Goal: Information Seeking & Learning: Check status

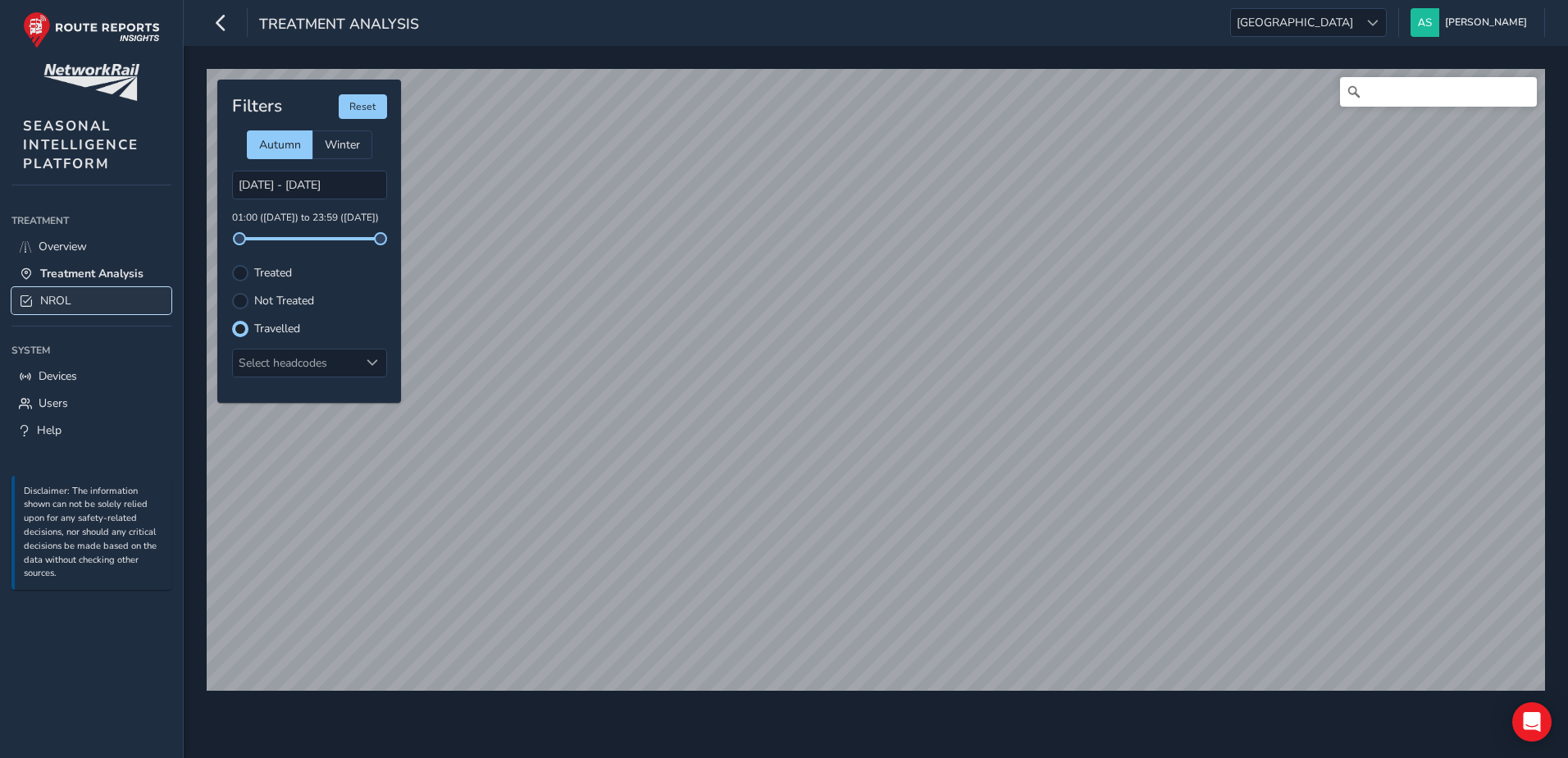
click at [115, 299] on link "NROL" at bounding box center [91, 300] width 160 height 27
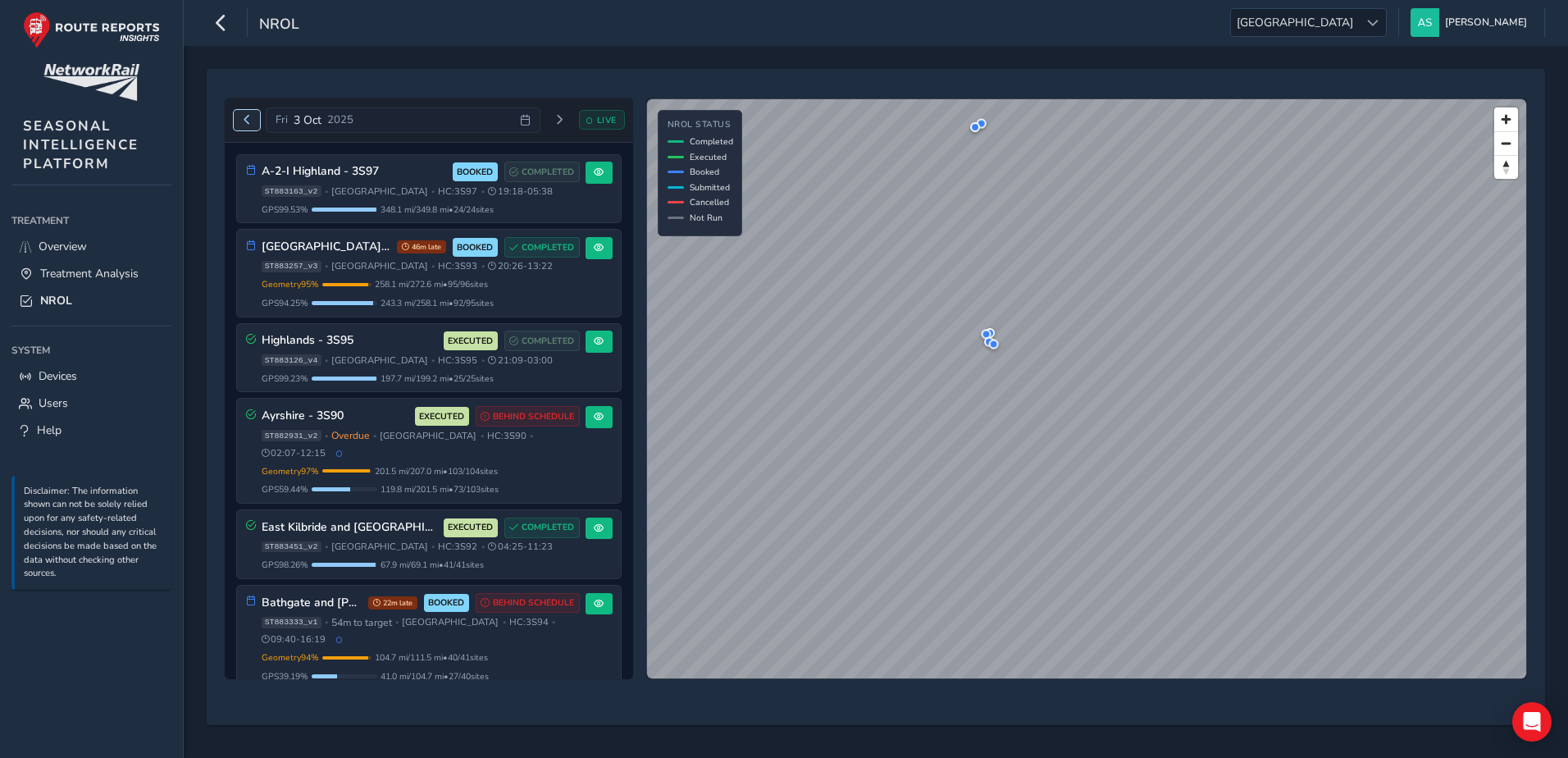
click at [250, 125] on button "Previous day" at bounding box center [247, 119] width 27 height 21
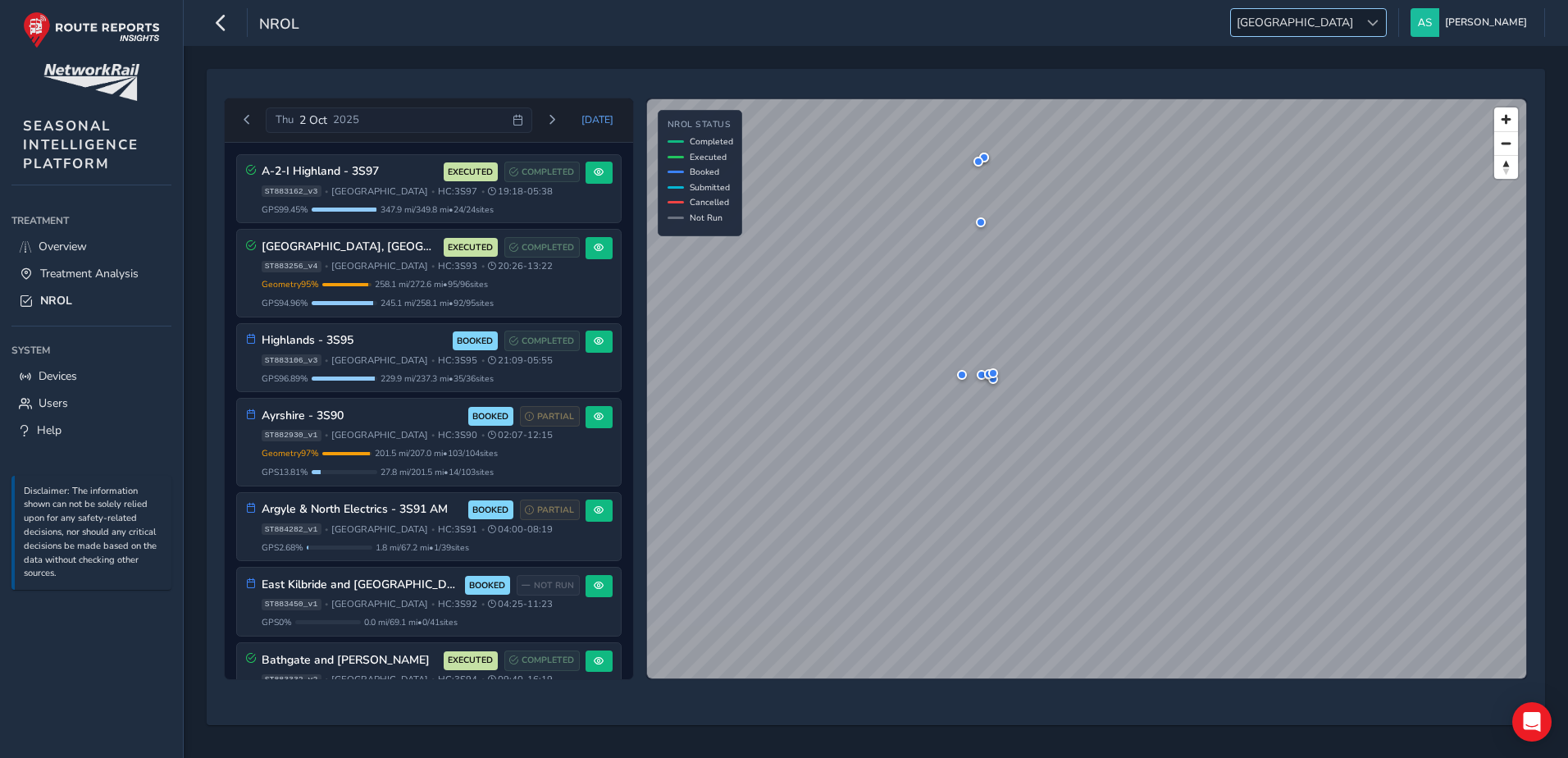
click at [1350, 27] on span "[GEOGRAPHIC_DATA]" at bounding box center [1294, 22] width 128 height 27
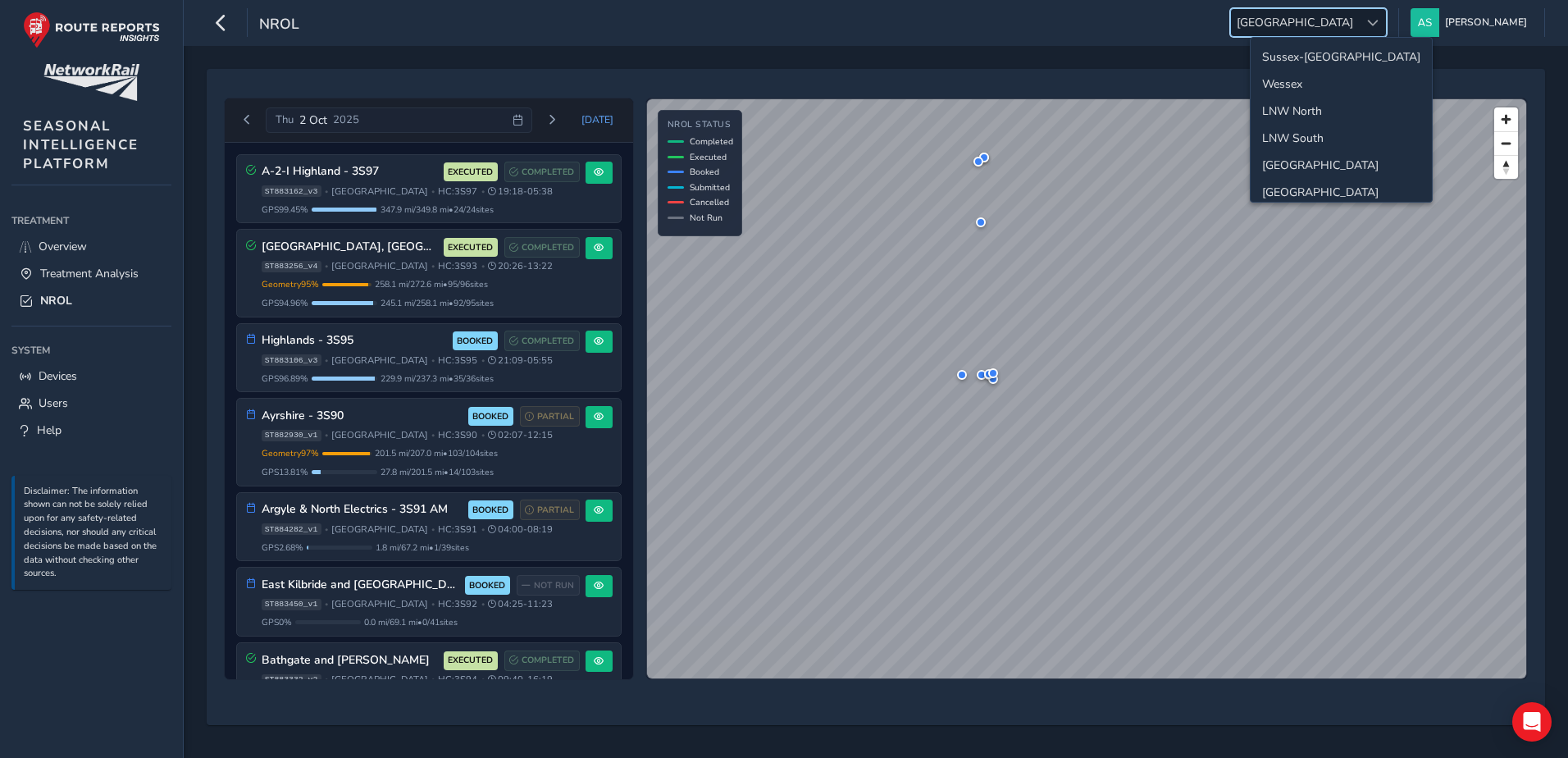
scroll to position [58, 0]
click at [1339, 153] on li "Western" at bounding box center [1341, 161] width 181 height 27
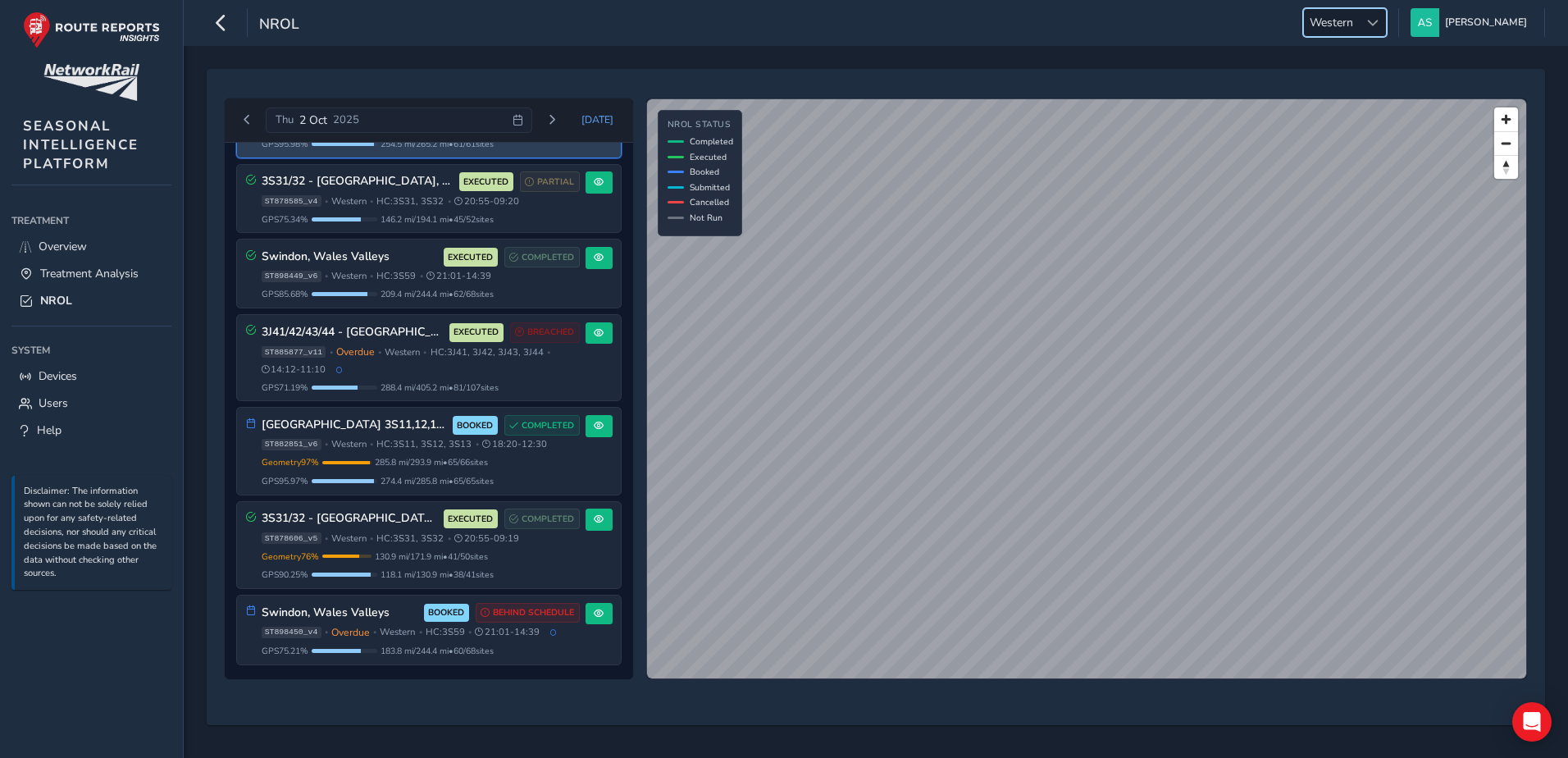
scroll to position [161, 0]
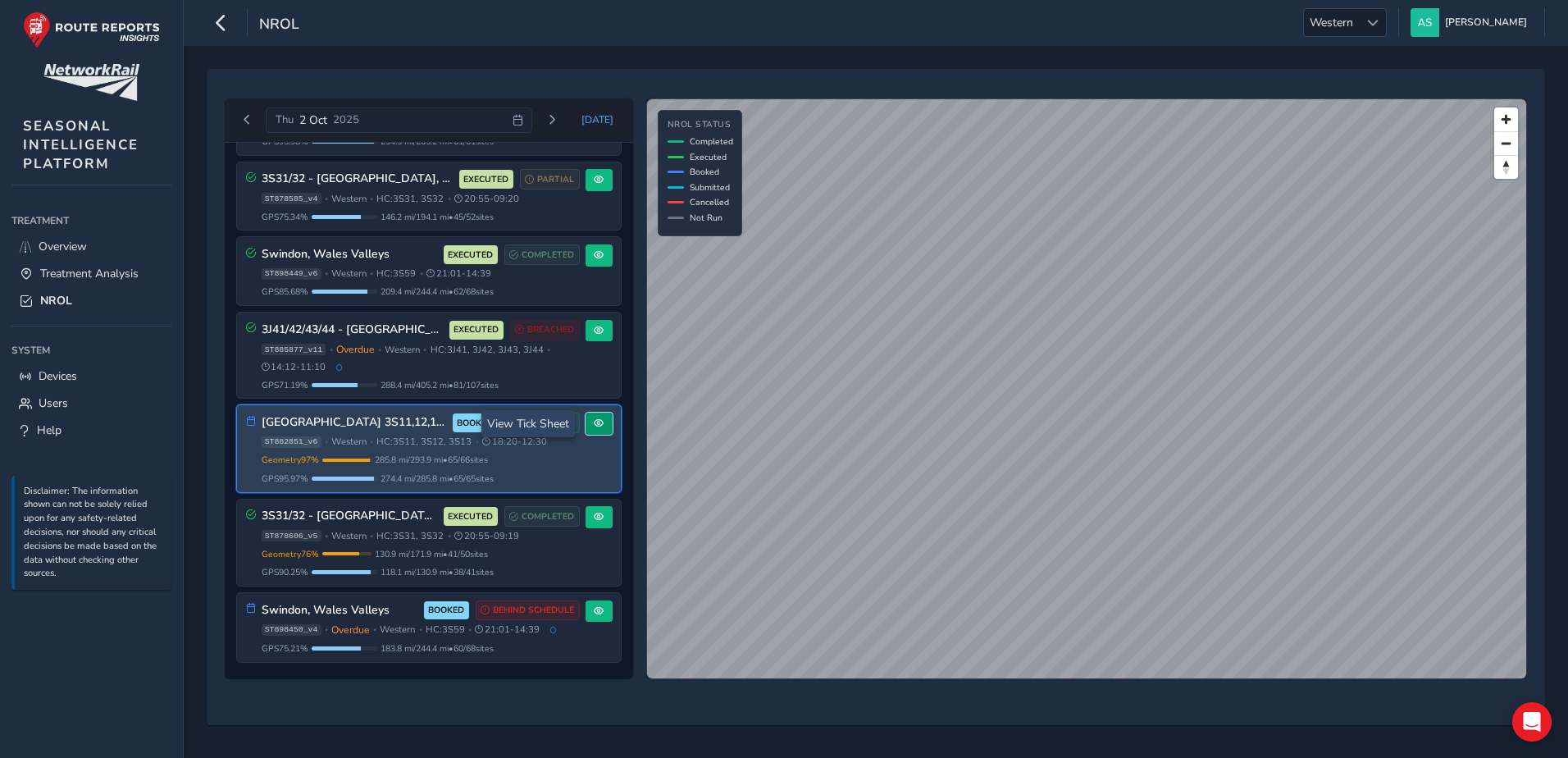
click at [595, 425] on span at bounding box center [599, 423] width 10 height 10
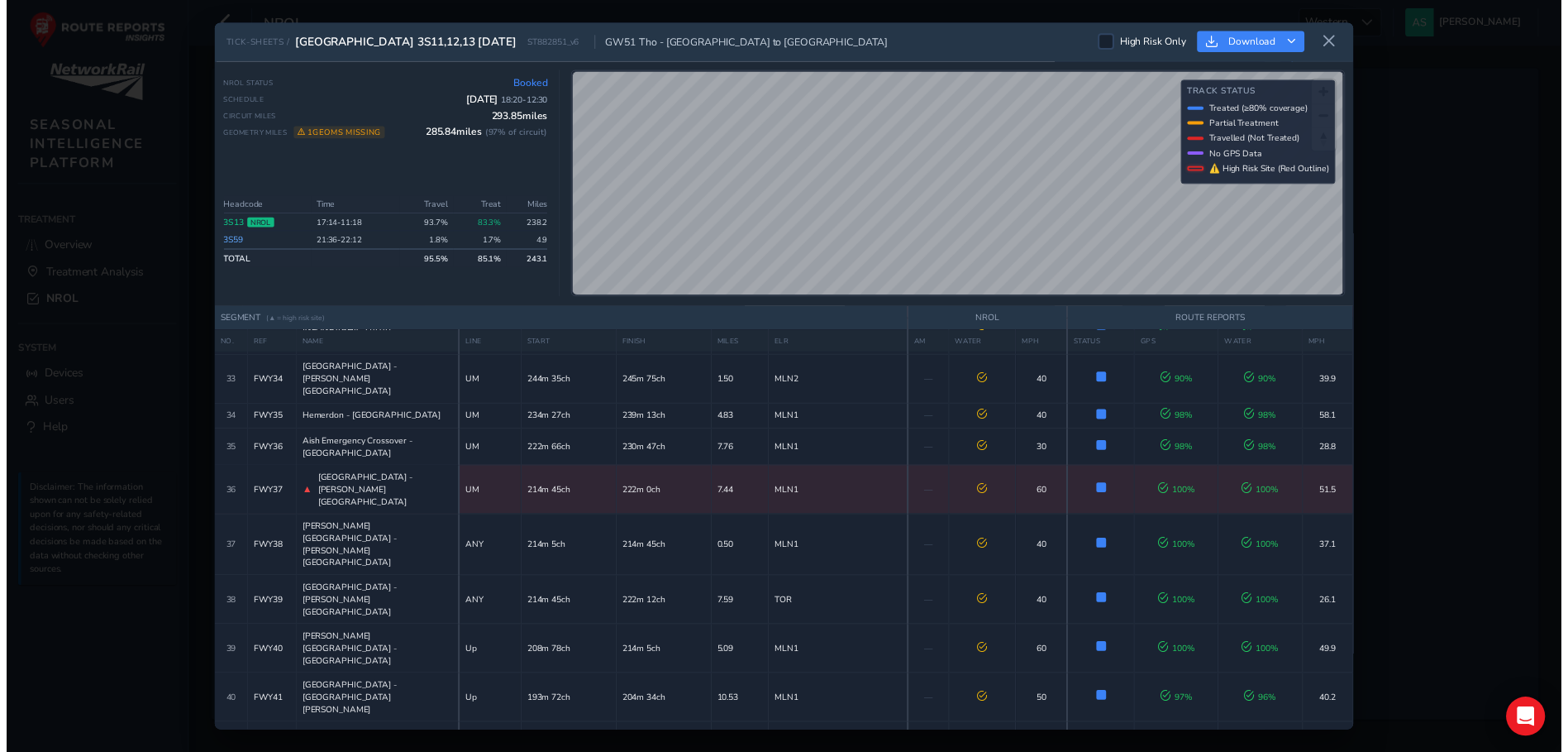
scroll to position [1241, 0]
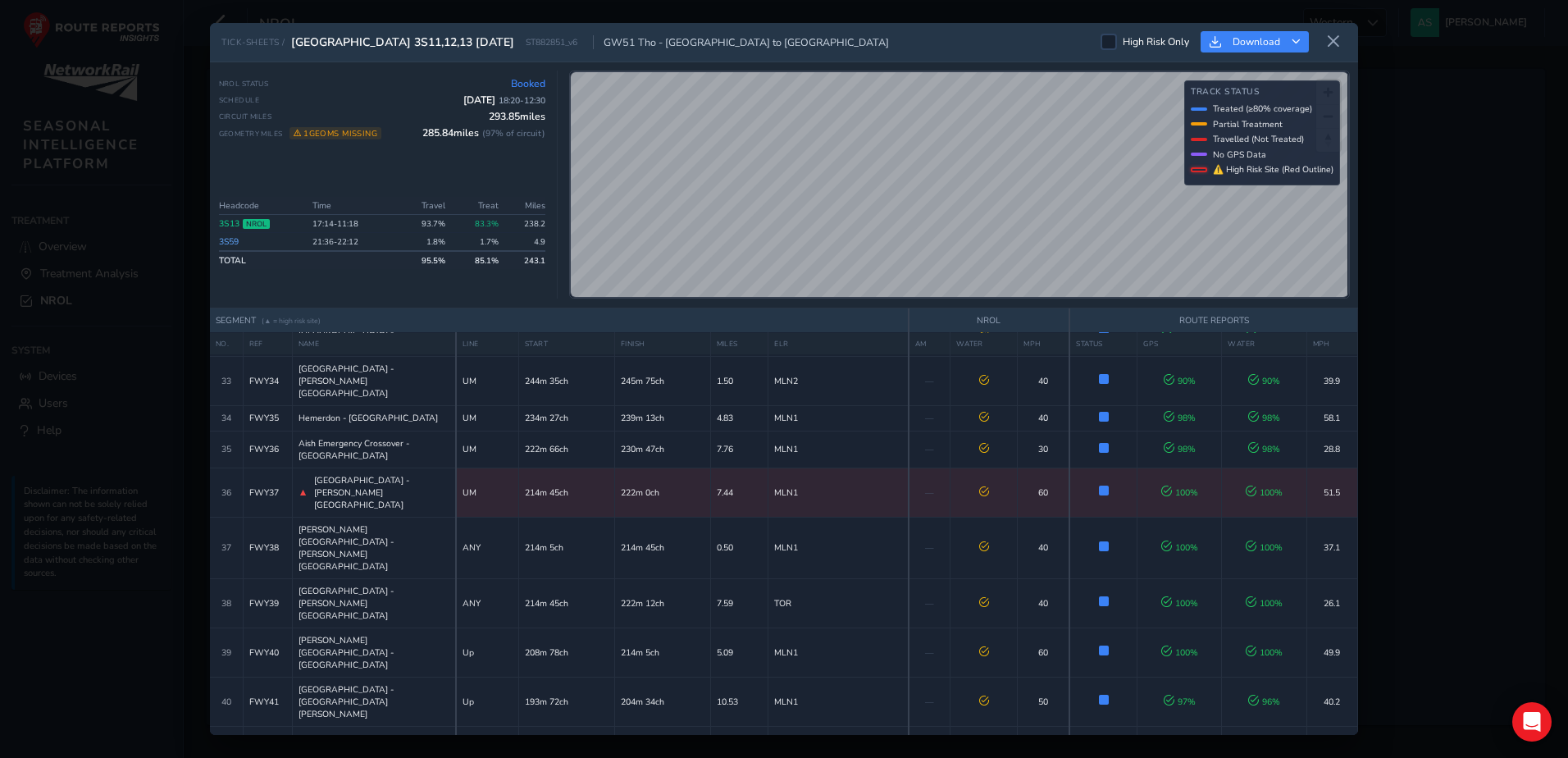
click at [1336, 37] on icon at bounding box center [1333, 42] width 15 height 15
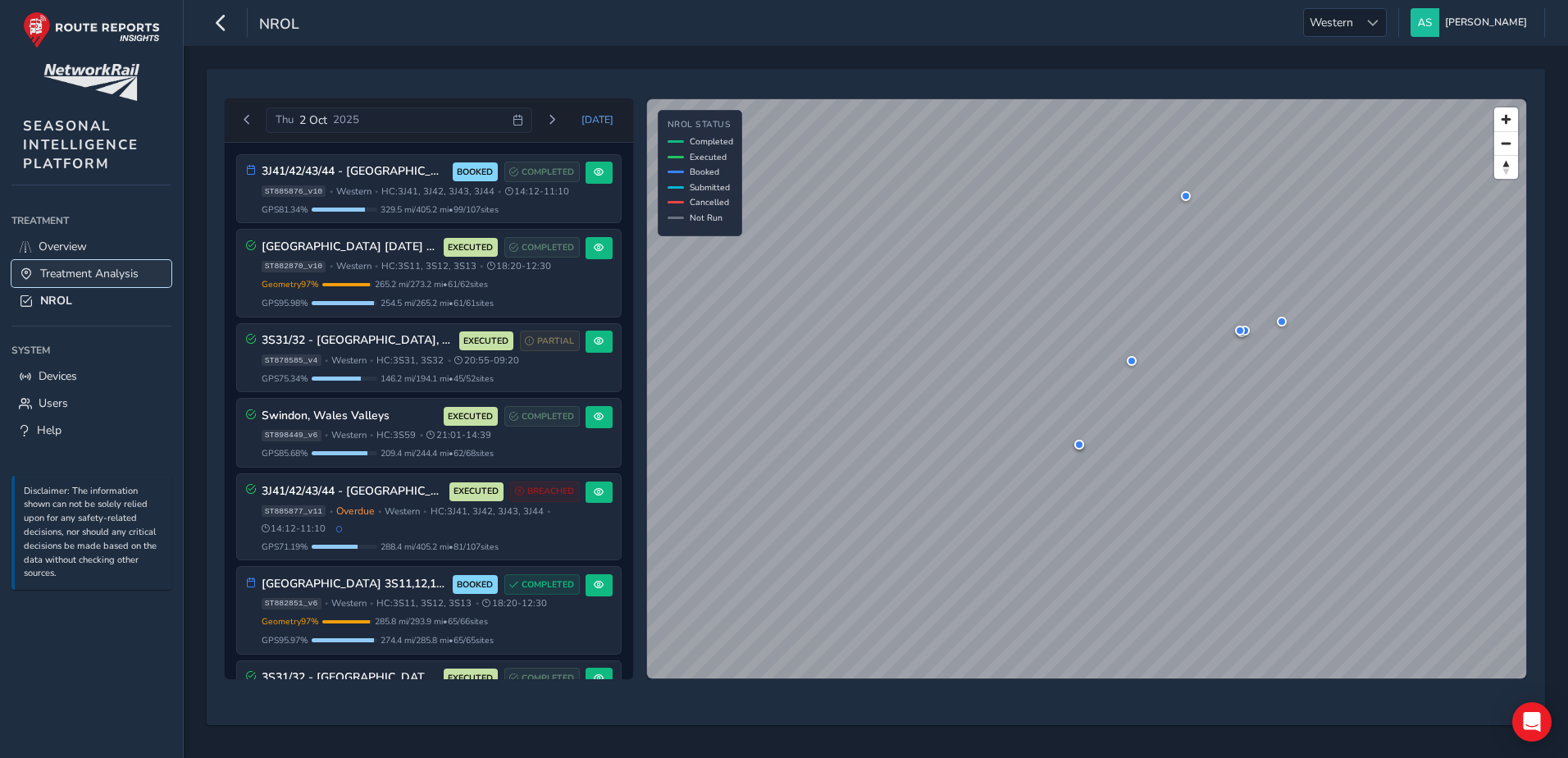
click at [83, 274] on span "Treatment Analysis" at bounding box center [89, 273] width 98 height 16
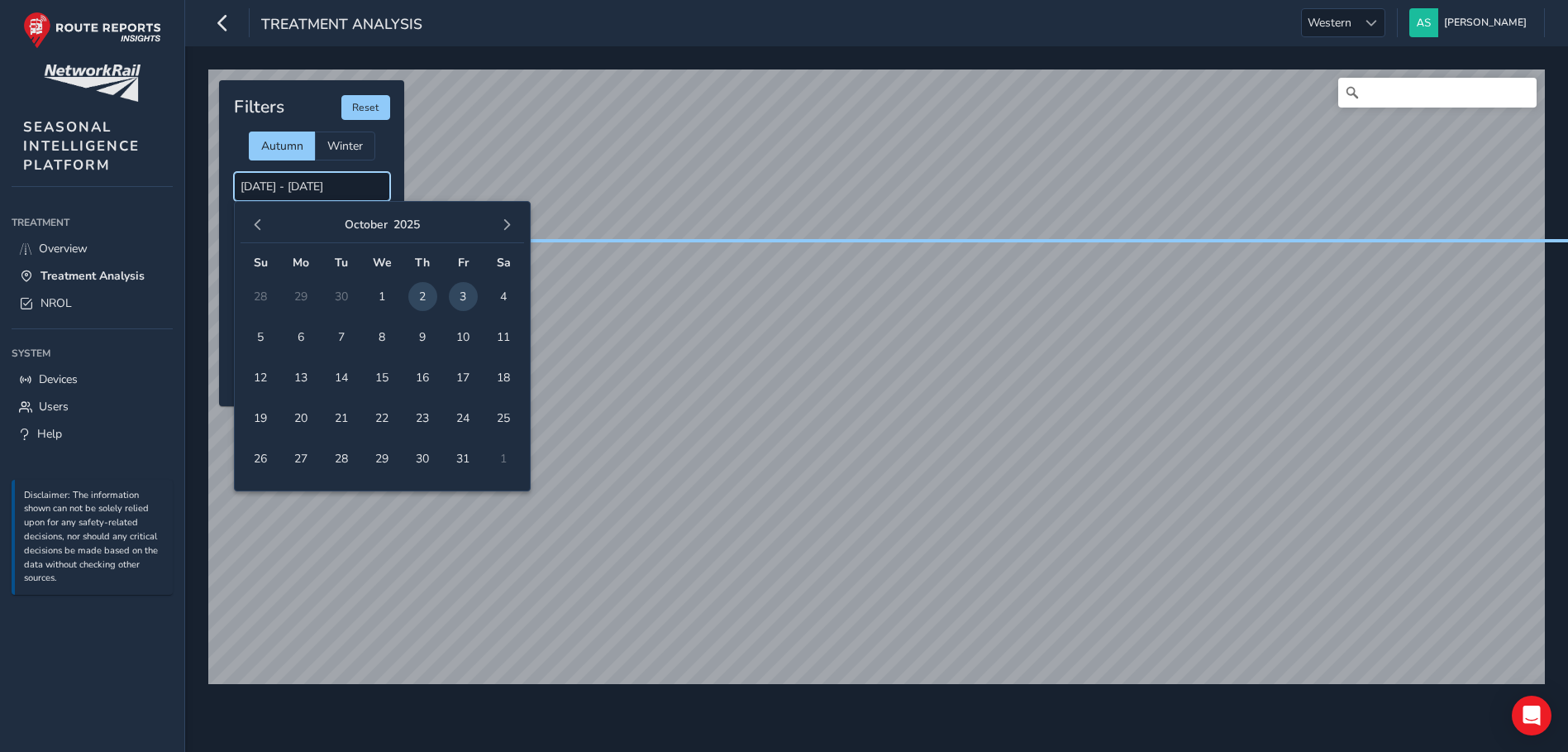
click at [255, 186] on input "[DATE] - [DATE]" at bounding box center [312, 186] width 156 height 29
click at [271, 228] on div "October 2025" at bounding box center [382, 225] width 283 height 36
click at [264, 225] on button "button" at bounding box center [258, 225] width 23 height 23
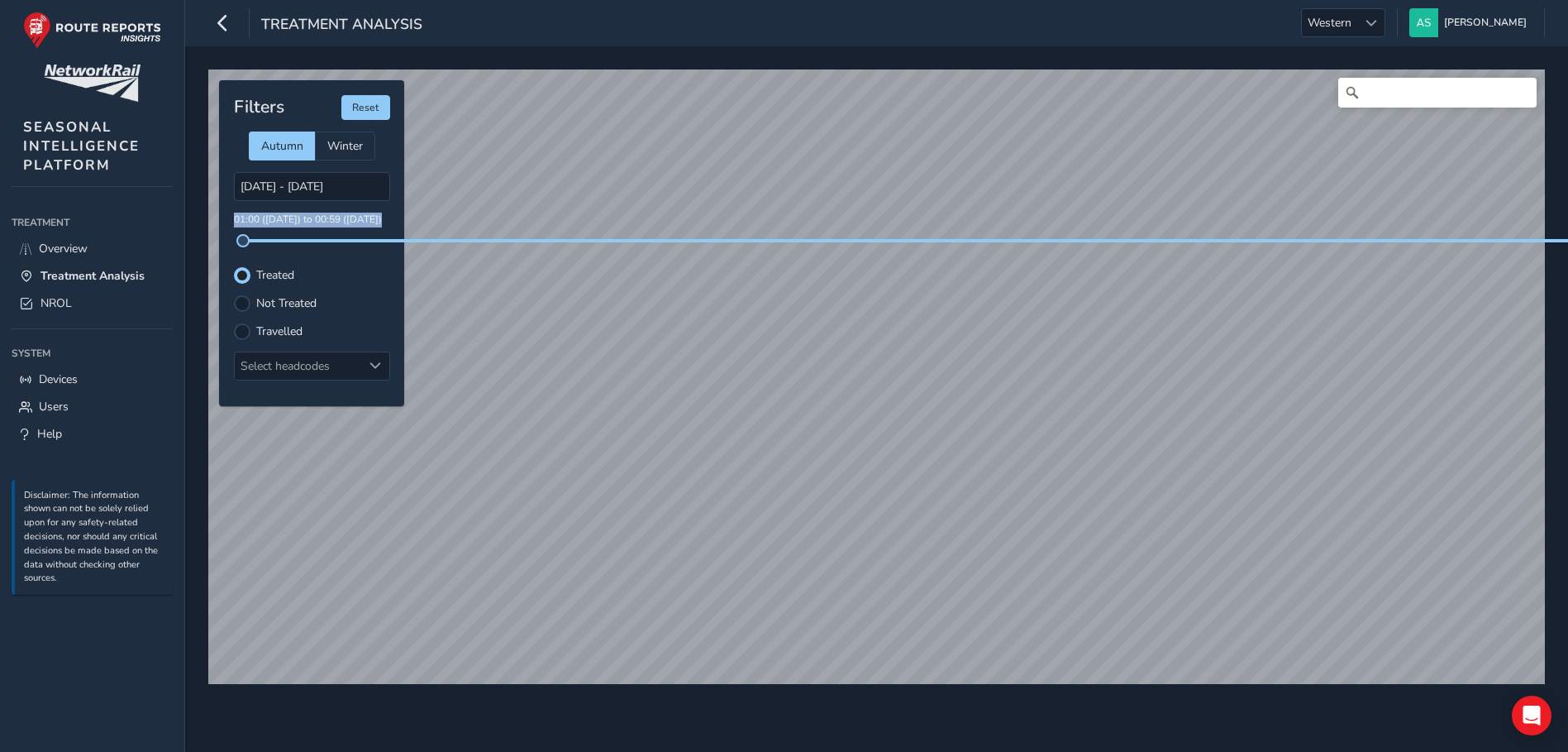
click at [264, 225] on p "01:00 ([DATE]) to 00:59 ([DATE])" at bounding box center [312, 220] width 156 height 15
drag, startPoint x: 264, startPoint y: 225, endPoint x: 260, endPoint y: 184, distance: 41.2
click at [260, 184] on input "[DATE] - [DATE]" at bounding box center [312, 186] width 156 height 29
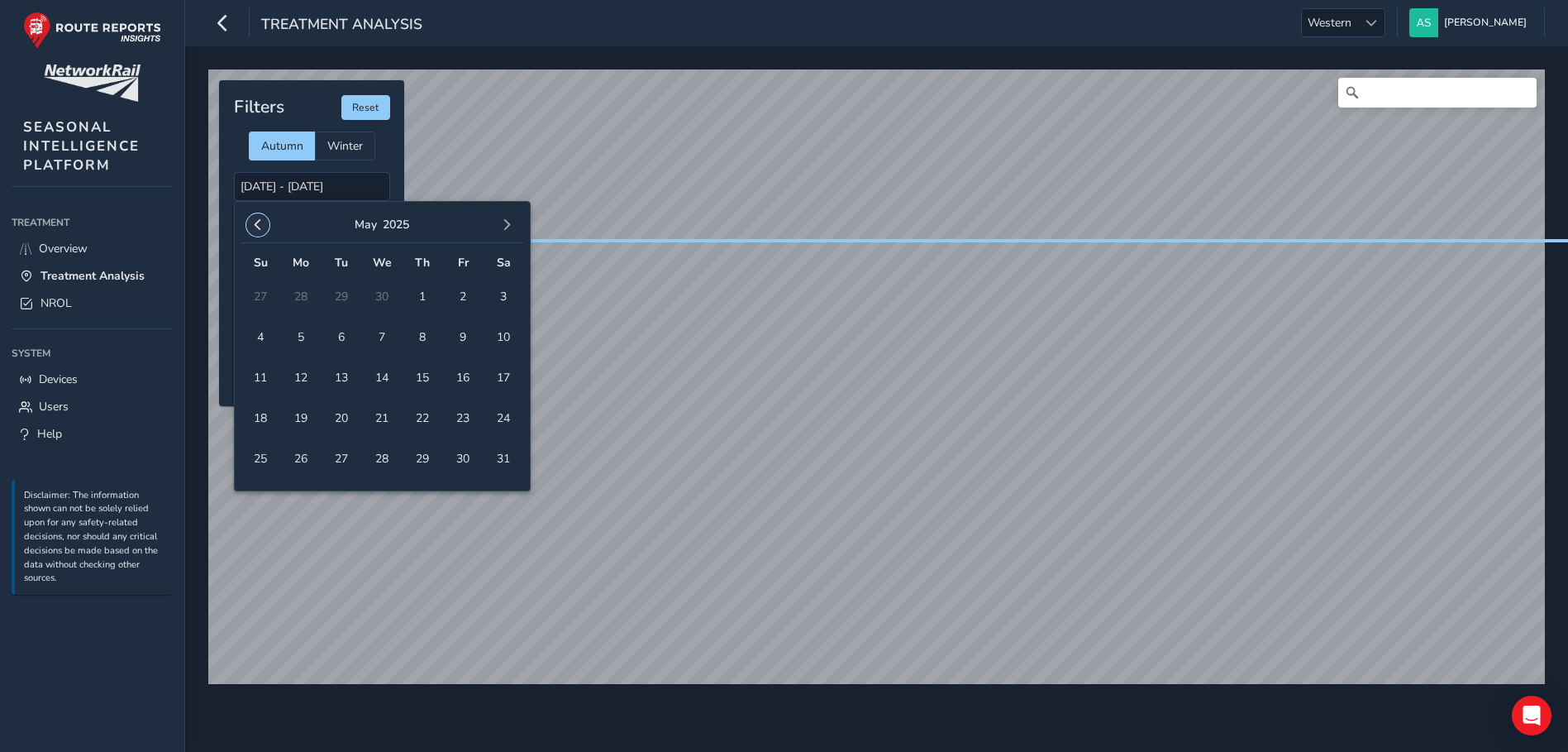
click at [257, 215] on button "button" at bounding box center [258, 225] width 23 height 23
click at [258, 218] on button "button" at bounding box center [258, 225] width 23 height 23
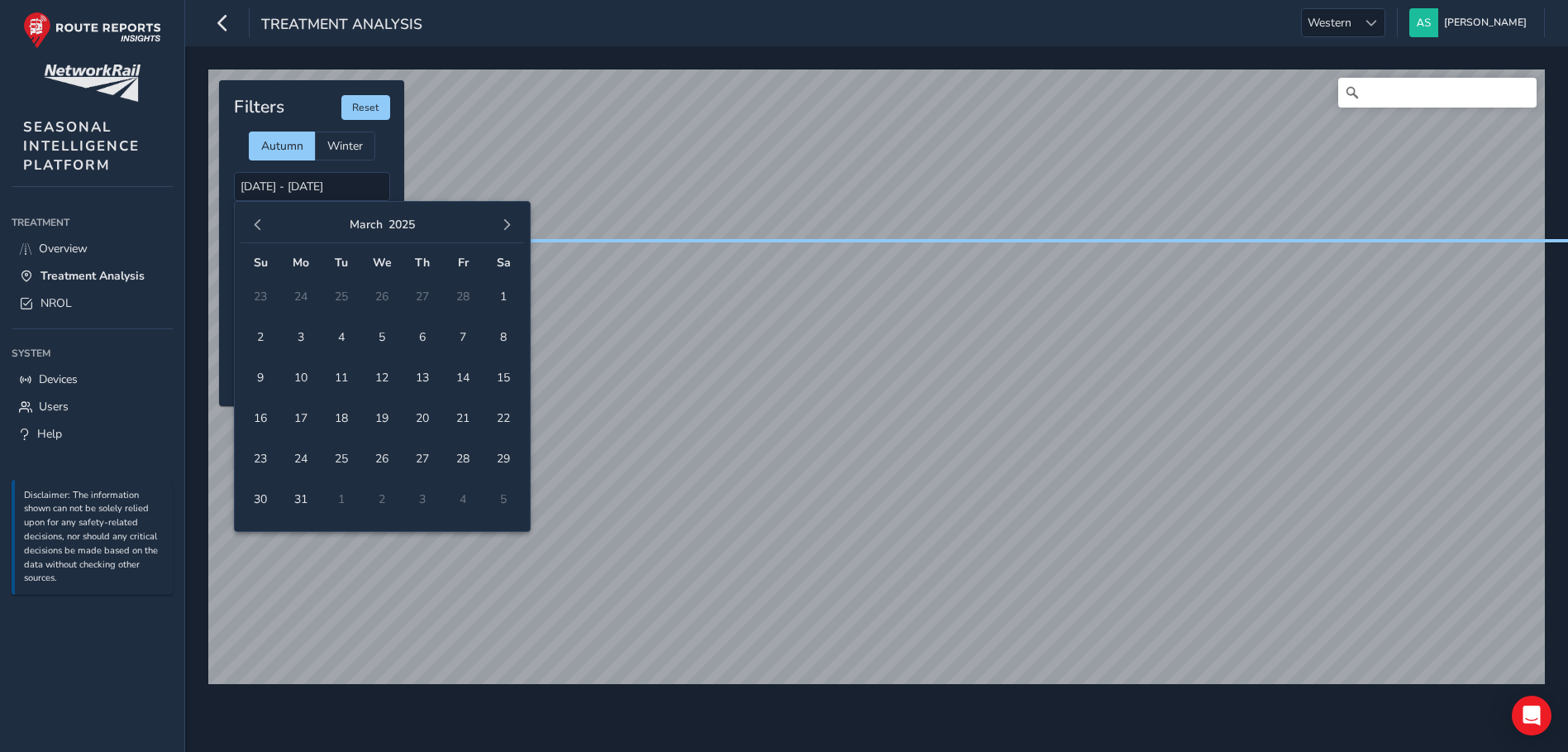
click at [258, 218] on button "button" at bounding box center [258, 225] width 23 height 23
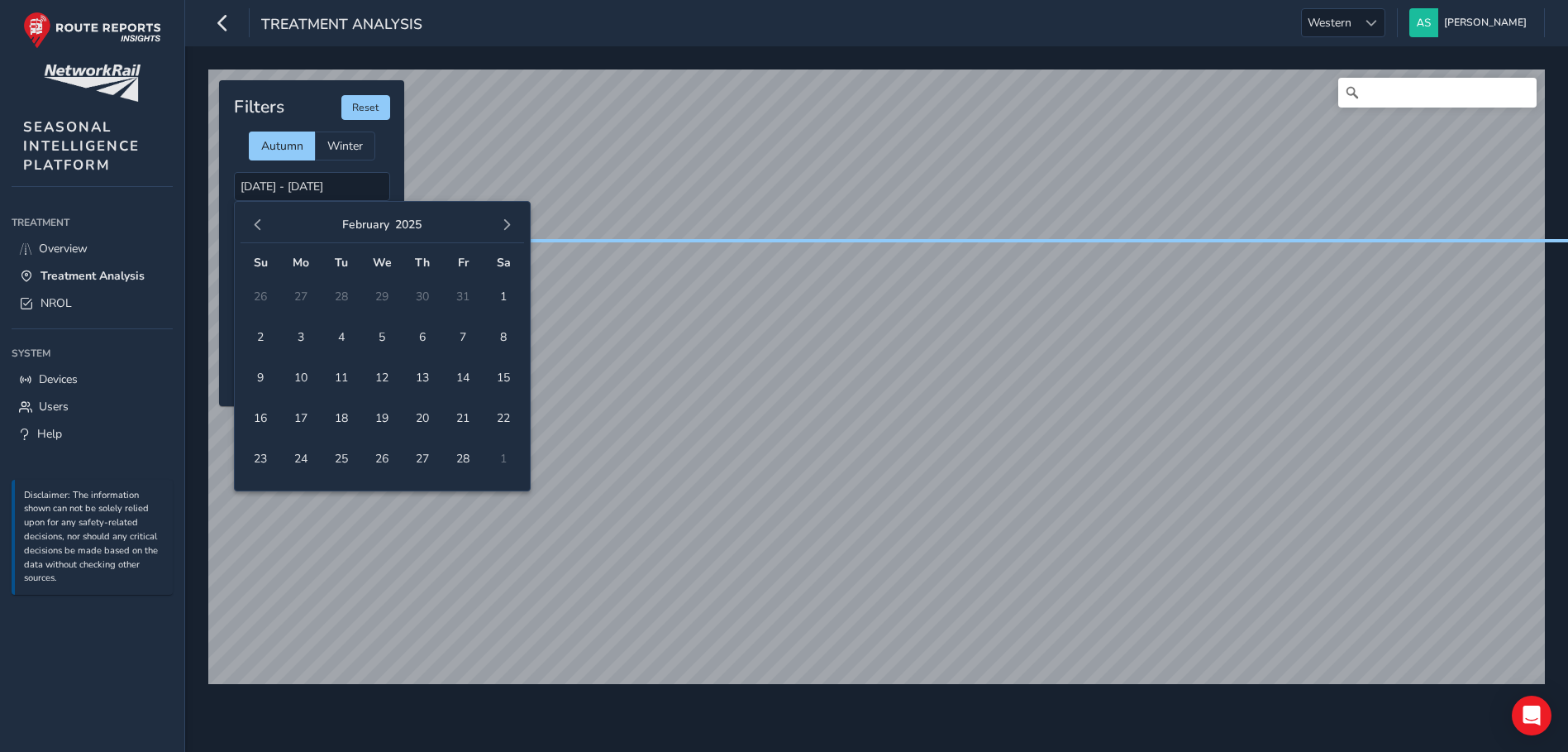
click at [258, 218] on button "button" at bounding box center [258, 225] width 23 height 23
click at [386, 420] on span "23" at bounding box center [382, 418] width 29 height 29
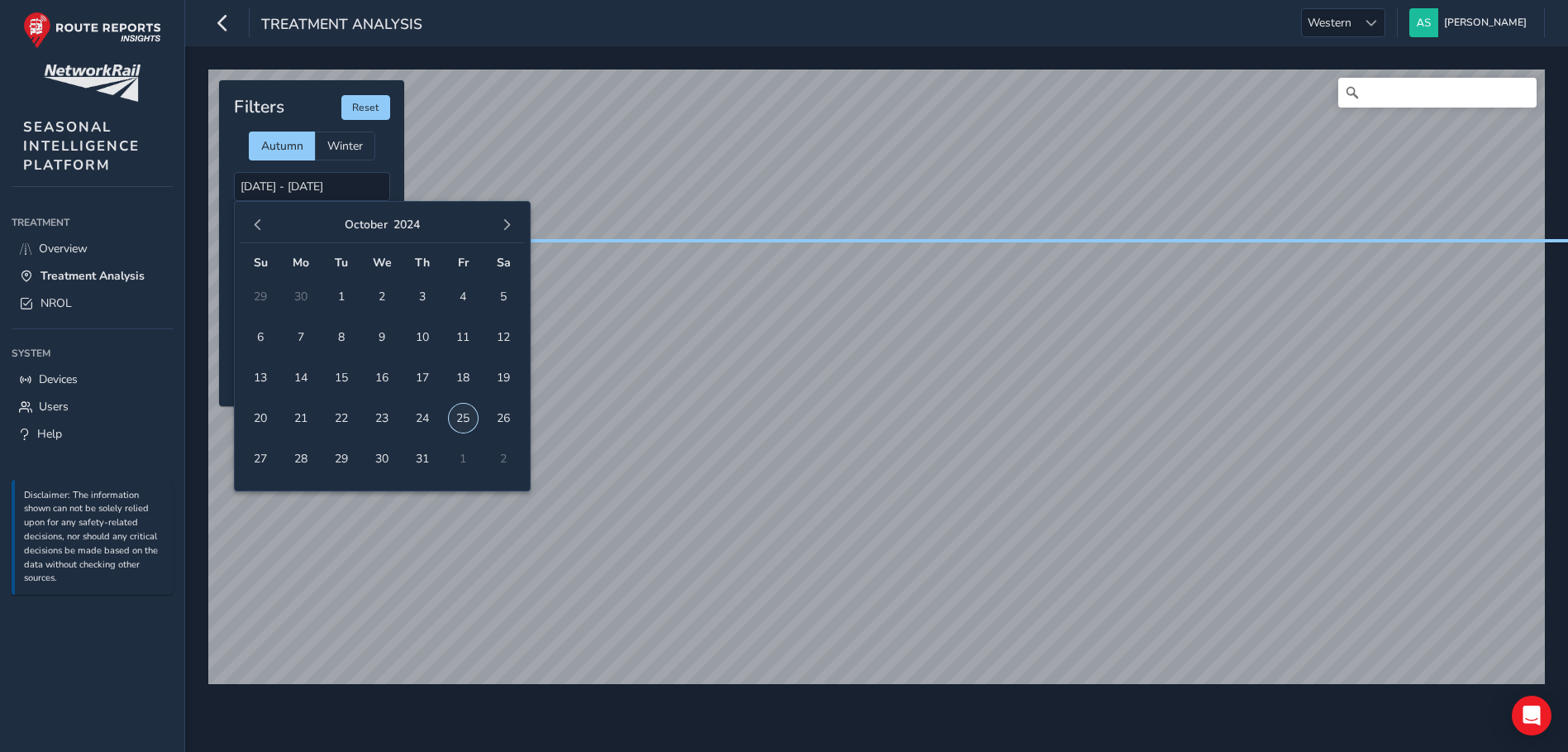
click at [462, 422] on span "25" at bounding box center [463, 418] width 29 height 29
type input "23/10/2024 - 25/10/2024"
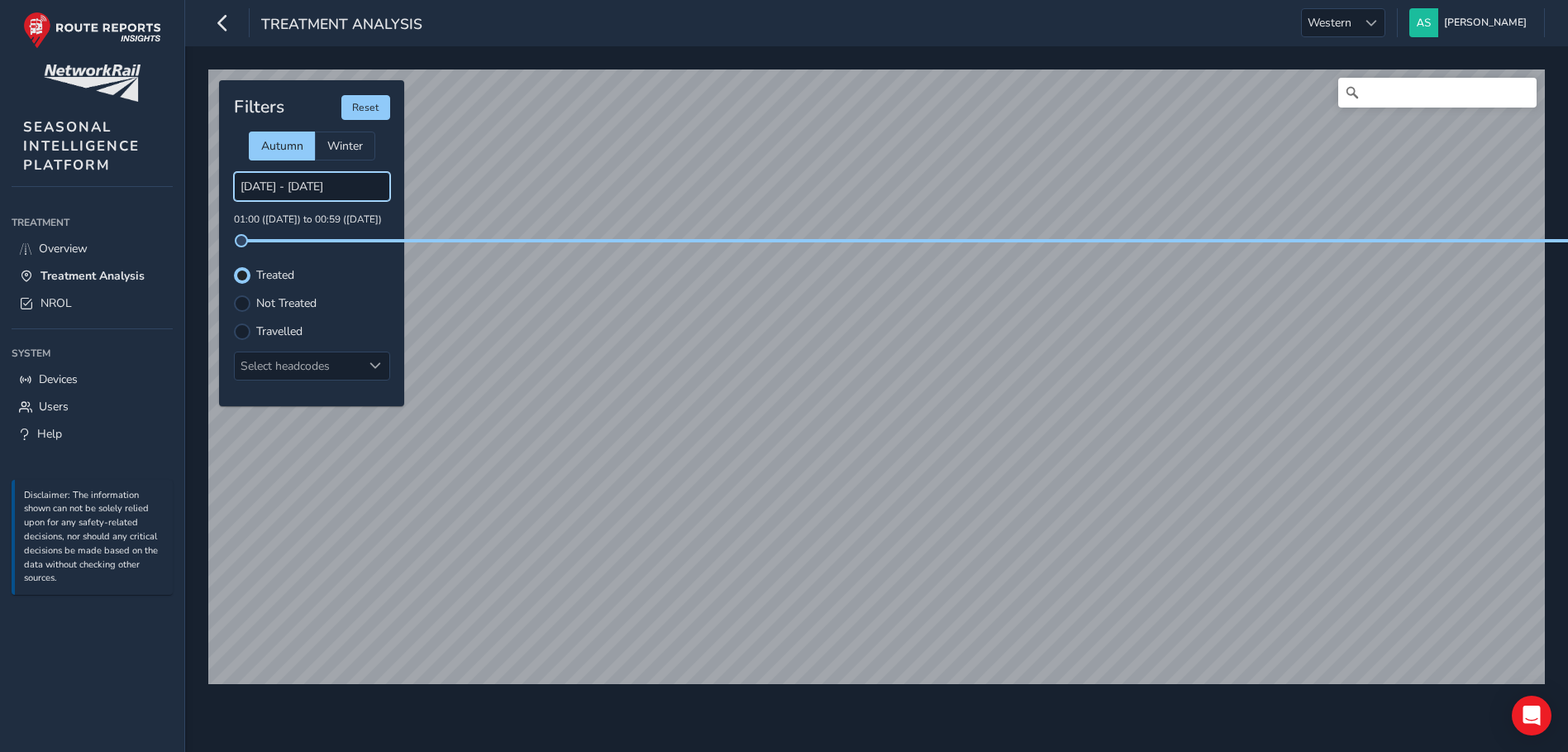
click at [263, 192] on input "23/10/2024 - 25/10/2024" at bounding box center [312, 186] width 156 height 29
click at [282, 190] on input "23/10/2024 - 25/10/2024" at bounding box center [312, 186] width 156 height 29
click at [278, 220] on p "01:00 (23 Oct) to 00:59 (26 Oct)" at bounding box center [312, 220] width 156 height 15
click at [326, 233] on div "23/10/2024 - 25/10/2024 01:00 (23 Oct) to 00:59 (26 Oct)" at bounding box center [312, 207] width 156 height 71
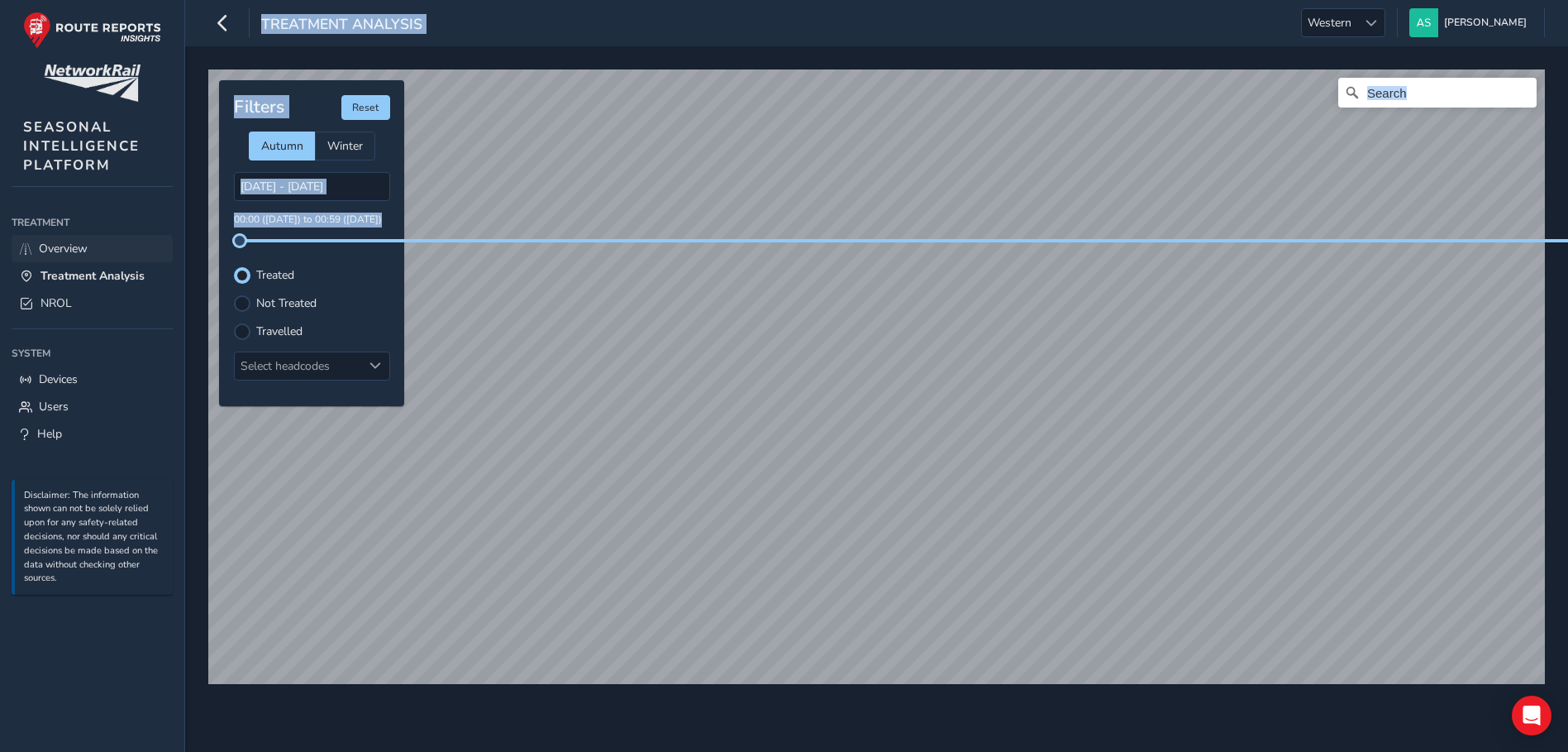
drag, startPoint x: 244, startPoint y: 242, endPoint x: 154, endPoint y: 238, distance: 90.1
click at [154, 238] on div "Treatment Analysis Western Western Andy Smith Colour Scheme: Dark Dim Light Log…" at bounding box center [784, 376] width 1568 height 752
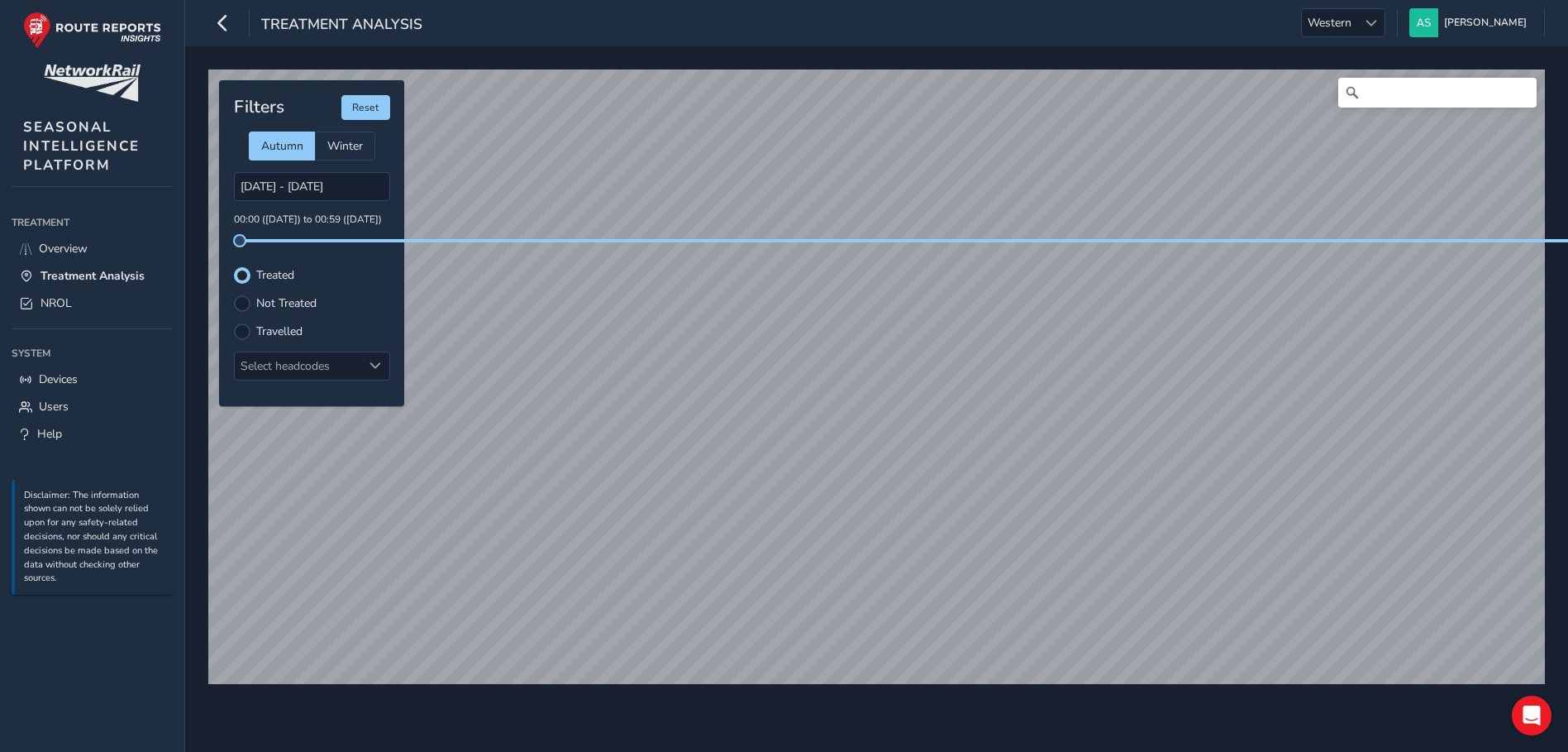
drag, startPoint x: 1554, startPoint y: 242, endPoint x: 1482, endPoint y: 242, distance: 72.0
click at [101, 297] on link "NROL" at bounding box center [92, 302] width 161 height 27
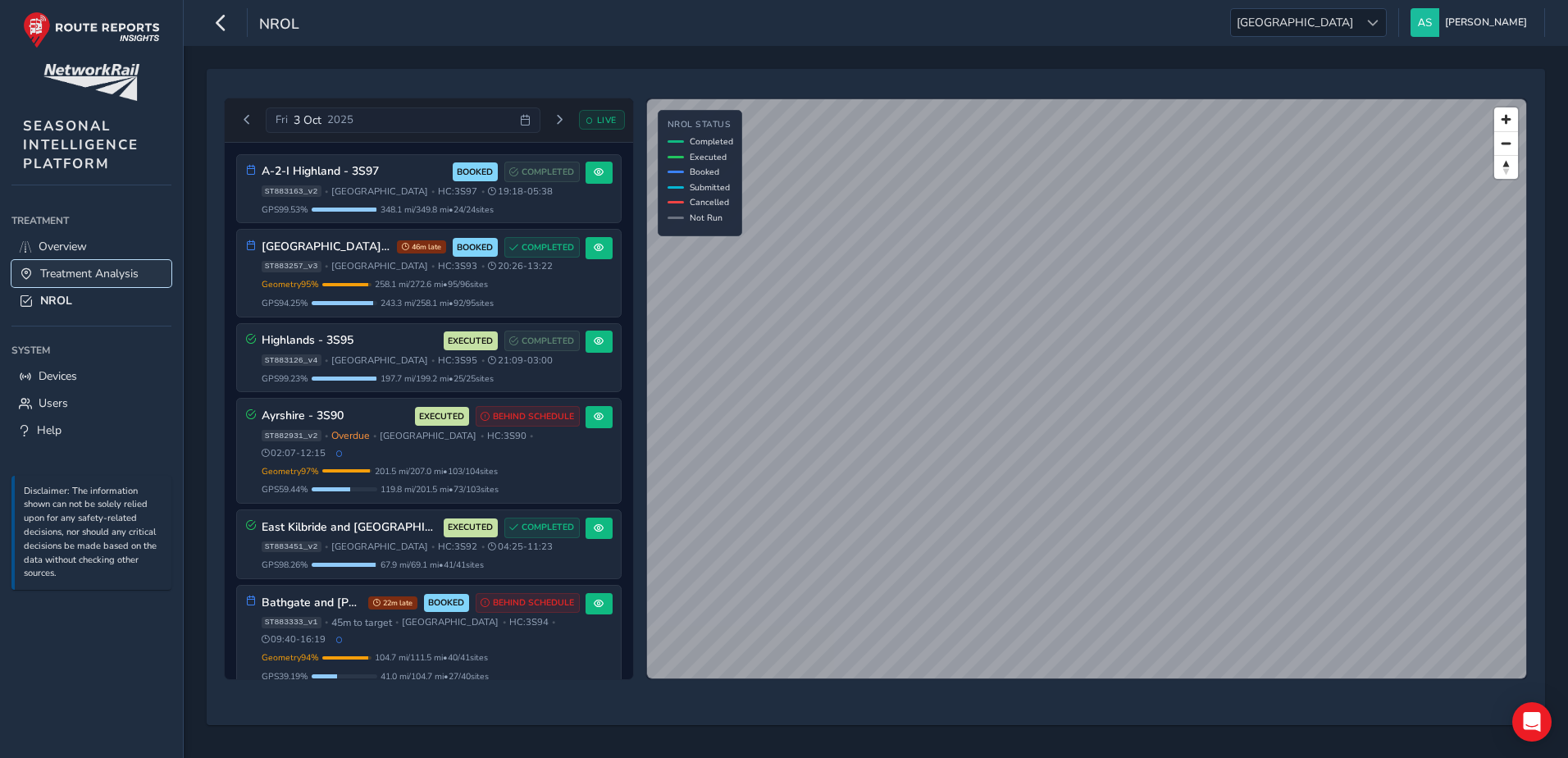
click at [85, 276] on span "Treatment Analysis" at bounding box center [89, 273] width 98 height 16
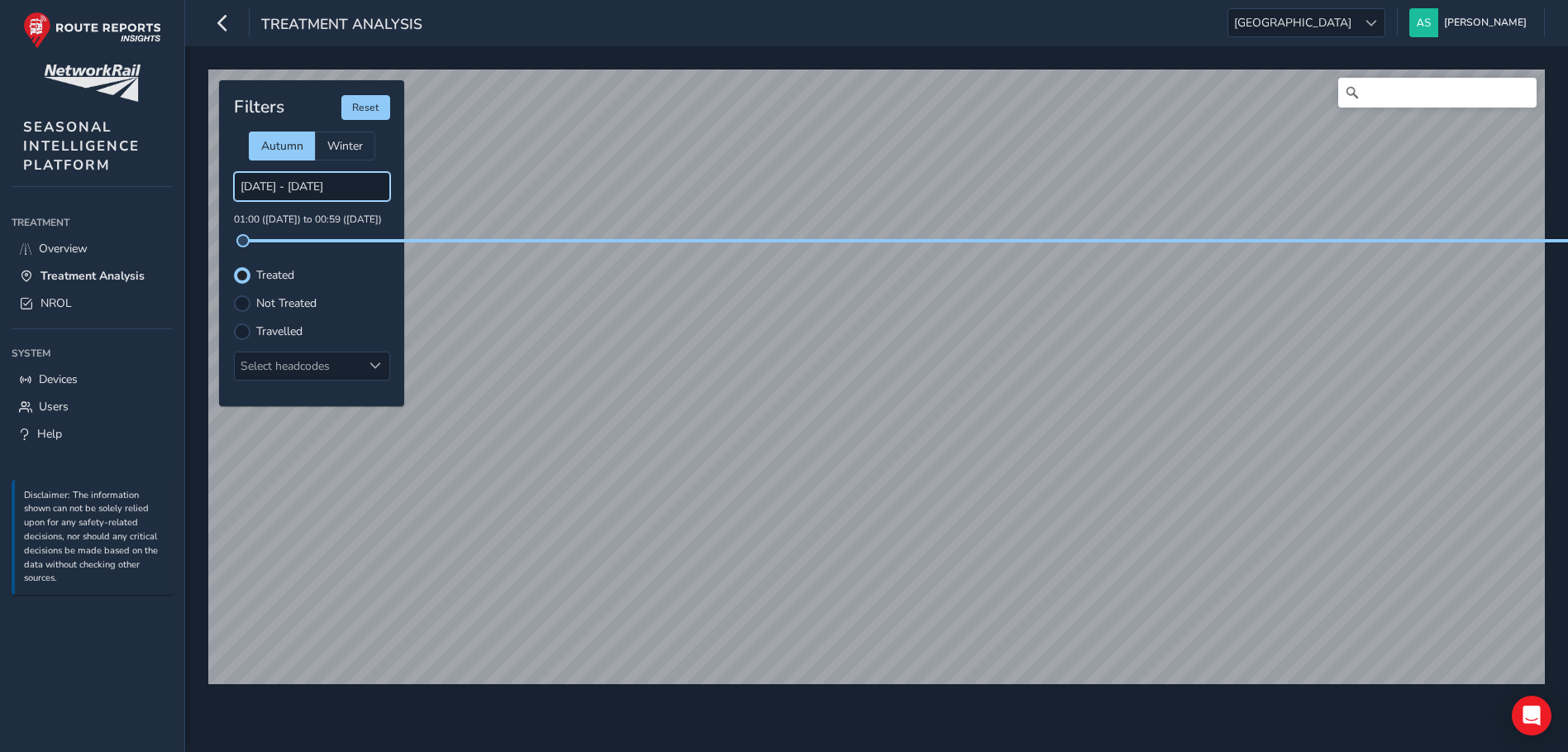
click at [311, 180] on input "[DATE] - [DATE]" at bounding box center [312, 186] width 156 height 29
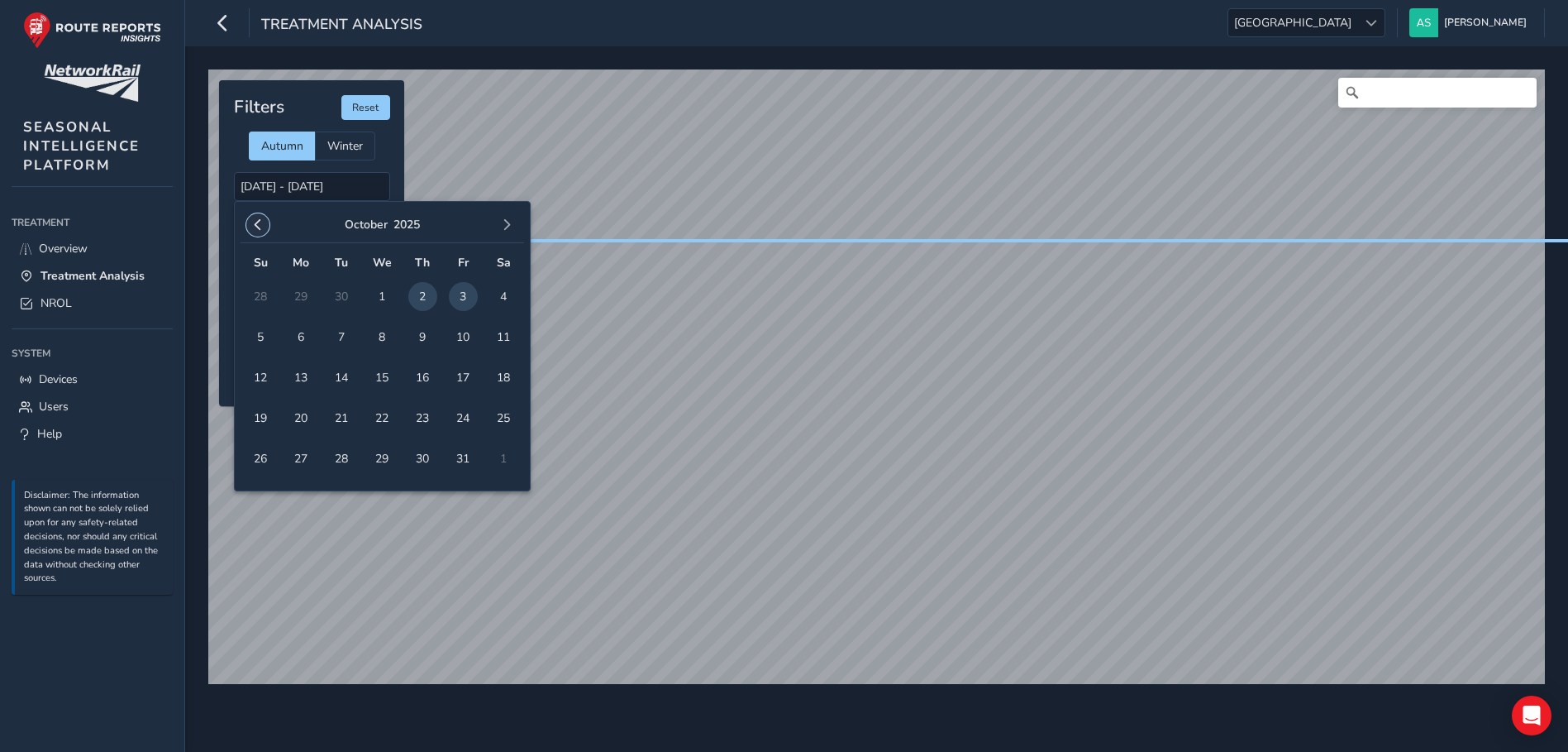
click at [266, 218] on button "button" at bounding box center [258, 225] width 23 height 23
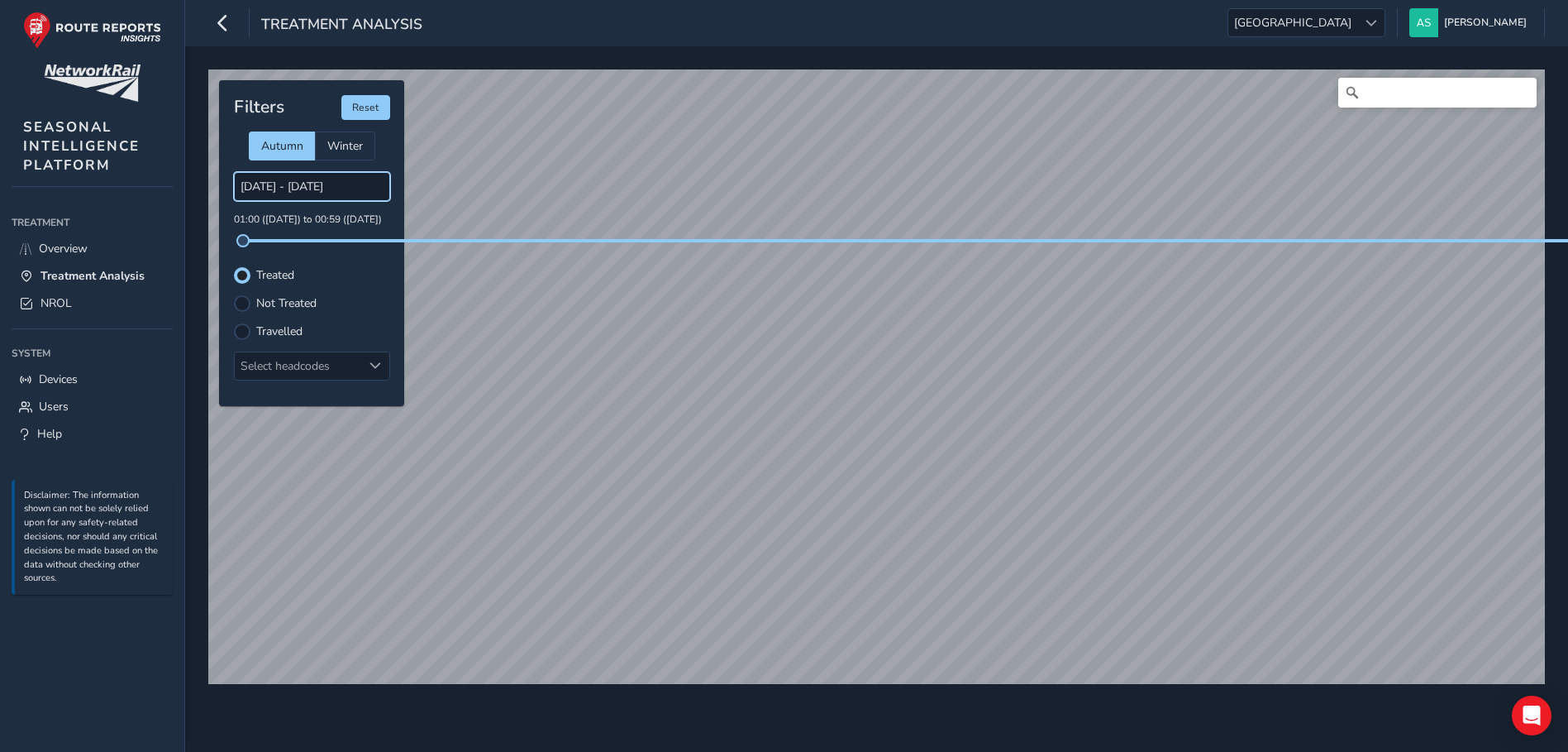
click at [262, 199] on input "[DATE] - [DATE]" at bounding box center [312, 186] width 156 height 29
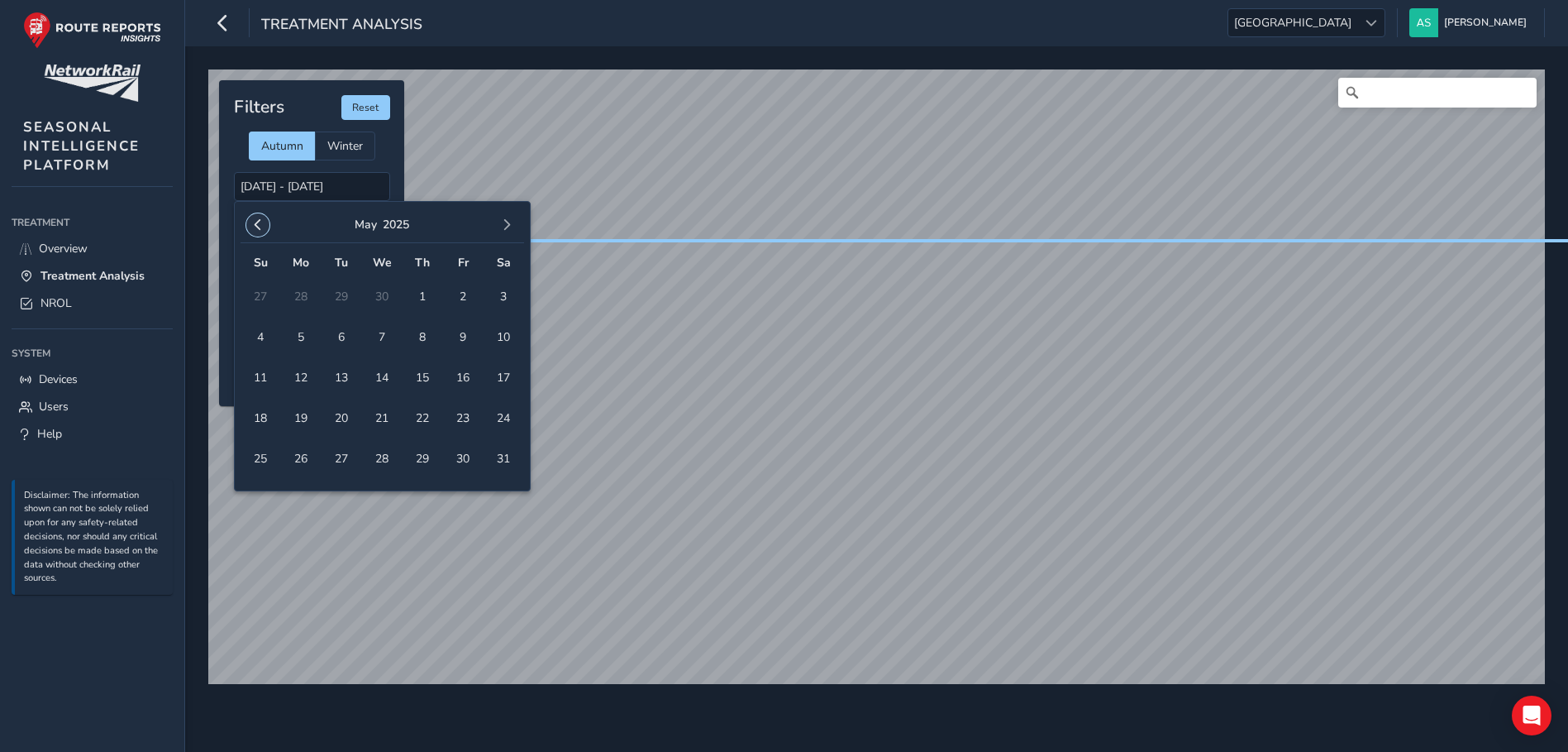
click at [262, 219] on span "button" at bounding box center [258, 225] width 12 height 12
click at [262, 220] on span "button" at bounding box center [258, 225] width 12 height 12
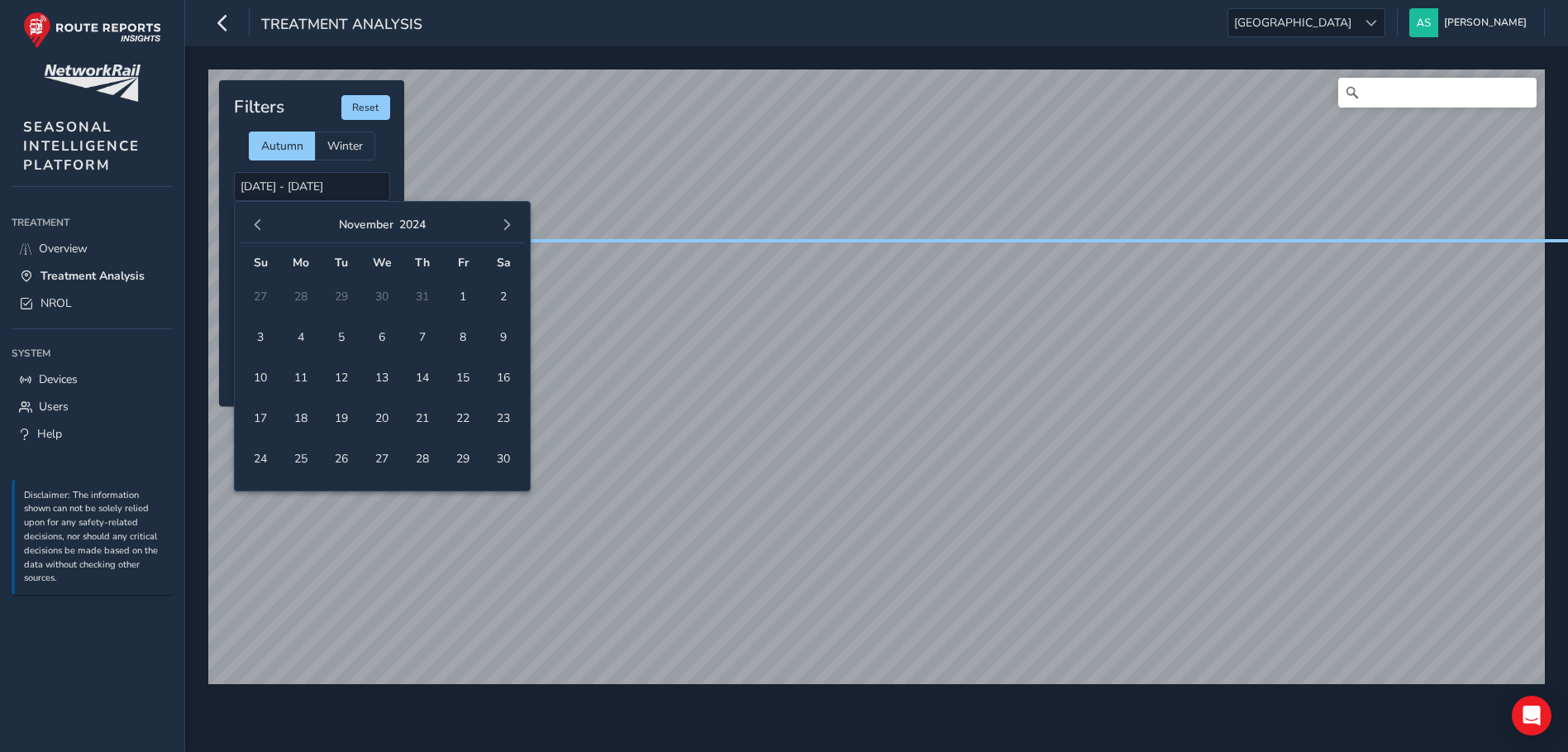
click at [262, 220] on span "button" at bounding box center [258, 225] width 12 height 12
click at [372, 416] on span "23" at bounding box center [382, 418] width 29 height 29
click at [453, 421] on span "25" at bounding box center [463, 418] width 29 height 29
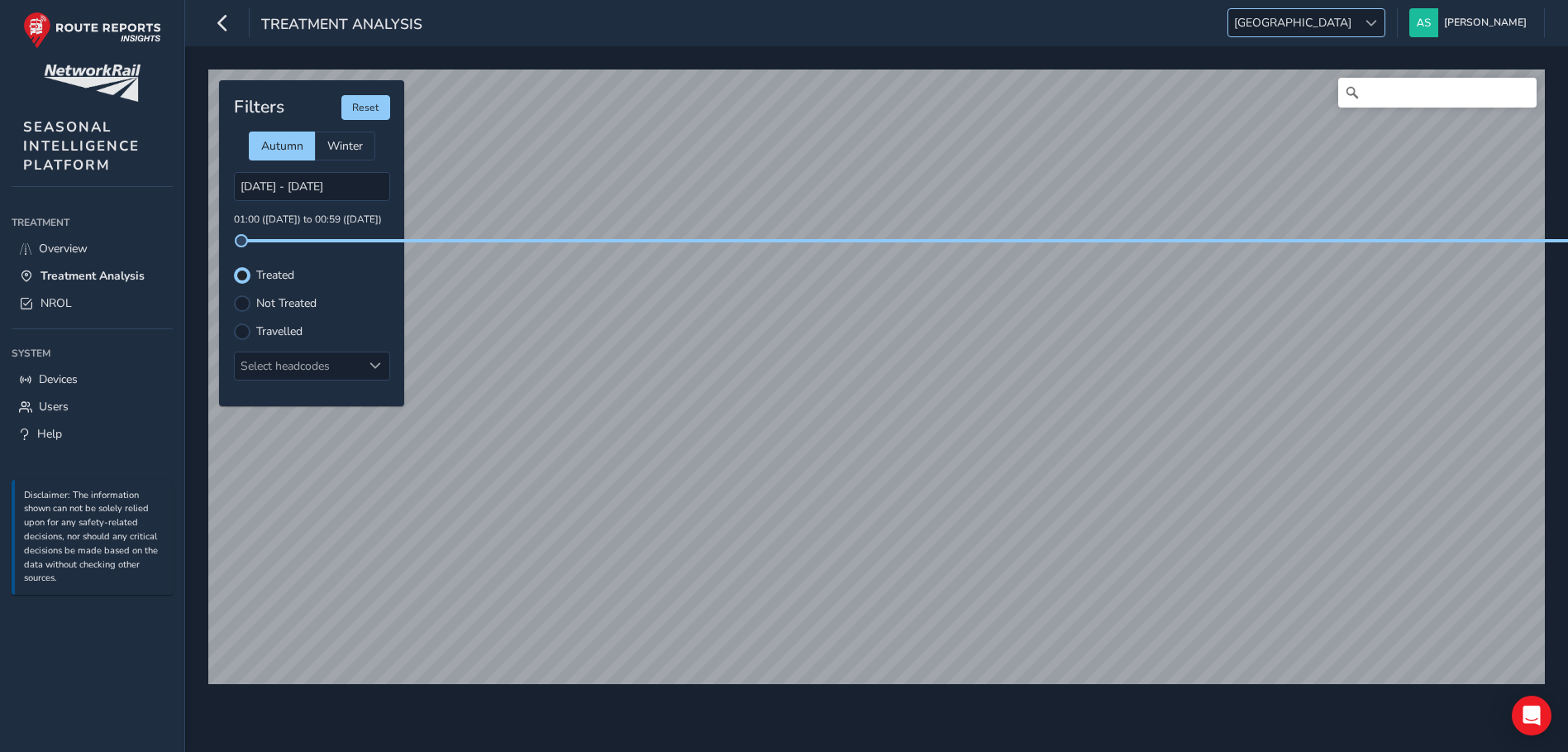
click at [1357, 31] on span "[GEOGRAPHIC_DATA]" at bounding box center [1292, 22] width 129 height 27
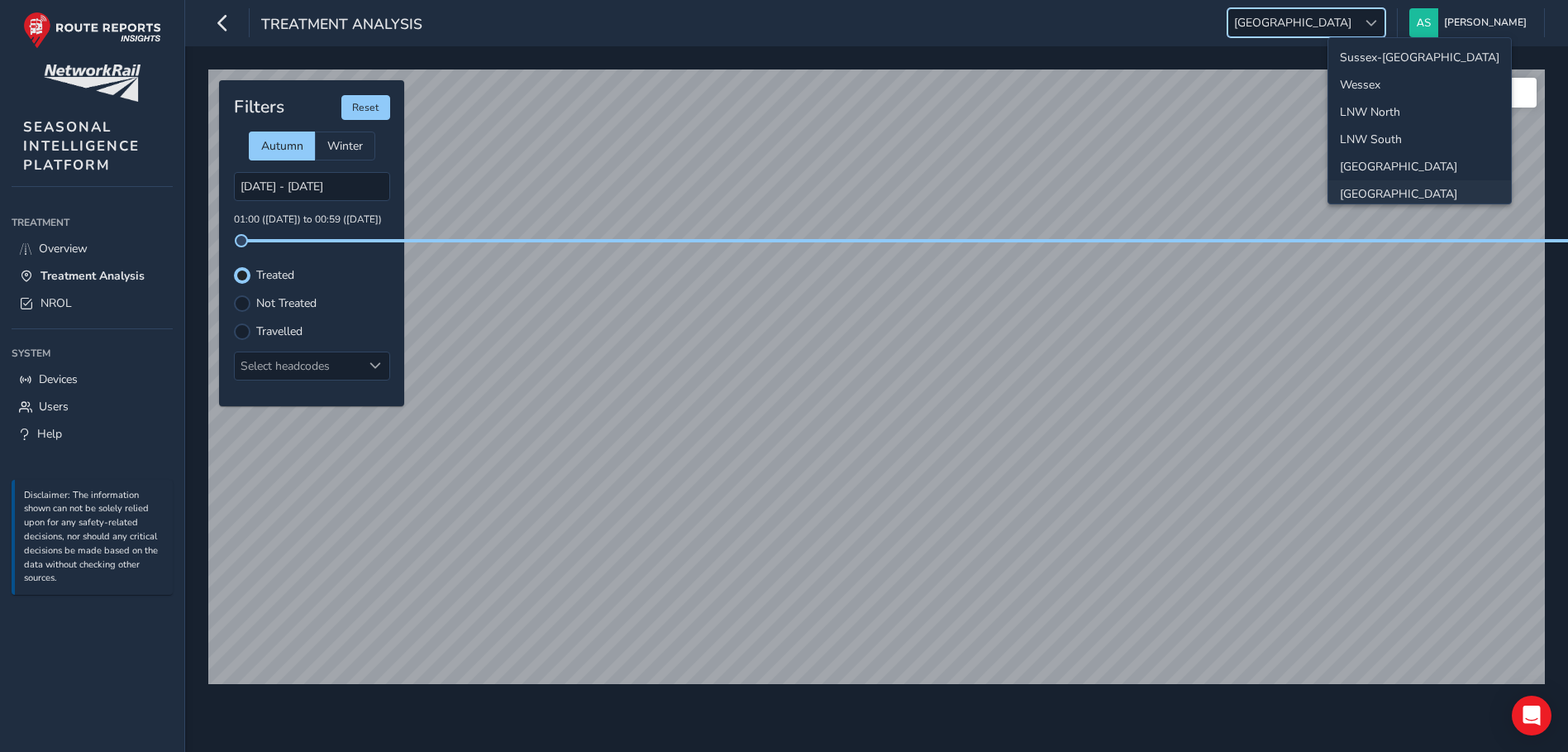
scroll to position [59, 0]
click at [1381, 154] on li "Western" at bounding box center [1419, 162] width 183 height 27
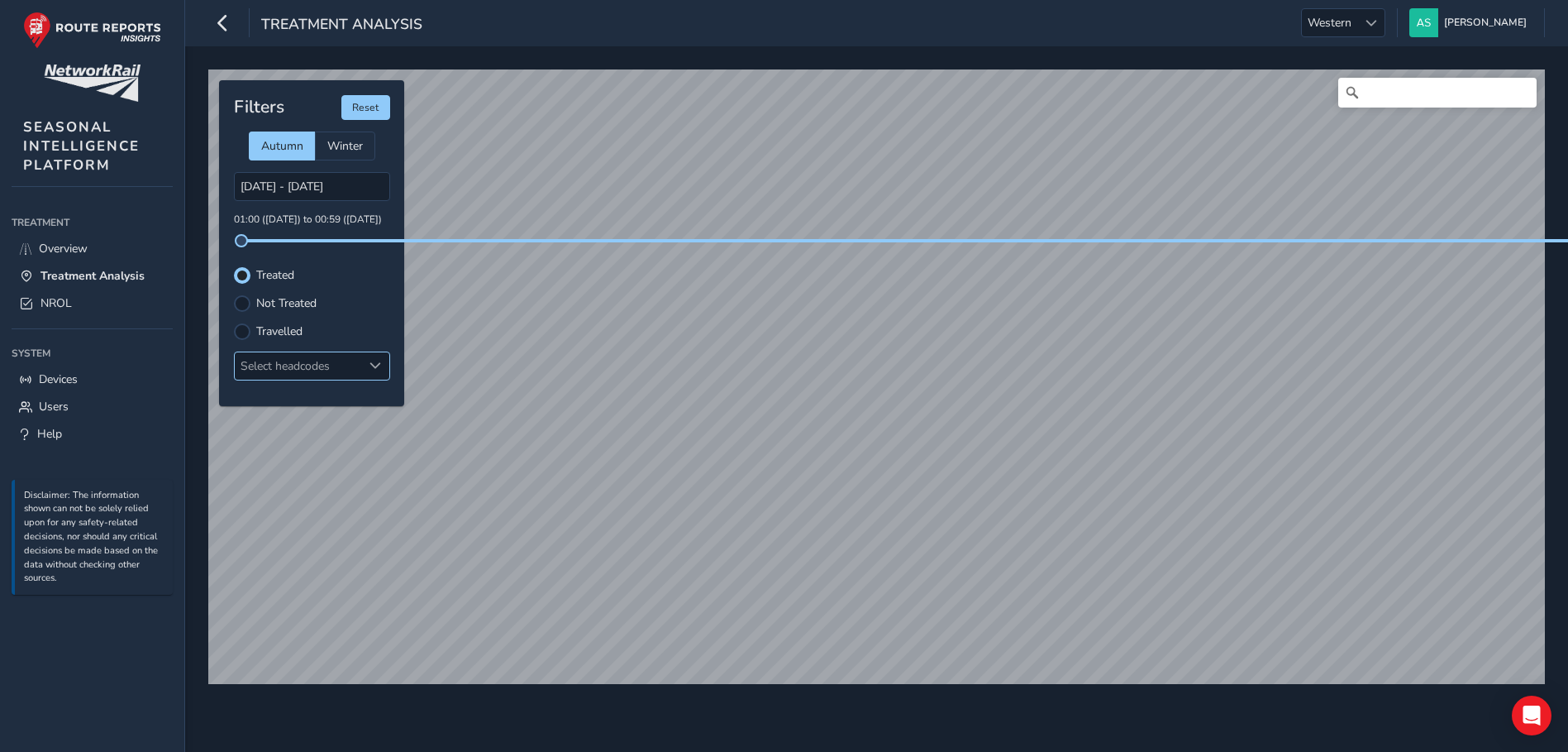
click at [331, 364] on div "Select headcodes" at bounding box center [298, 366] width 127 height 27
click at [342, 356] on div "Select headcodes" at bounding box center [298, 366] width 127 height 27
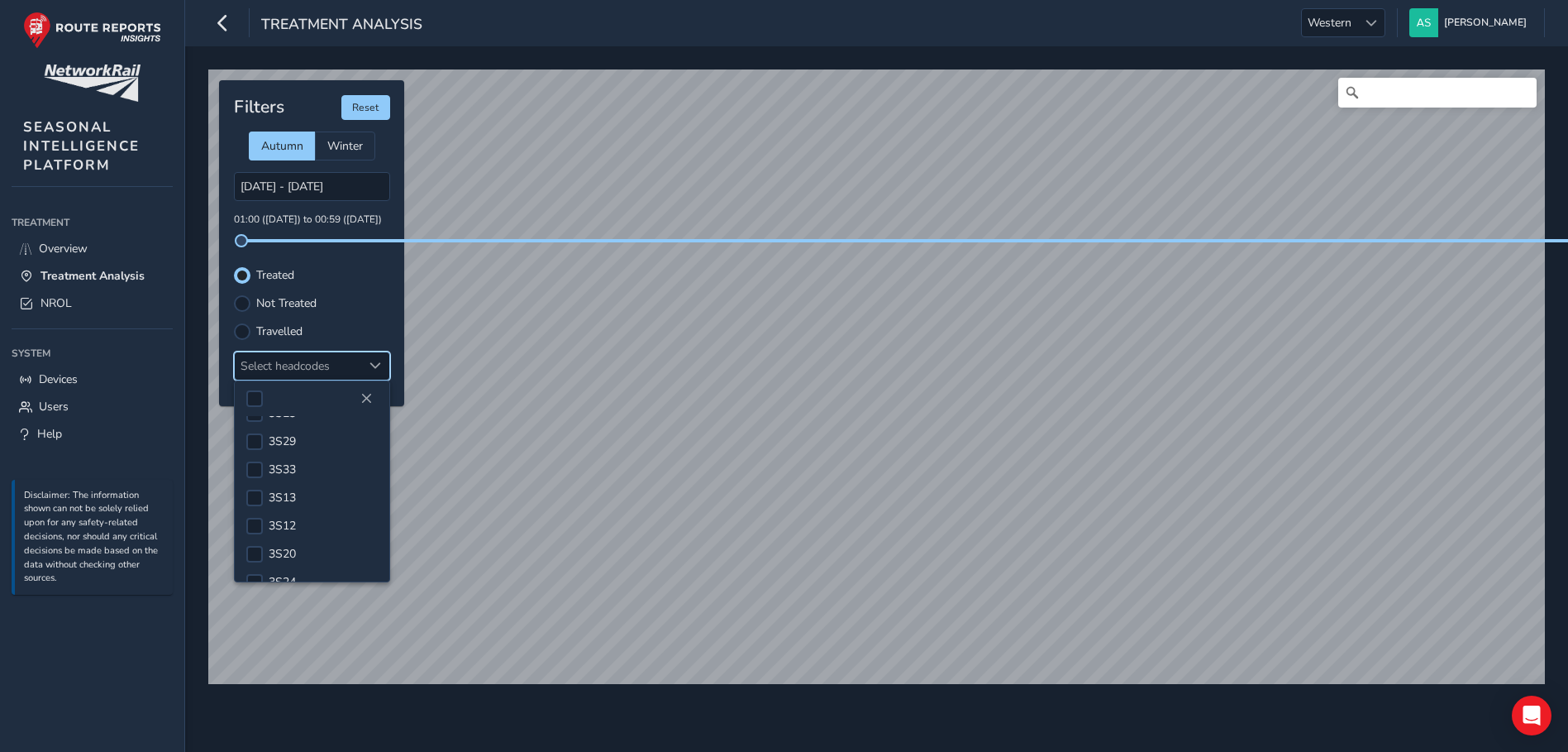
scroll to position [414, 0]
click at [283, 367] on div "Select headcodes" at bounding box center [298, 366] width 127 height 27
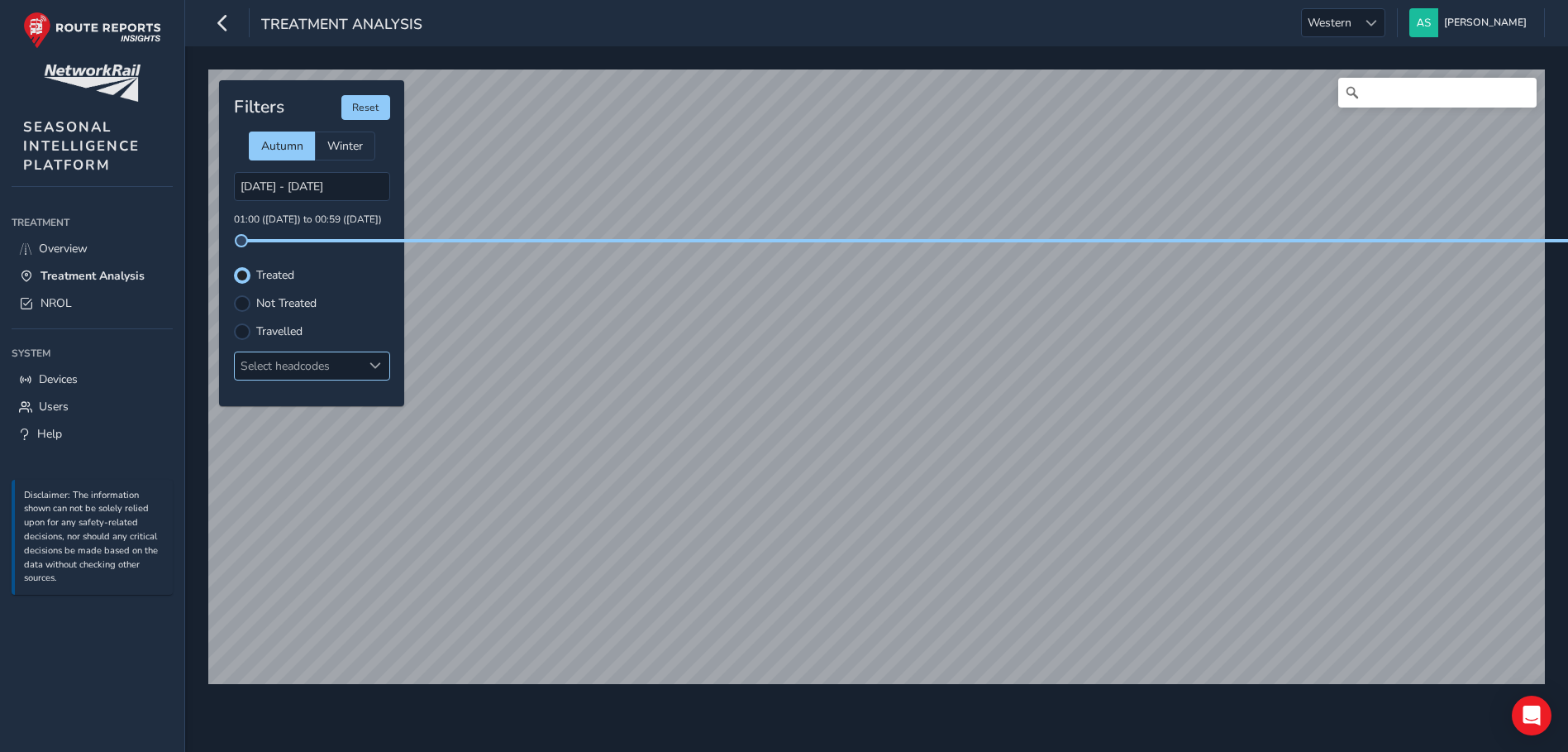
click at [287, 365] on div "Select headcodes" at bounding box center [298, 366] width 127 height 27
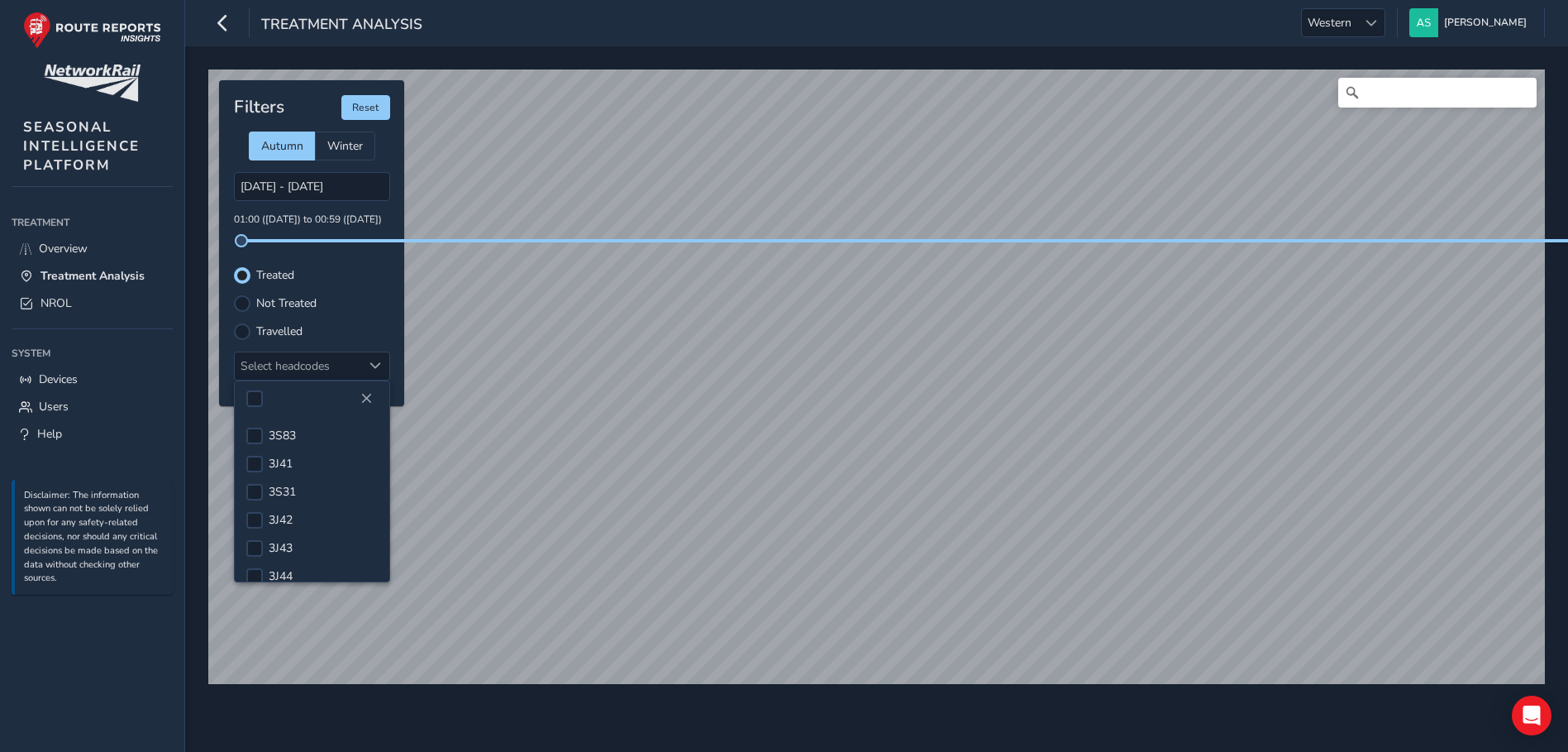
click at [329, 406] on div at bounding box center [312, 399] width 154 height 35
click at [256, 538] on div at bounding box center [255, 533] width 17 height 17
click at [359, 327] on div "Travelled" at bounding box center [312, 332] width 156 height 17
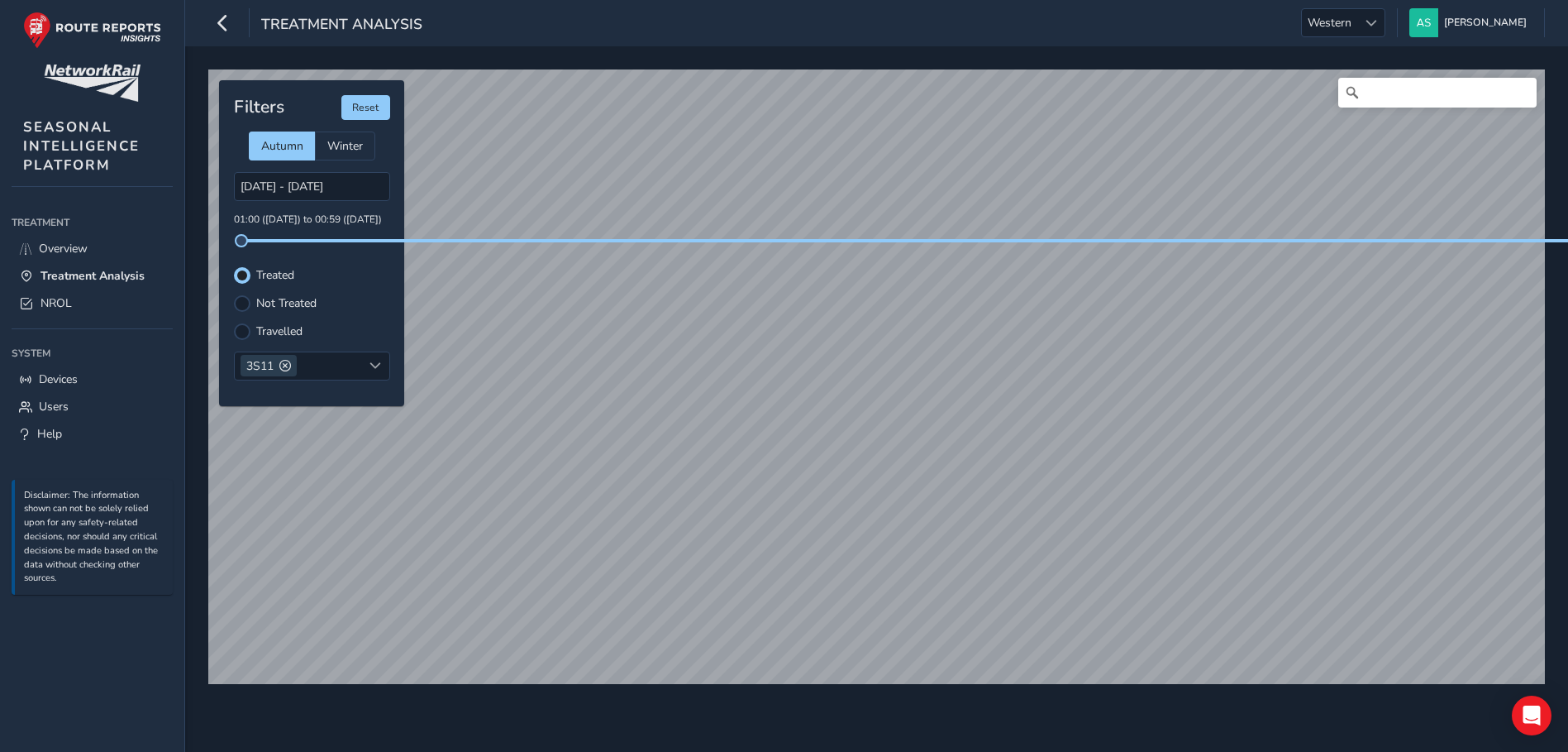
click at [267, 337] on label "Travelled" at bounding box center [280, 332] width 47 height 12
click at [243, 330] on input "Travelled" at bounding box center [243, 330] width 0 height 0
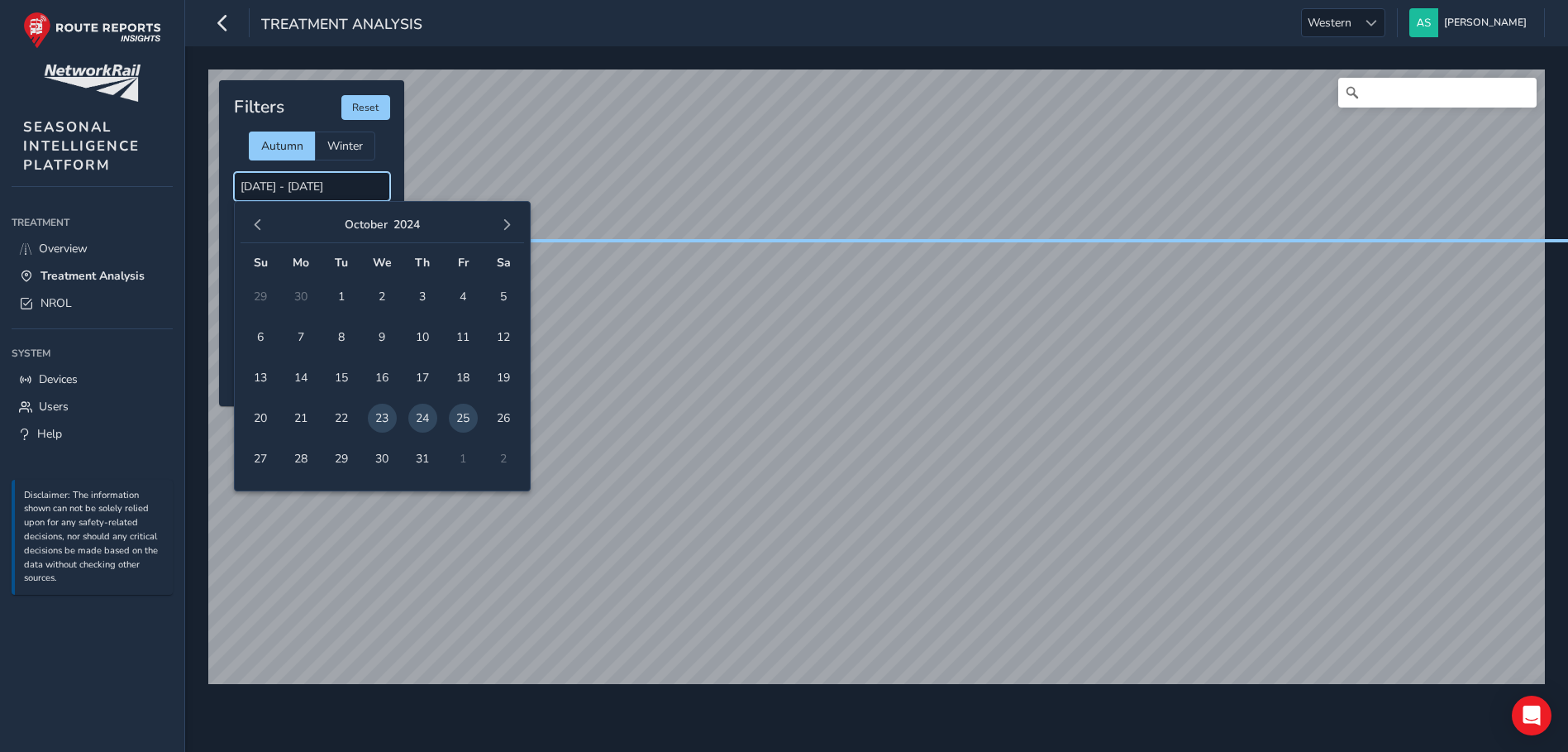
click at [354, 188] on input "23/10/2024 - 25/10/2024" at bounding box center [312, 186] width 156 height 29
click at [428, 416] on span "24" at bounding box center [423, 418] width 29 height 29
click at [368, 418] on span "23" at bounding box center [382, 418] width 29 height 29
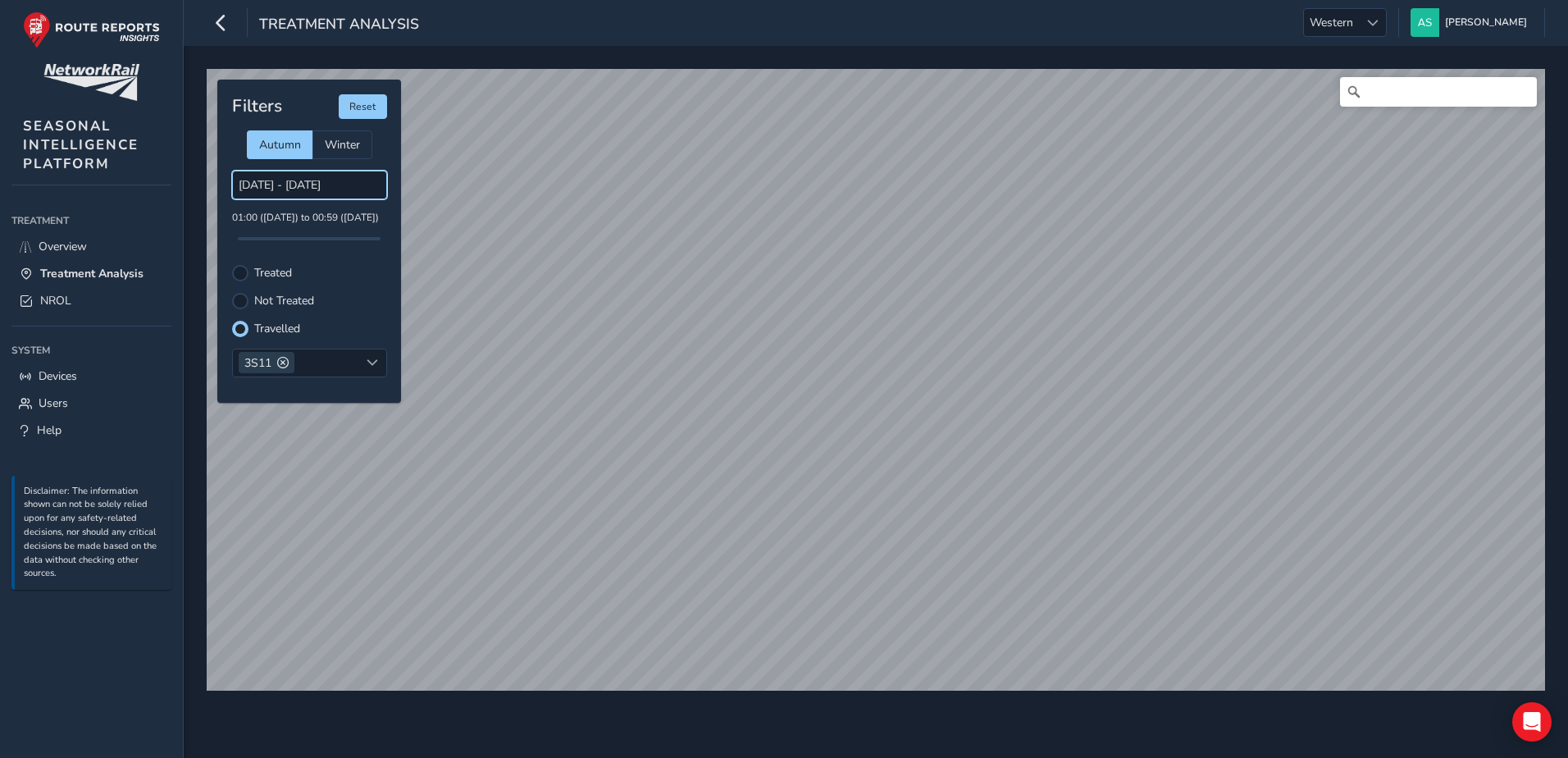
click at [277, 189] on input "24/10/2024 - 23/10/2024" at bounding box center [310, 185] width 155 height 29
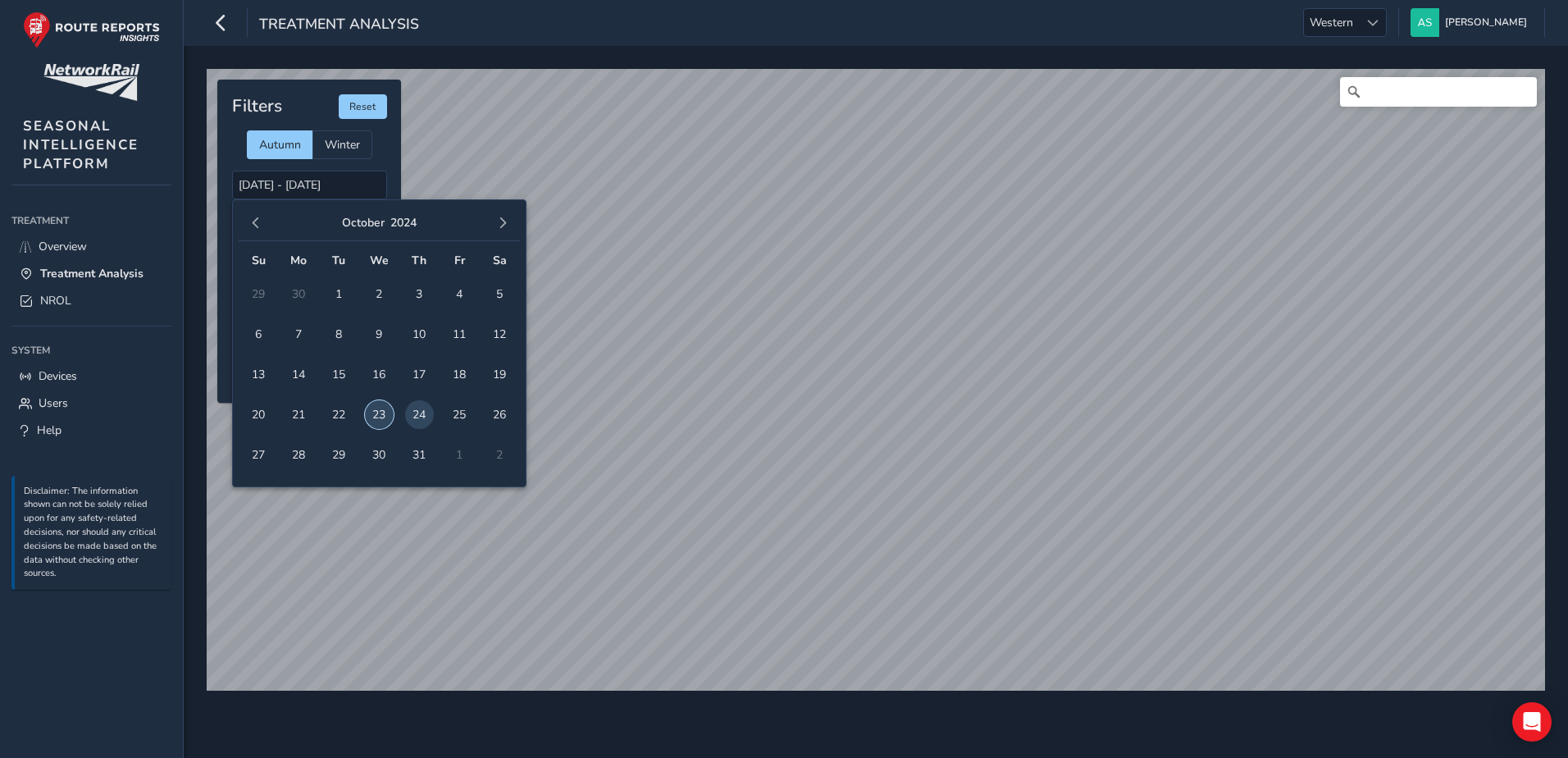
click at [381, 414] on span "23" at bounding box center [379, 414] width 29 height 29
click at [417, 419] on span "24" at bounding box center [419, 414] width 29 height 29
type input "23/10/2024 - 24/10/2024"
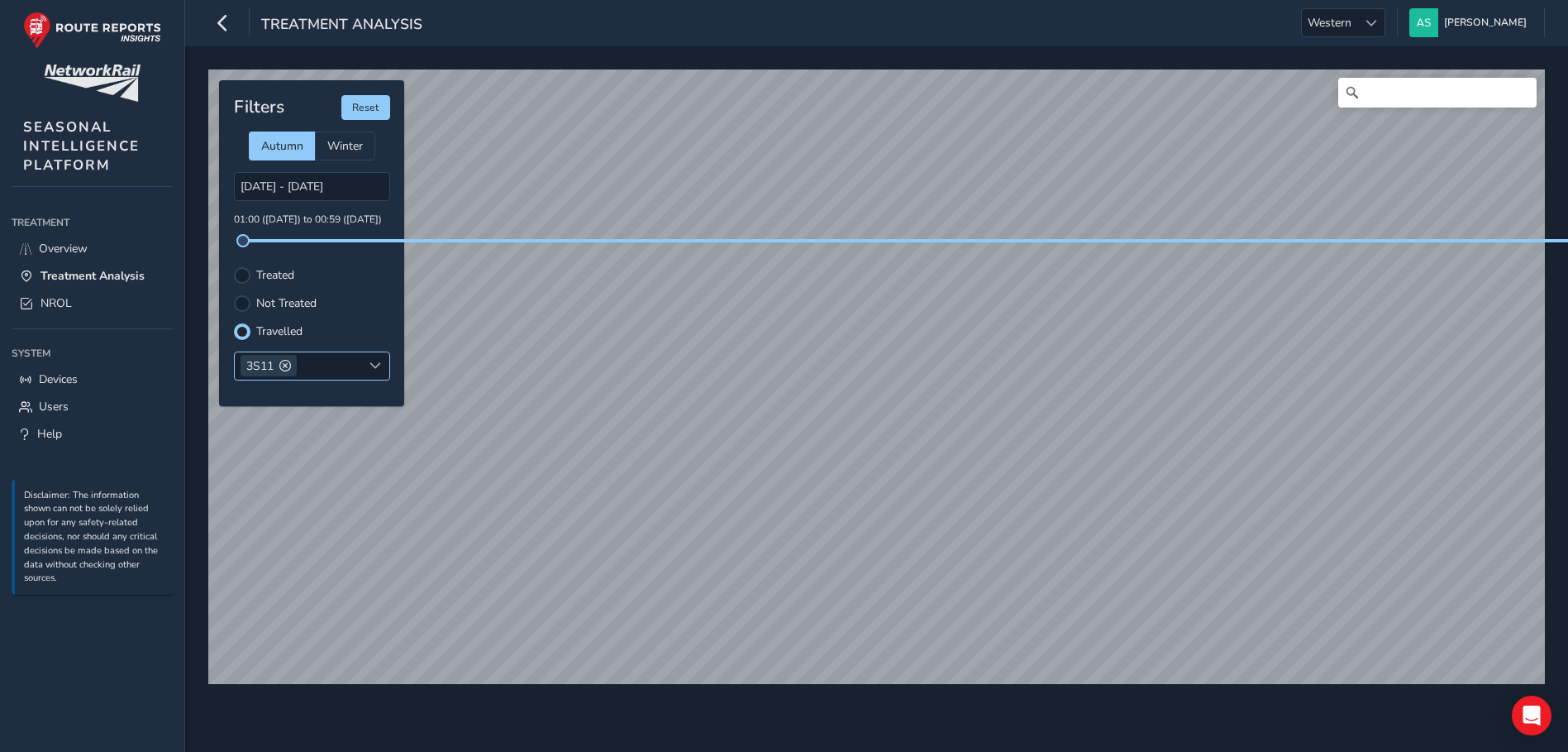
click at [372, 366] on span at bounding box center [375, 366] width 12 height 12
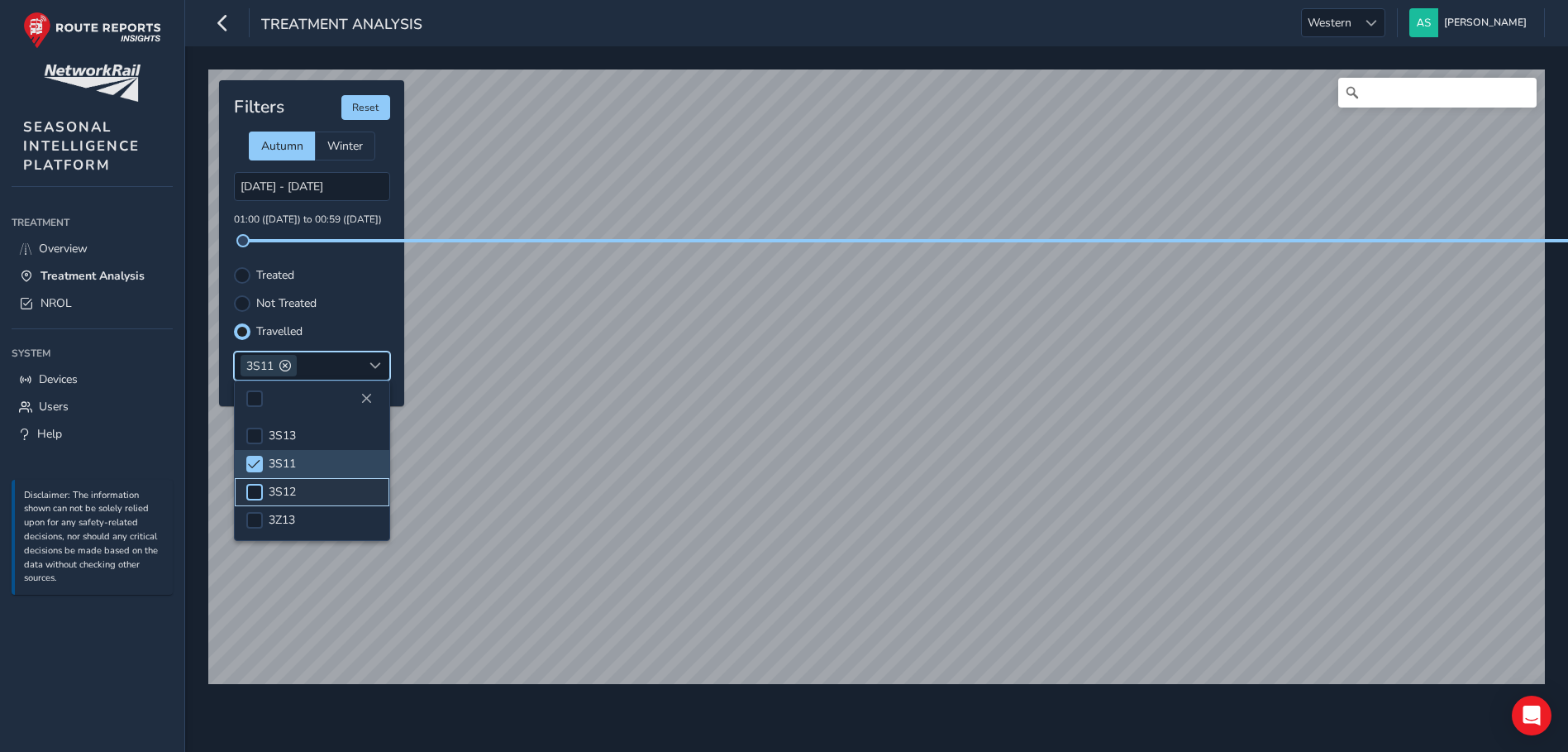
click at [257, 489] on div at bounding box center [255, 492] width 17 height 17
click at [254, 439] on div at bounding box center [255, 436] width 17 height 17
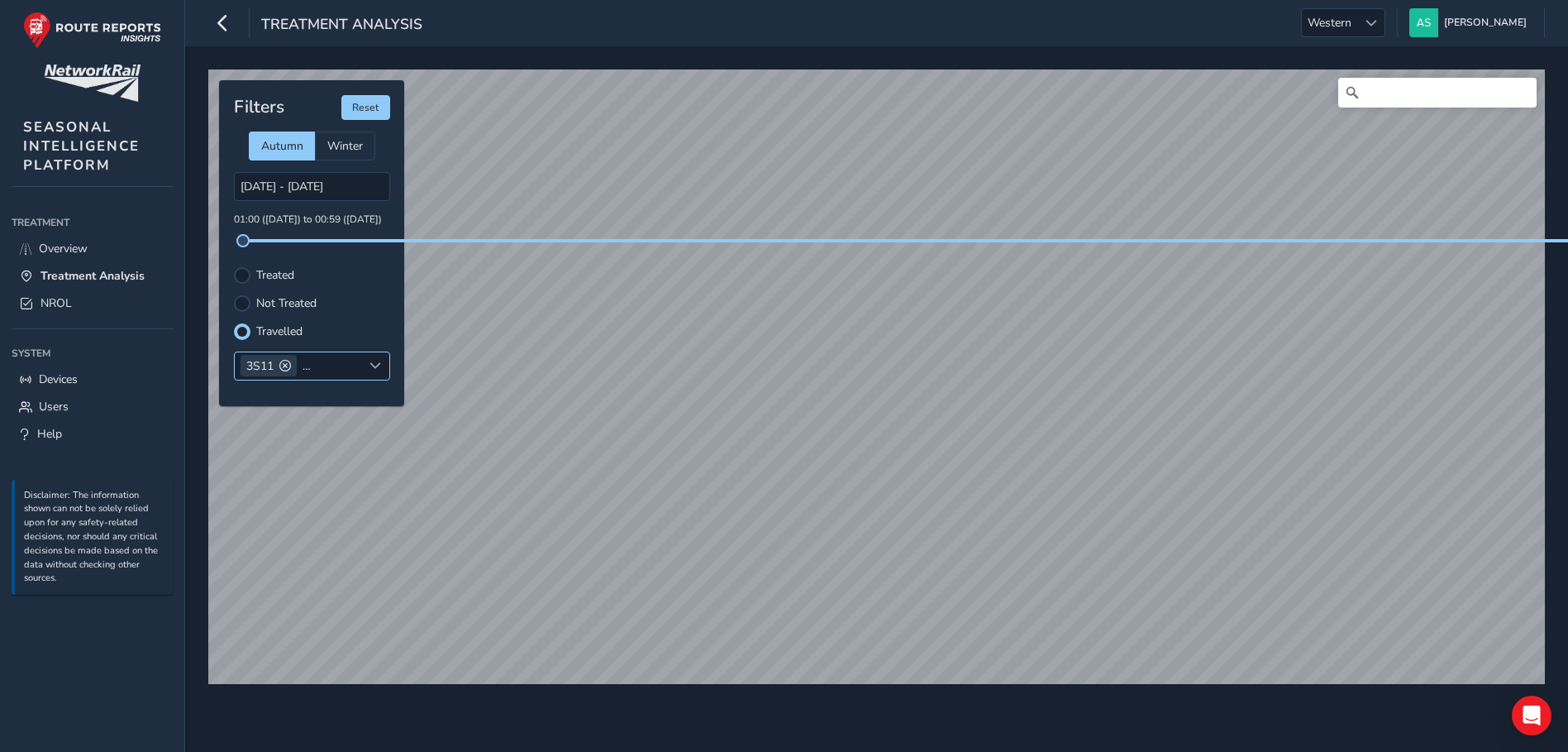
click at [380, 369] on span at bounding box center [375, 366] width 12 height 12
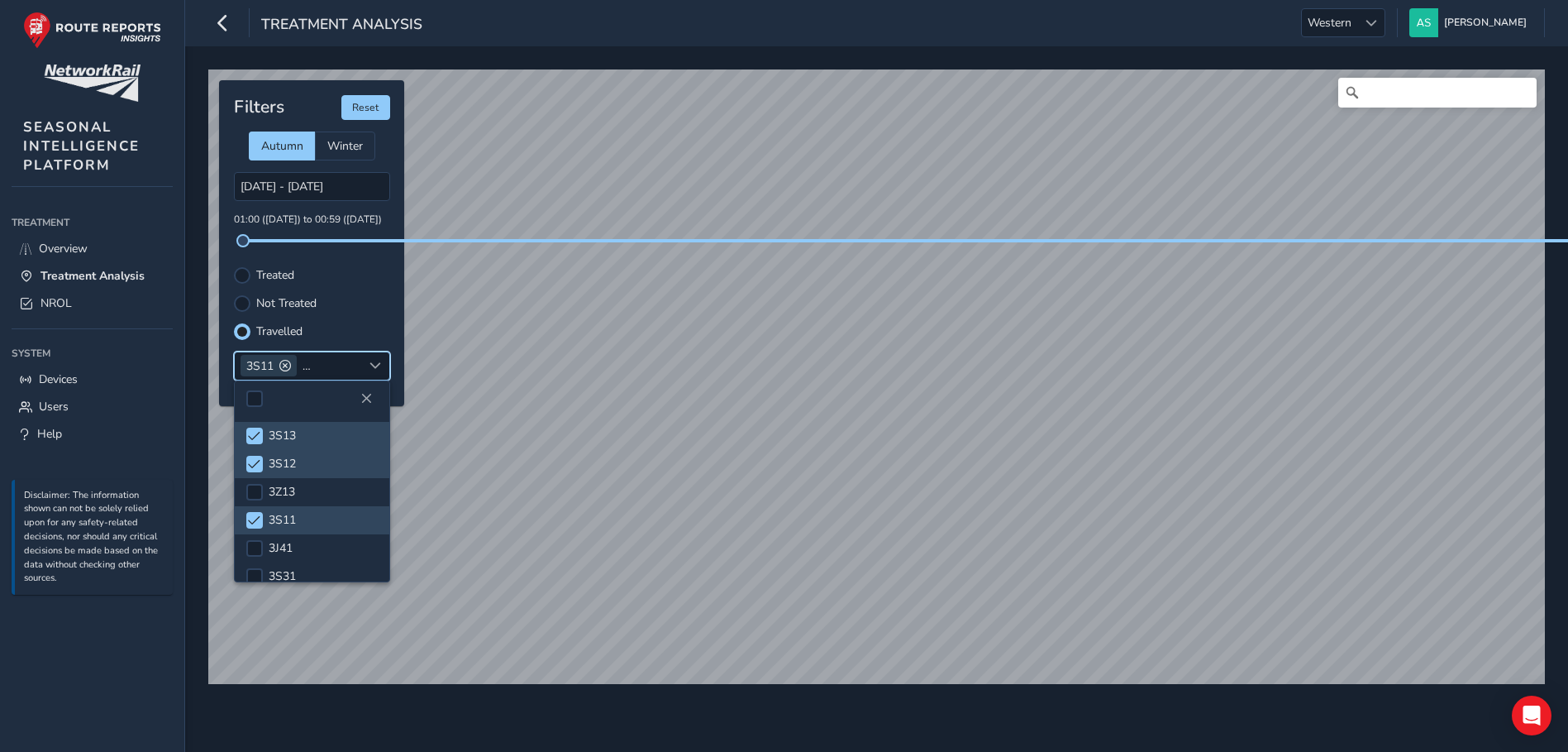
click at [378, 366] on span at bounding box center [375, 366] width 12 height 12
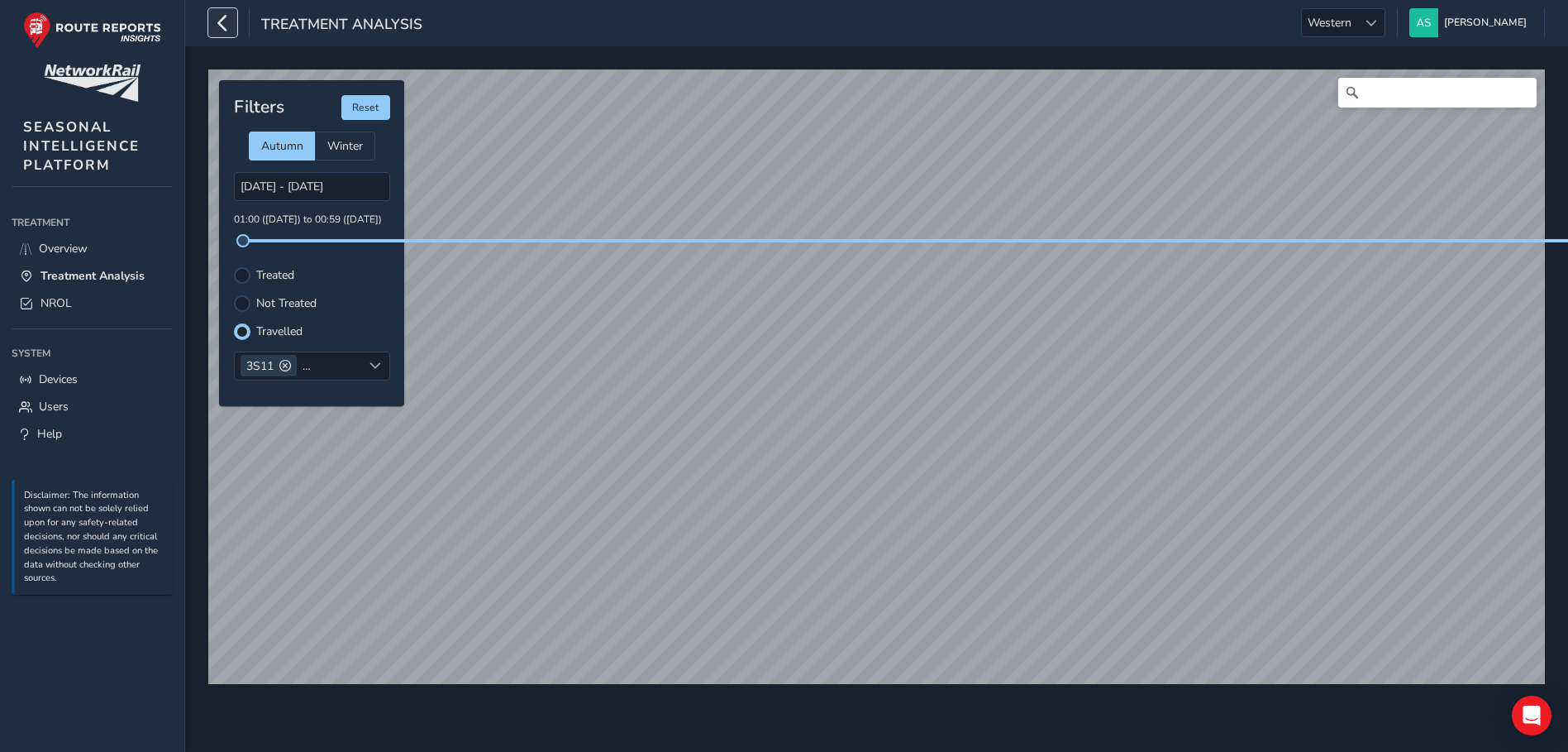
click at [228, 31] on icon "button" at bounding box center [223, 22] width 17 height 29
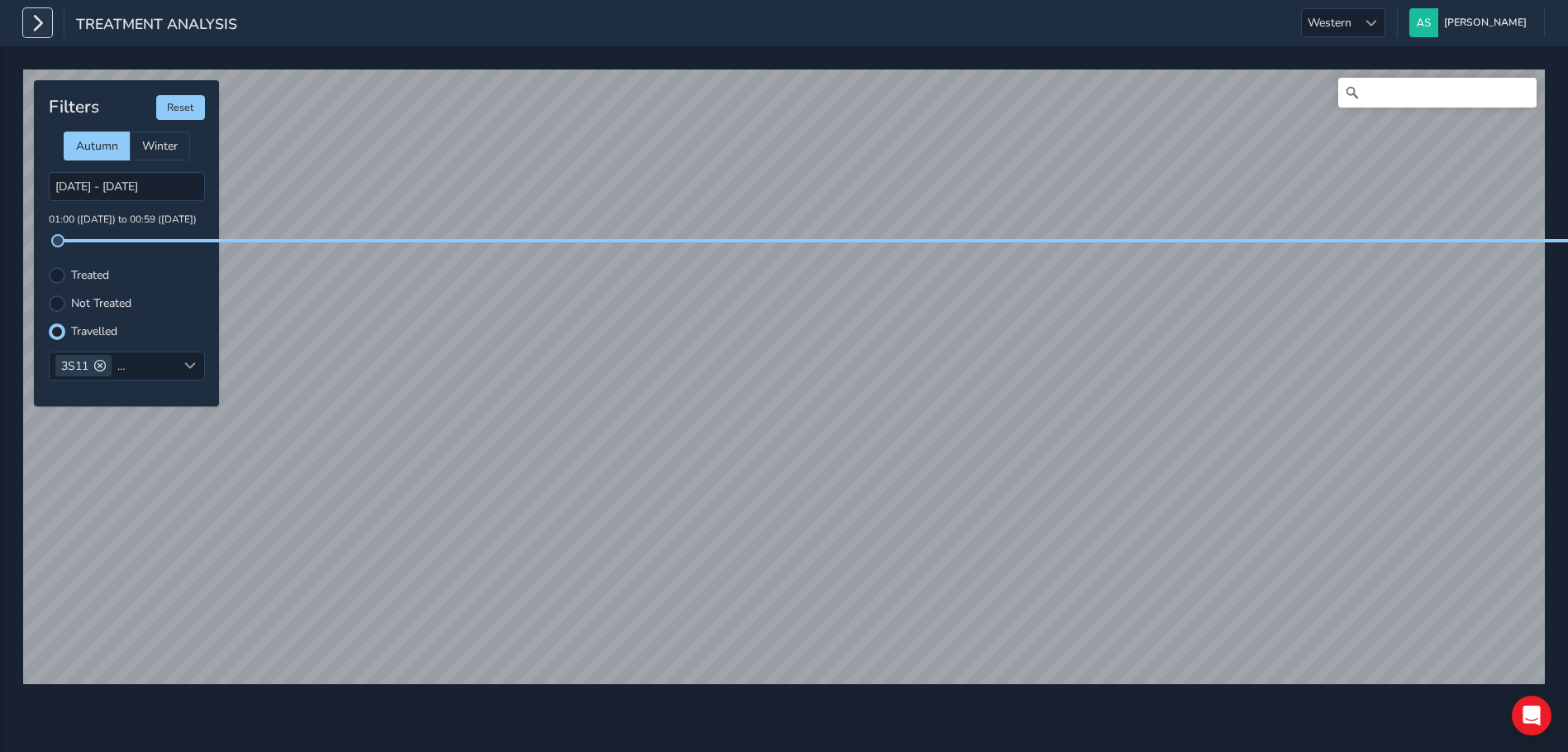
click at [38, 22] on icon "button" at bounding box center [37, 22] width 17 height 29
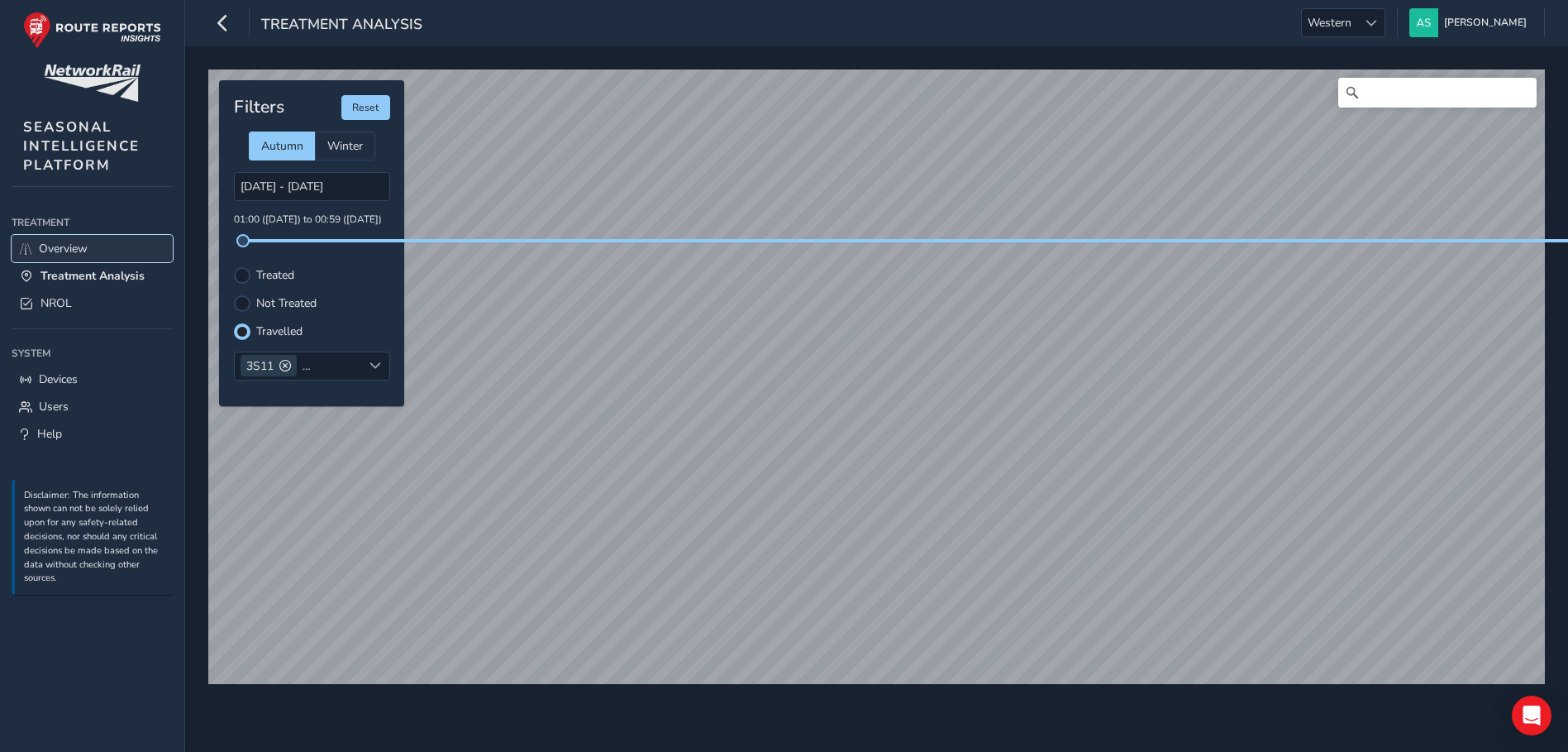
click at [76, 243] on span "Overview" at bounding box center [63, 248] width 49 height 16
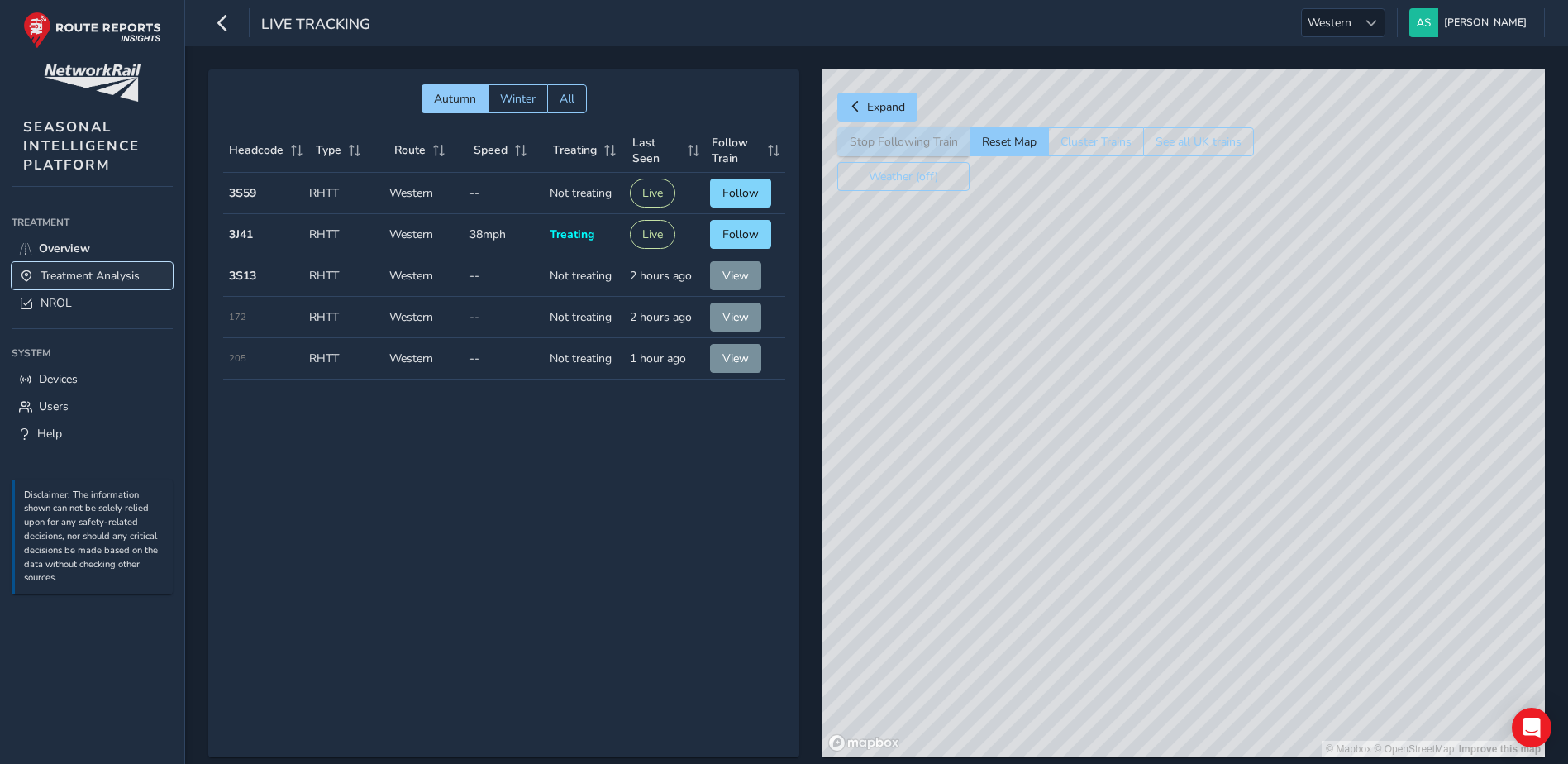
click at [94, 275] on span "Treatment Analysis" at bounding box center [90, 275] width 99 height 16
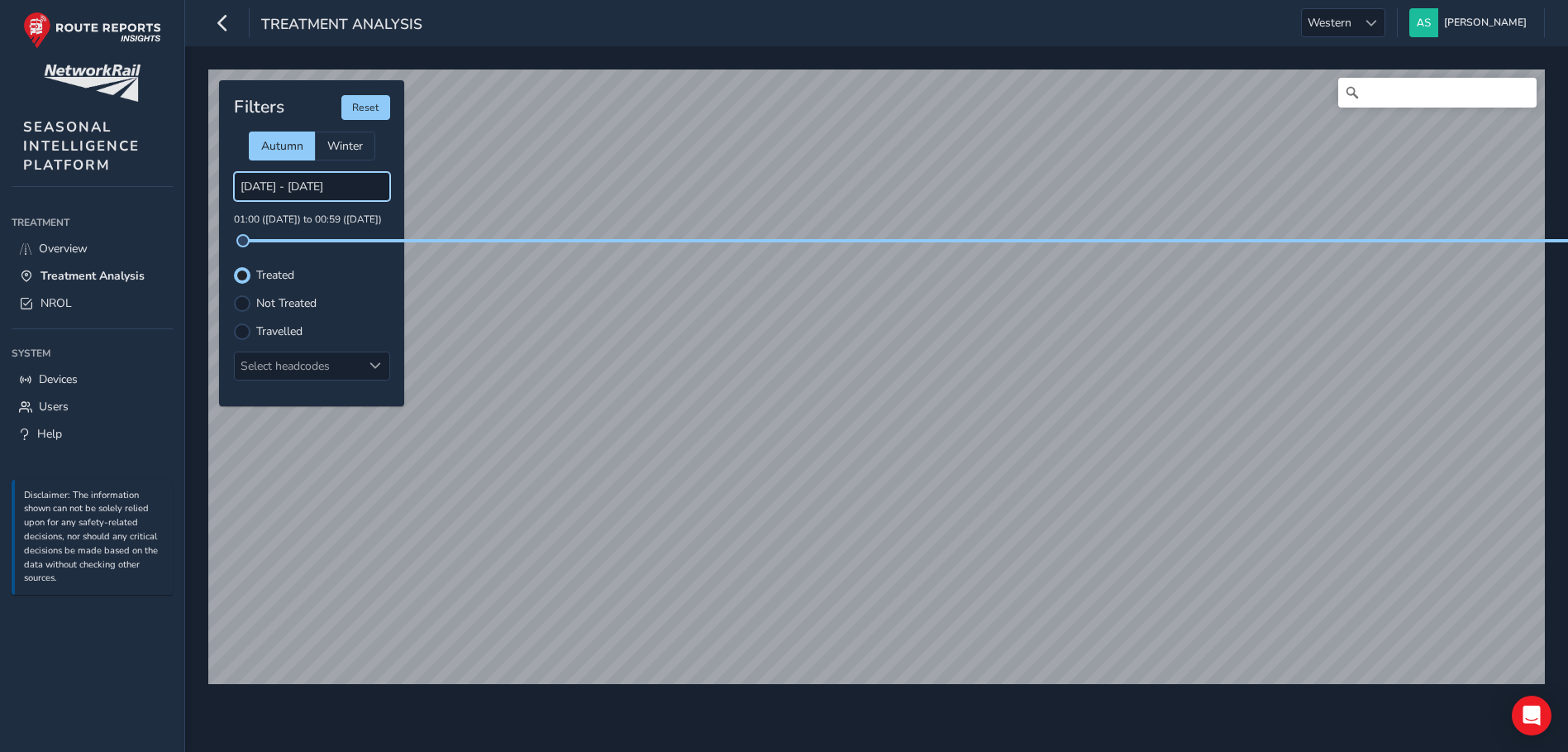
click at [311, 188] on input "[DATE] - [DATE]" at bounding box center [312, 186] width 156 height 29
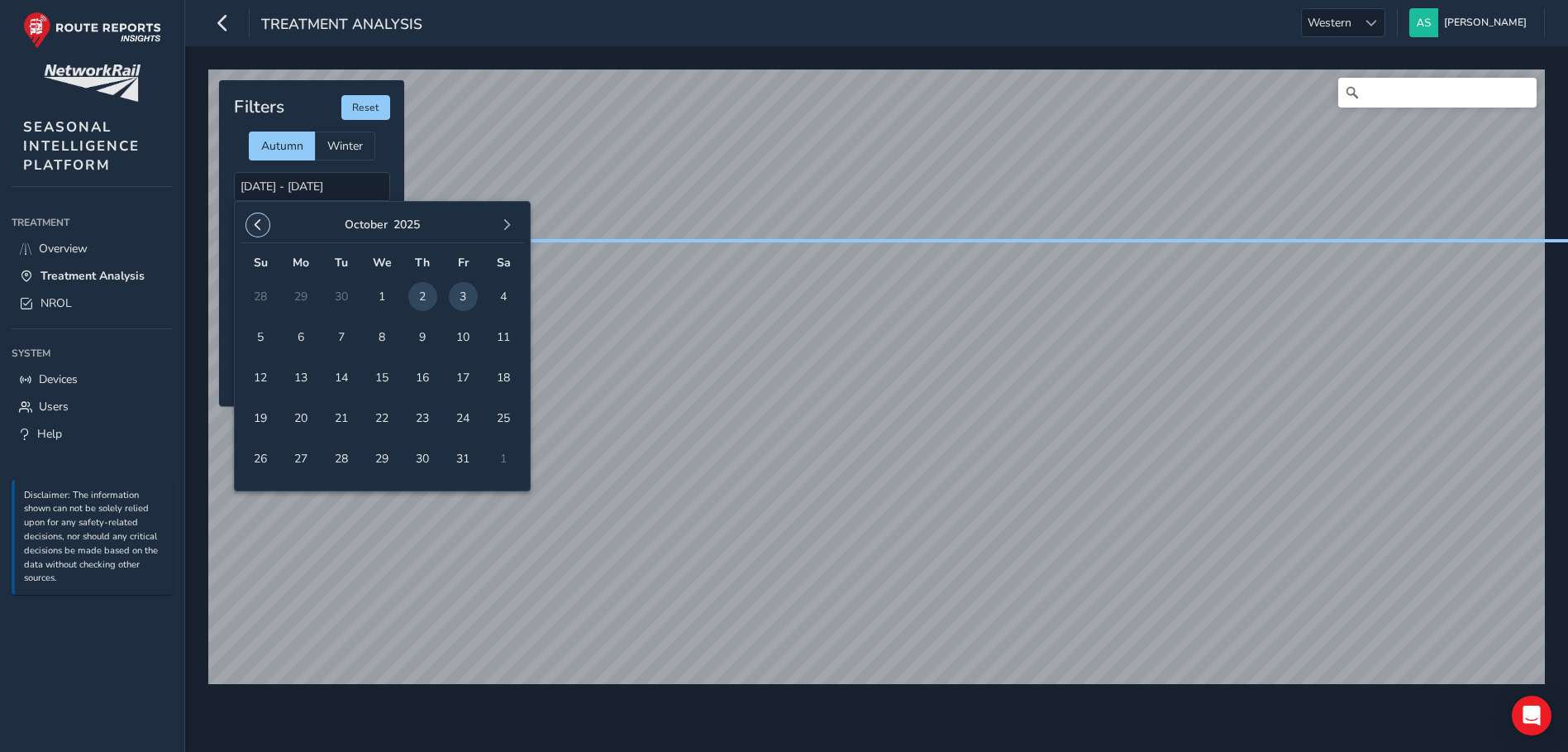
click at [262, 230] on span "button" at bounding box center [258, 225] width 12 height 12
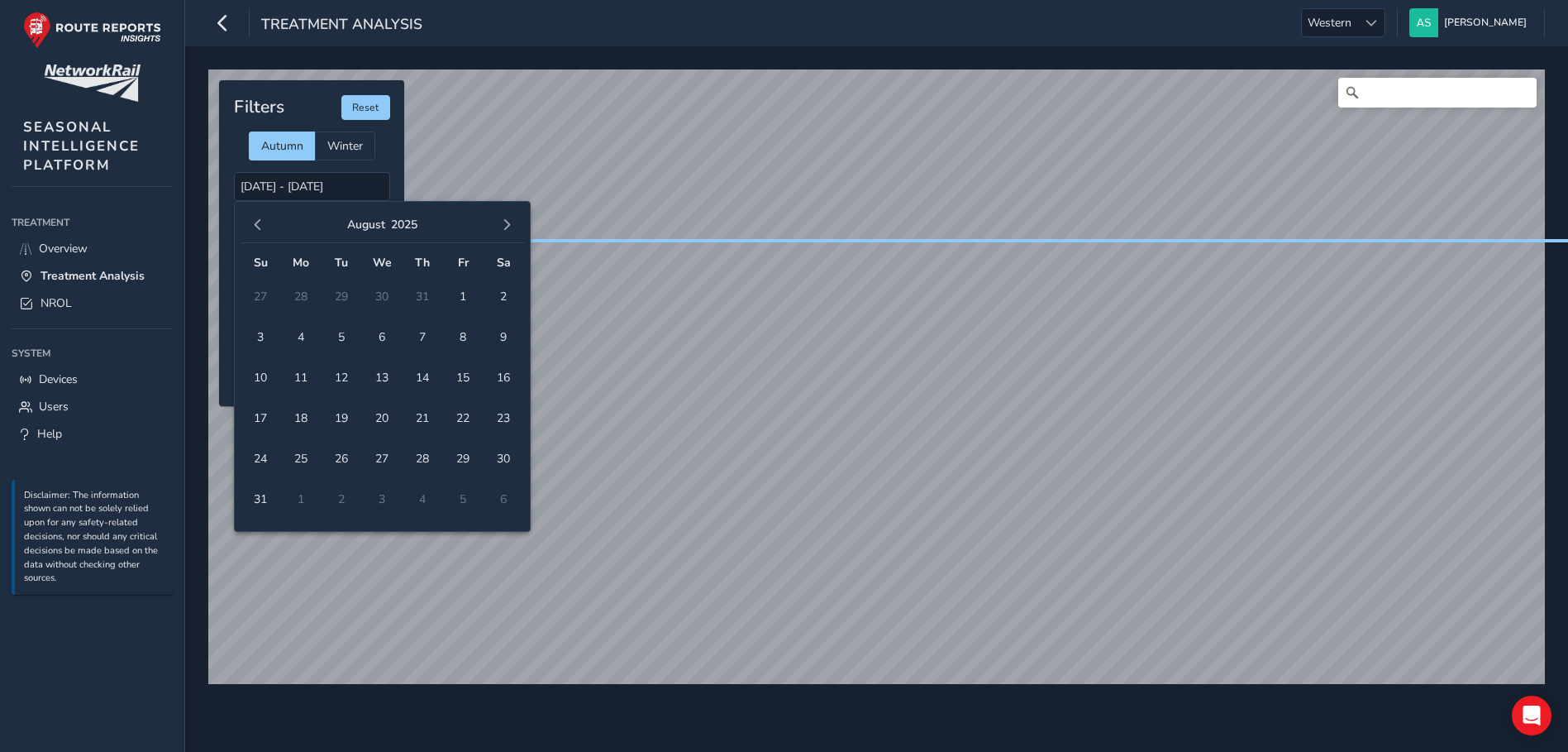
click at [262, 230] on span "button" at bounding box center [258, 225] width 12 height 12
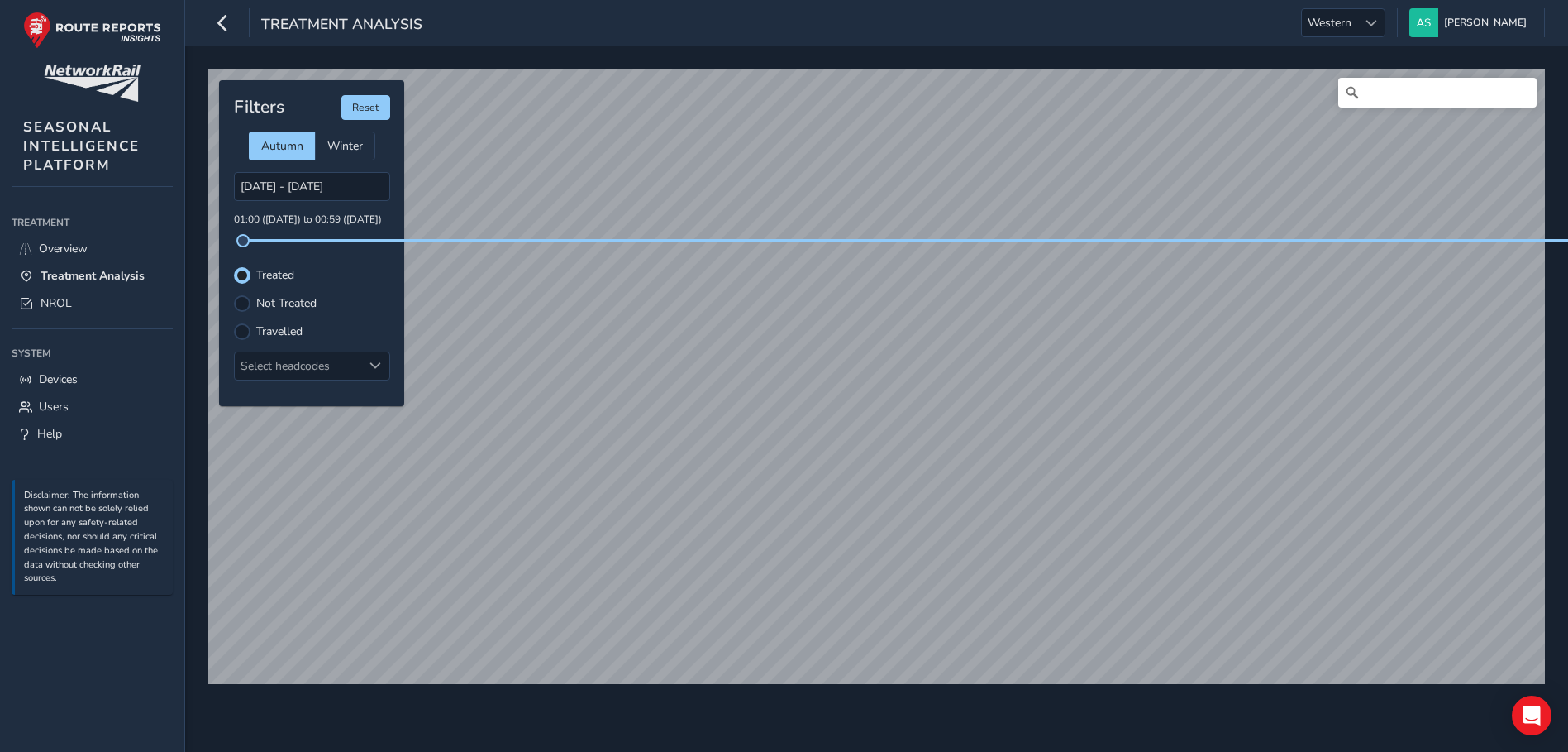
click at [262, 230] on div "02/10/2025 - 03/10/2025 01:00 (02 Oct) to 00:59 (04 Oct)" at bounding box center [312, 207] width 156 height 71
click at [257, 189] on input "[DATE] - [DATE]" at bounding box center [312, 186] width 156 height 29
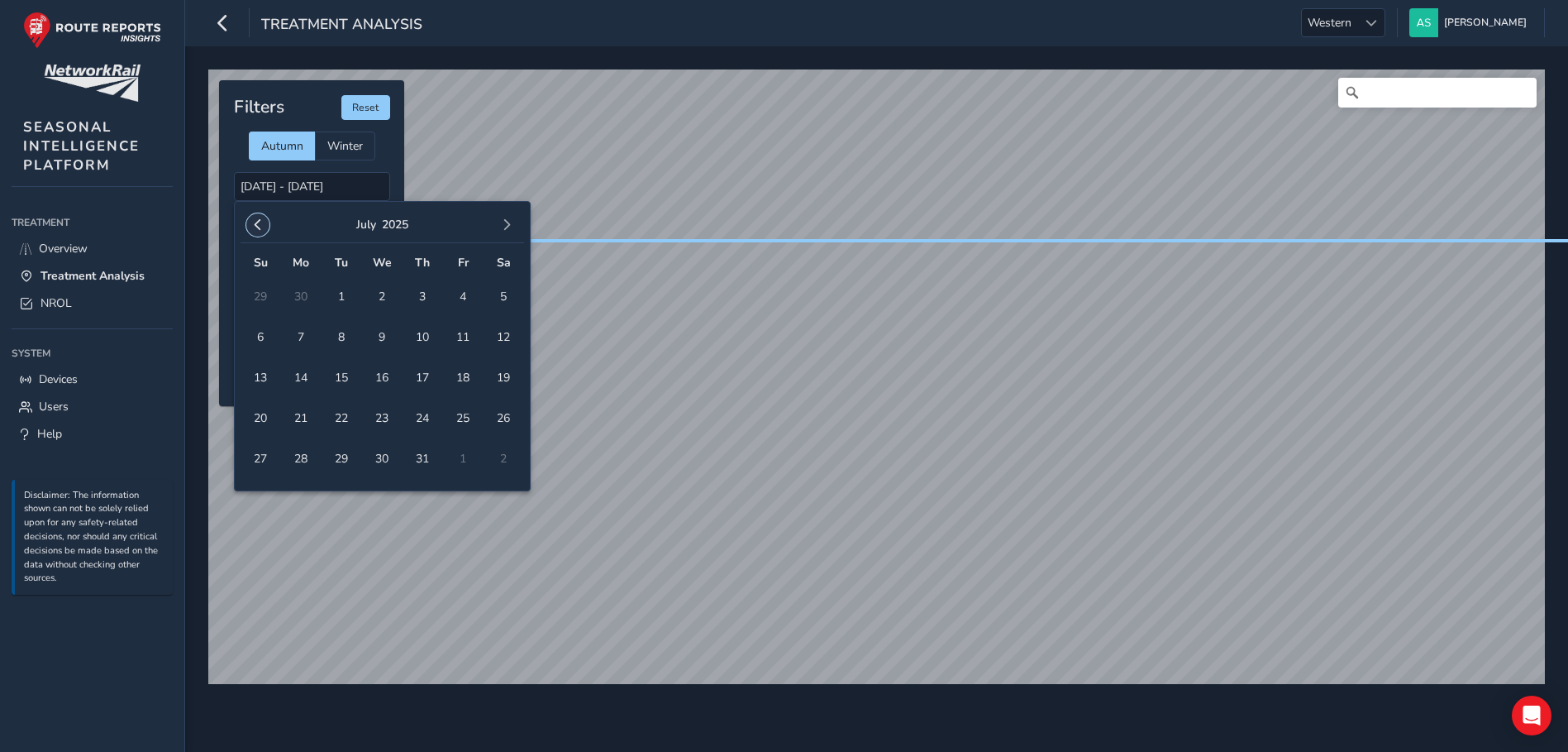
click at [257, 226] on span "button" at bounding box center [258, 225] width 12 height 12
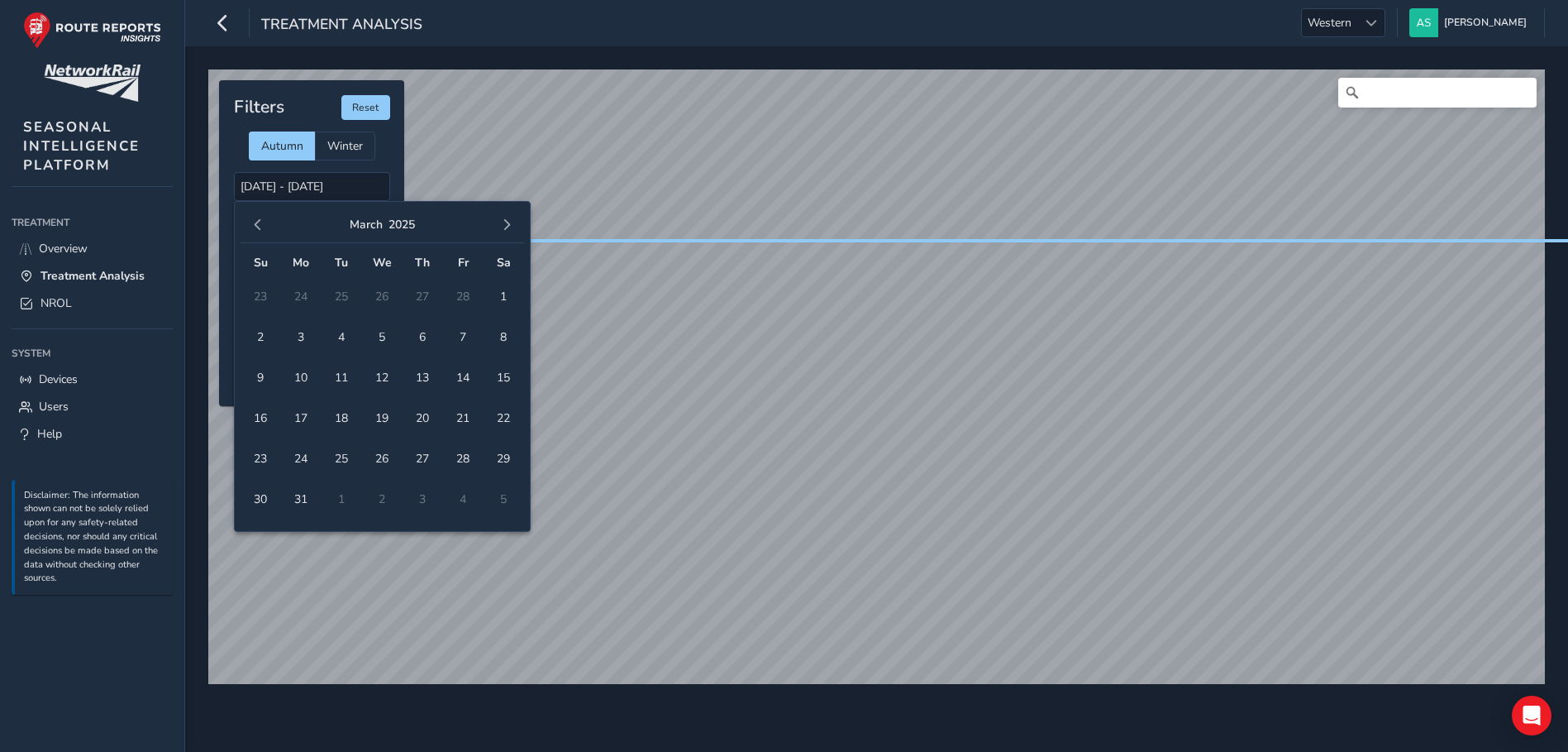
click at [257, 226] on span "button" at bounding box center [258, 225] width 12 height 12
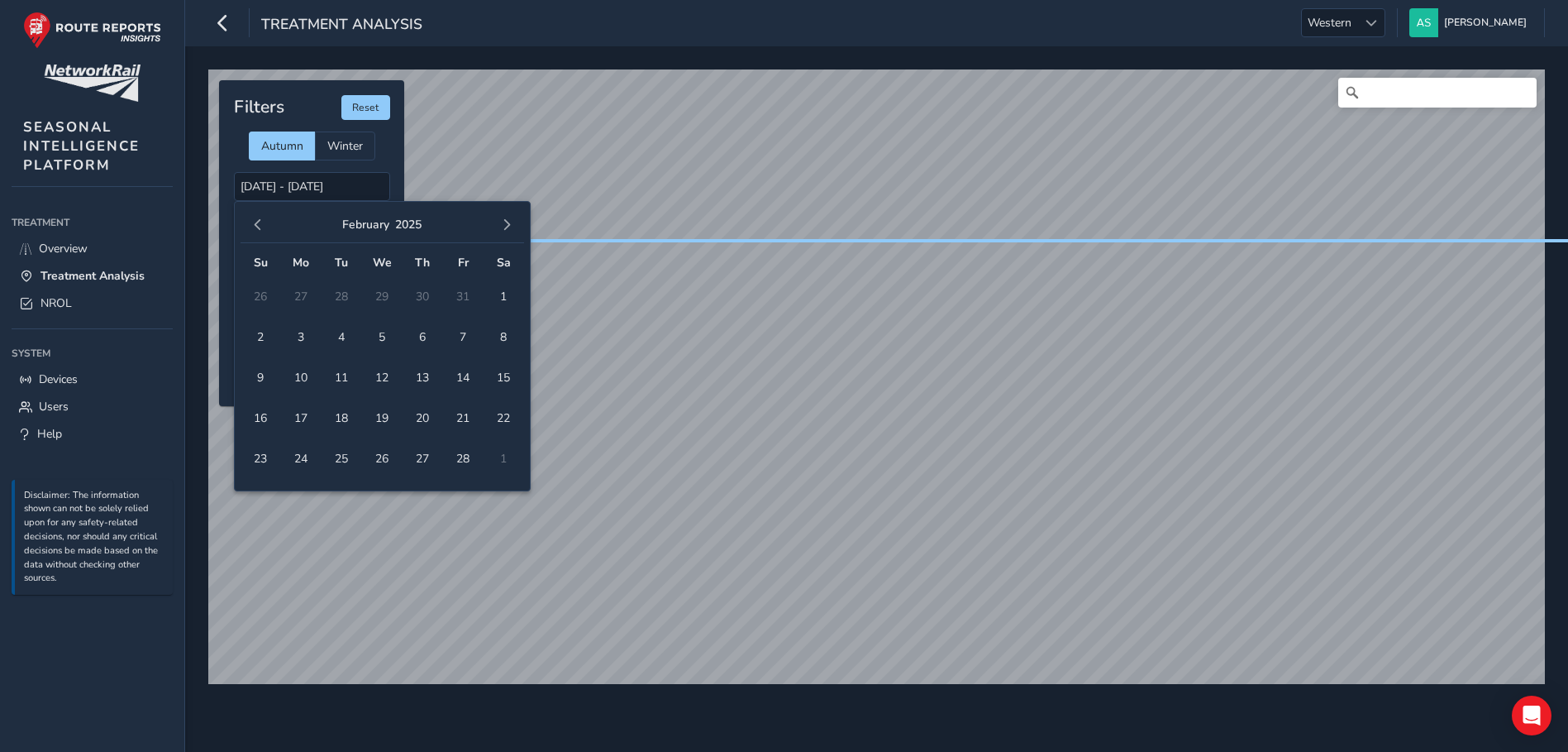
click at [257, 226] on span "button" at bounding box center [258, 225] width 12 height 12
click at [419, 415] on span "24" at bounding box center [423, 418] width 29 height 29
click at [453, 420] on span "25" at bounding box center [463, 418] width 29 height 29
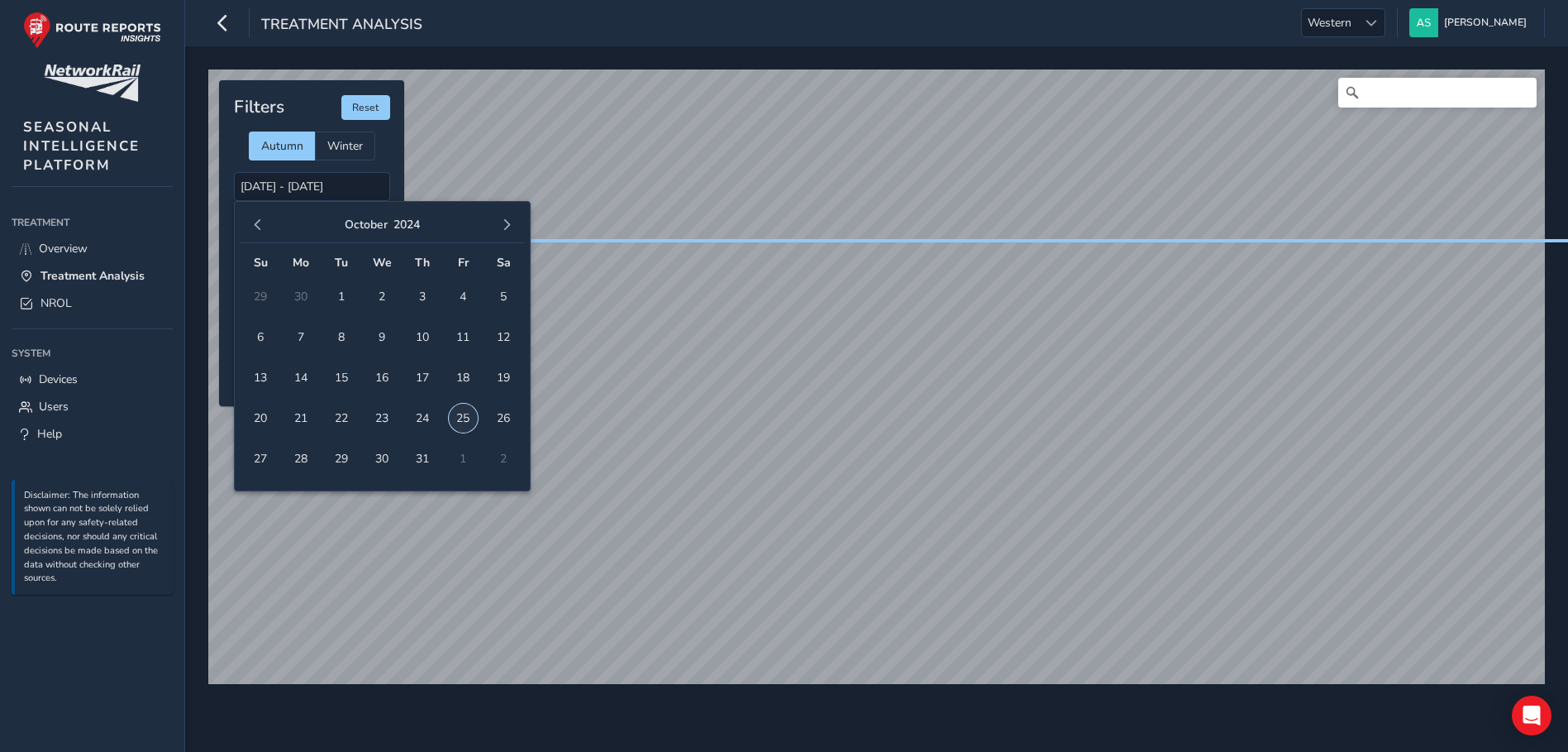
type input "24/10/2024 - 25/10/2024"
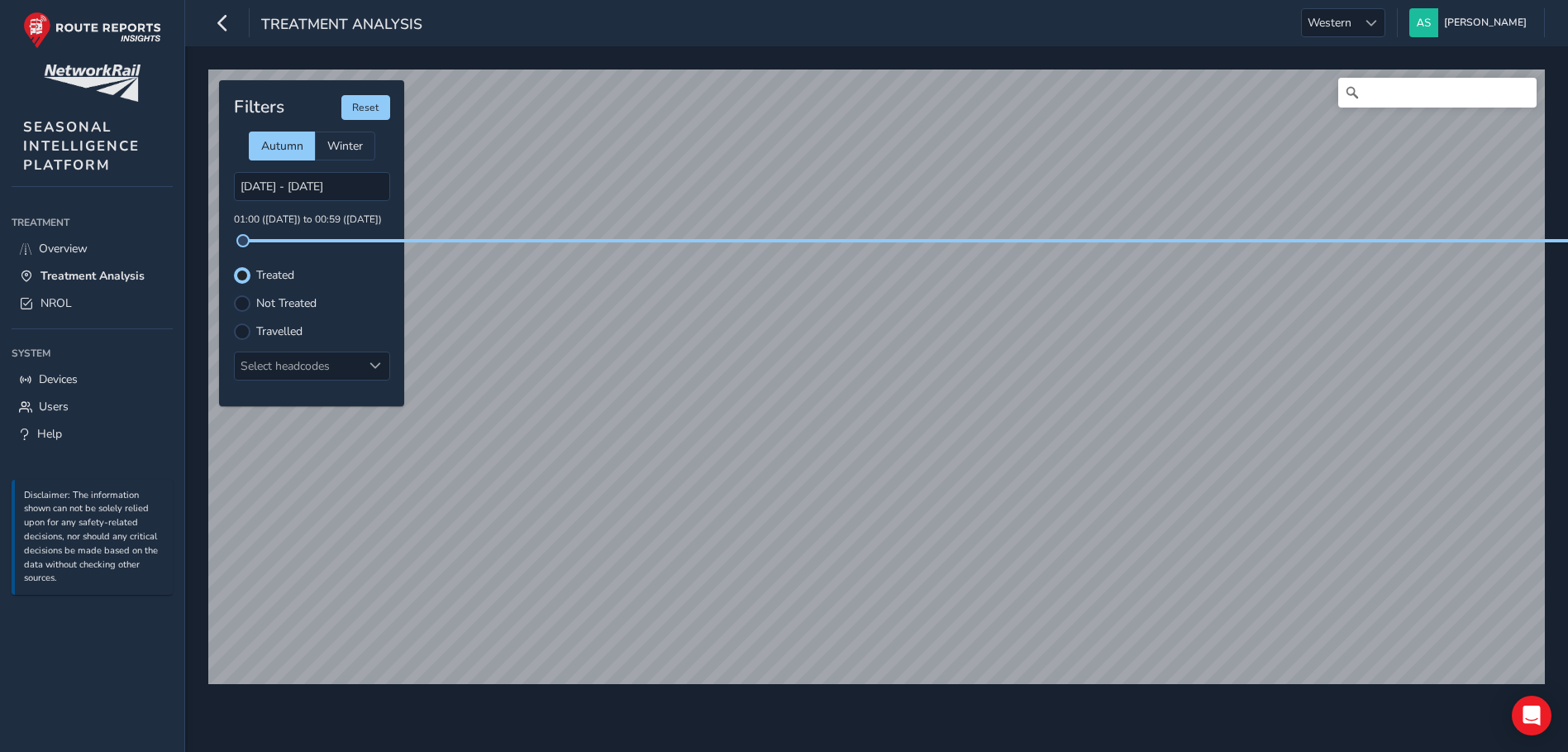
click at [300, 333] on label "Travelled" at bounding box center [280, 332] width 47 height 12
click at [243, 330] on input "Travelled" at bounding box center [243, 330] width 0 height 0
click at [345, 376] on div "Select headcodes" at bounding box center [298, 366] width 127 height 27
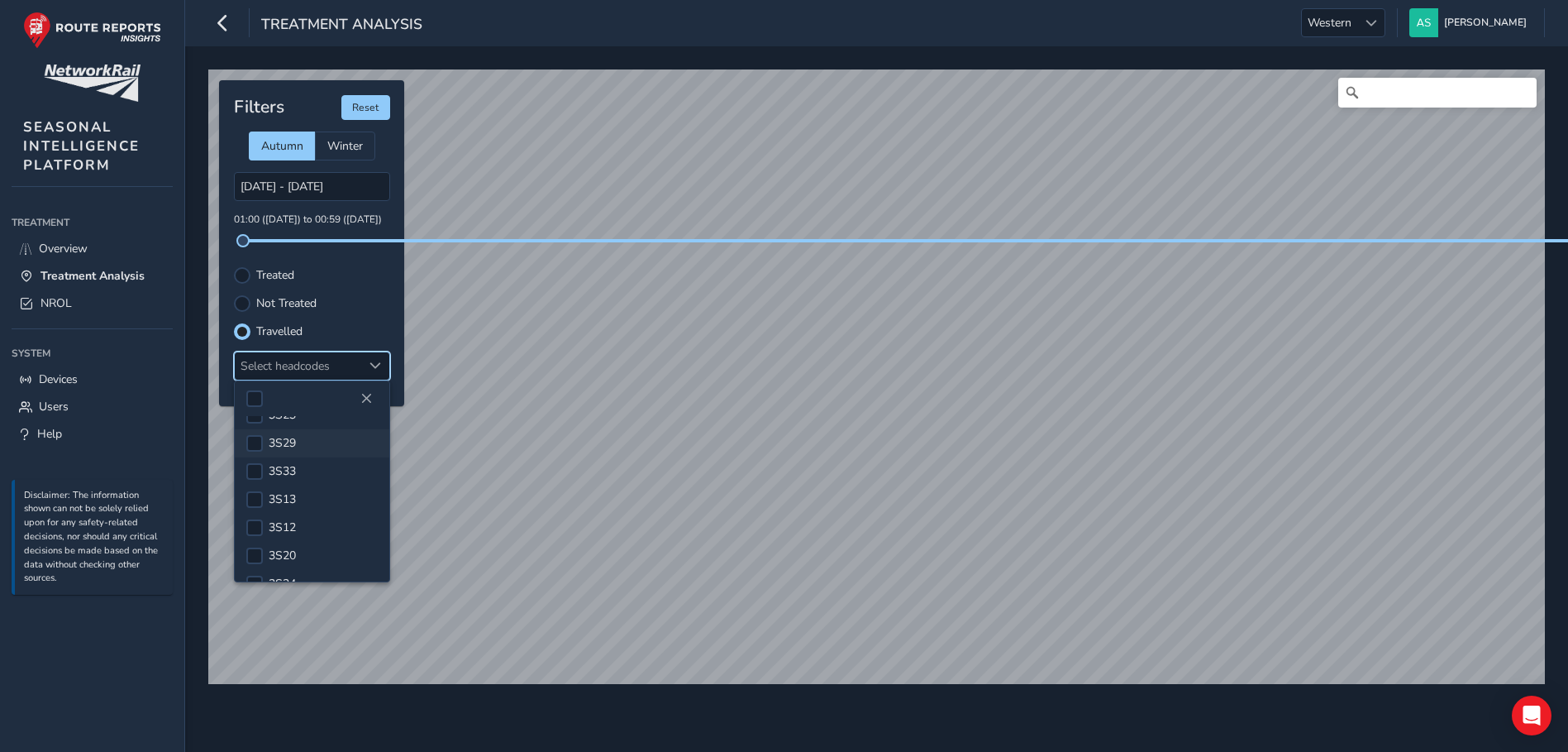
scroll to position [414, 0]
click at [256, 472] on div at bounding box center [255, 472] width 17 height 17
click at [257, 501] on div at bounding box center [255, 500] width 17 height 17
click at [260, 525] on div at bounding box center [255, 533] width 17 height 17
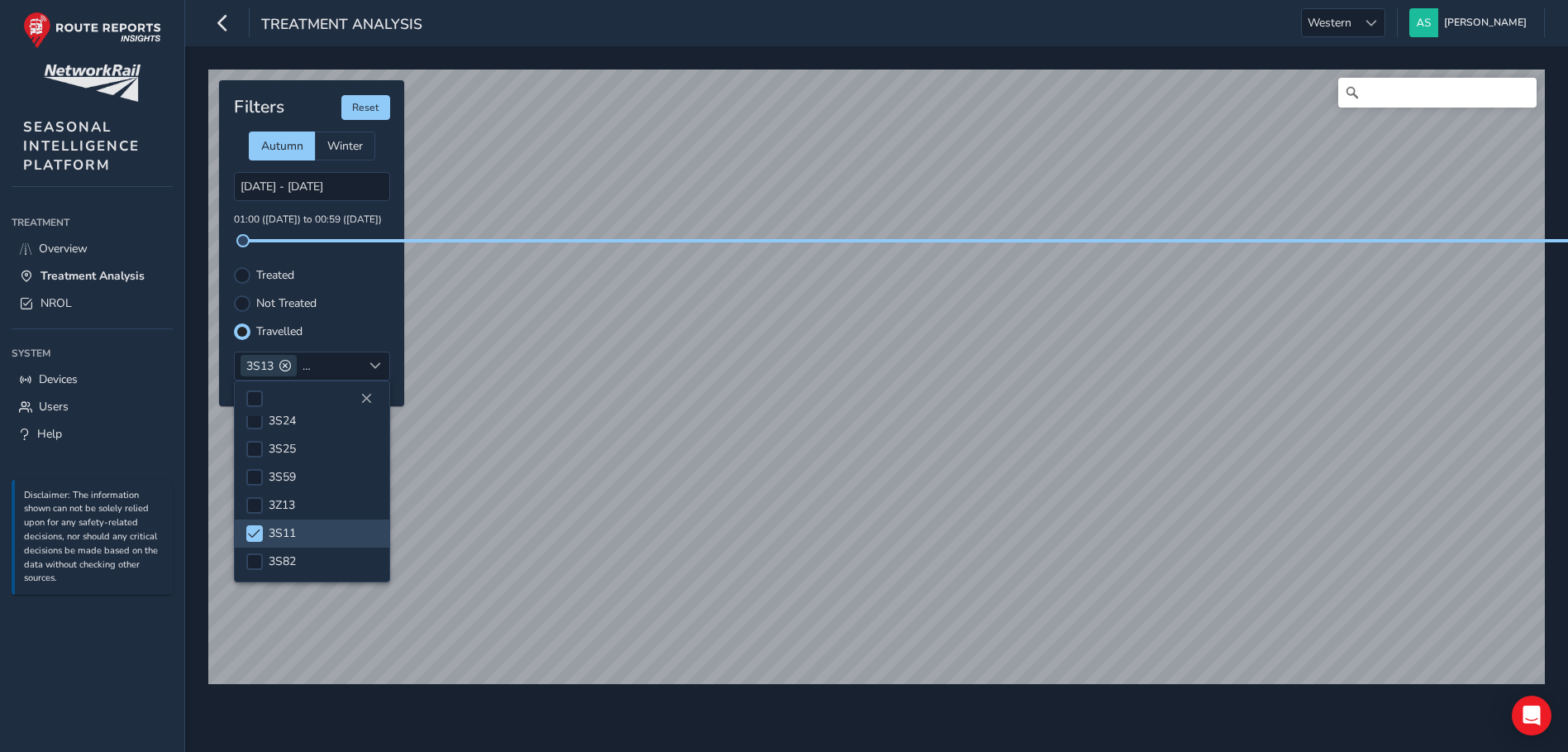
click at [399, 322] on div "Filters Reset Autumn Winter 24/10/2024 - 25/10/2024 01:00 (24 Oct) to 00:59 (26…" at bounding box center [311, 243] width 185 height 326
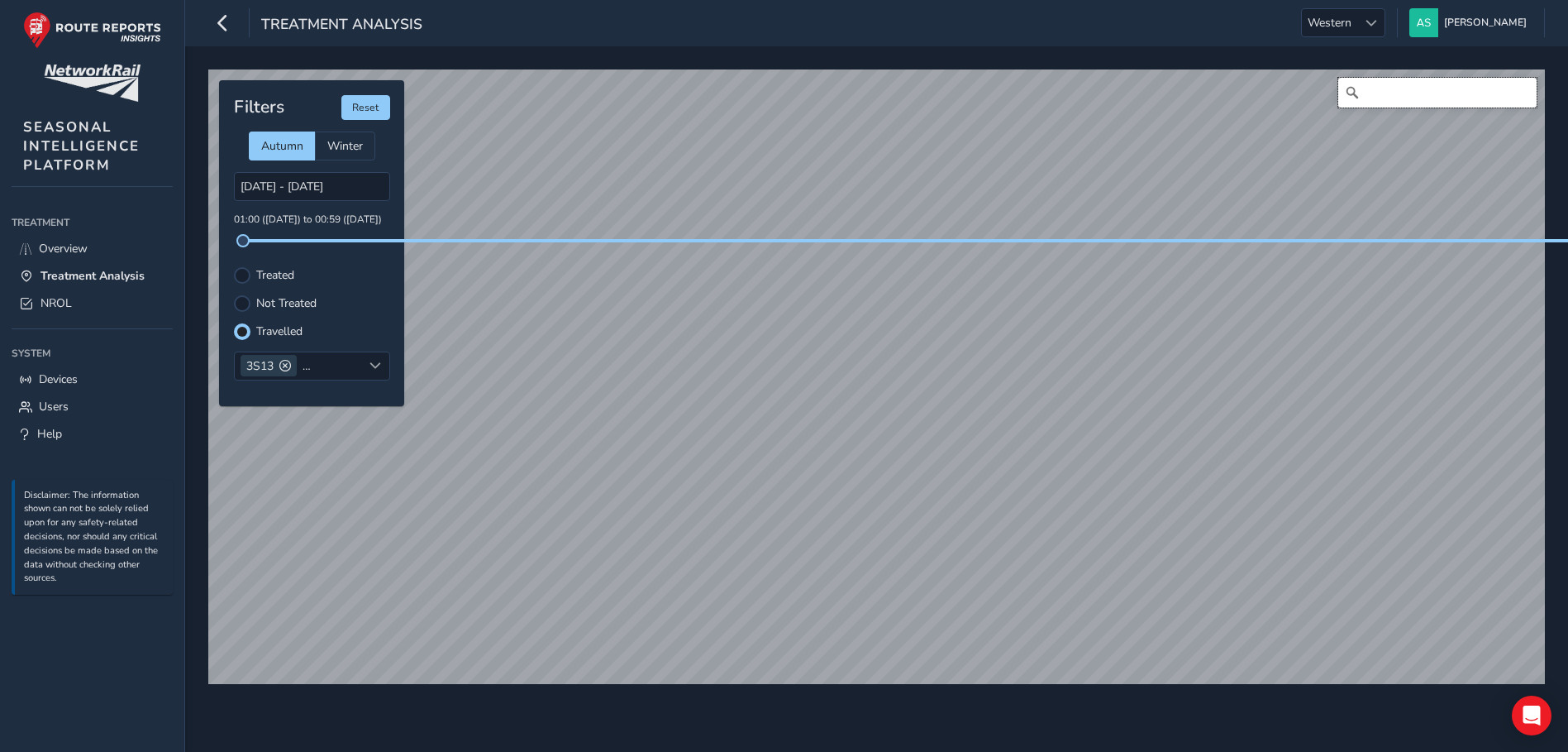
click at [1394, 88] on input "Search" at bounding box center [1437, 93] width 198 height 30
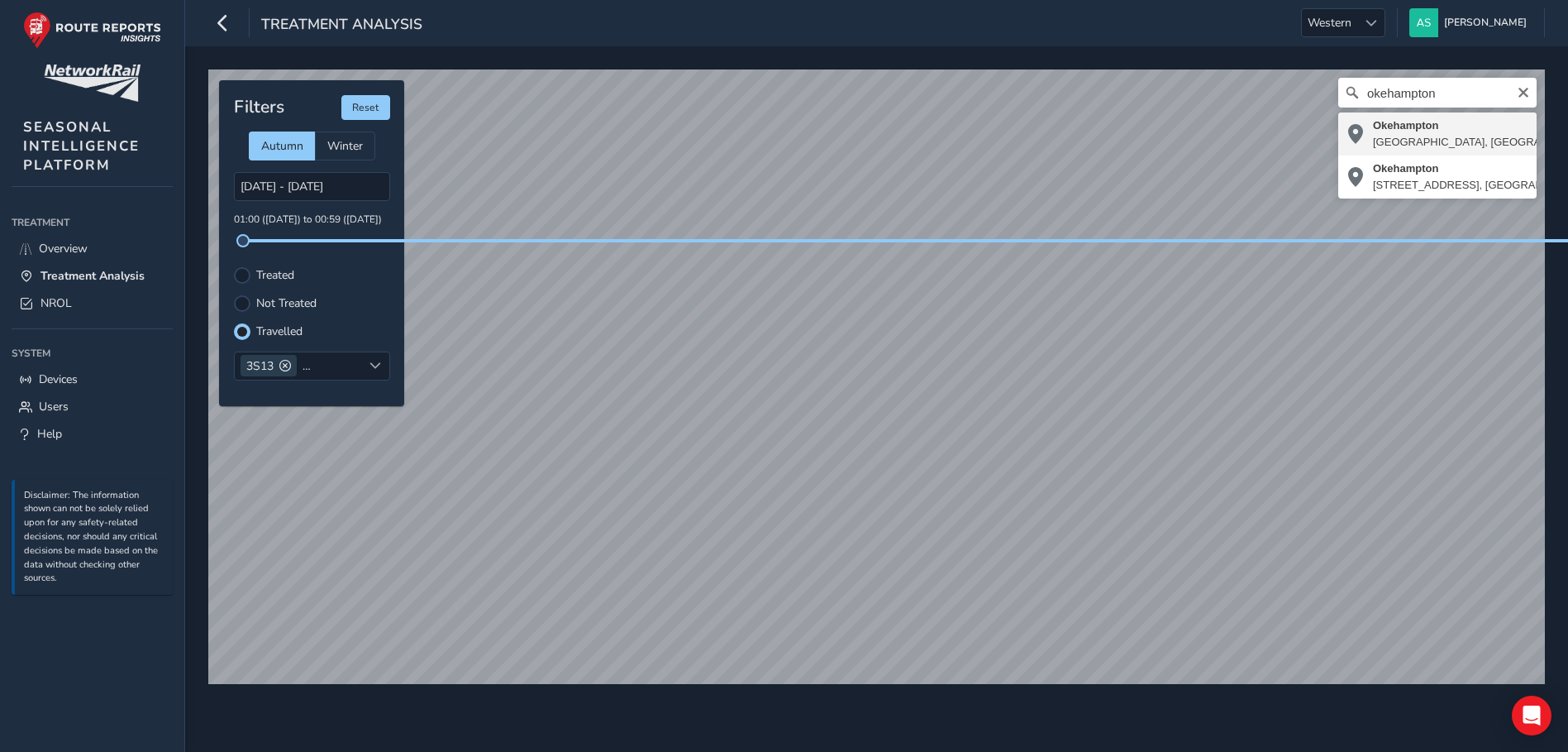
type input "Okehampton, West Devon, Devon, Devon and Torbay, England, United Kingdom"
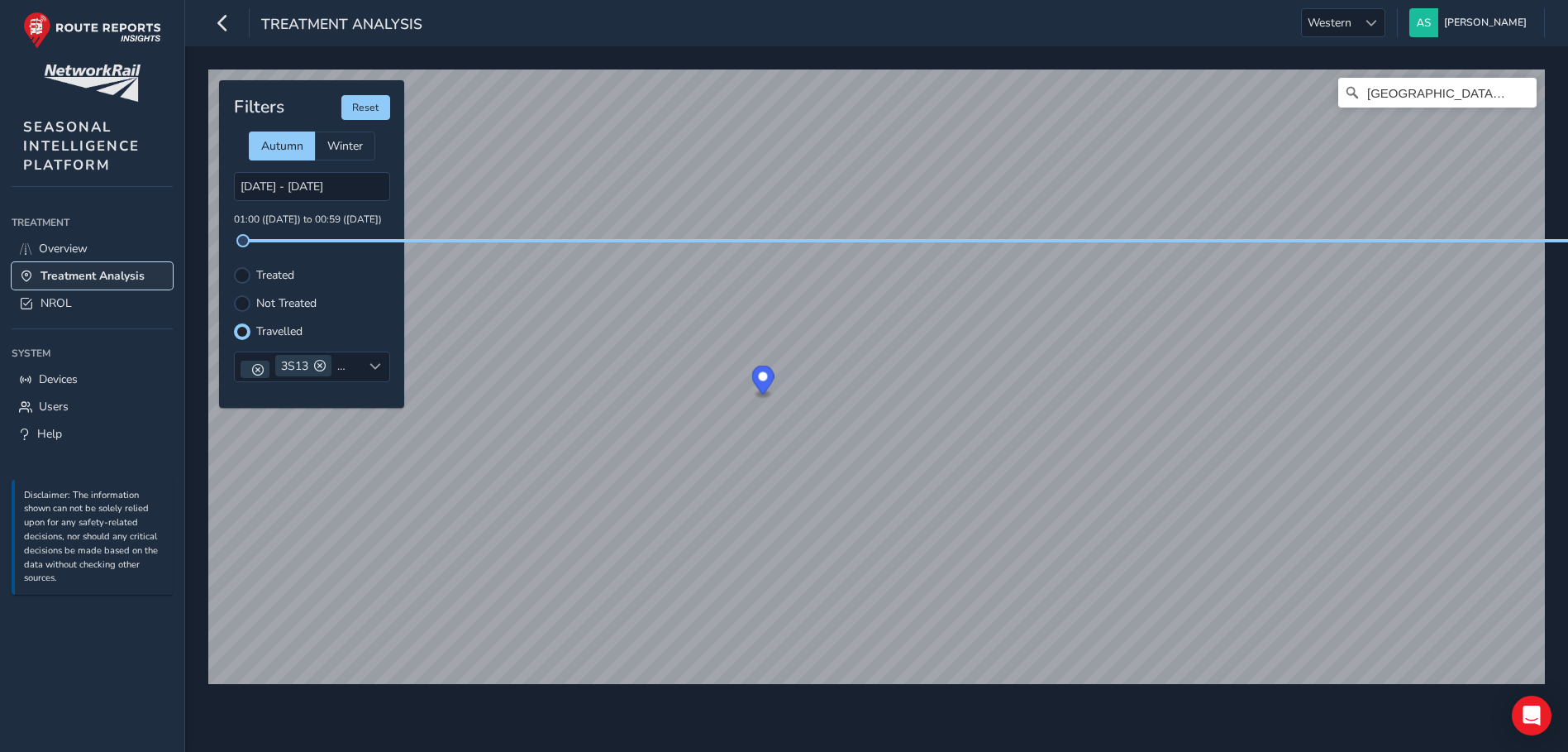
click at [113, 283] on span "Treatment Analysis" at bounding box center [92, 275] width 104 height 16
type input "[DATE] - [DATE]"
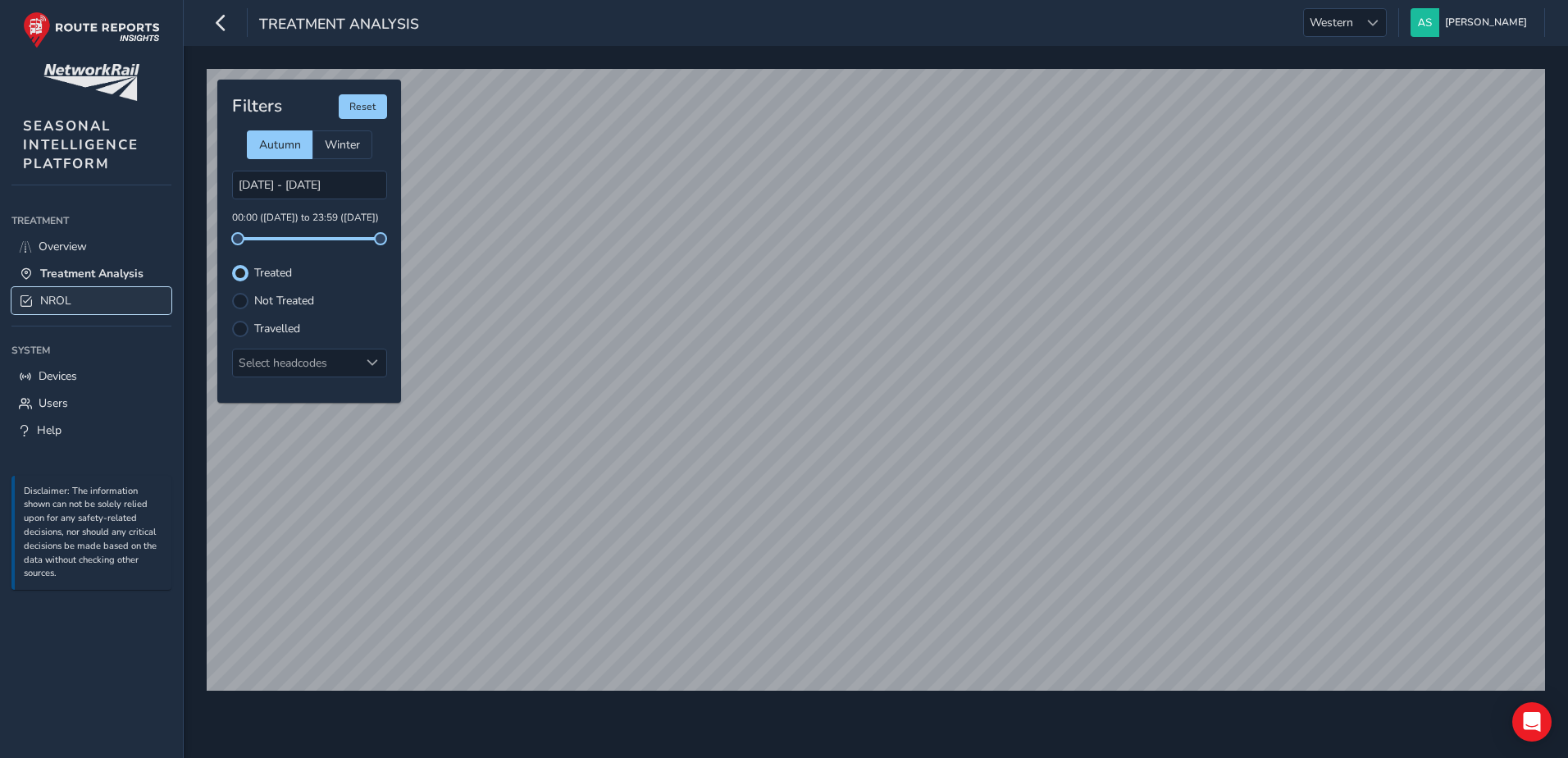
click at [105, 295] on link "NROL" at bounding box center [91, 300] width 160 height 27
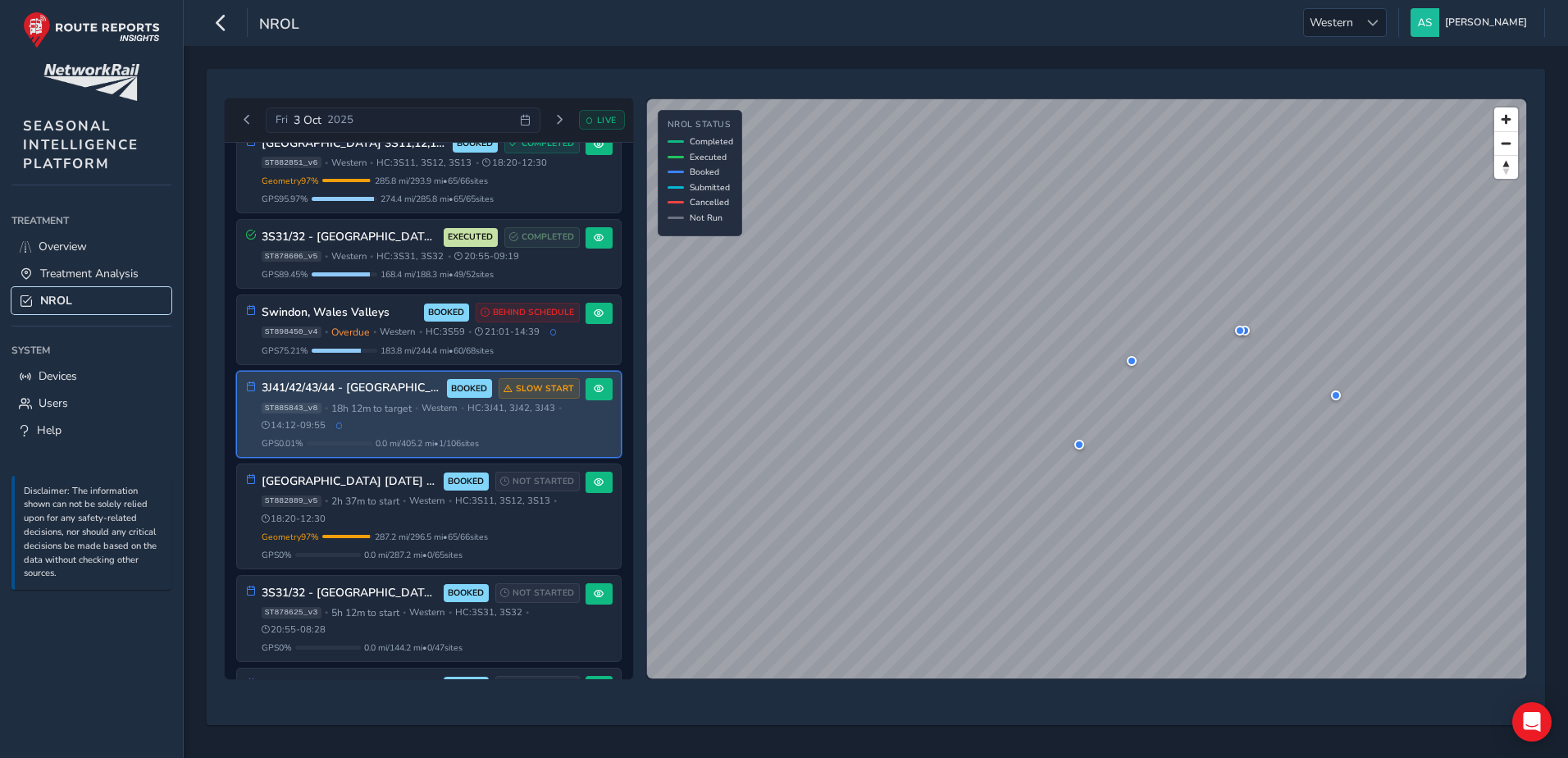
scroll to position [214, 0]
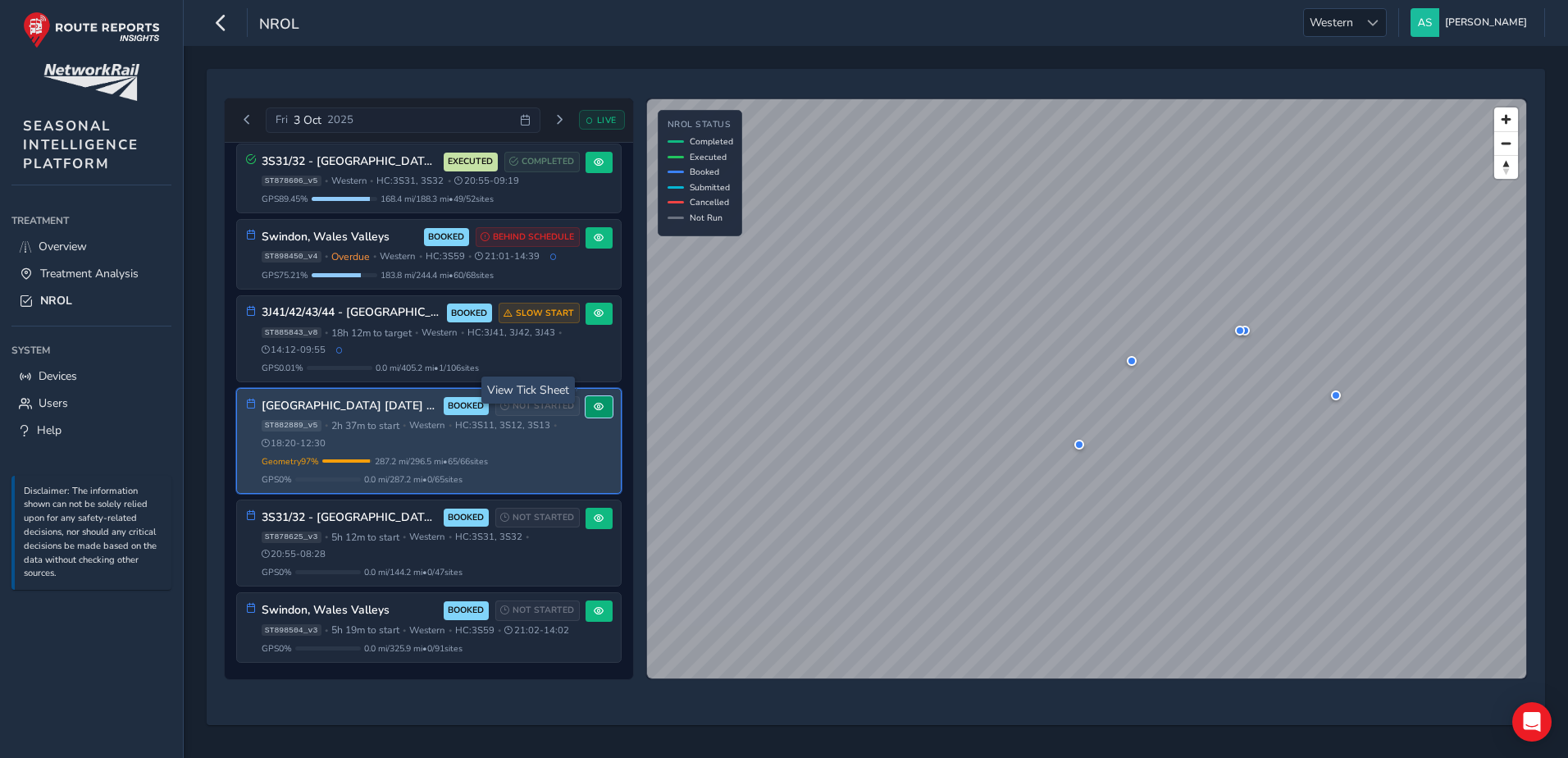
click at [601, 396] on button at bounding box center [599, 407] width 27 height 22
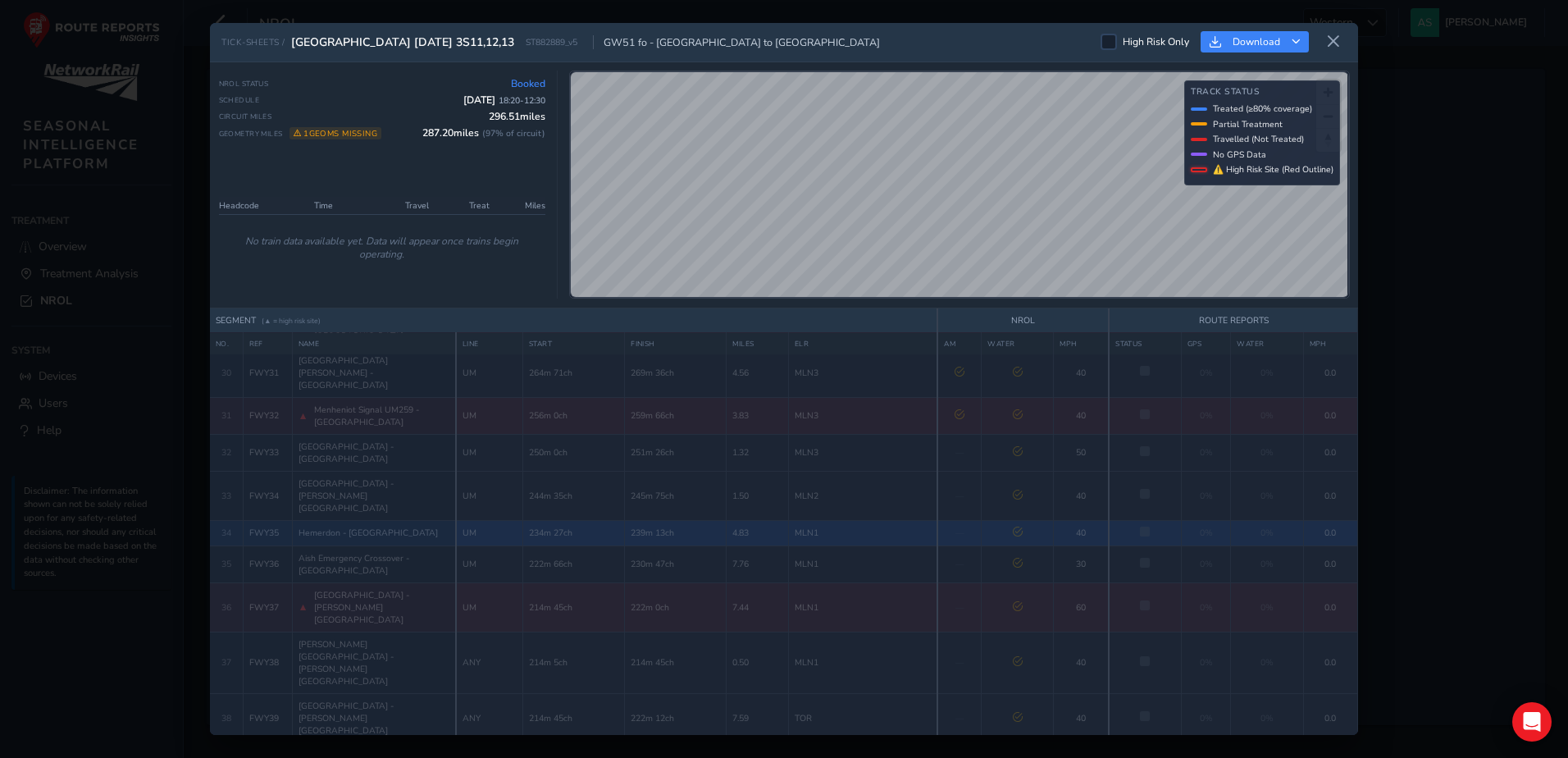
scroll to position [1148, 0]
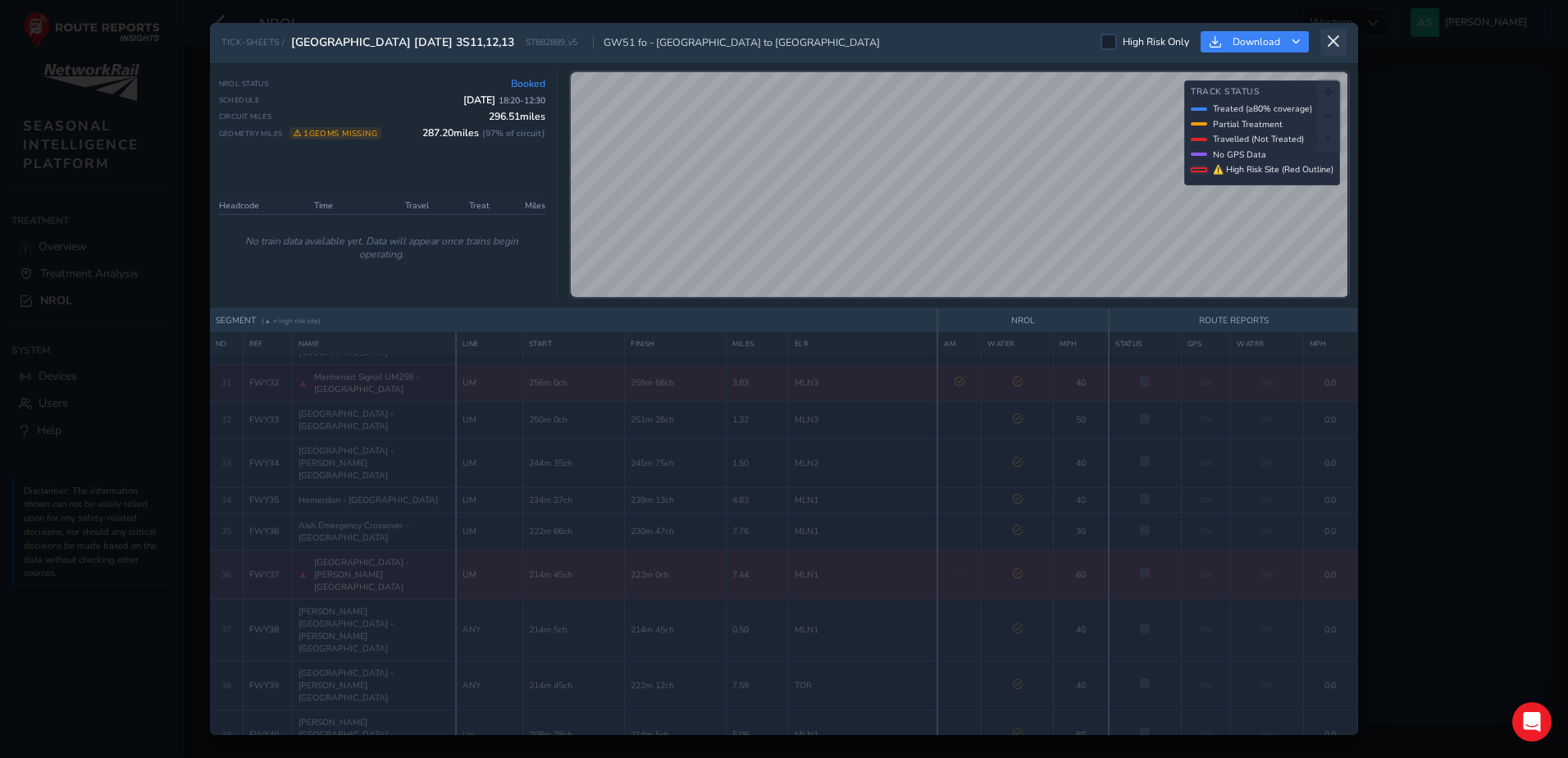
click at [1339, 39] on icon at bounding box center [1333, 42] width 15 height 15
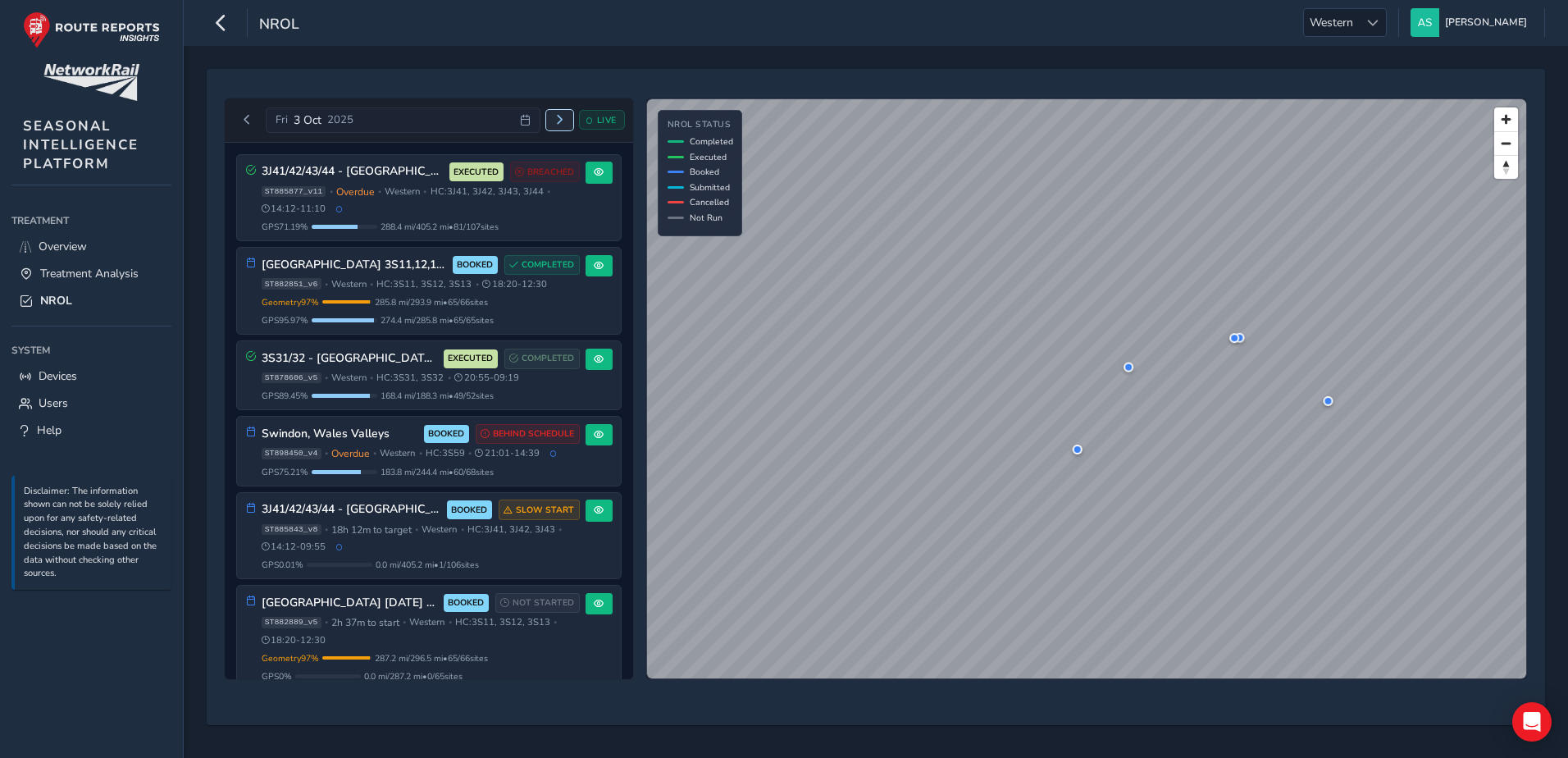
click at [556, 120] on span "Next day" at bounding box center [559, 119] width 10 height 10
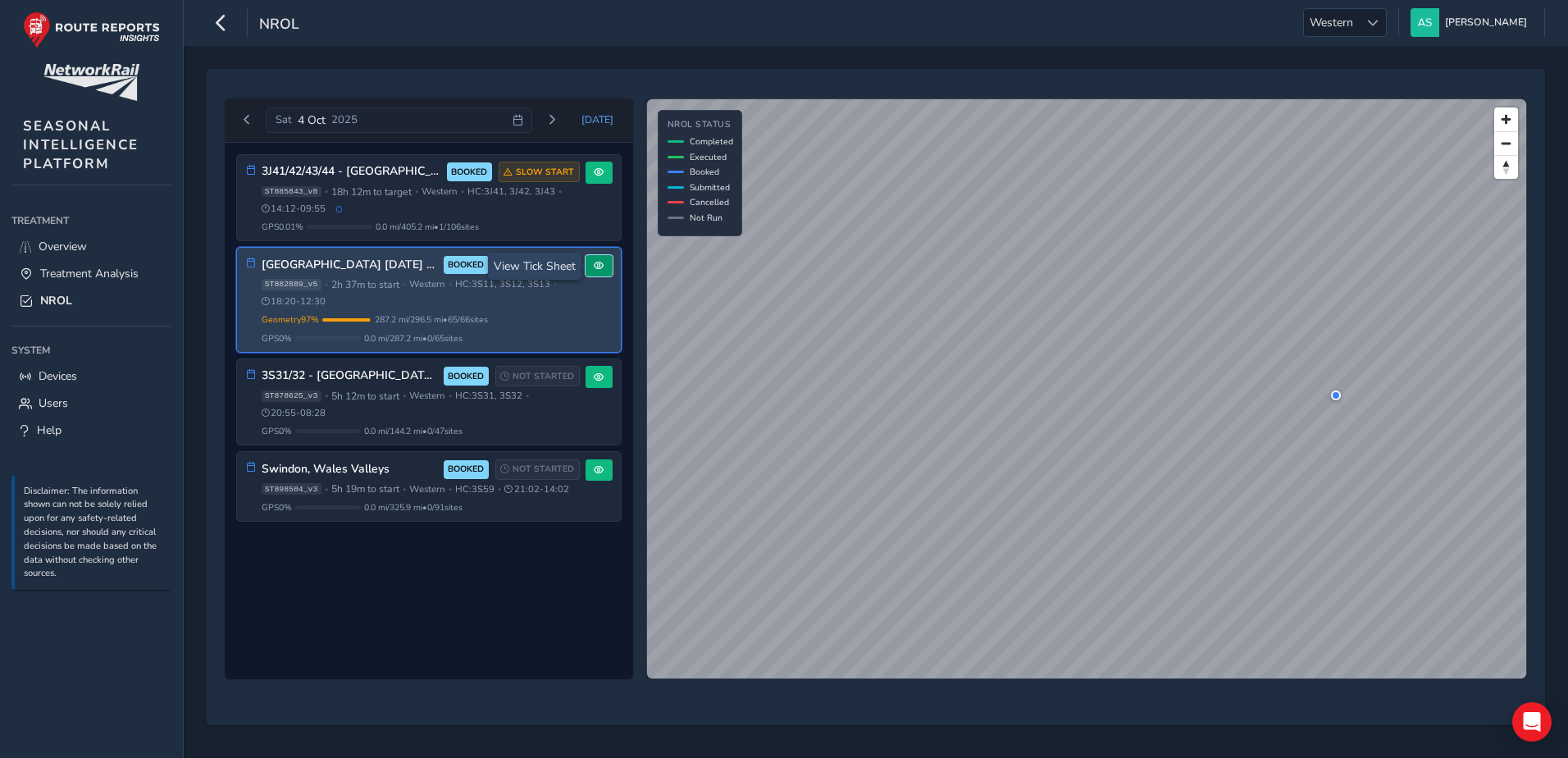
click at [598, 264] on span at bounding box center [599, 265] width 10 height 10
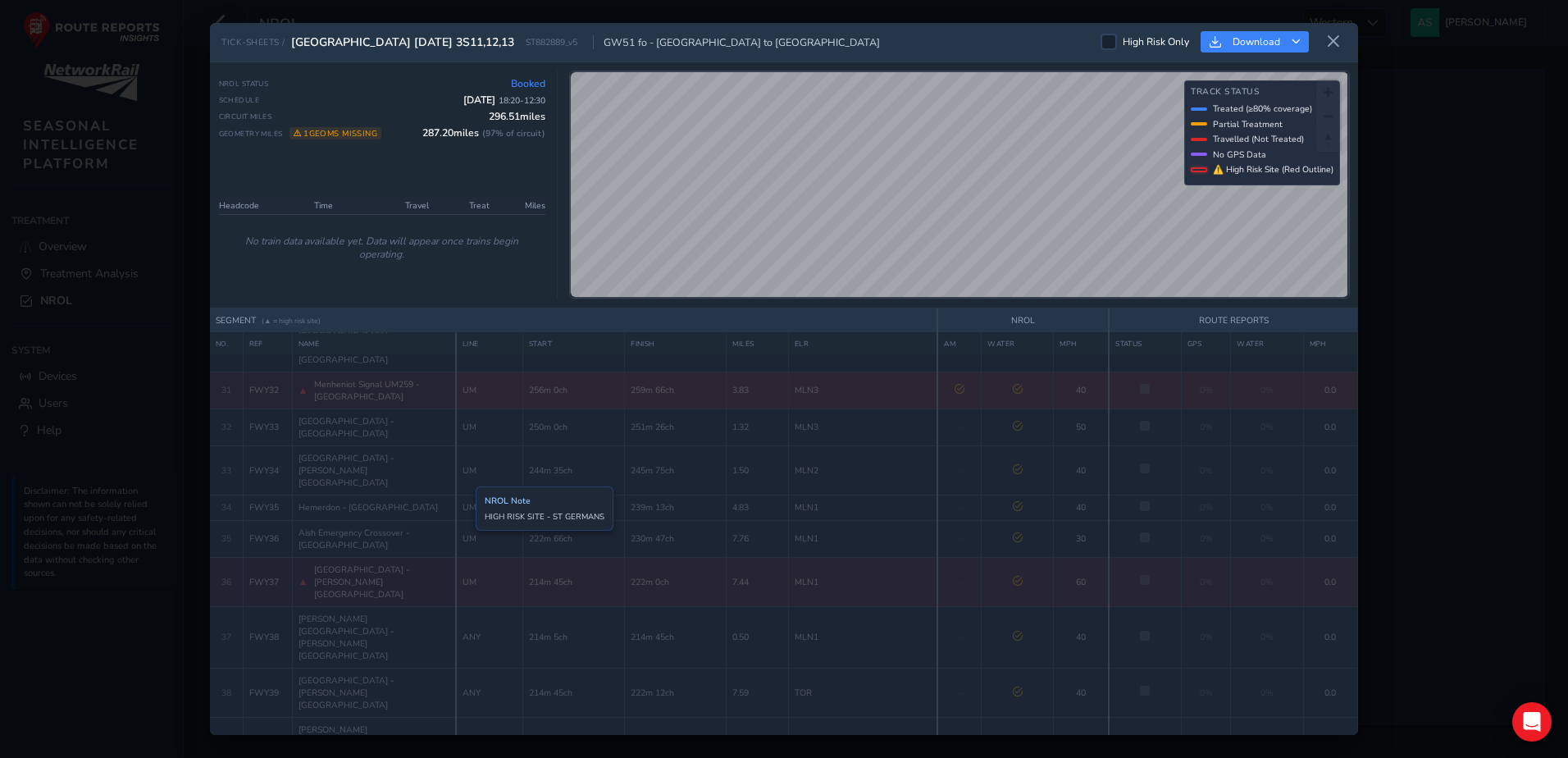
scroll to position [1148, 0]
click at [1335, 46] on icon at bounding box center [1333, 42] width 15 height 15
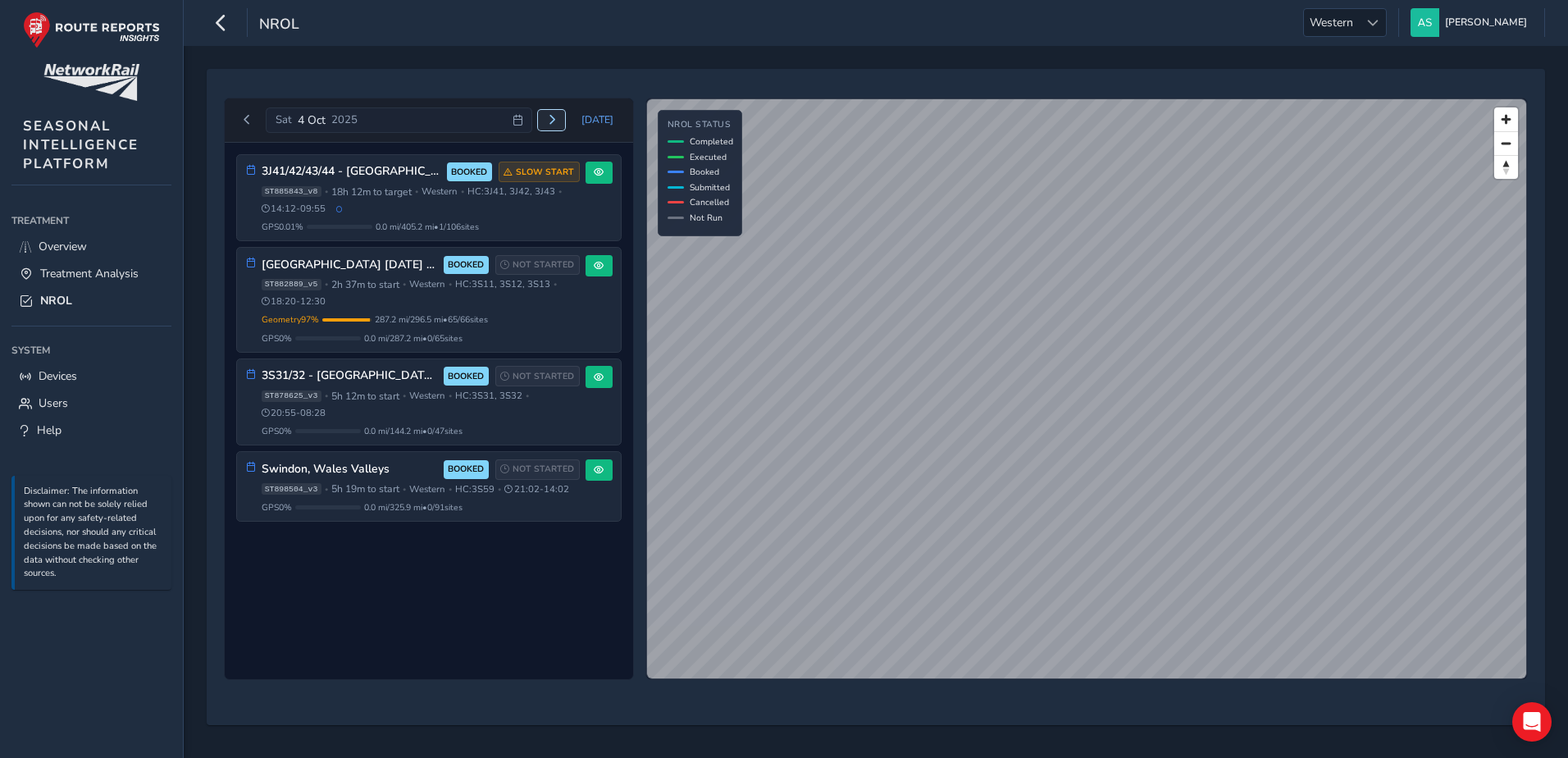
click at [553, 124] on span "Next day" at bounding box center [552, 119] width 10 height 10
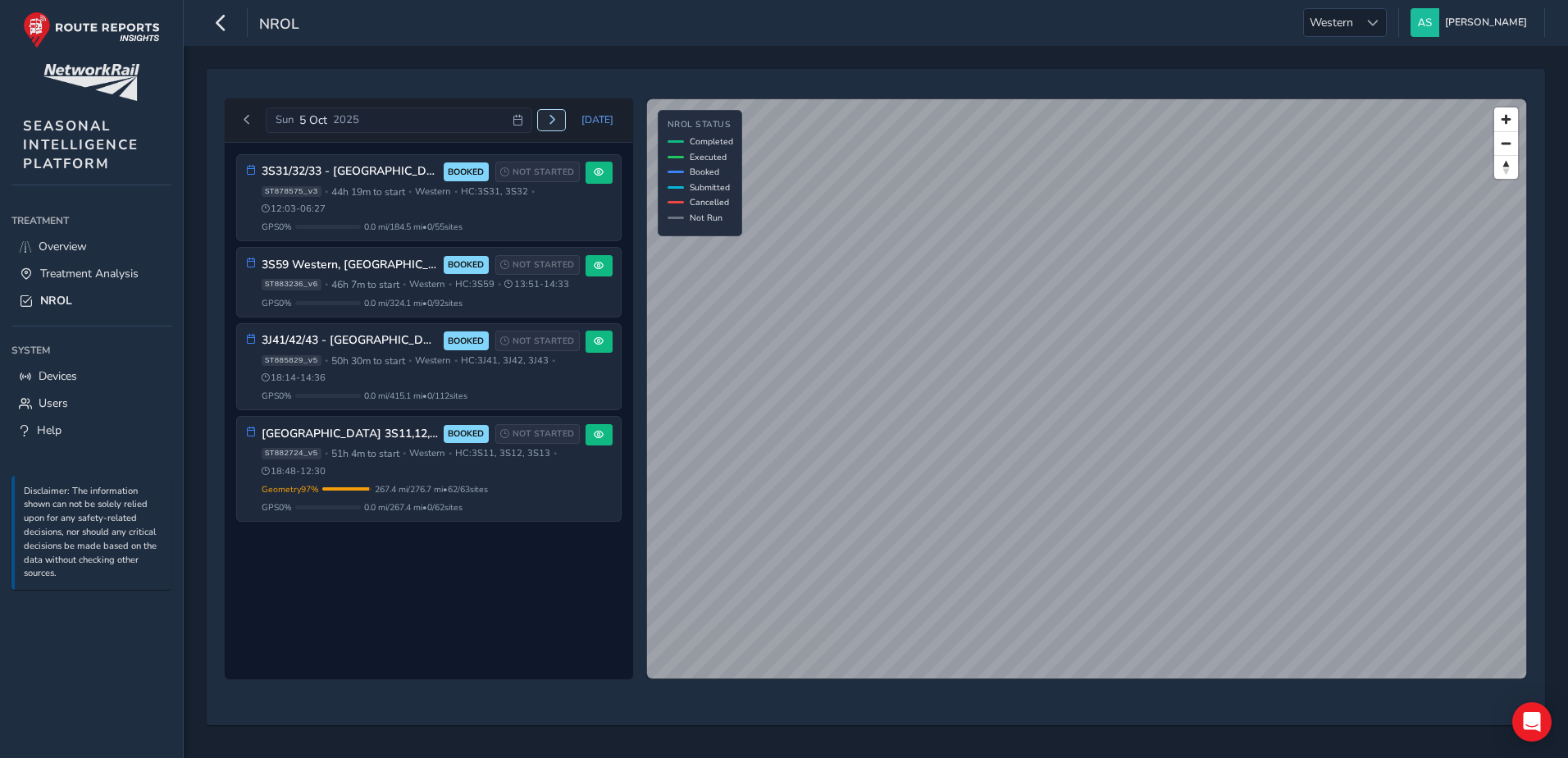
click at [553, 124] on span "Next day" at bounding box center [552, 119] width 10 height 10
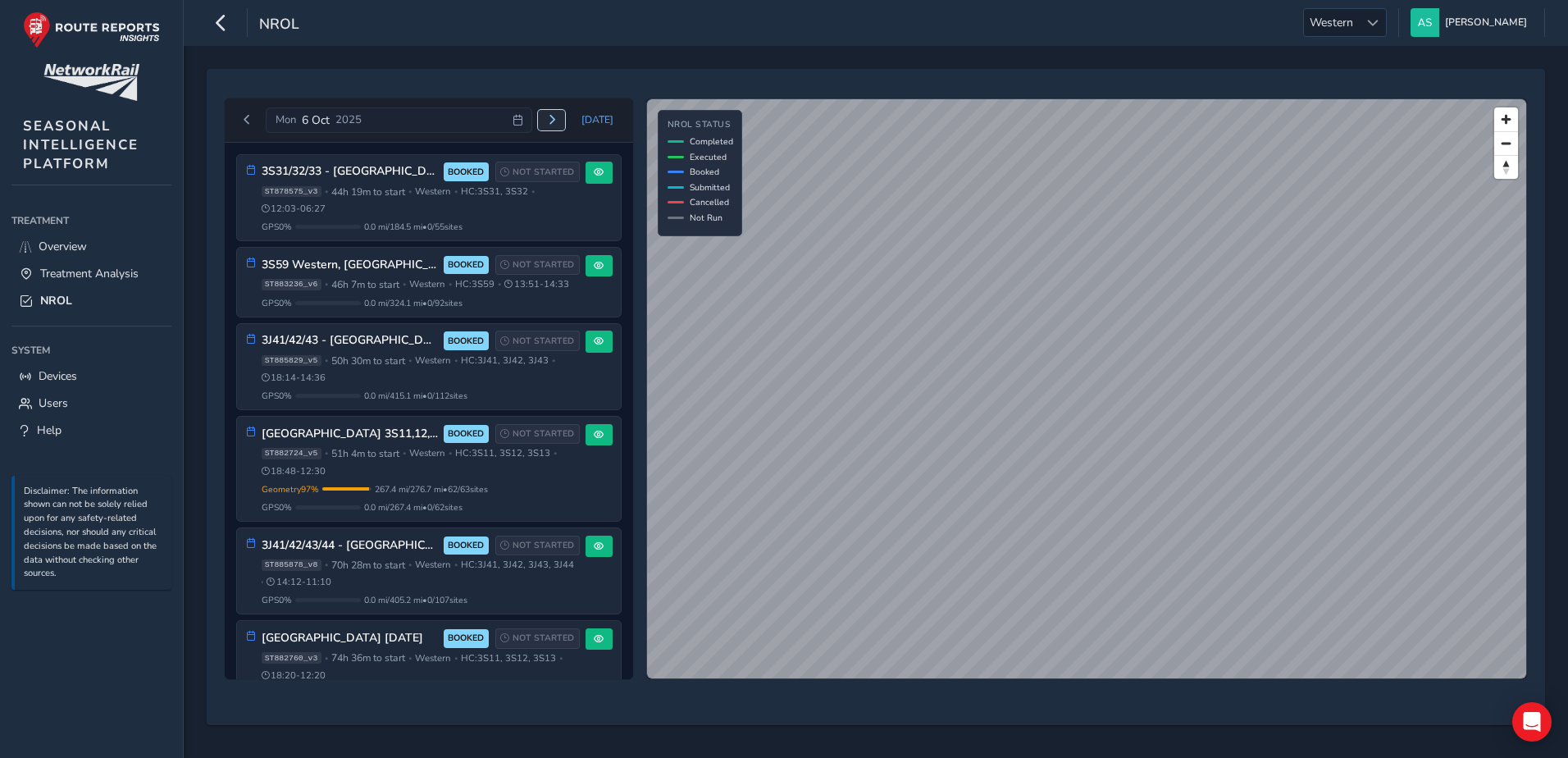
click at [555, 120] on span "Next day" at bounding box center [552, 119] width 10 height 10
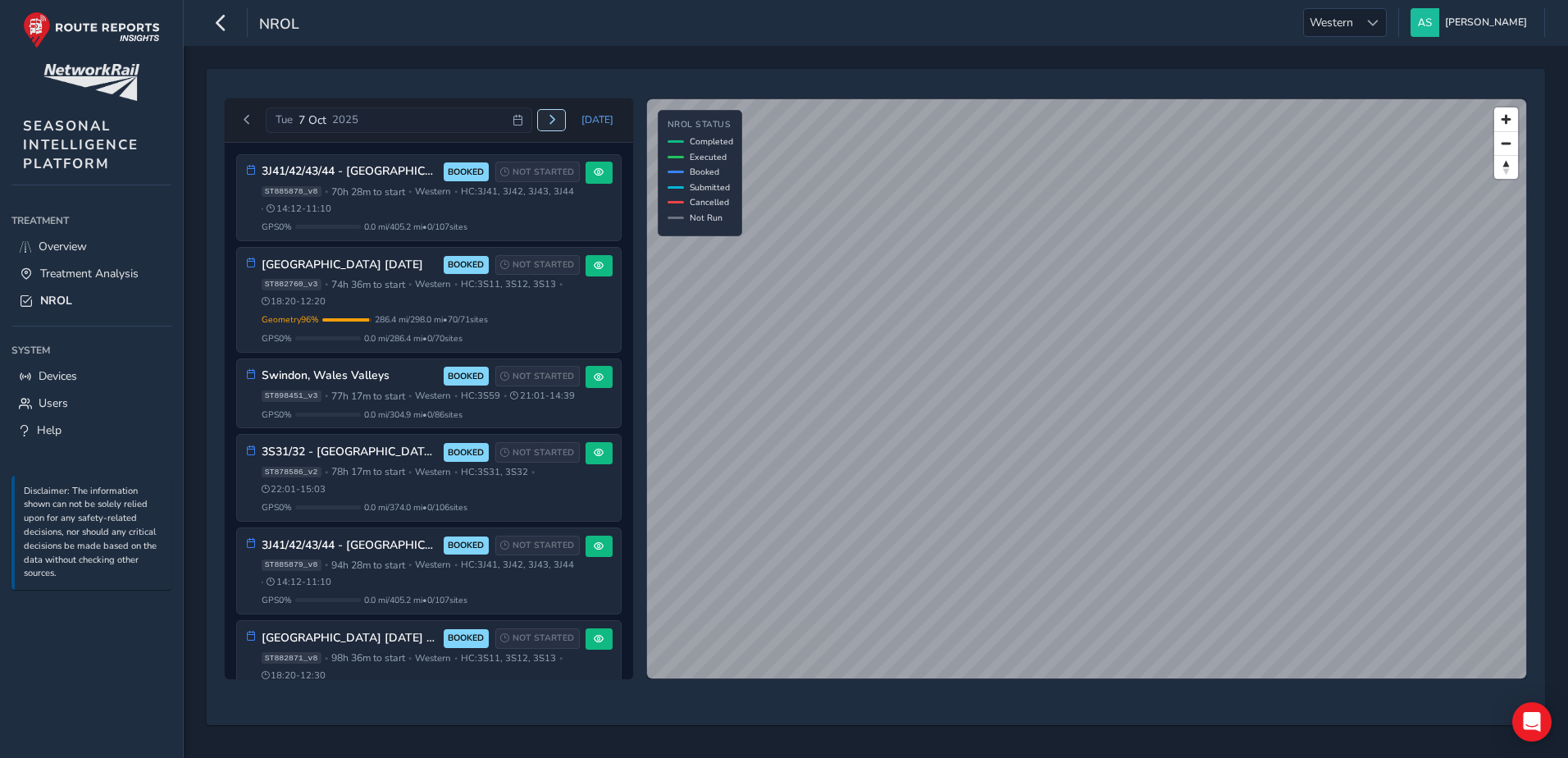
click at [555, 120] on span "Next day" at bounding box center [552, 119] width 10 height 10
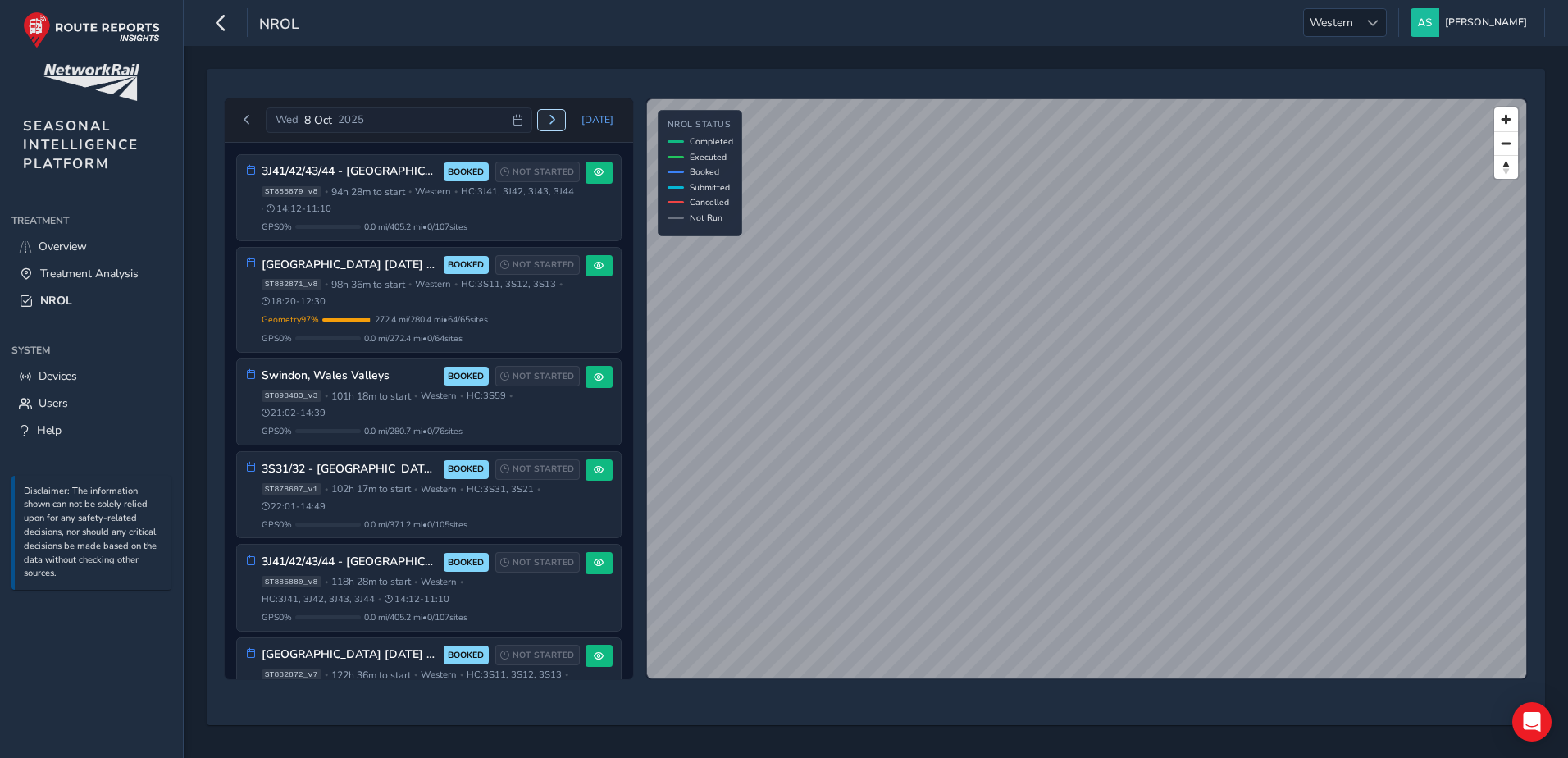
click at [555, 120] on span "Next day" at bounding box center [552, 119] width 10 height 10
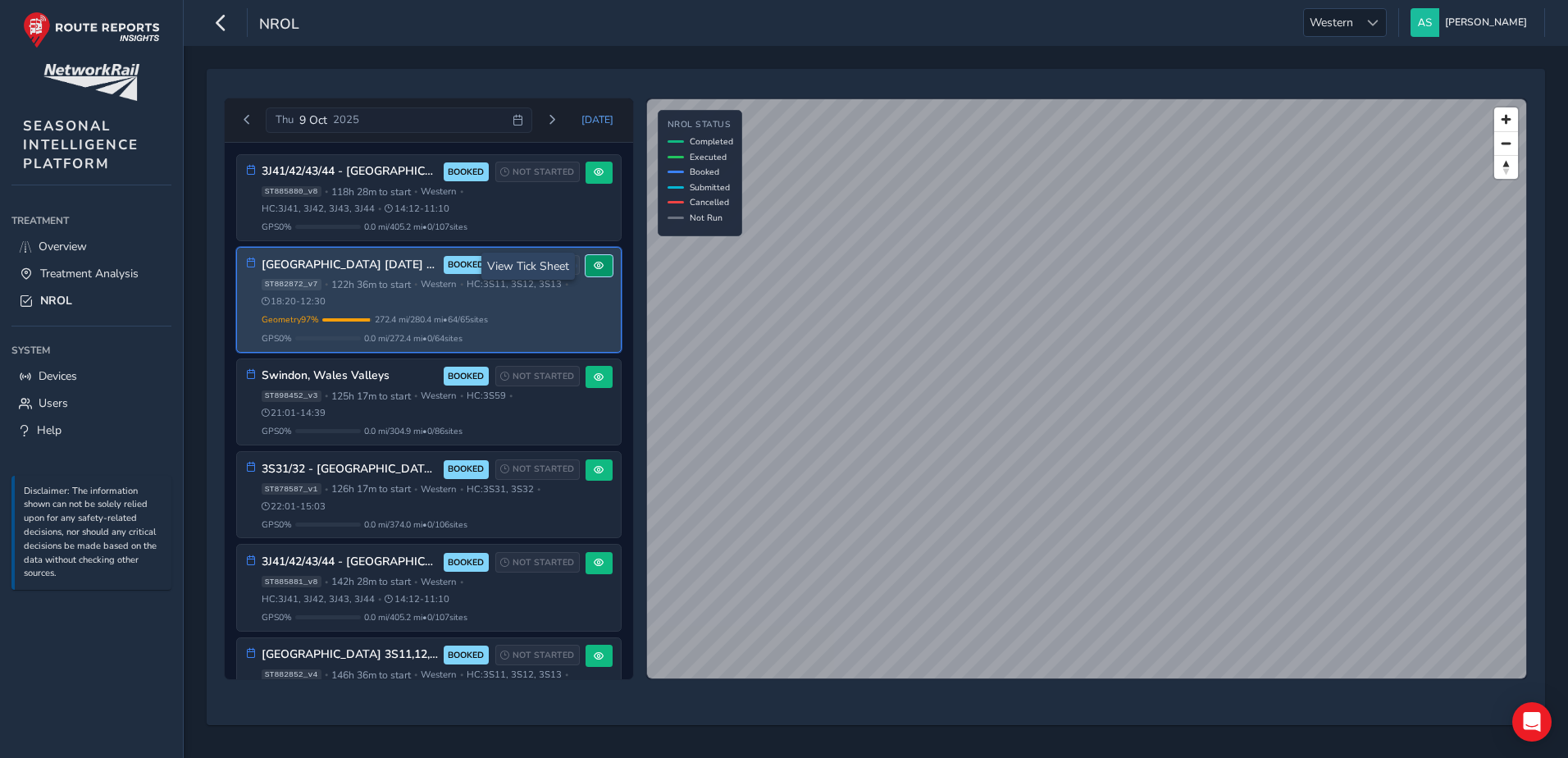
click at [594, 266] on span at bounding box center [599, 265] width 10 height 10
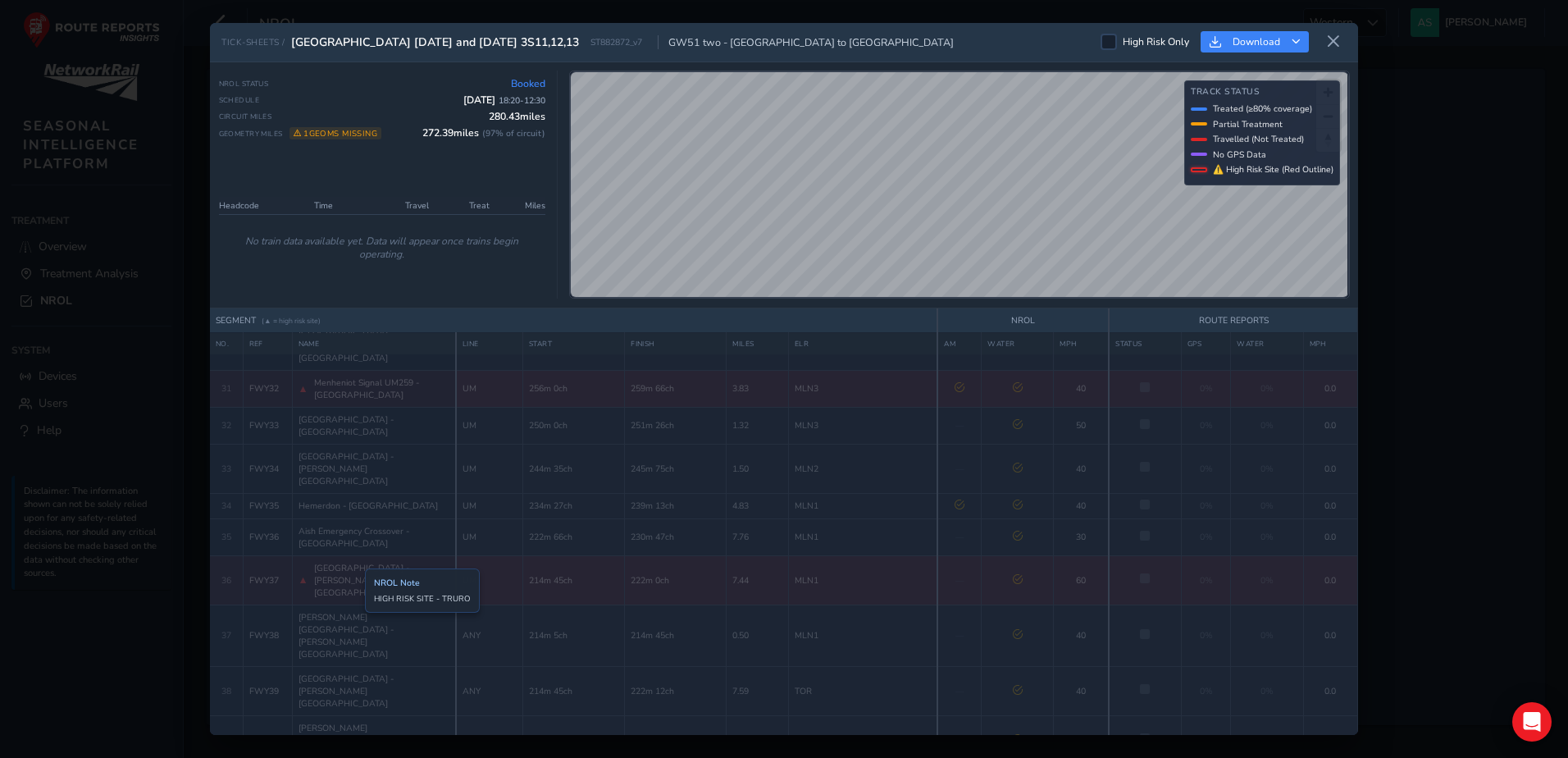
scroll to position [1164, 0]
click at [1331, 43] on icon at bounding box center [1333, 42] width 15 height 15
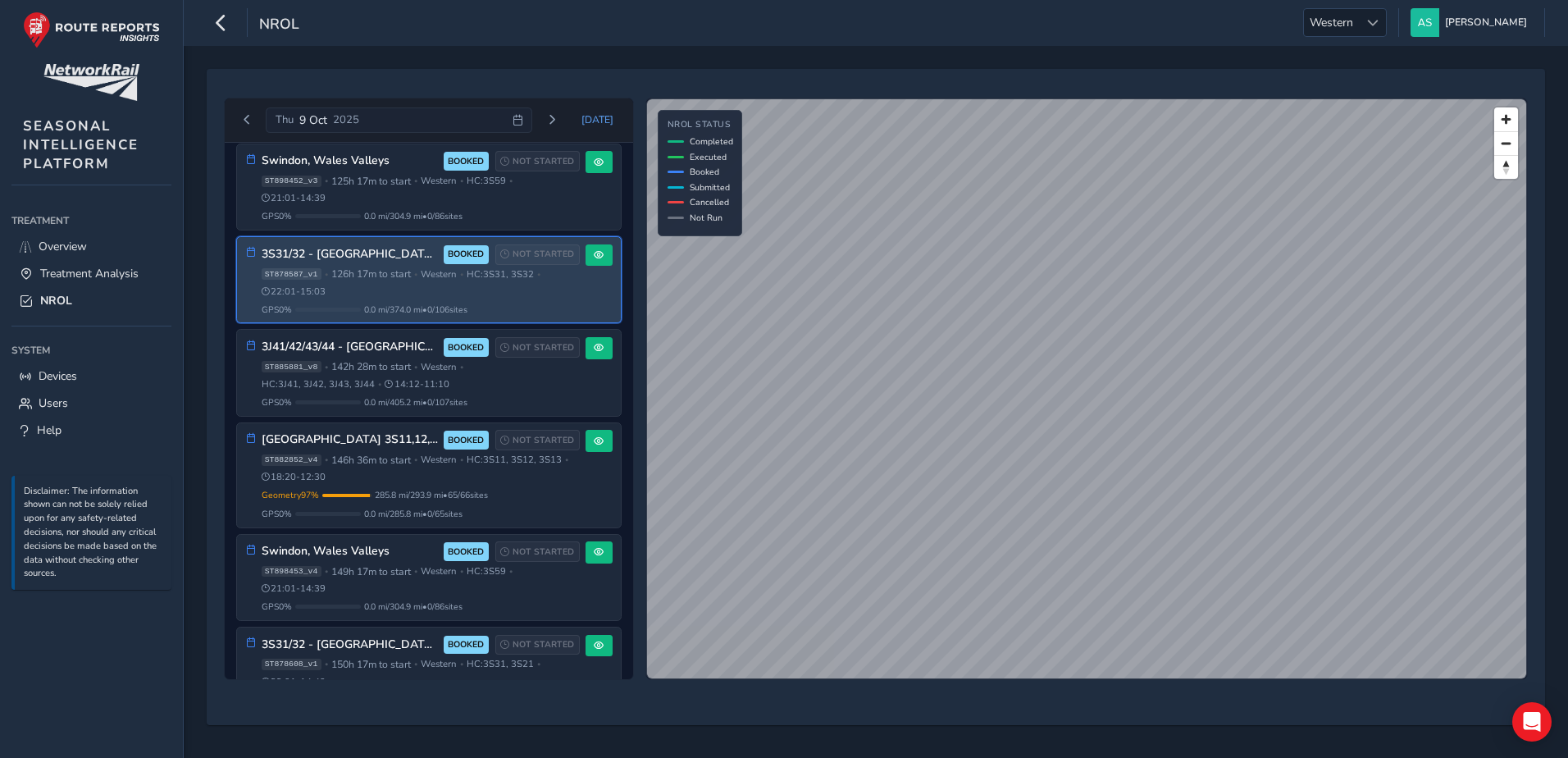
scroll to position [266, 0]
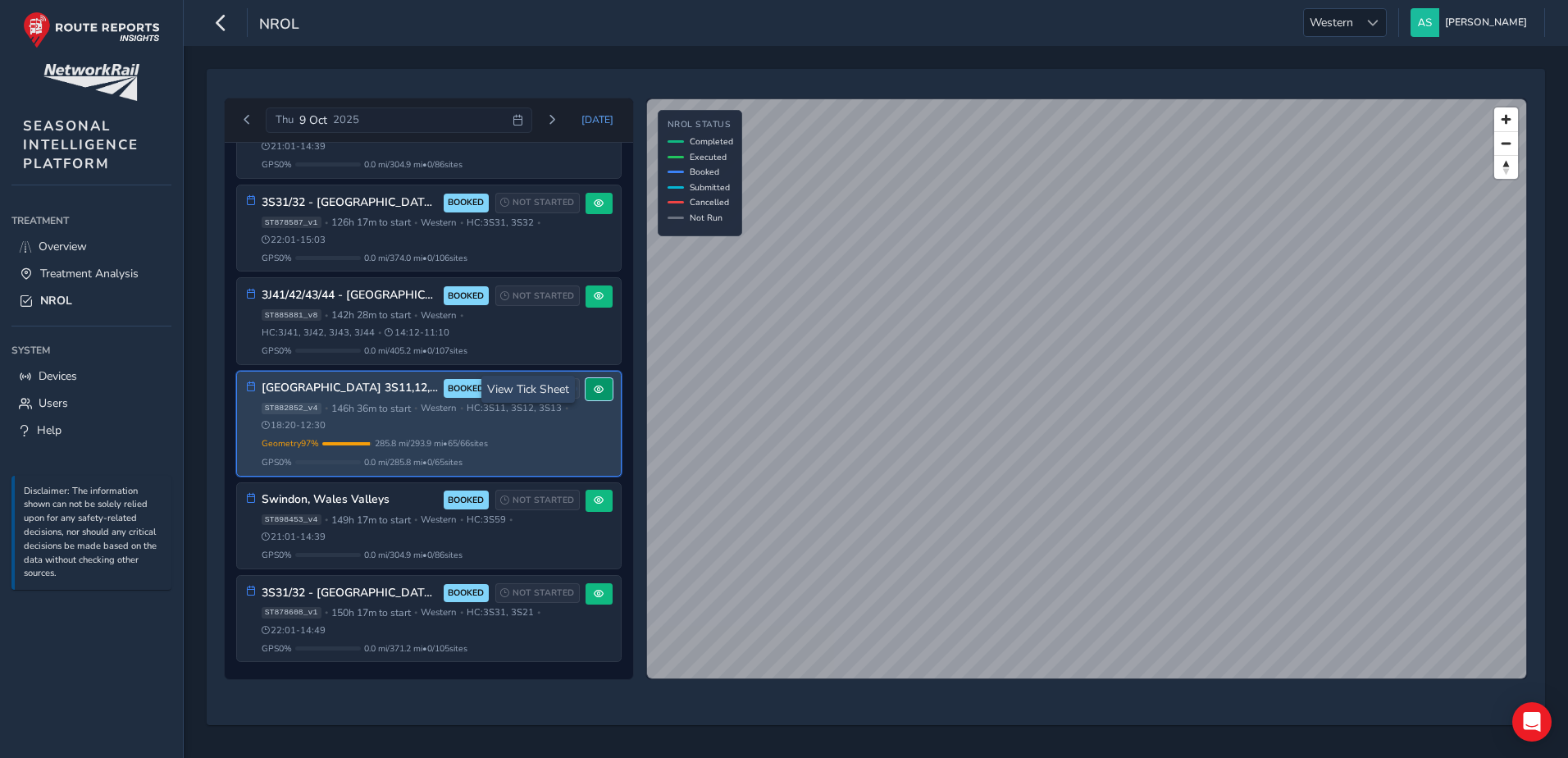
click at [595, 388] on span at bounding box center [599, 390] width 10 height 10
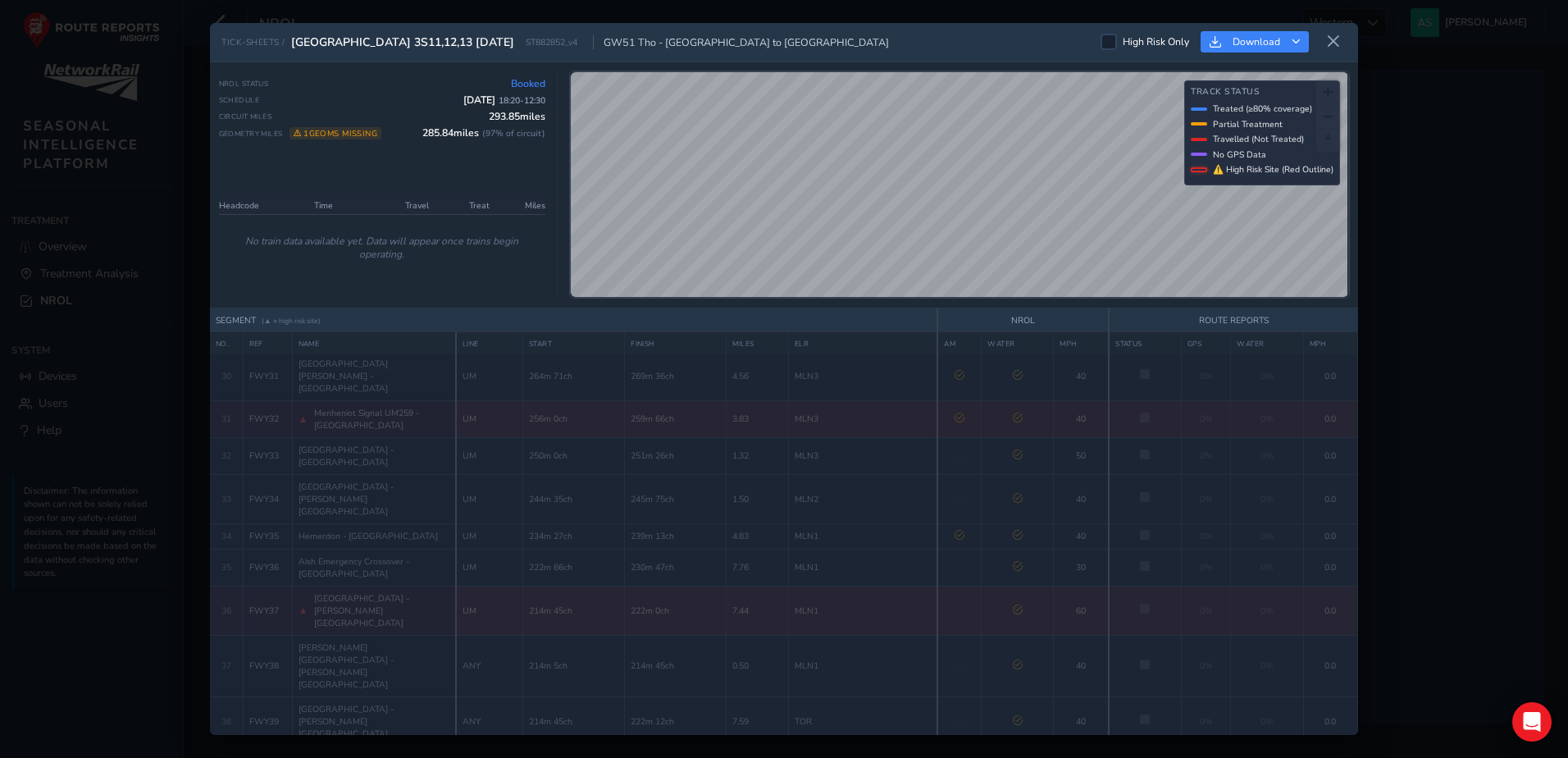
scroll to position [1148, 0]
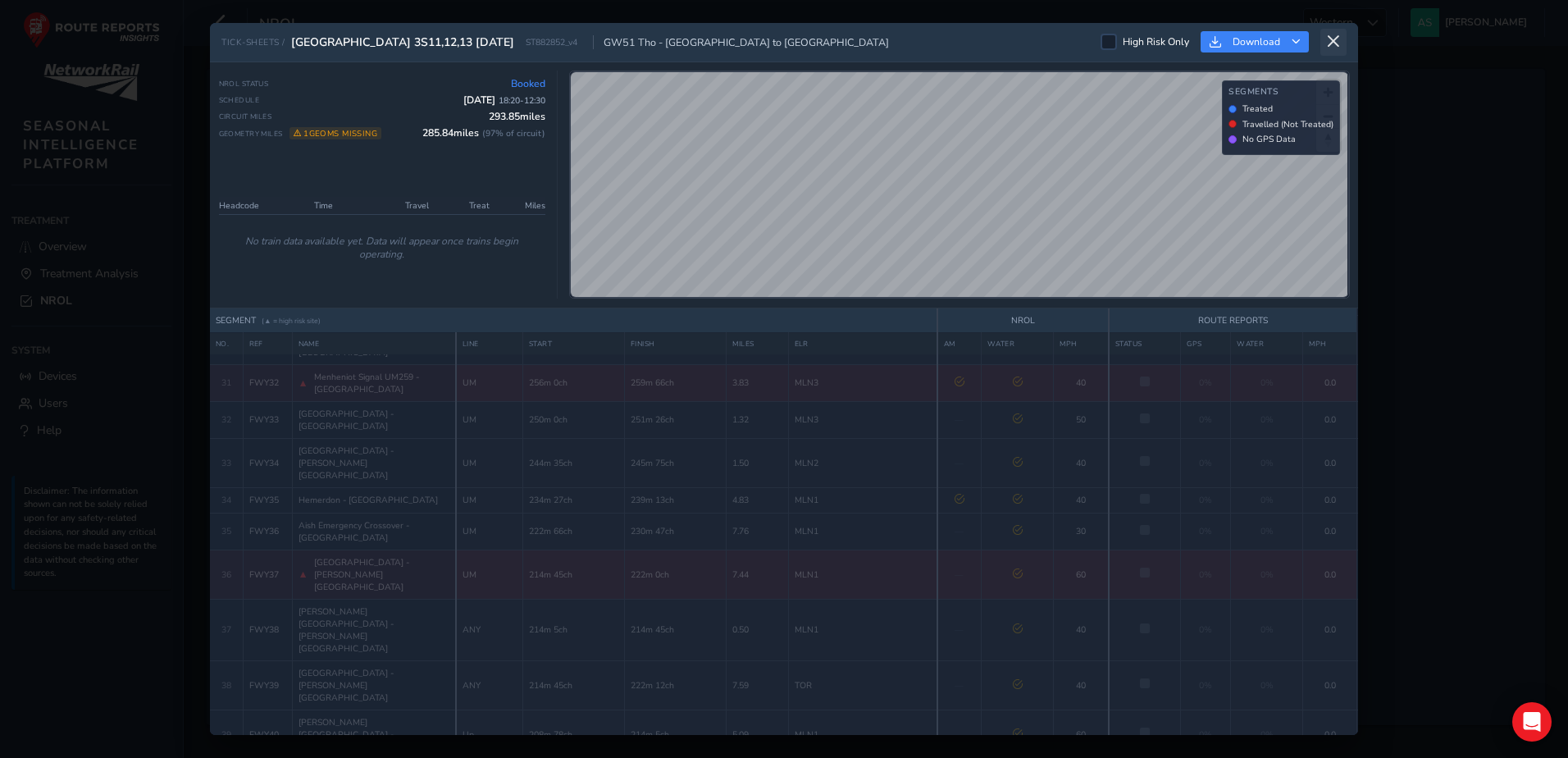
click at [1331, 39] on icon at bounding box center [1333, 42] width 15 height 15
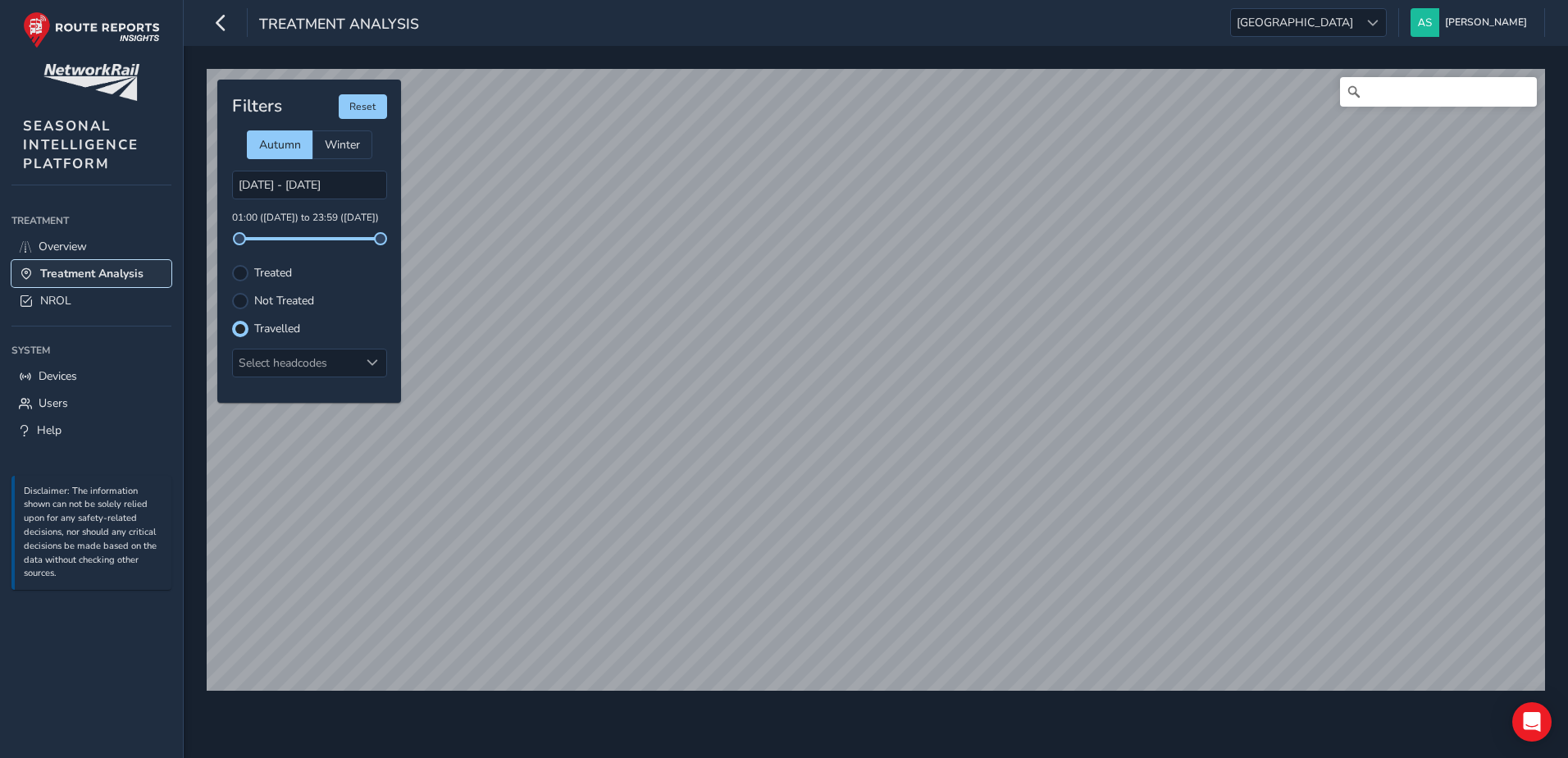
click at [63, 276] on span "Treatment Analysis" at bounding box center [91, 273] width 103 height 16
click at [1359, 27] on span "[GEOGRAPHIC_DATA]" at bounding box center [1294, 22] width 128 height 27
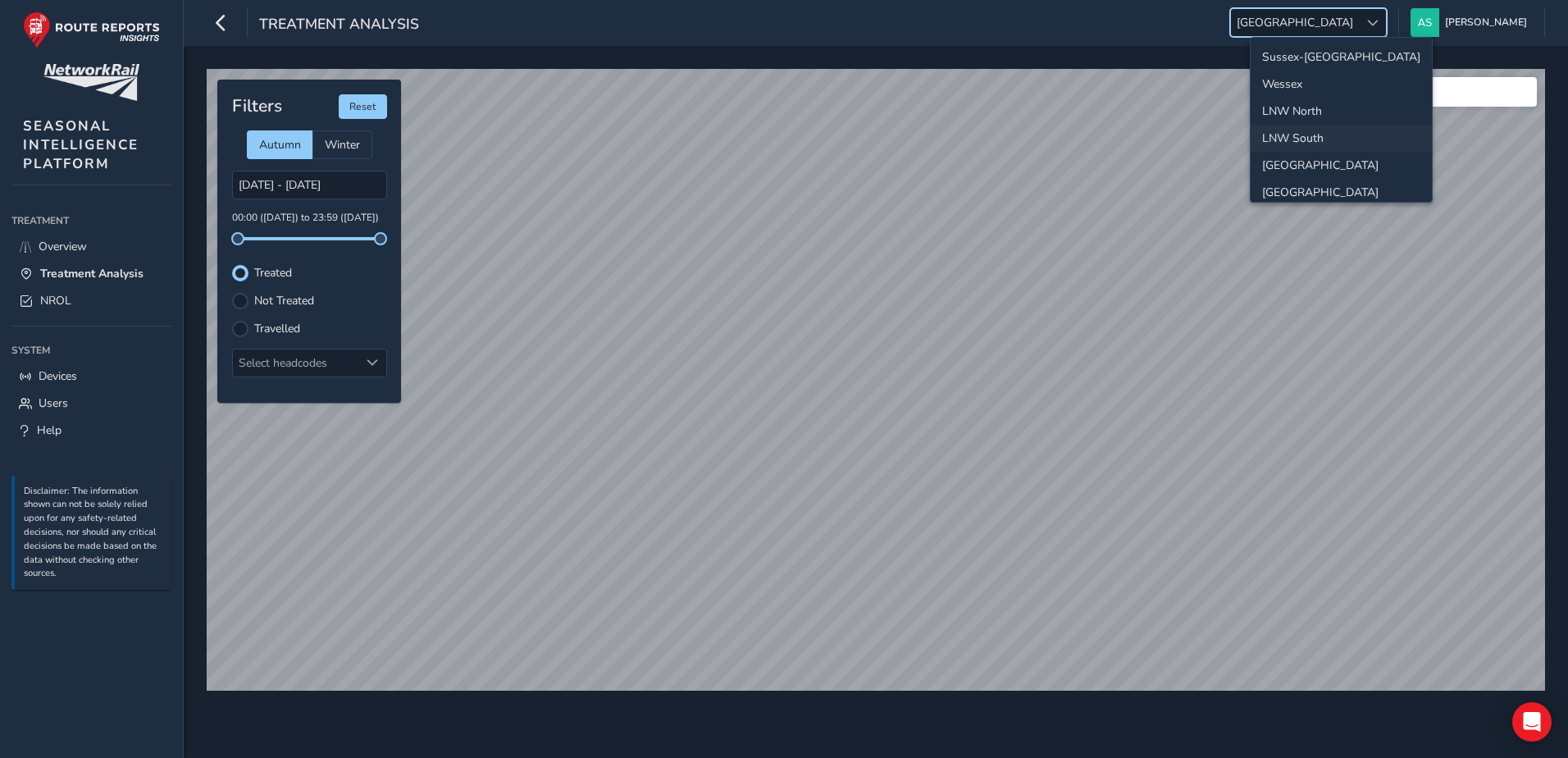
scroll to position [58, 0]
click at [1353, 157] on li "Western" at bounding box center [1341, 161] width 181 height 27
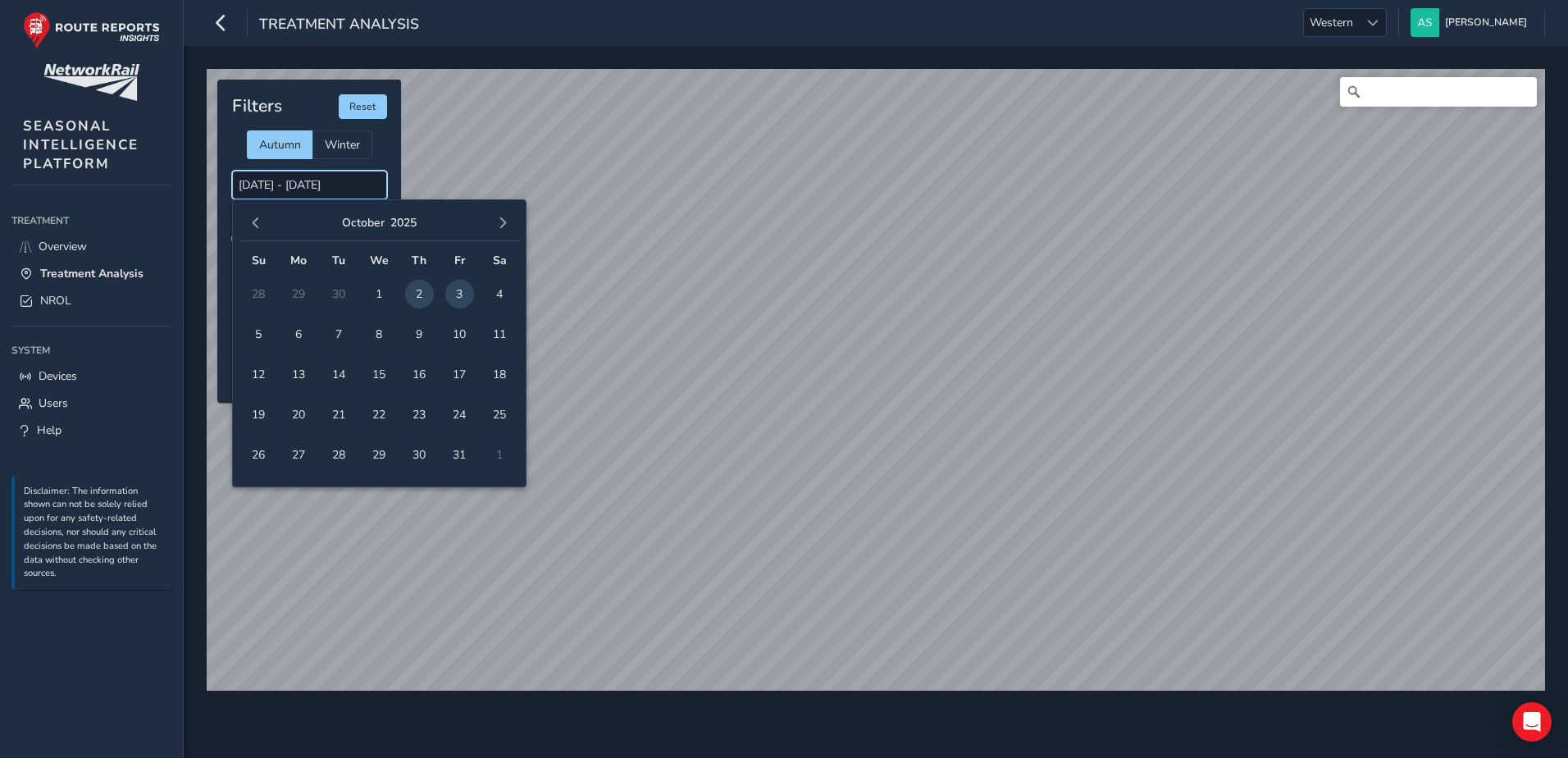
click at [286, 193] on input "[DATE] - [DATE]" at bounding box center [310, 185] width 155 height 29
click at [251, 222] on span "button" at bounding box center [256, 223] width 12 height 12
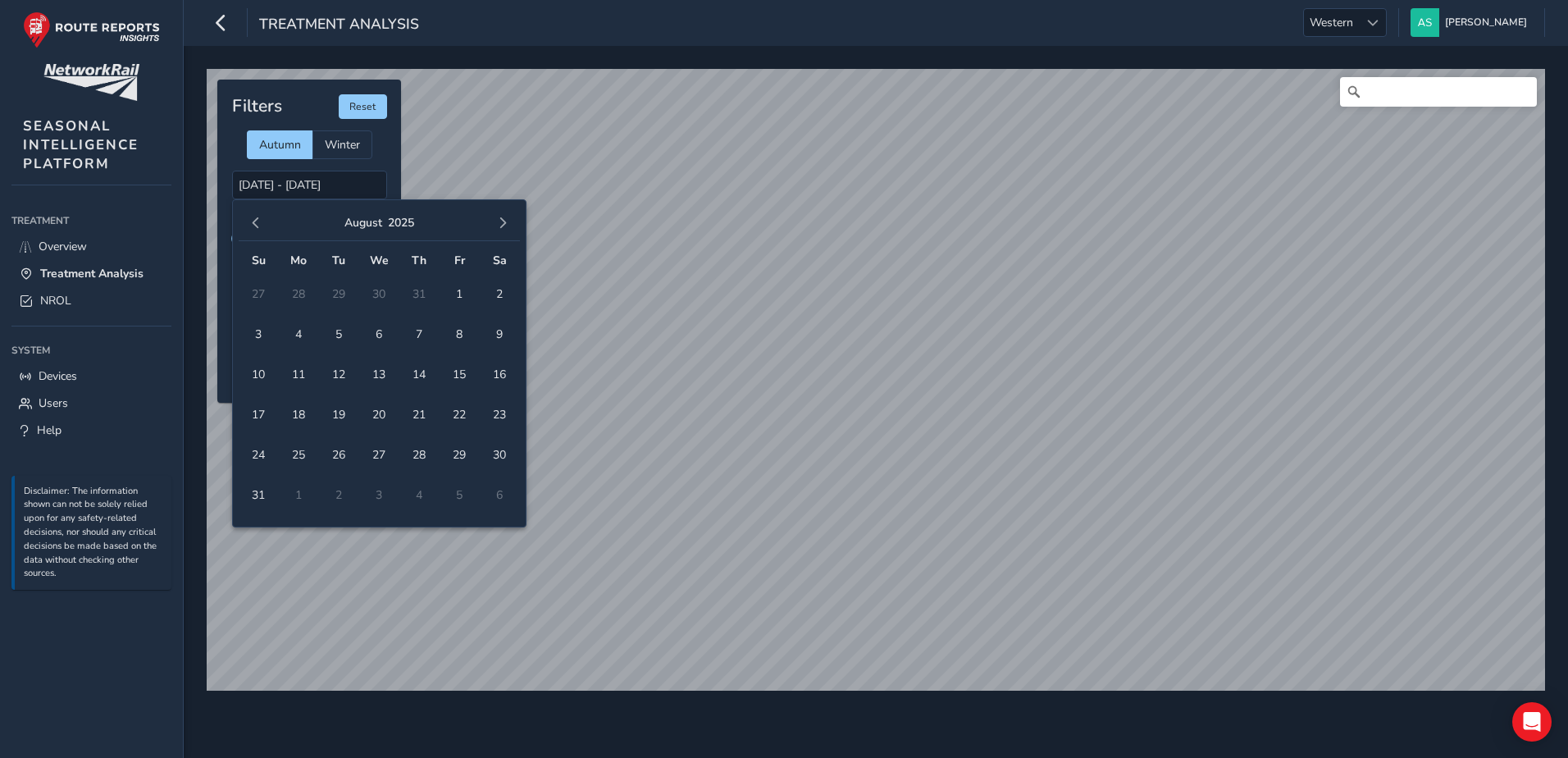
click at [251, 222] on span "button" at bounding box center [256, 223] width 12 height 12
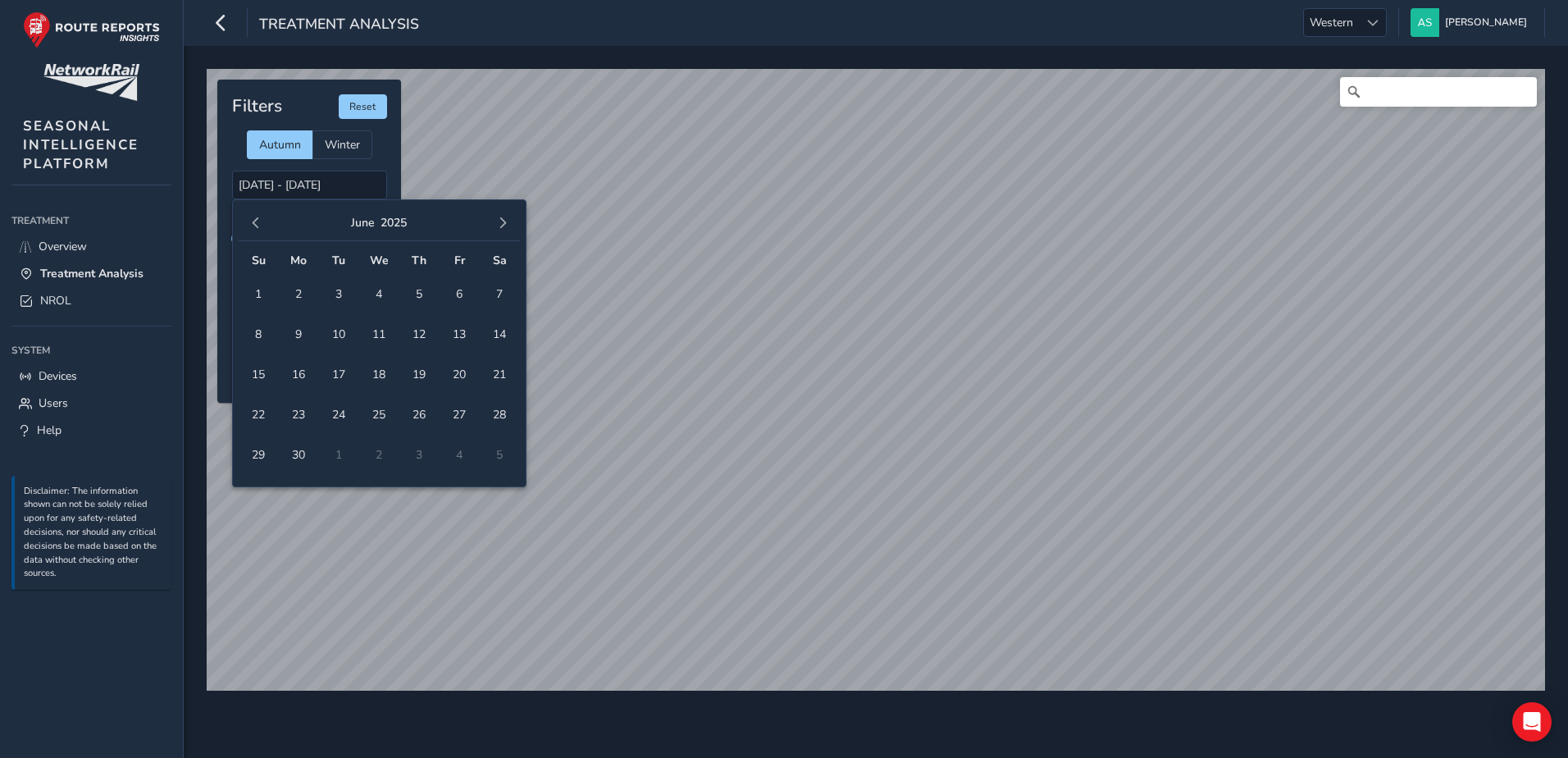
click at [251, 222] on span "button" at bounding box center [256, 223] width 12 height 12
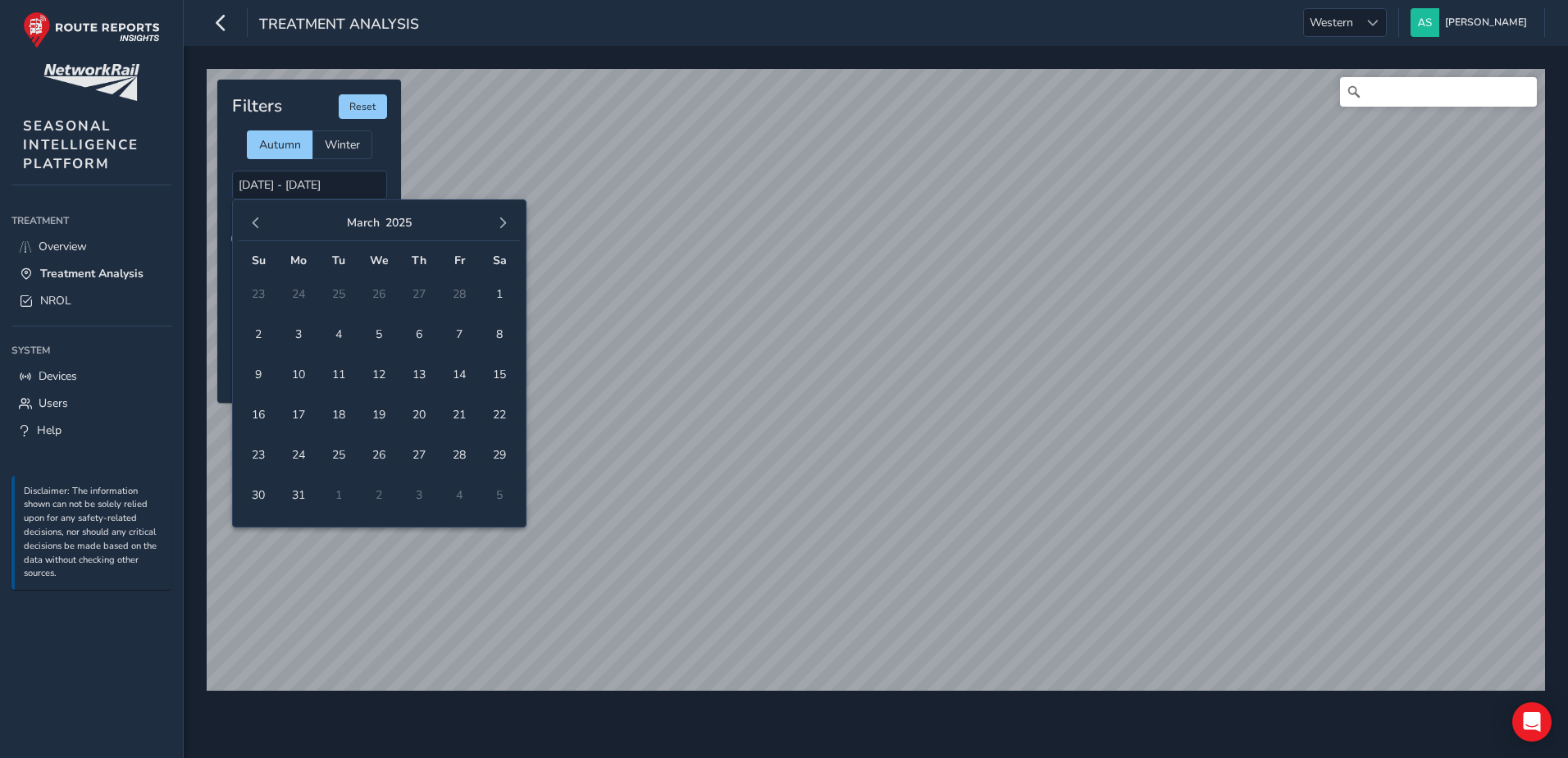
click at [251, 222] on span "button" at bounding box center [256, 223] width 12 height 12
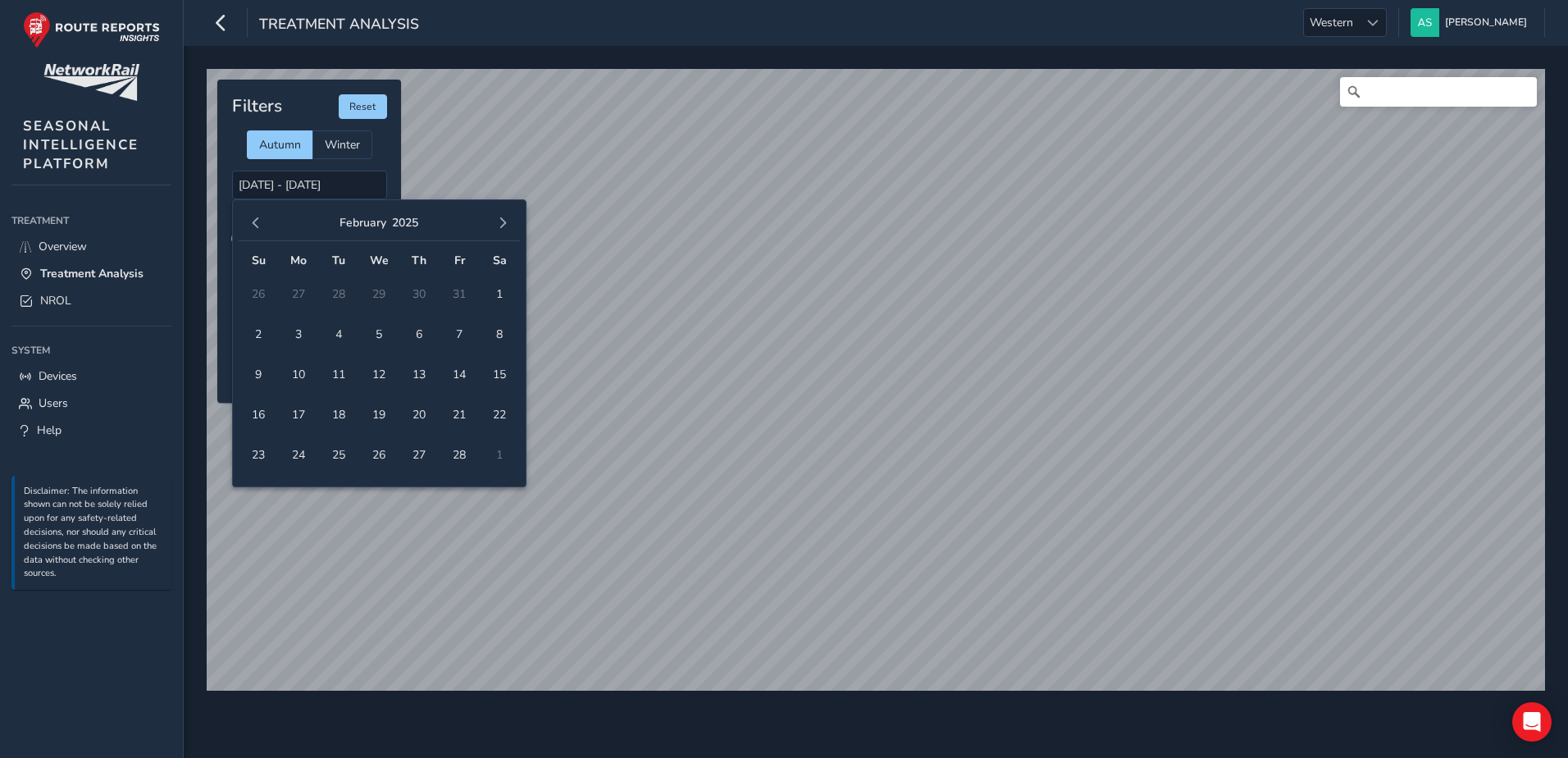
click at [251, 222] on span "button" at bounding box center [256, 223] width 12 height 12
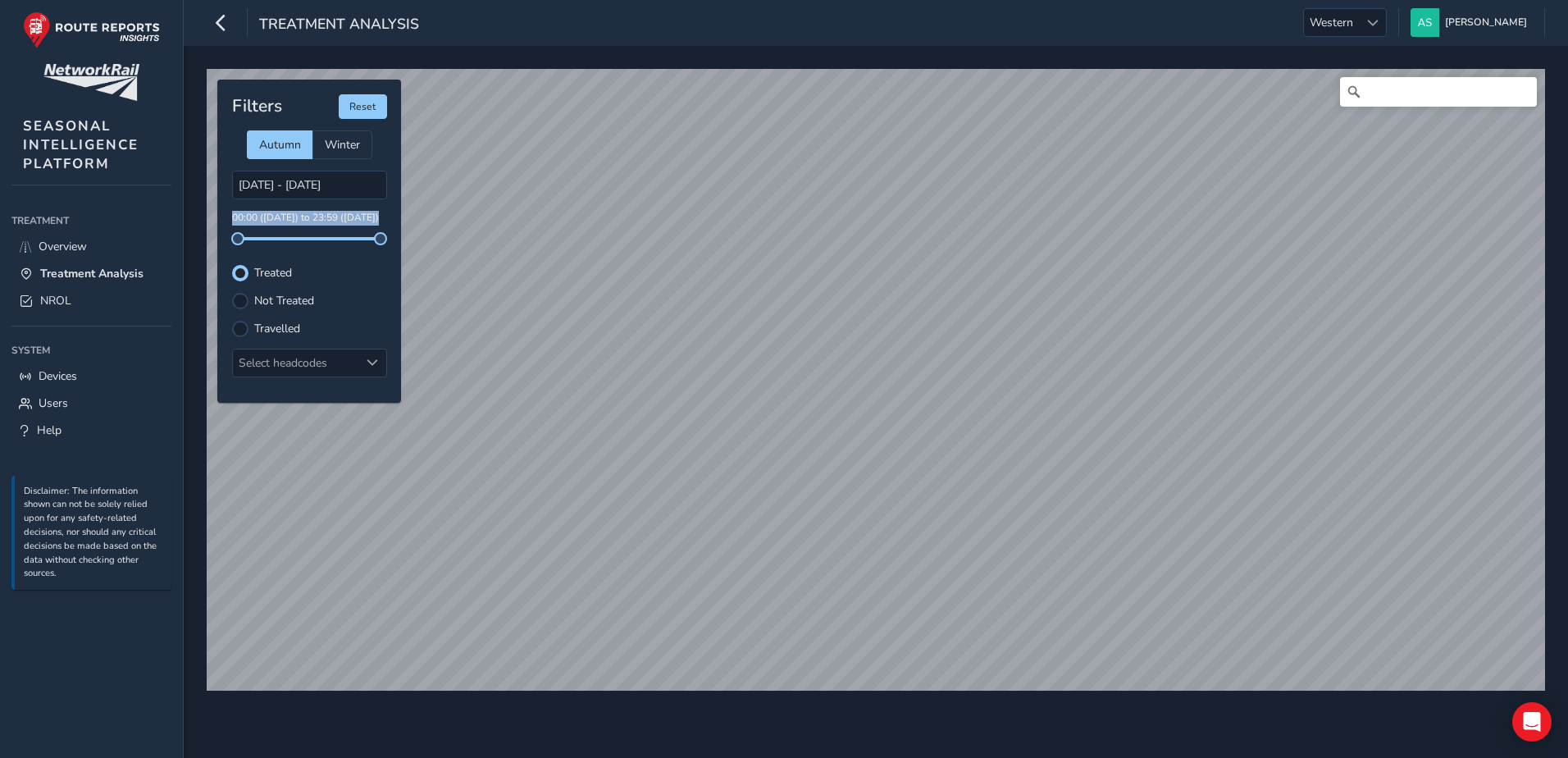
click at [251, 222] on p "00:00 (02 Oct) to 23:59 (03 Oct)" at bounding box center [310, 218] width 155 height 15
drag, startPoint x: 251, startPoint y: 222, endPoint x: 241, endPoint y: 179, distance: 44.1
click at [236, 166] on div "Filters Reset Autumn Winter 02/10/2025 - 03/10/2025 00:00 (02 Oct) to 23:59 (03…" at bounding box center [309, 241] width 184 height 323
click at [264, 188] on input "[DATE] - [DATE]" at bounding box center [310, 185] width 155 height 29
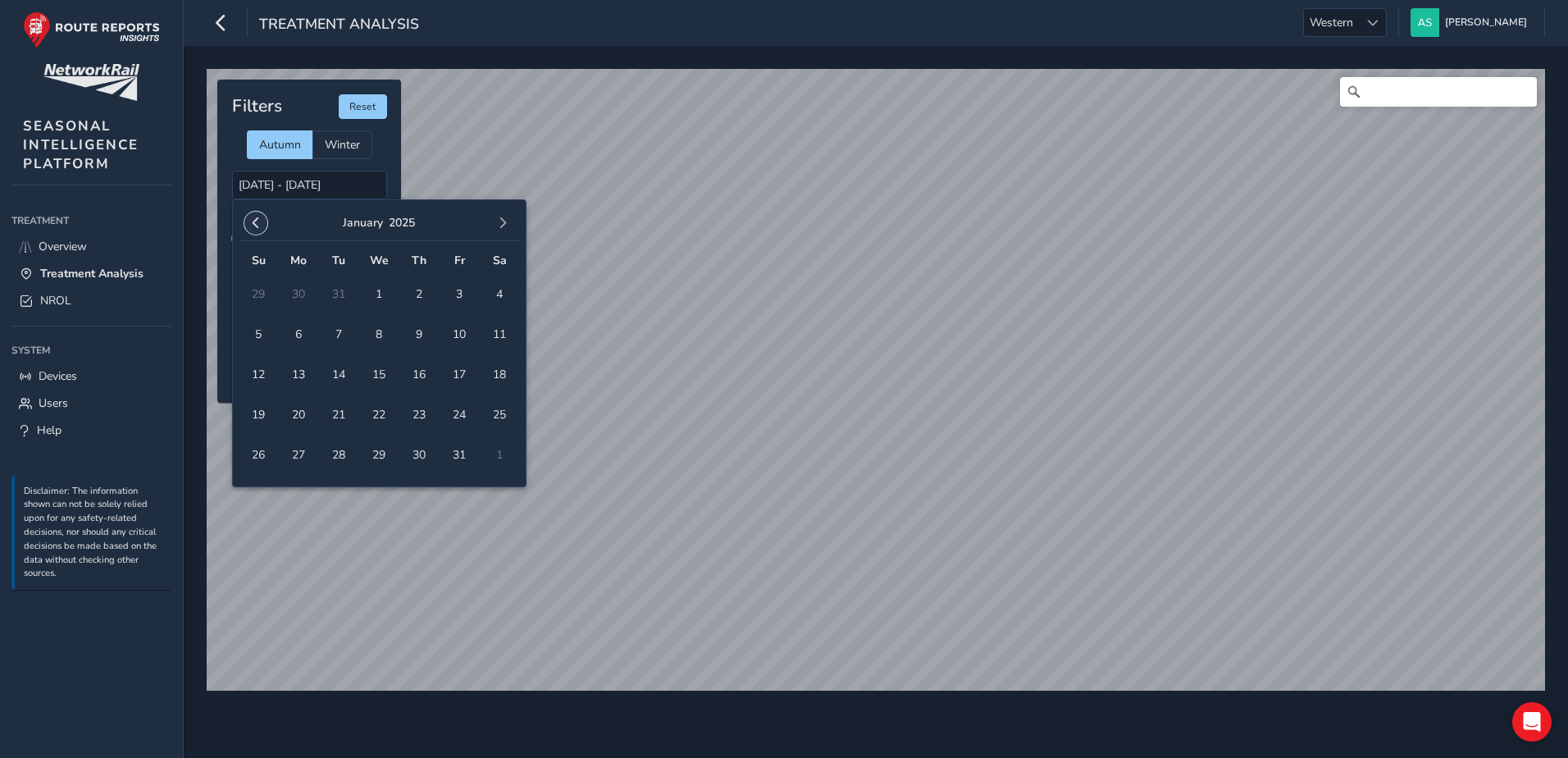
click at [258, 227] on span "button" at bounding box center [256, 223] width 12 height 12
click at [510, 223] on button "button" at bounding box center [503, 223] width 23 height 23
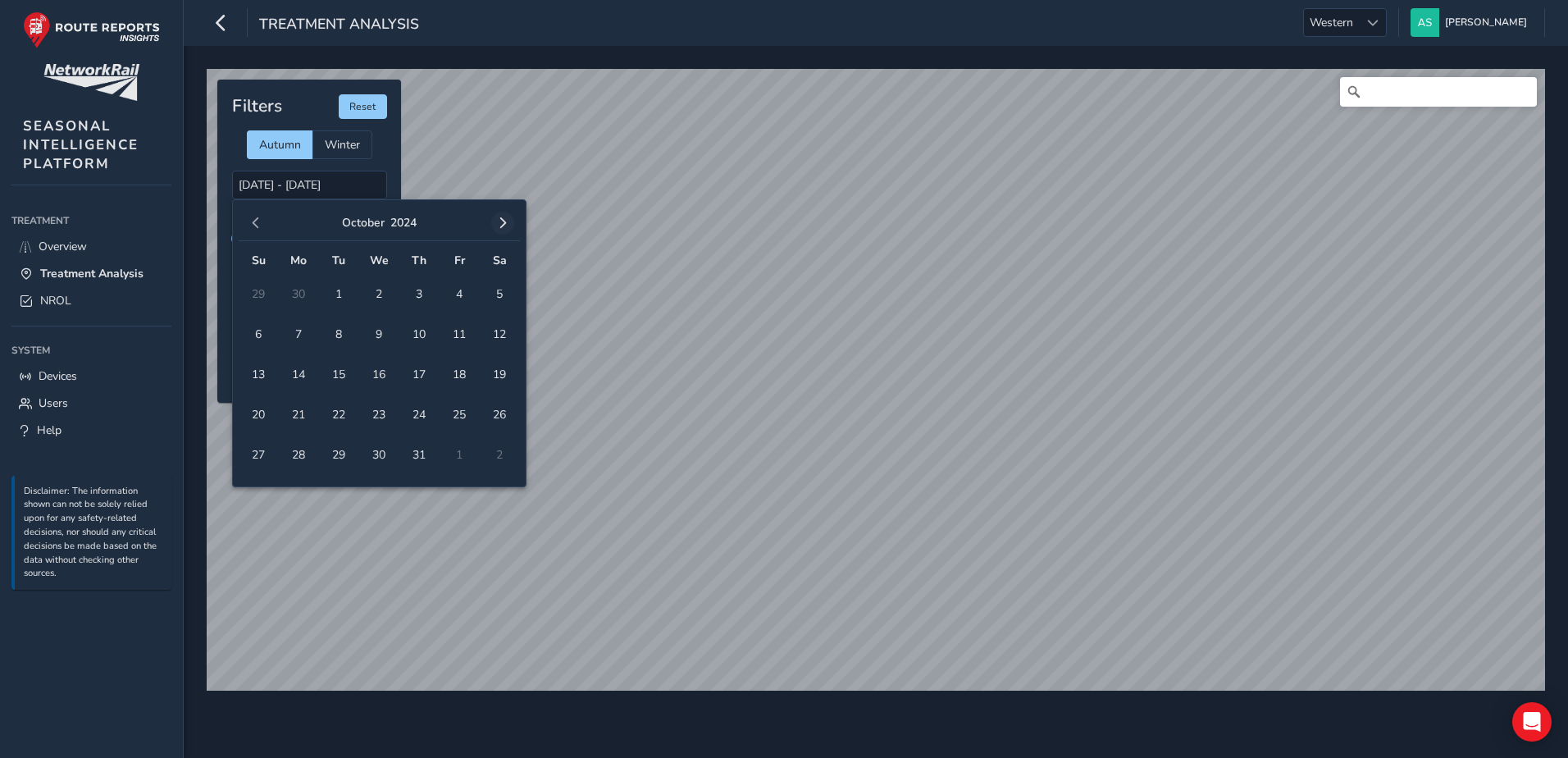
click at [503, 226] on span "button" at bounding box center [503, 223] width 12 height 12
click at [383, 335] on span "6" at bounding box center [379, 334] width 29 height 29
click at [458, 332] on span "8" at bounding box center [459, 334] width 29 height 29
type input "06/11/2024 - 08/11/2024"
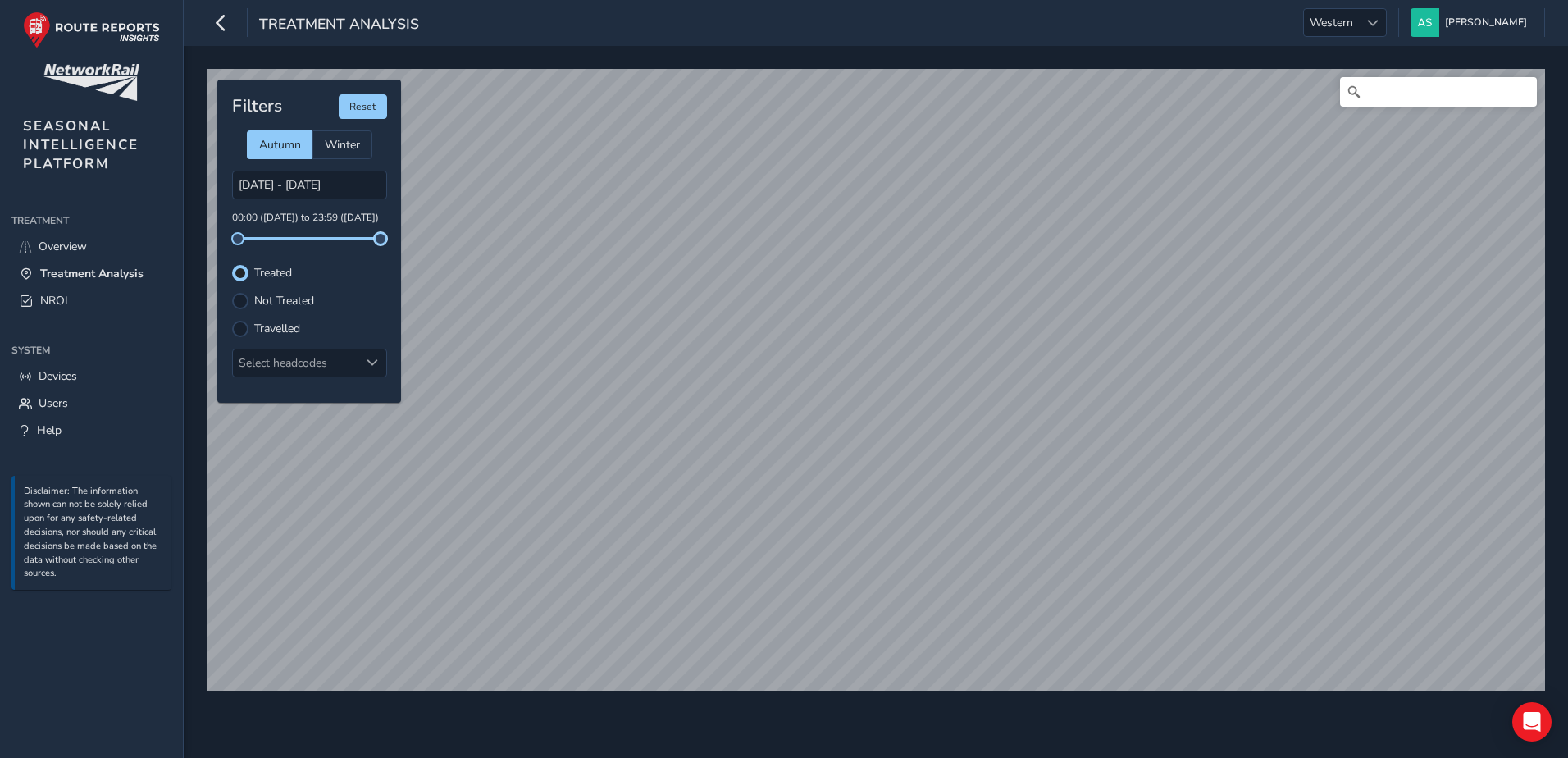
drag, startPoint x: 381, startPoint y: 239, endPoint x: 396, endPoint y: 242, distance: 15.3
click at [396, 242] on div "Filters Reset Autumn Winter 06/11/2024 - 08/11/2024 00:00 (06 Nov) to 23:59 (08…" at bounding box center [309, 241] width 184 height 323
drag, startPoint x: 379, startPoint y: 242, endPoint x: 358, endPoint y: 238, distance: 21.4
click at [358, 238] on span at bounding box center [358, 239] width 13 height 13
drag, startPoint x: 244, startPoint y: 237, endPoint x: 302, endPoint y: 238, distance: 58.0
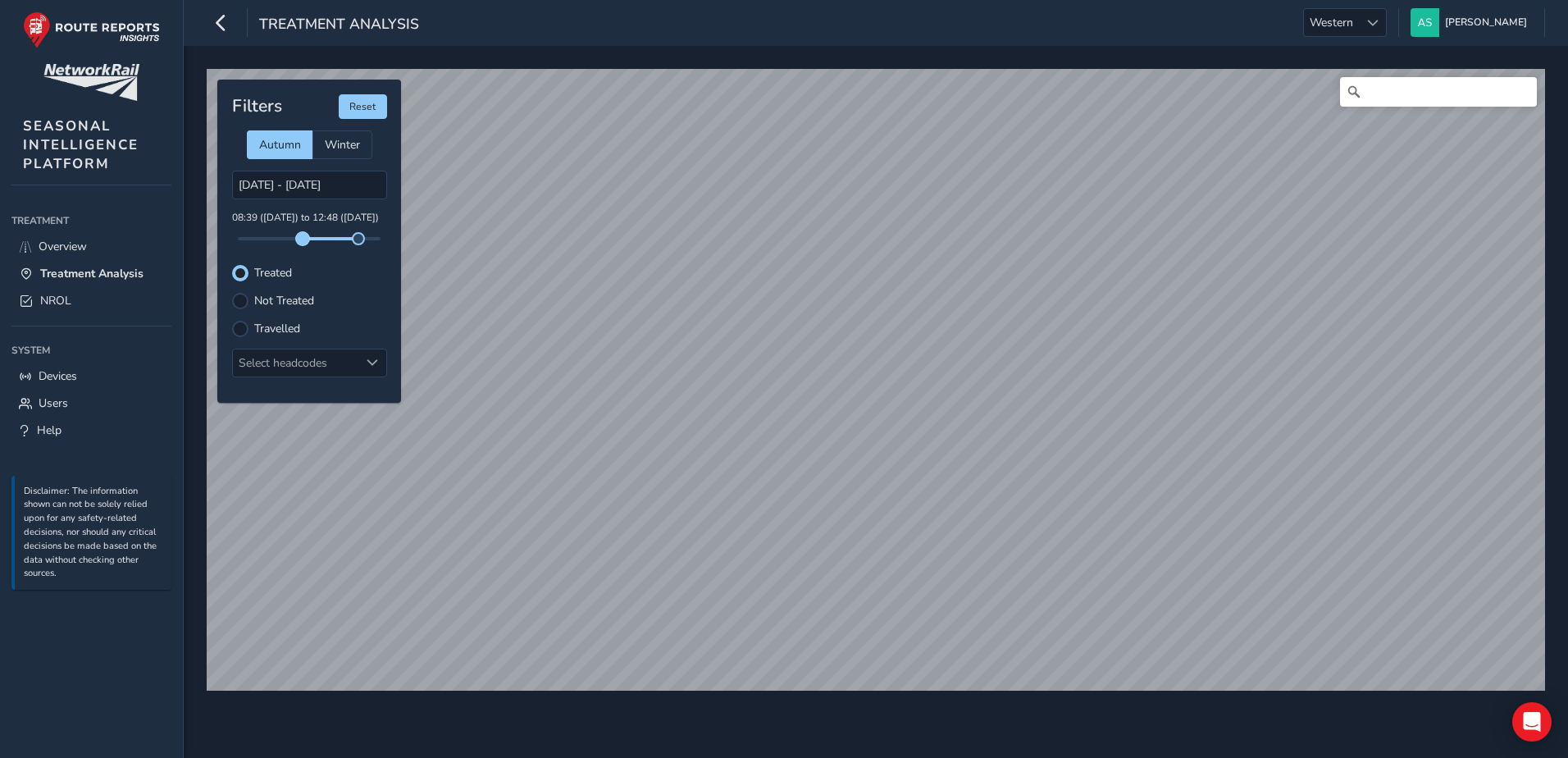
click at [302, 238] on span at bounding box center [302, 239] width 13 height 13
click at [313, 360] on div "Select headcodes" at bounding box center [296, 363] width 126 height 27
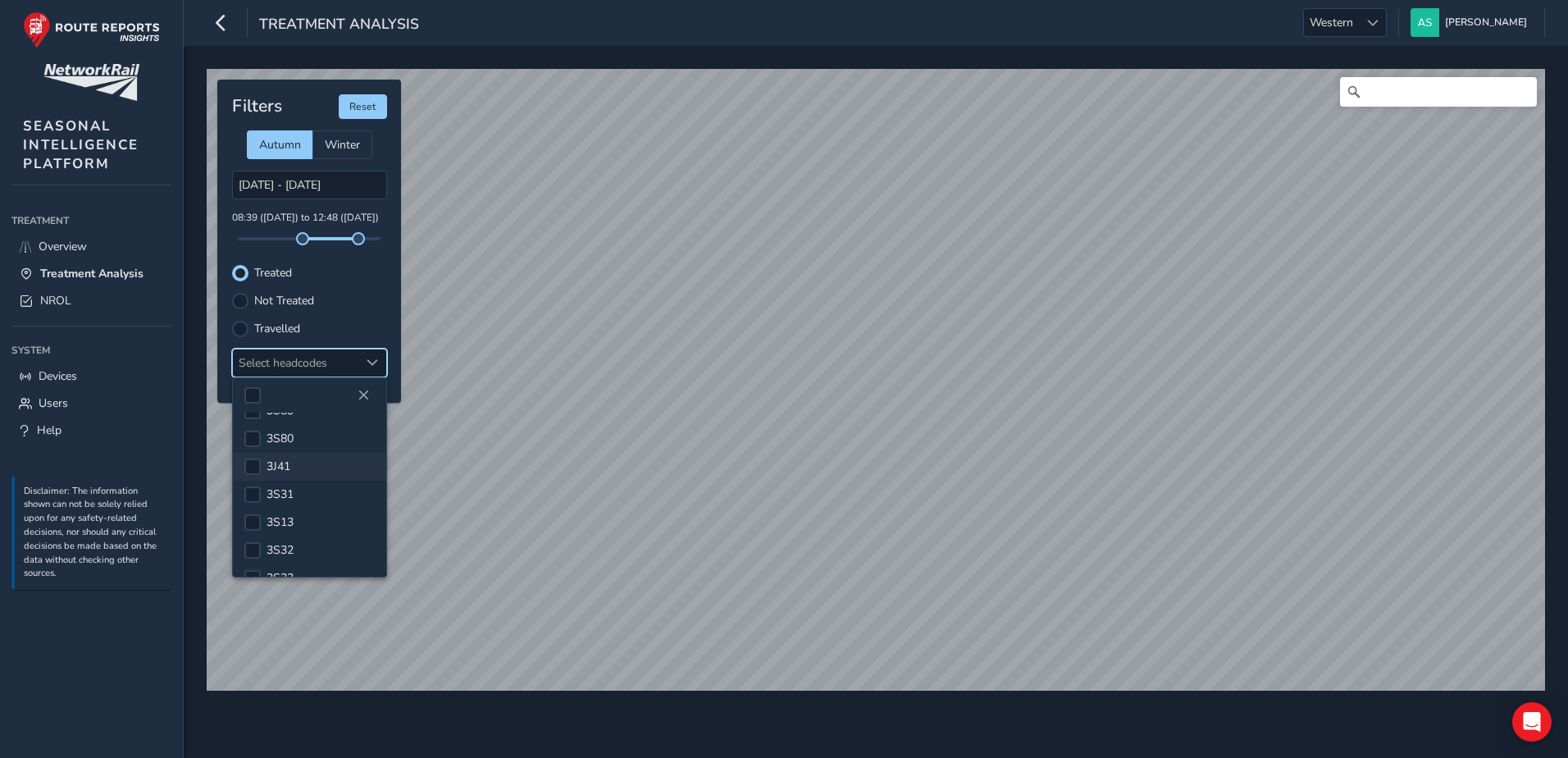
scroll to position [246, 0]
click at [249, 493] on div at bounding box center [253, 493] width 16 height 16
click at [252, 502] on div at bounding box center [253, 501] width 16 height 16
click at [288, 487] on span "3S12" at bounding box center [279, 487] width 27 height 16
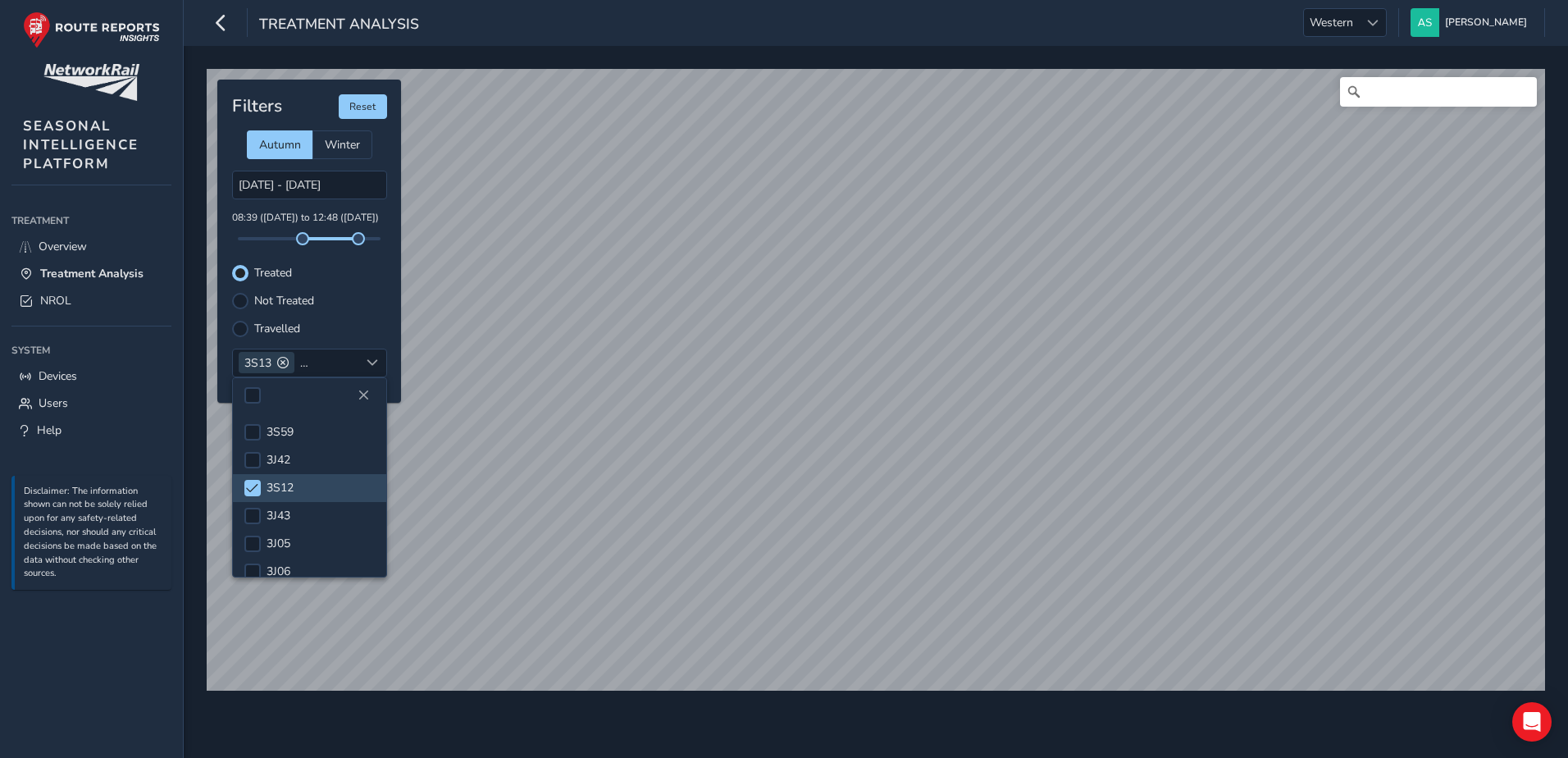
click at [380, 301] on div "Not Treated" at bounding box center [310, 301] width 155 height 16
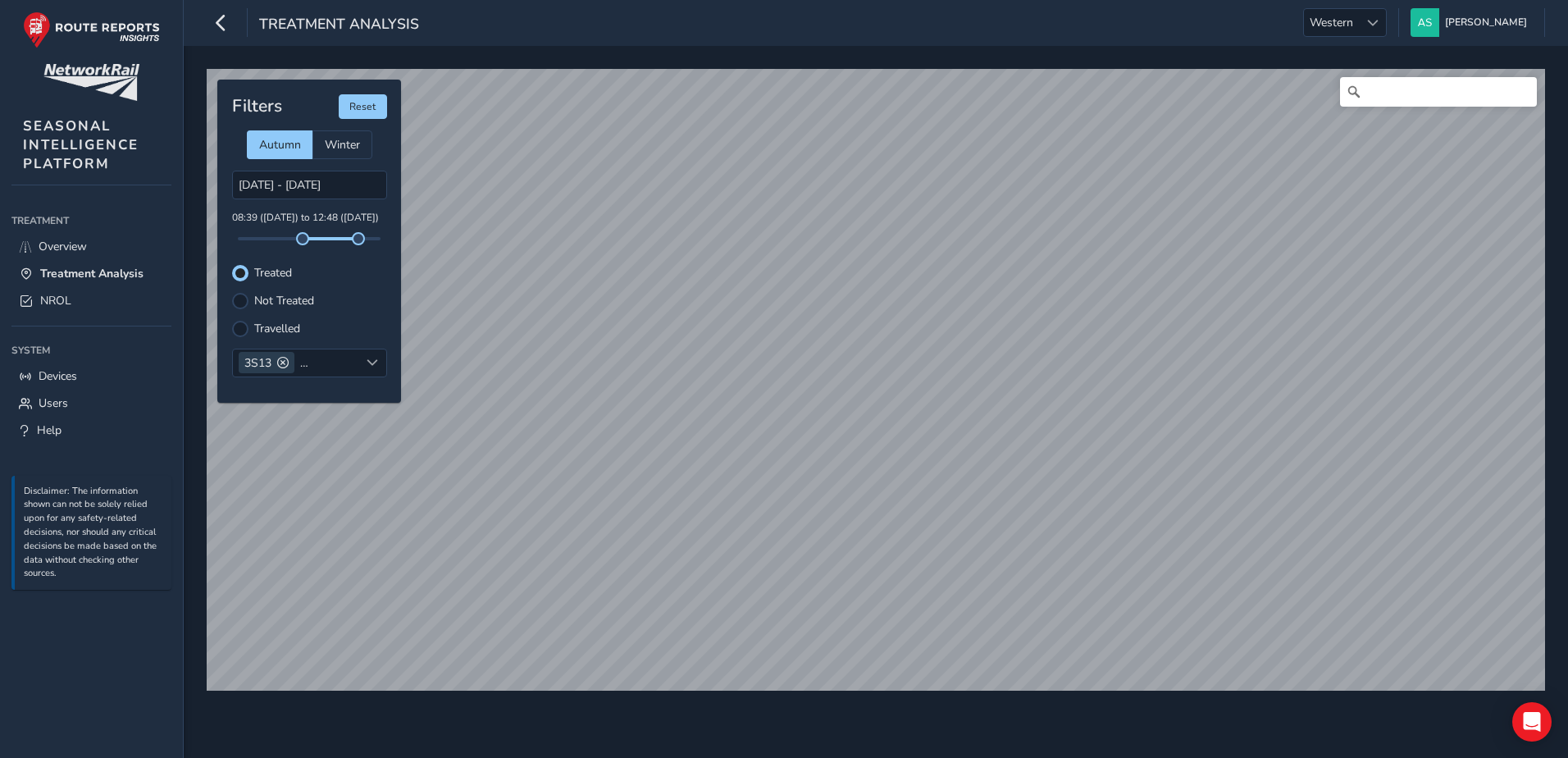
click at [296, 332] on label "Travelled" at bounding box center [278, 329] width 46 height 12
click at [241, 327] on input "Travelled" at bounding box center [241, 327] width 0 height 0
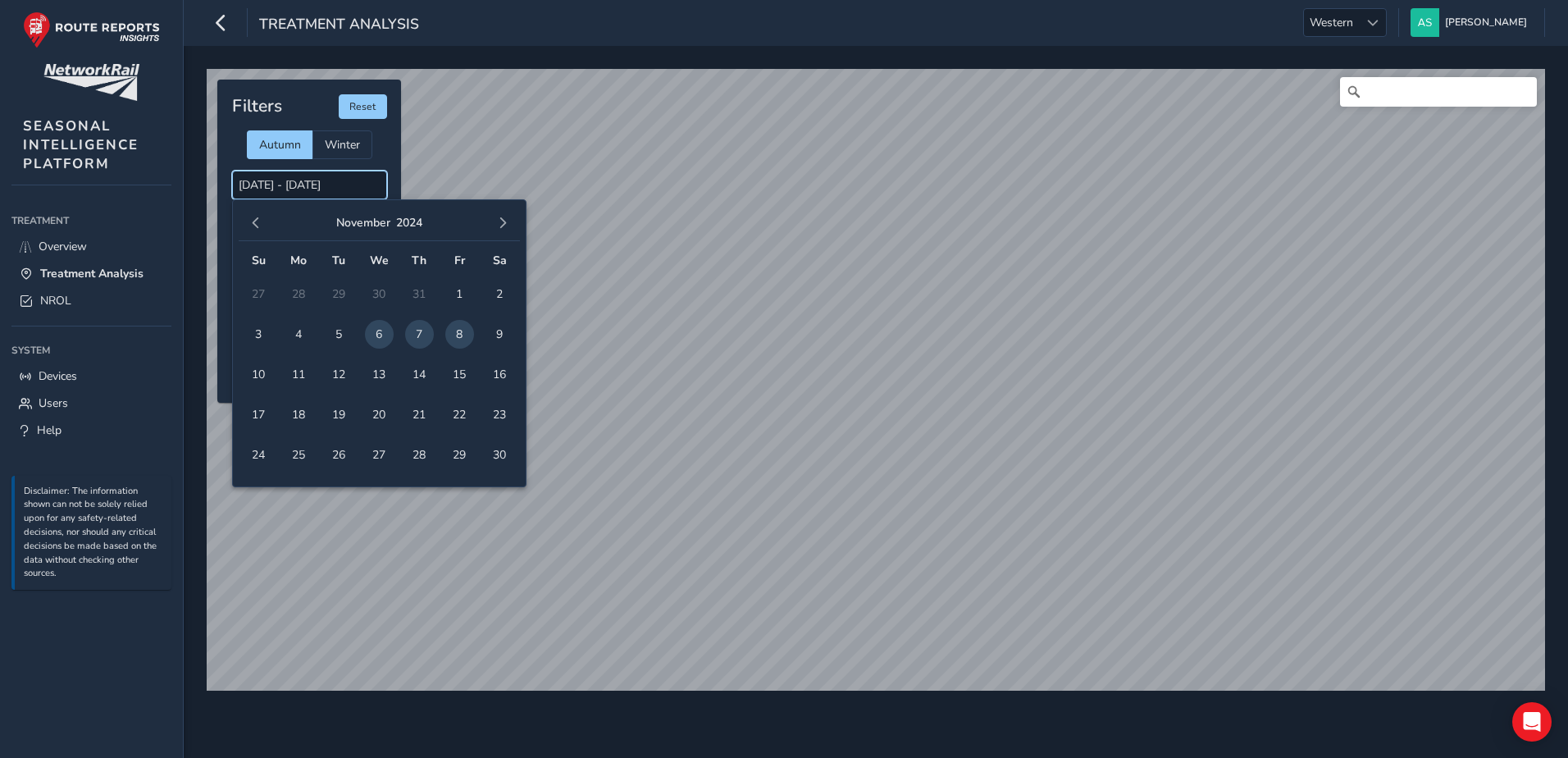
click at [276, 185] on input "06/11/2024 - 08/11/2024" at bounding box center [310, 185] width 155 height 29
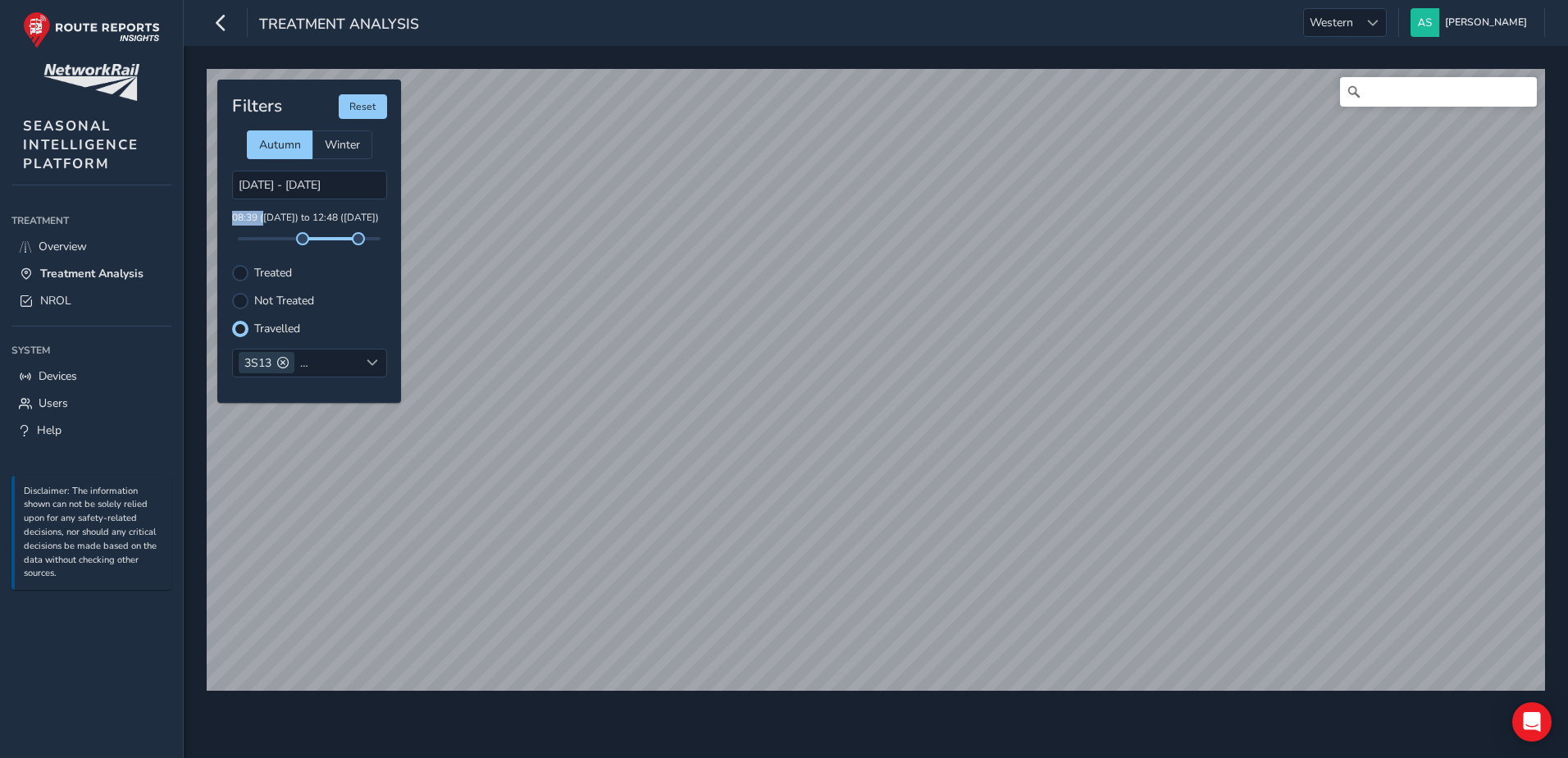
drag, startPoint x: 234, startPoint y: 218, endPoint x: 263, endPoint y: 221, distance: 29.2
click at [263, 221] on p "08:39 (07 Nov) to 12:48 (08 Nov)" at bounding box center [310, 218] width 155 height 15
drag, startPoint x: 263, startPoint y: 221, endPoint x: 318, endPoint y: 241, distance: 58.5
click at [318, 241] on span at bounding box center [318, 239] width 13 height 13
click at [316, 301] on div "Not Treated" at bounding box center [310, 301] width 155 height 16
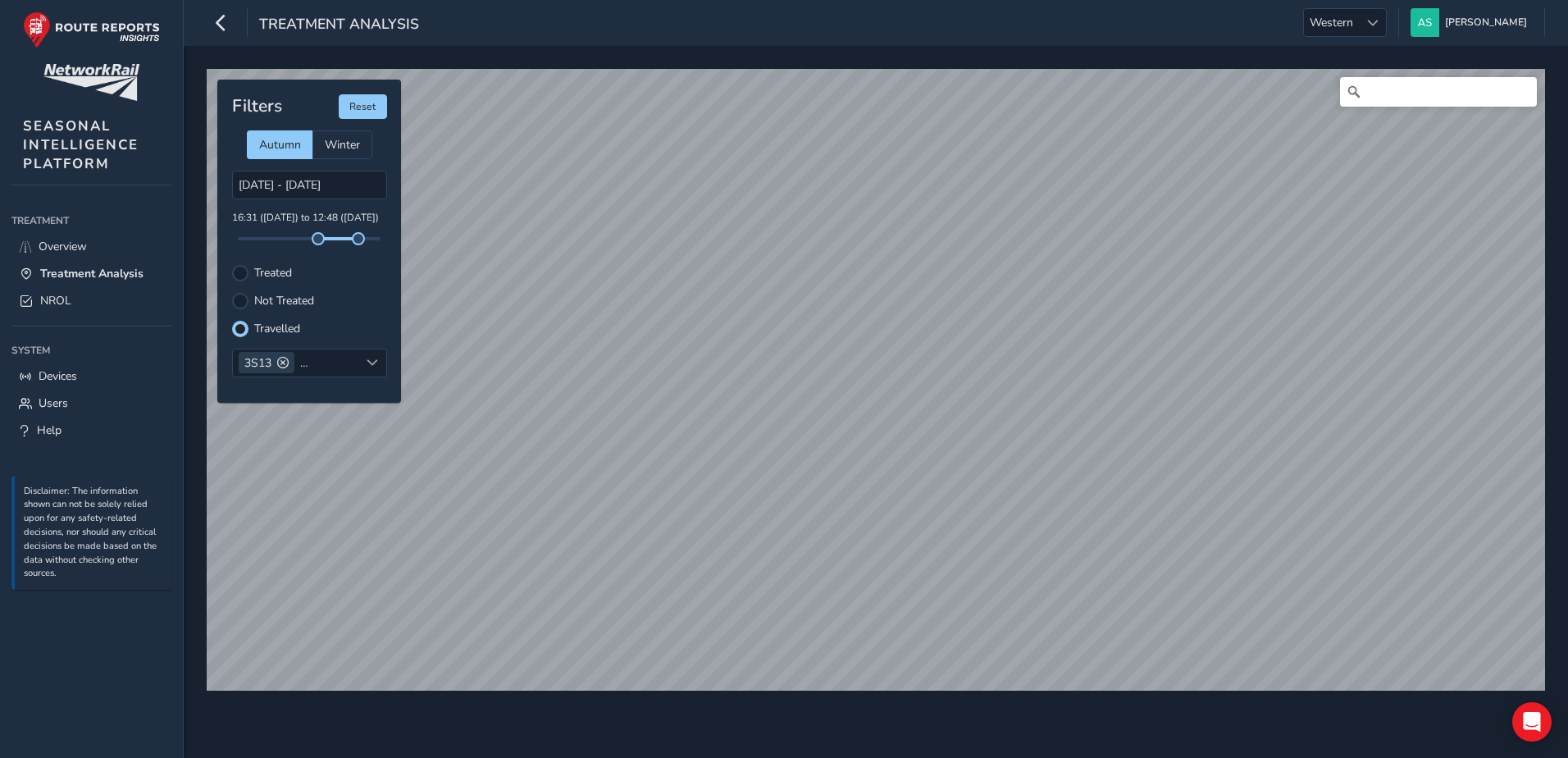
click at [290, 301] on label "Not Treated" at bounding box center [284, 301] width 60 height 12
click at [241, 299] on input "Not Treated" at bounding box center [241, 299] width 0 height 0
click at [288, 326] on label "Travelled" at bounding box center [278, 329] width 46 height 12
click at [231, 319] on input "Travelled" at bounding box center [231, 319] width 0 height 0
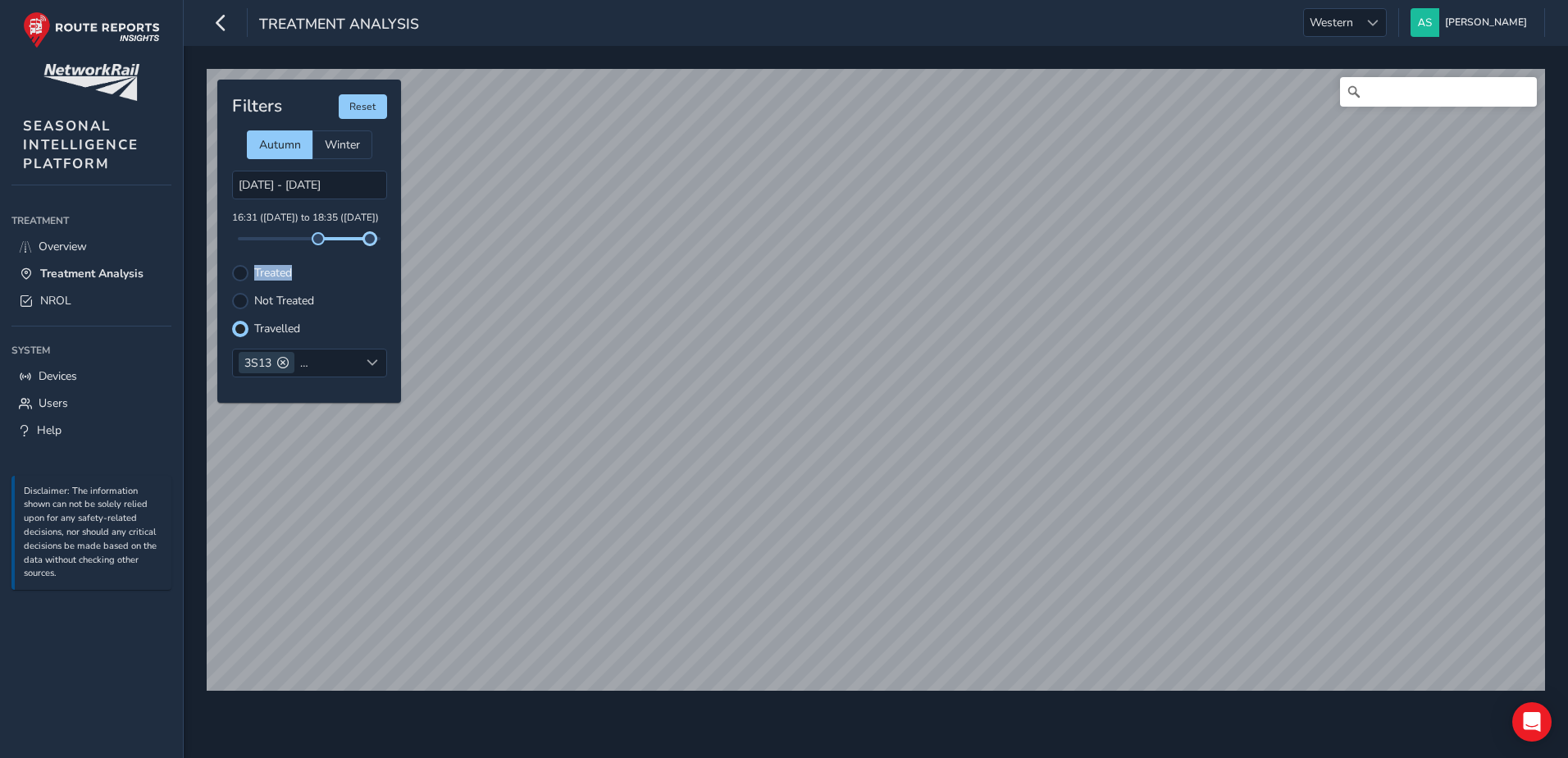
drag, startPoint x: 354, startPoint y: 240, endPoint x: 370, endPoint y: 246, distance: 17.1
click at [370, 246] on div "Filters Reset Autumn Winter 06/11/2024 - 08/11/2024 16:31 (07 Nov) to 18:35 (08…" at bounding box center [309, 241] width 184 height 323
click at [244, 276] on div at bounding box center [241, 273] width 16 height 16
click at [336, 149] on span "Winter" at bounding box center [342, 144] width 35 height 16
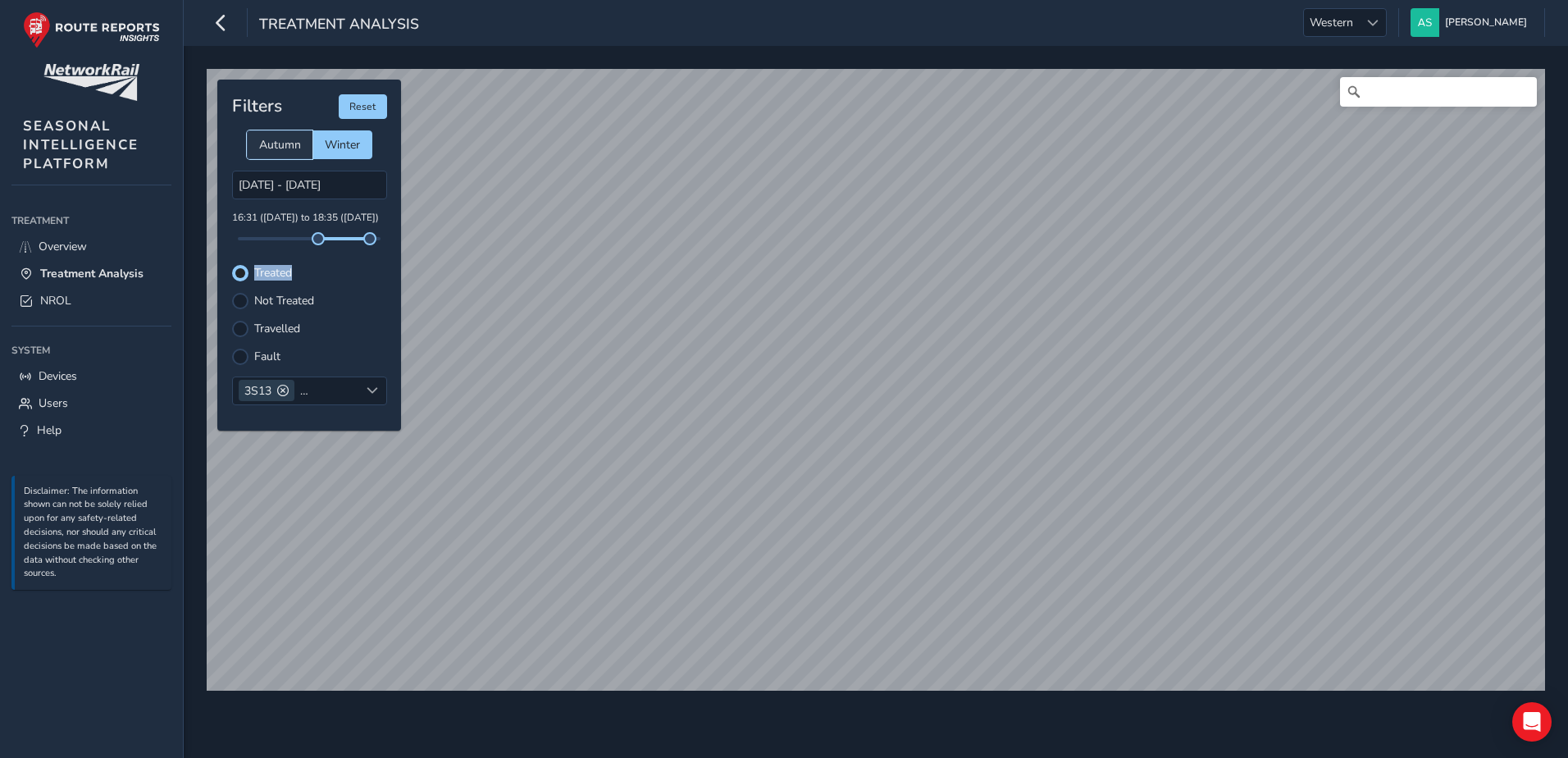
click at [299, 138] on span "Autumn" at bounding box center [279, 144] width 42 height 16
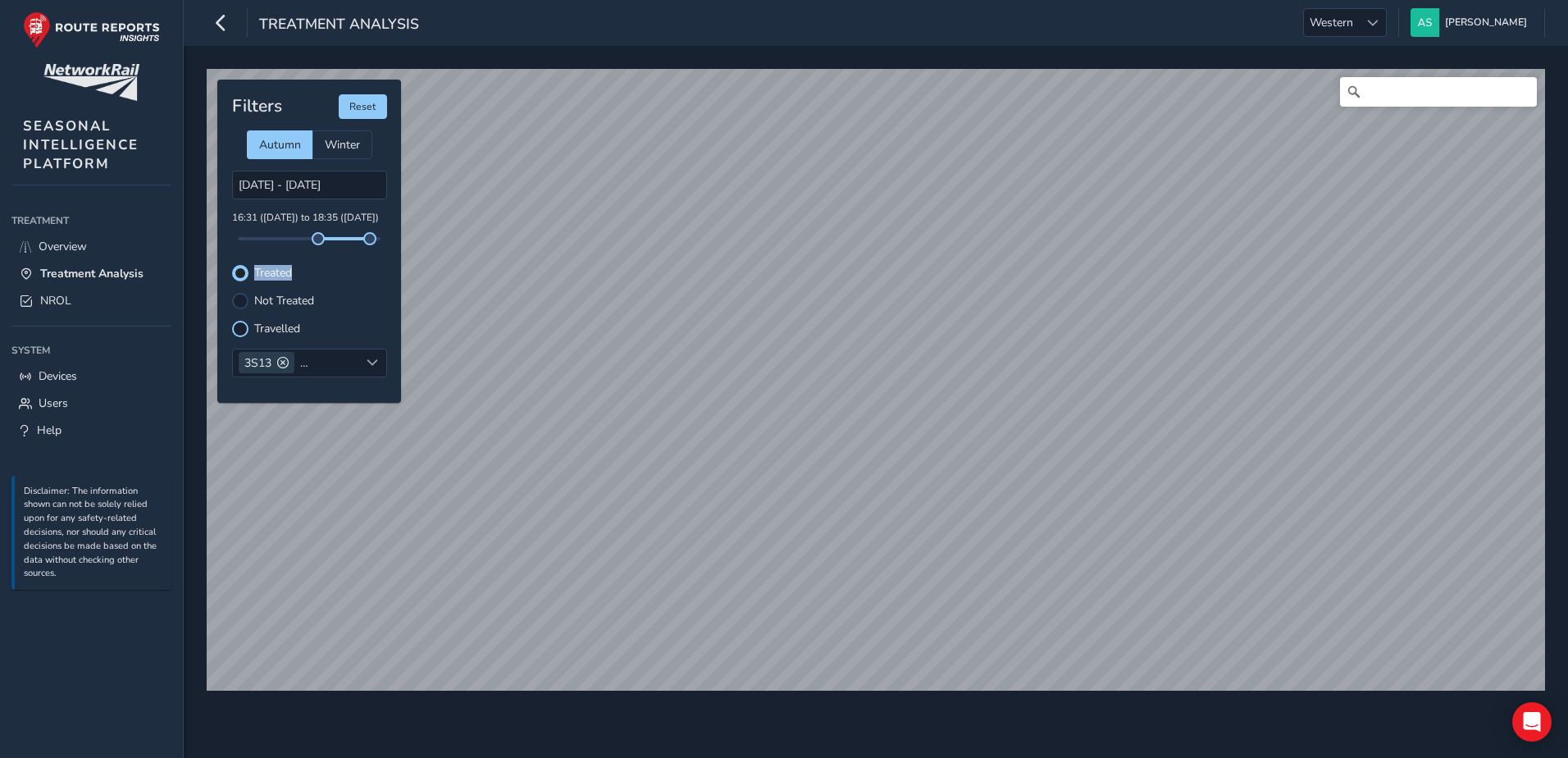
click at [238, 331] on div at bounding box center [241, 329] width 16 height 16
click at [1388, 103] on input "Search" at bounding box center [1438, 92] width 197 height 30
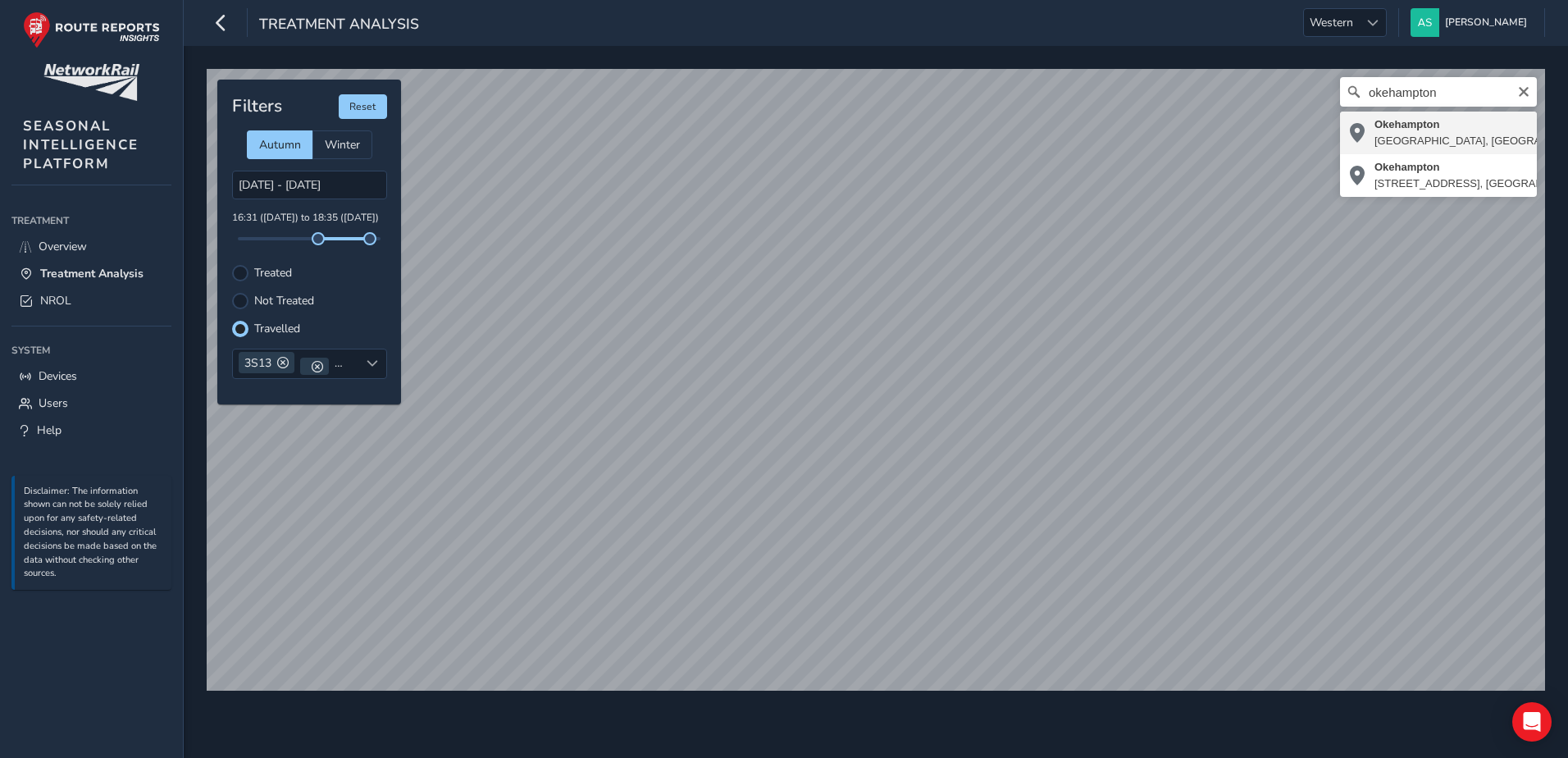
type input "Okehampton, West Devon, Devon, Devon and Torbay, England, United Kingdom"
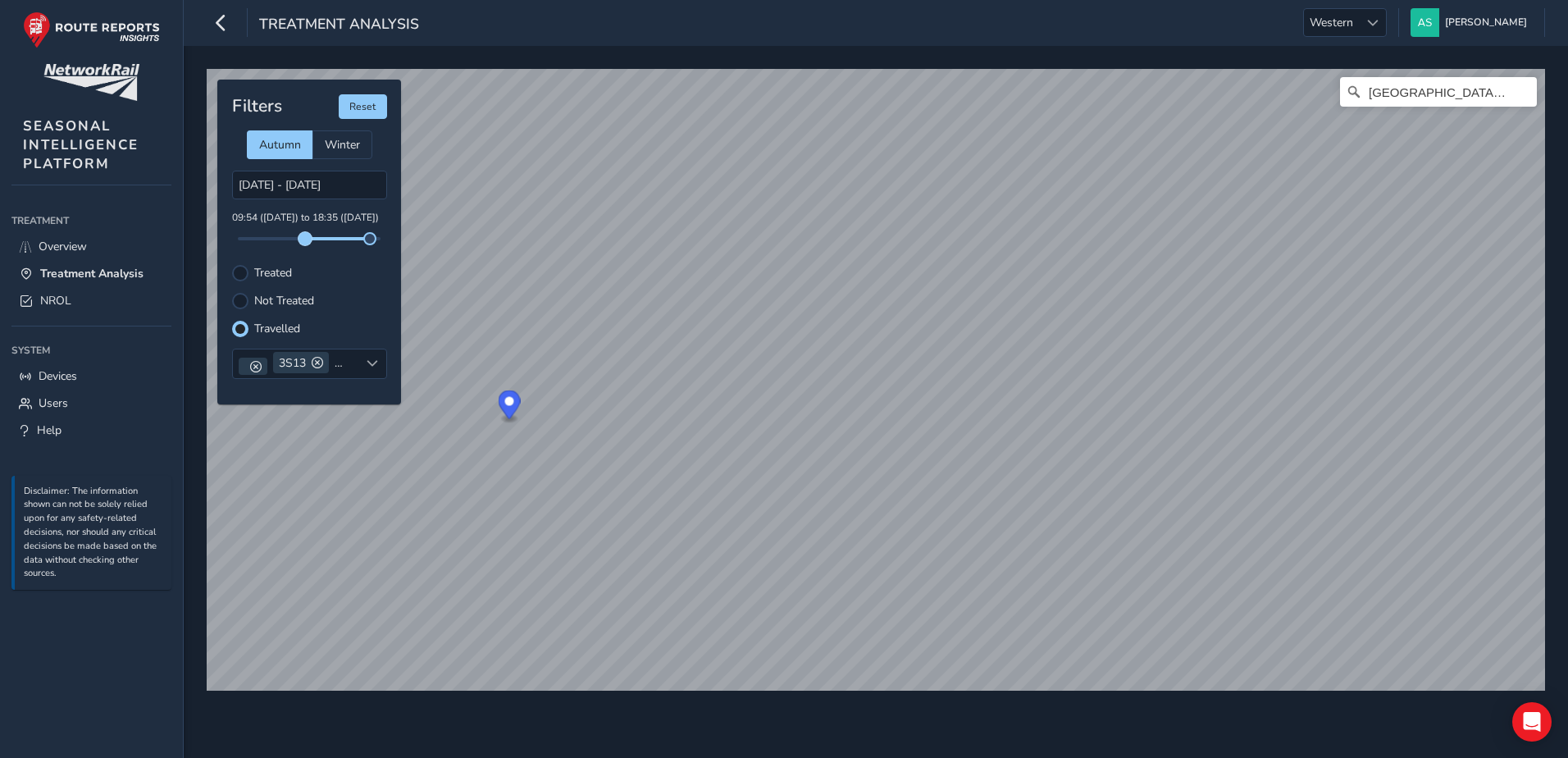
drag, startPoint x: 320, startPoint y: 240, endPoint x: 305, endPoint y: 245, distance: 15.8
click at [305, 245] on span at bounding box center [305, 239] width 13 height 13
click at [354, 307] on div "Not Treated" at bounding box center [310, 301] width 155 height 16
click at [1356, 26] on span "[GEOGRAPHIC_DATA]" at bounding box center [1294, 22] width 128 height 27
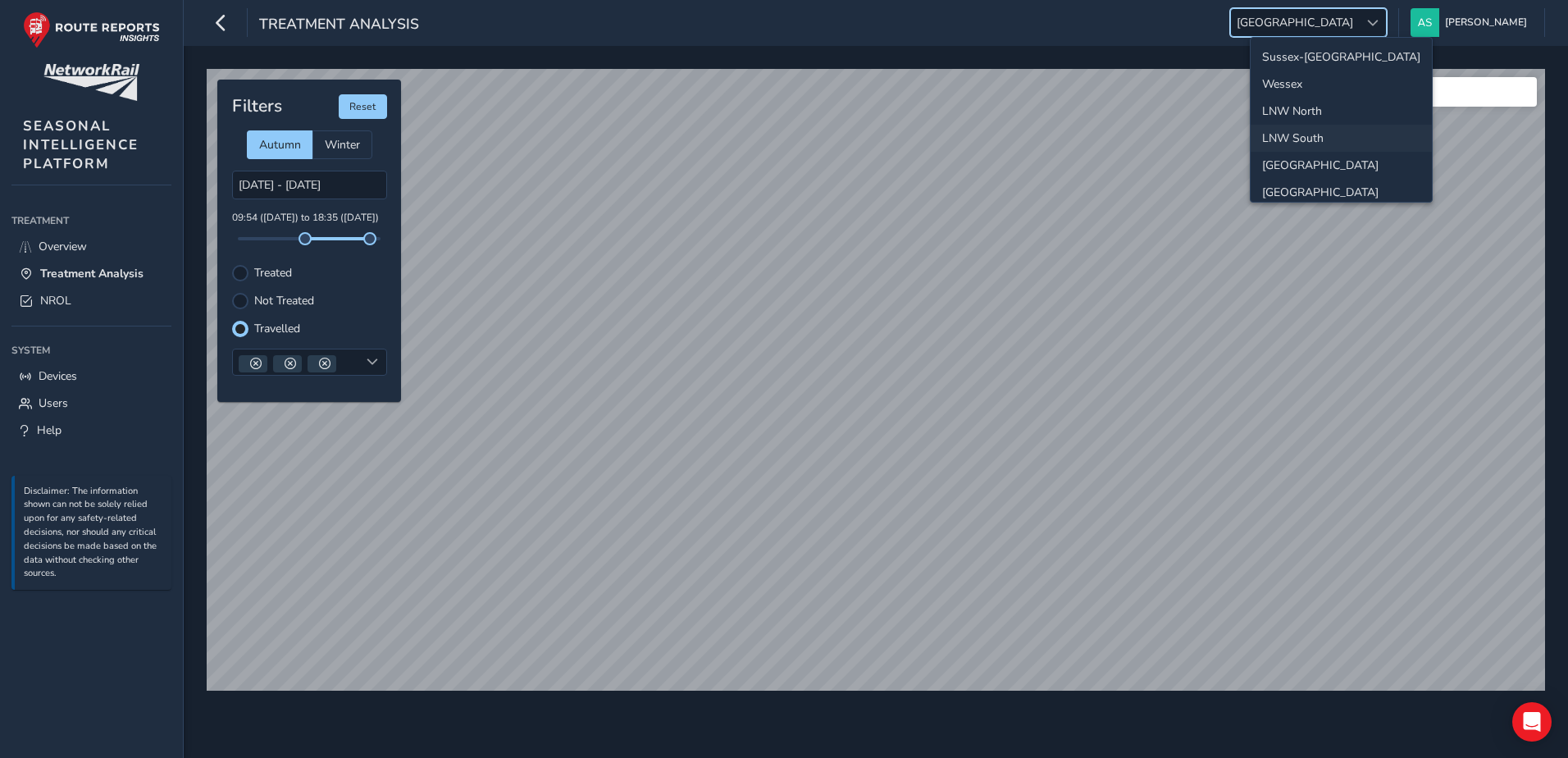
scroll to position [58, 0]
click at [1321, 161] on li "Western" at bounding box center [1341, 161] width 181 height 27
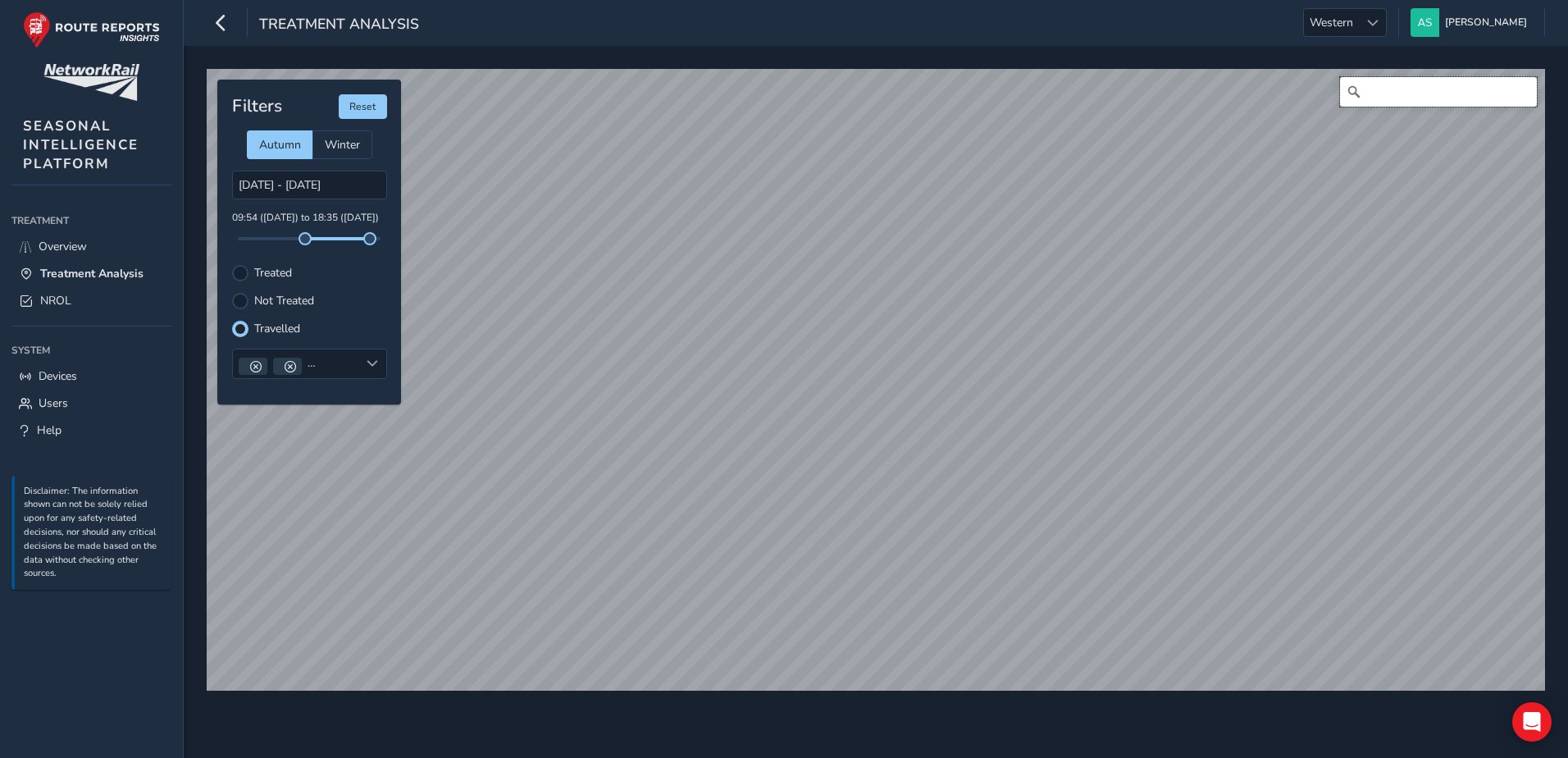
click at [1397, 101] on input "Search" at bounding box center [1438, 92] width 197 height 30
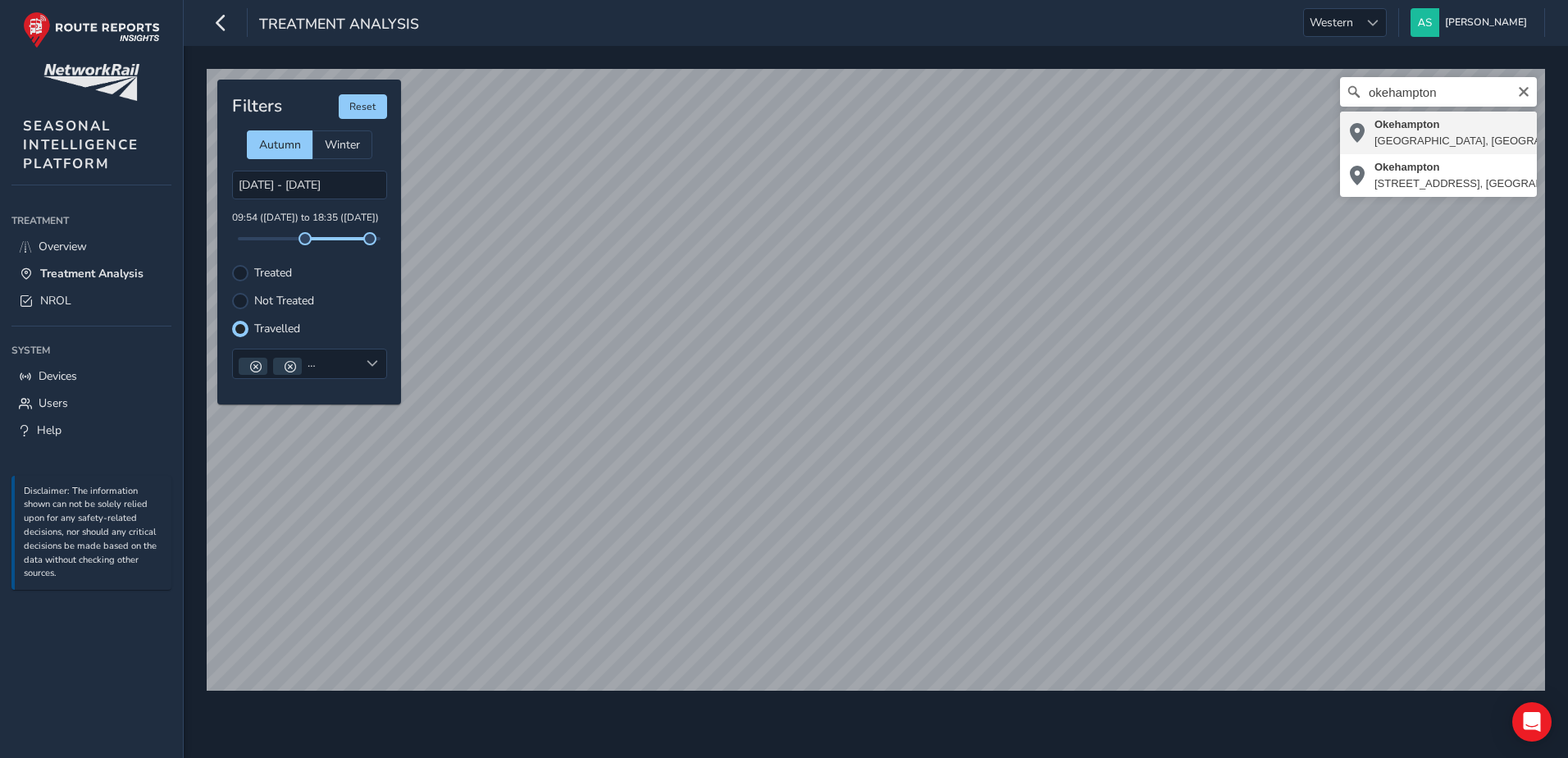
type input "[GEOGRAPHIC_DATA], [GEOGRAPHIC_DATA], [GEOGRAPHIC_DATA], [GEOGRAPHIC_DATA] and …"
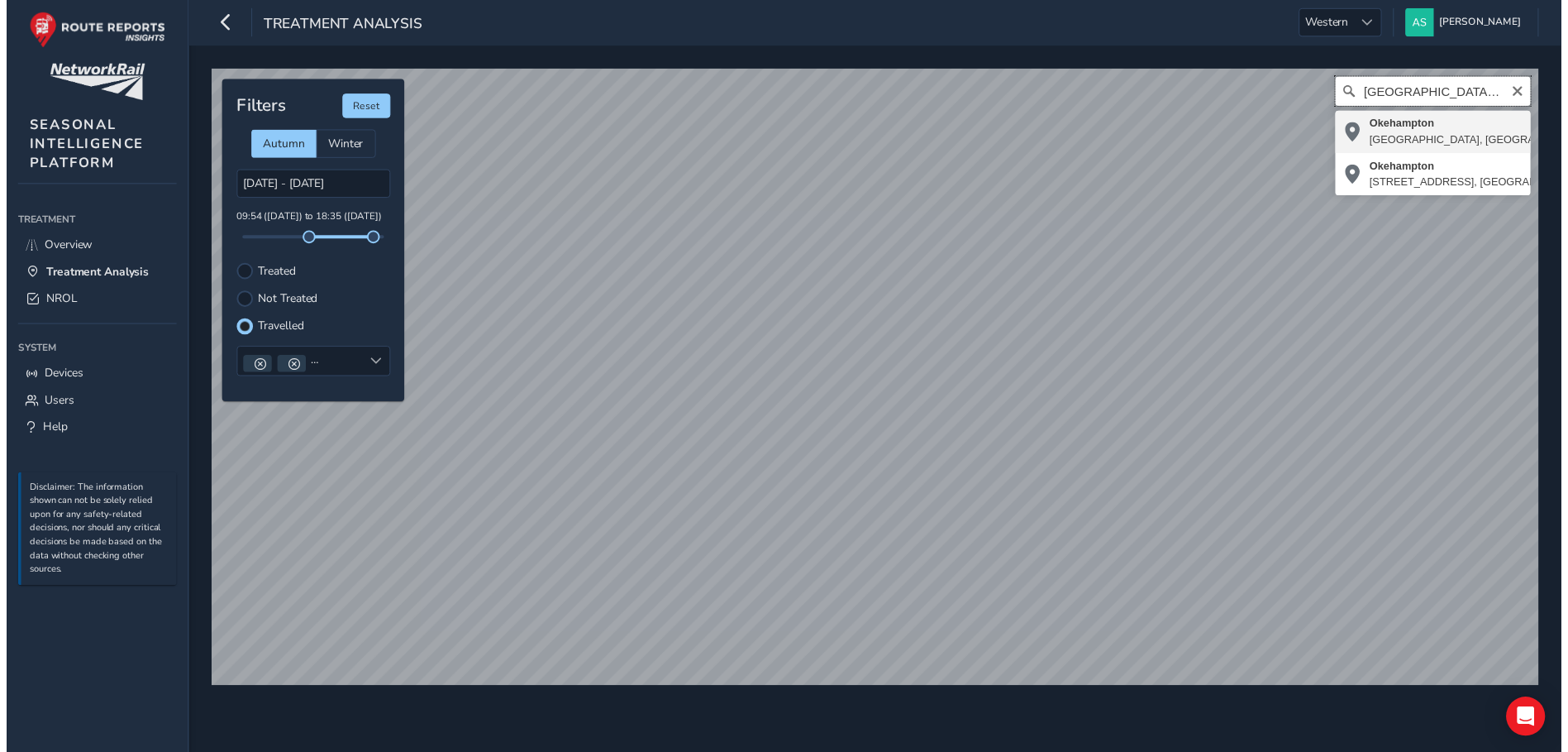
scroll to position [0, 0]
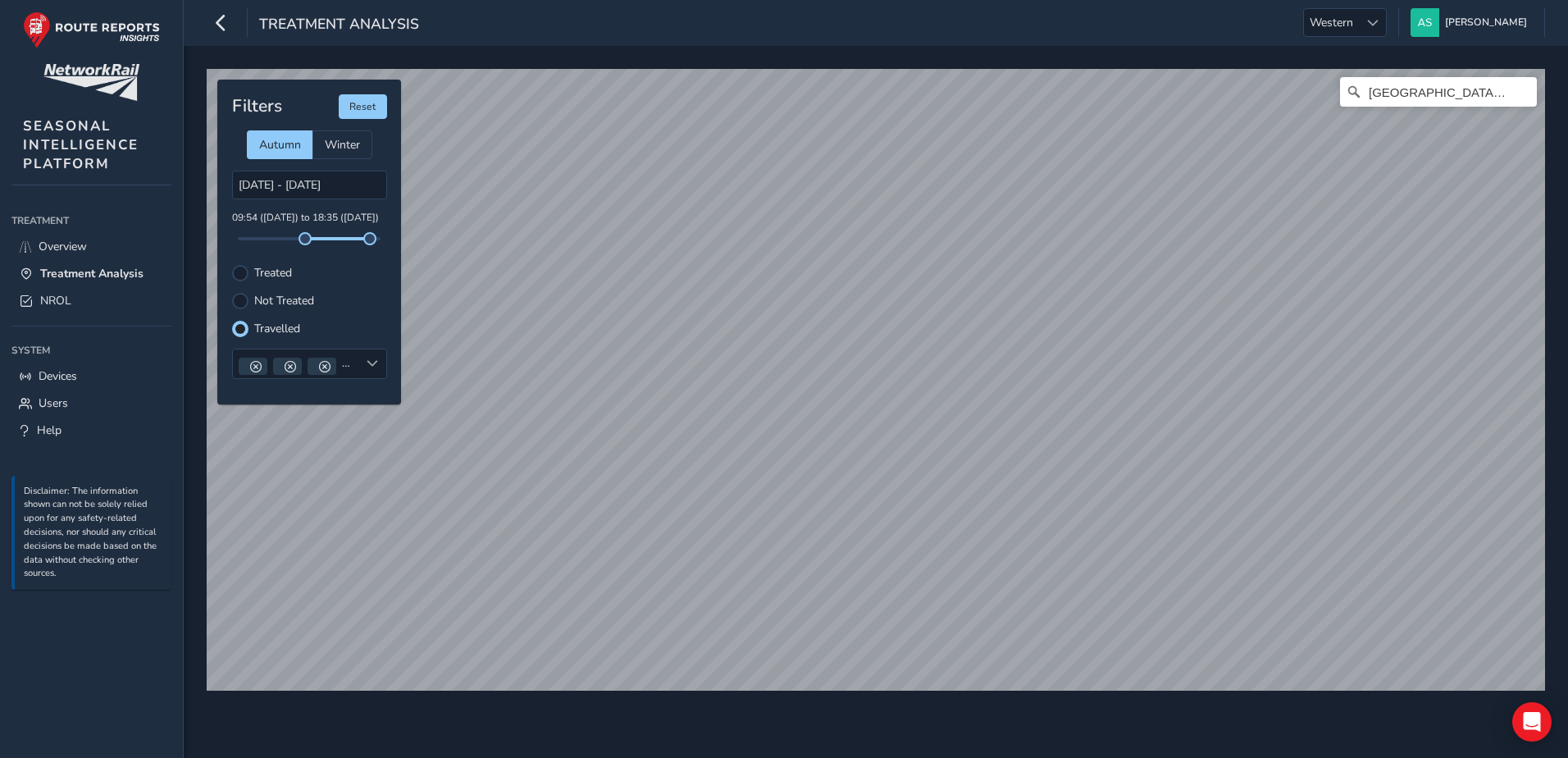
click at [651, 757] on html "Treatment Analysis Western Western Andy Smith Colour Scheme: Dark Dim Light Log…" at bounding box center [784, 379] width 1568 height 758
click at [297, 190] on input "[DATE] - [DATE]" at bounding box center [310, 185] width 155 height 29
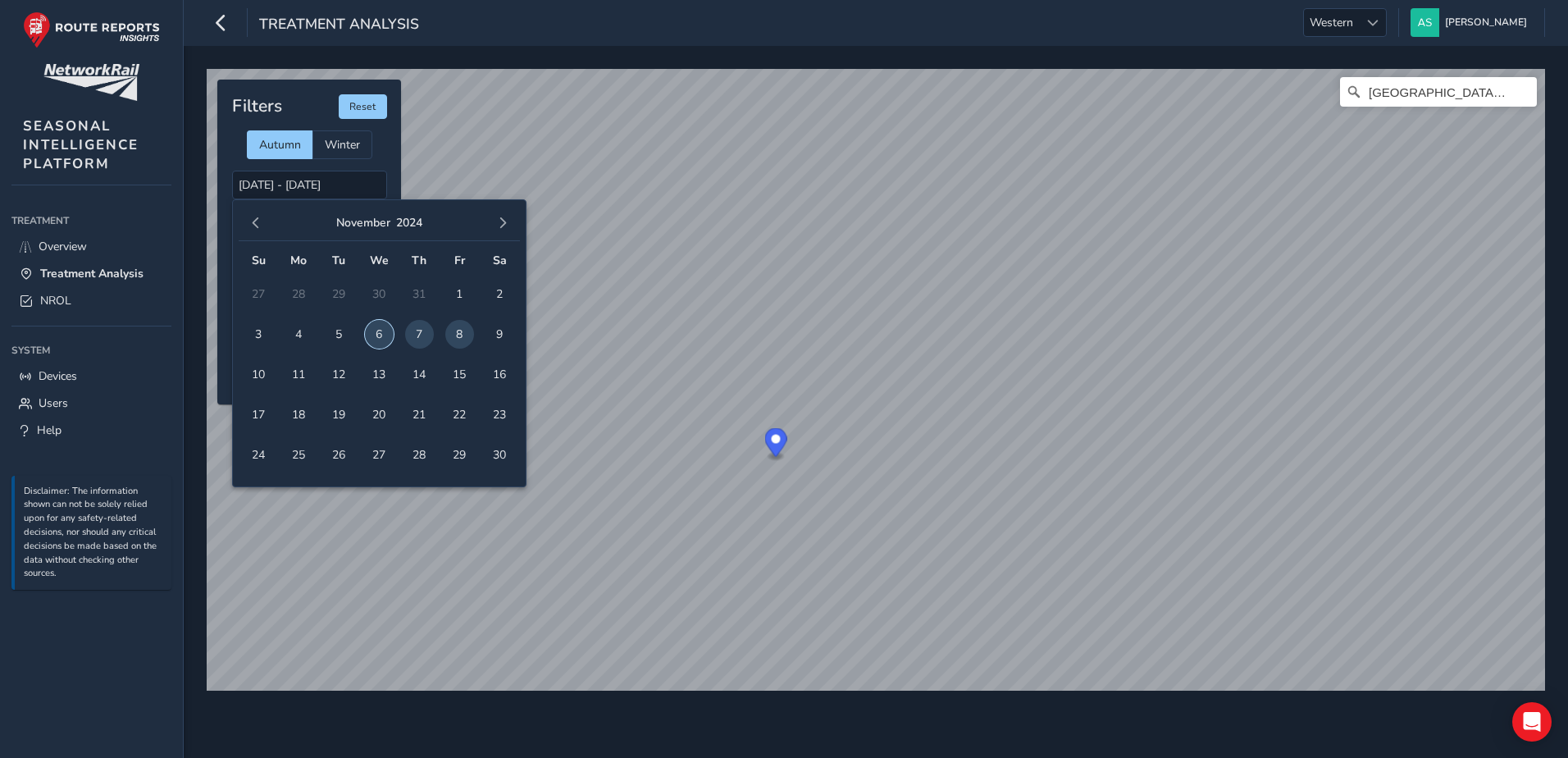
click at [381, 329] on span "6" at bounding box center [379, 334] width 29 height 29
click at [460, 331] on span "8" at bounding box center [459, 334] width 29 height 29
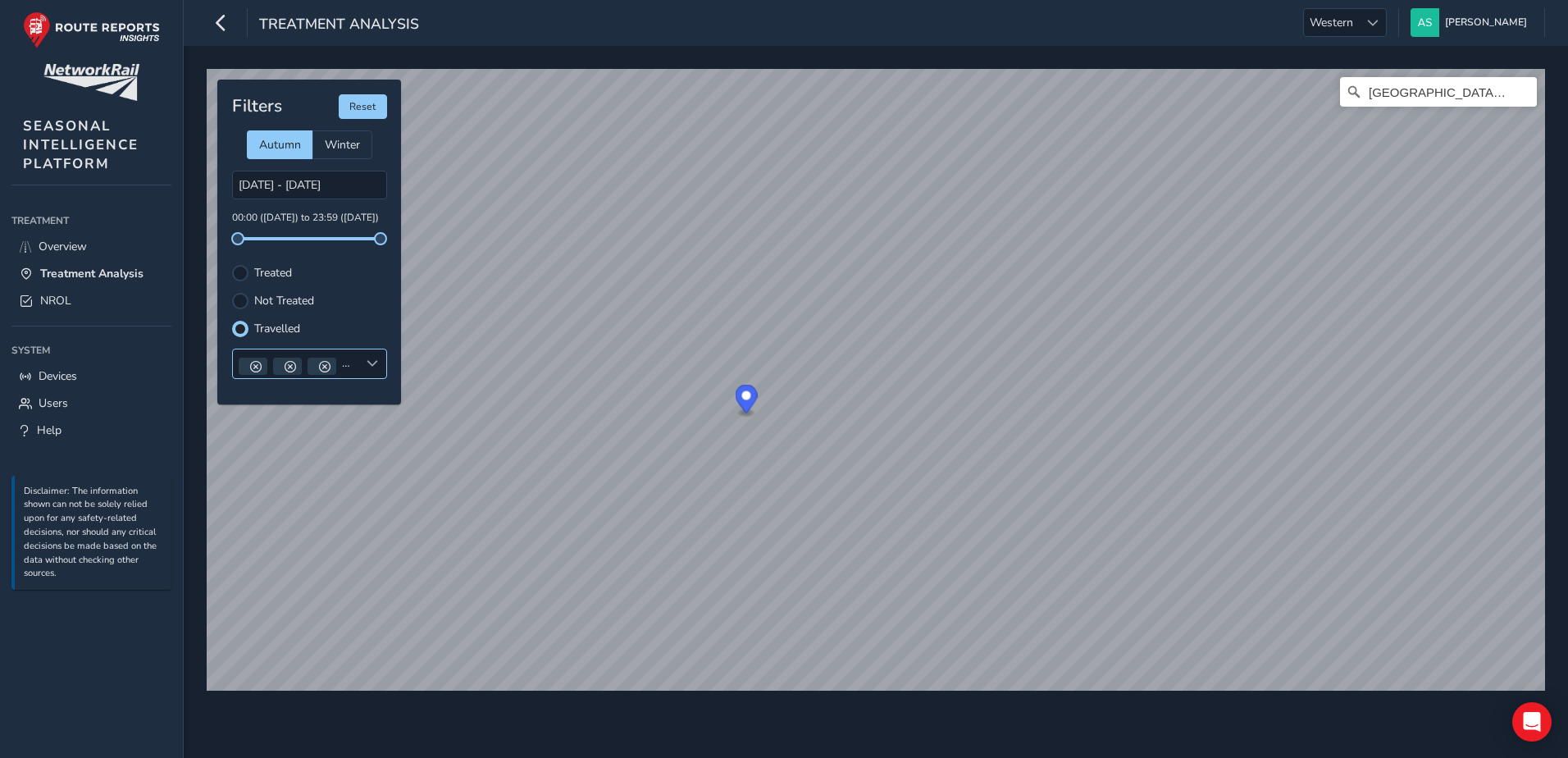
click at [371, 366] on span at bounding box center [372, 363] width 12 height 12
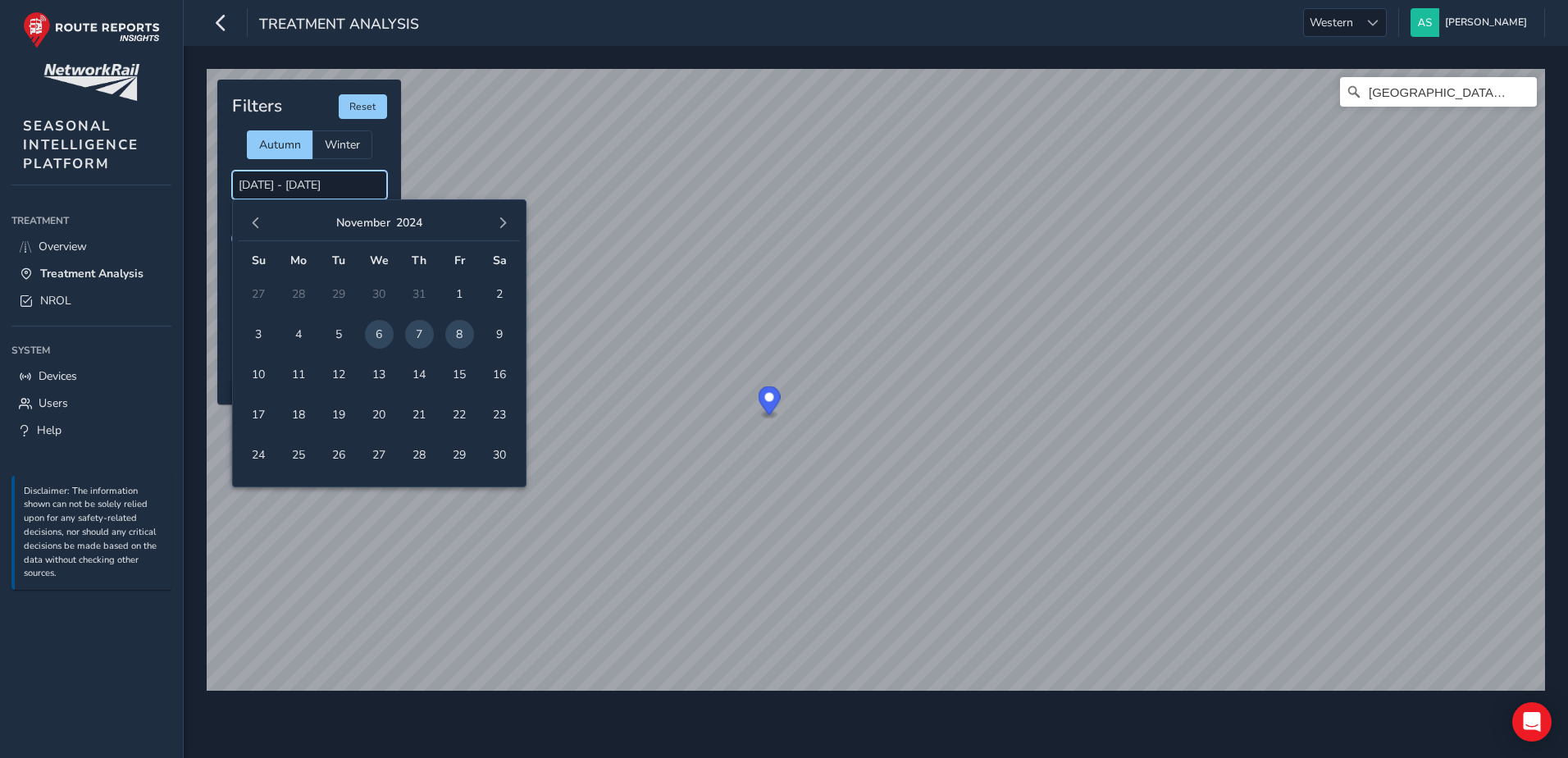
click at [363, 190] on input "[DATE] - [DATE]" at bounding box center [310, 185] width 155 height 29
drag, startPoint x: 370, startPoint y: 371, endPoint x: 386, endPoint y: 377, distance: 17.1
click at [370, 372] on span "13" at bounding box center [379, 374] width 29 height 29
click at [451, 376] on span "15" at bounding box center [459, 374] width 29 height 29
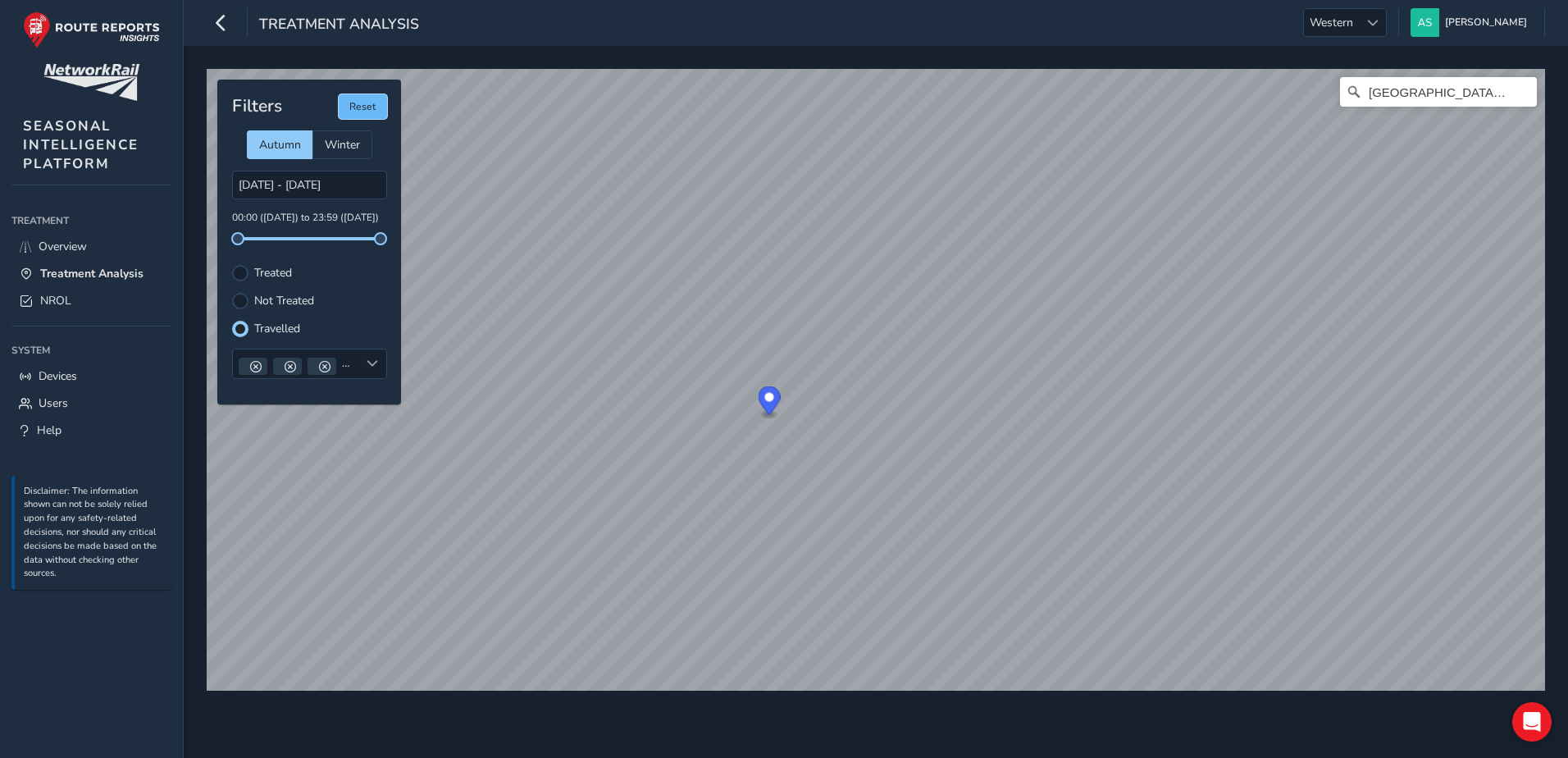
click at [351, 110] on button "Reset" at bounding box center [363, 106] width 49 height 25
type input "[DATE] - [DATE]"
click at [59, 241] on span "Overview" at bounding box center [63, 246] width 49 height 16
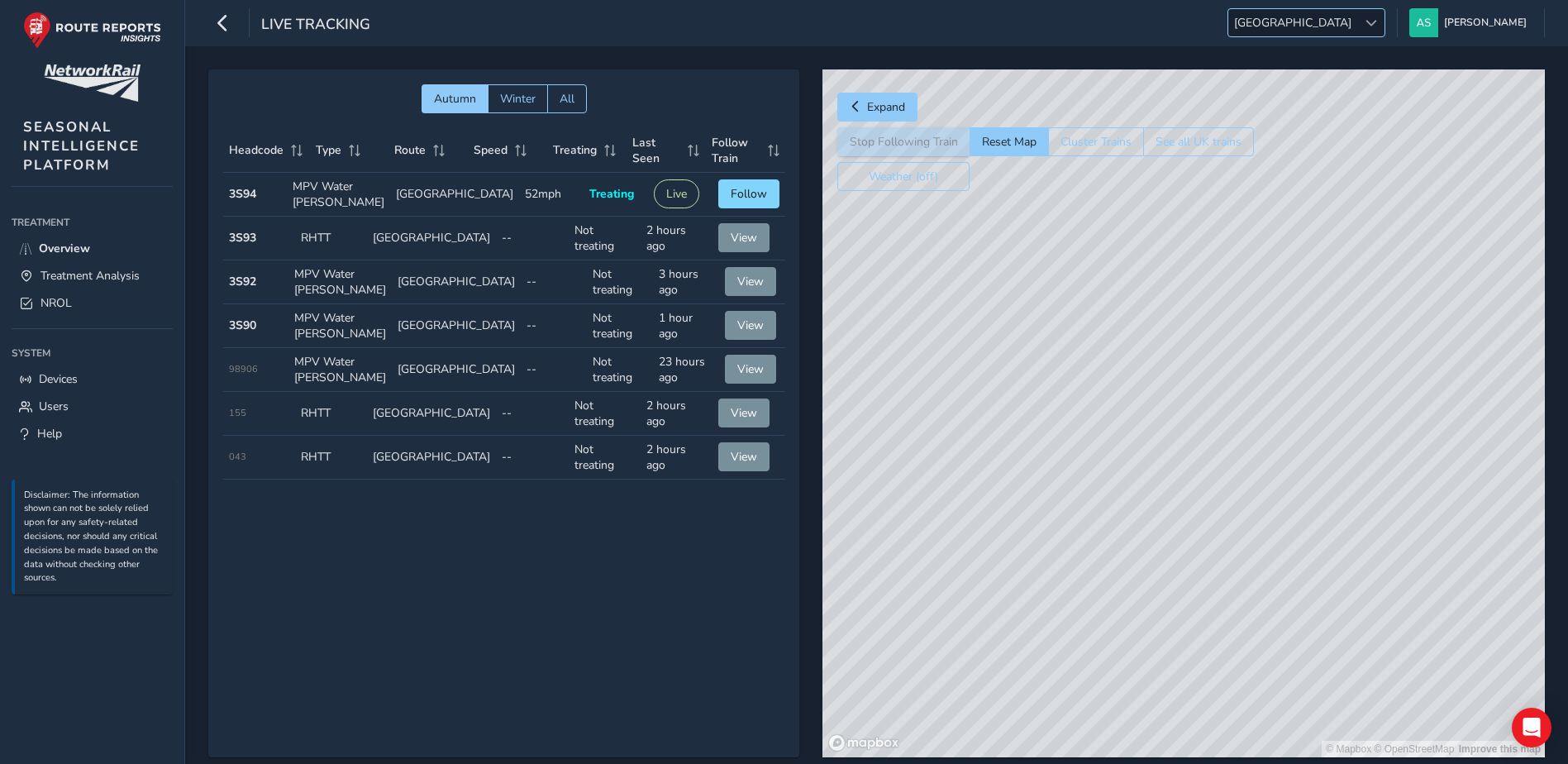
click at [1357, 14] on span "[GEOGRAPHIC_DATA]" at bounding box center [1292, 22] width 129 height 27
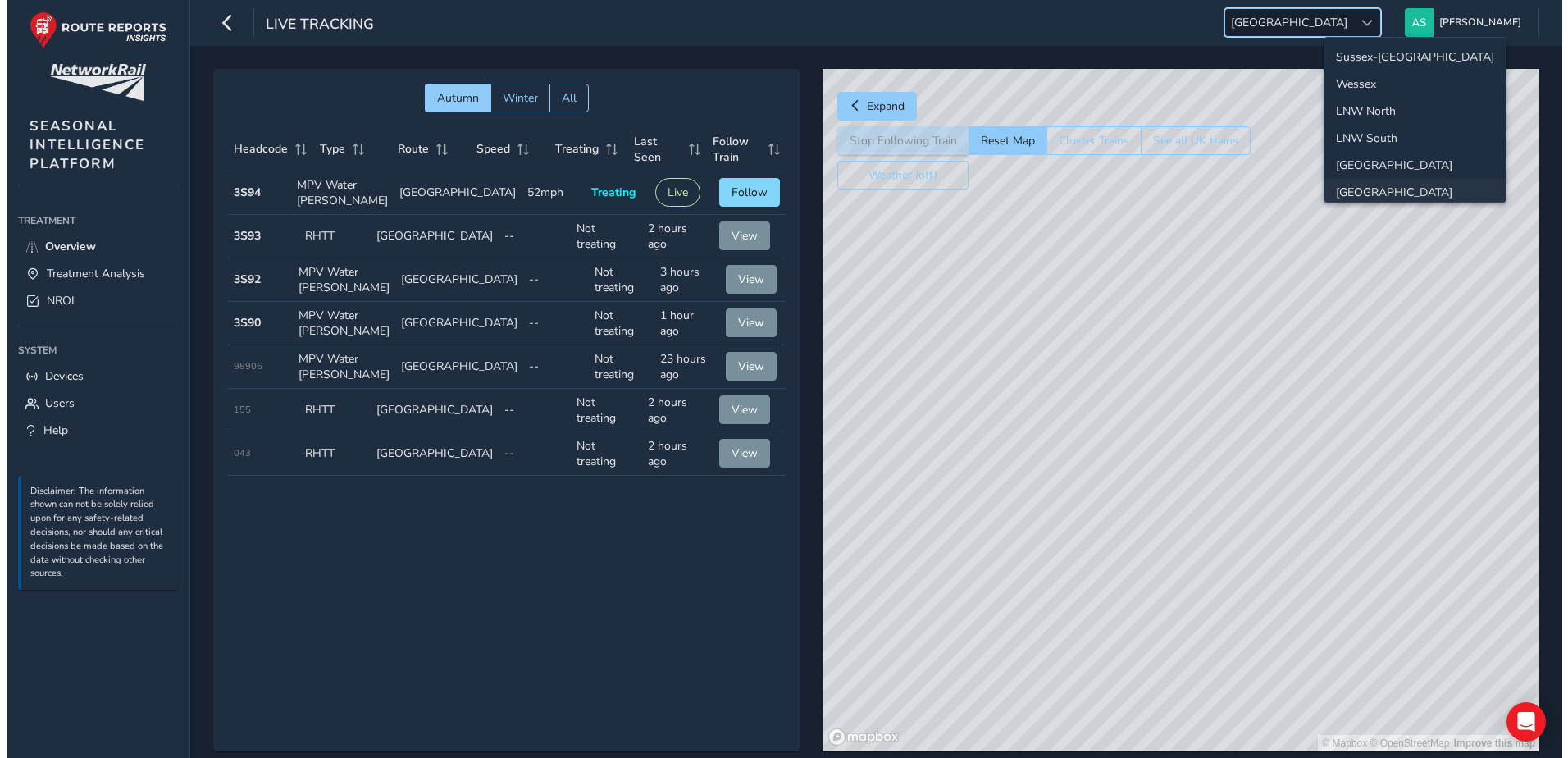
scroll to position [58, 0]
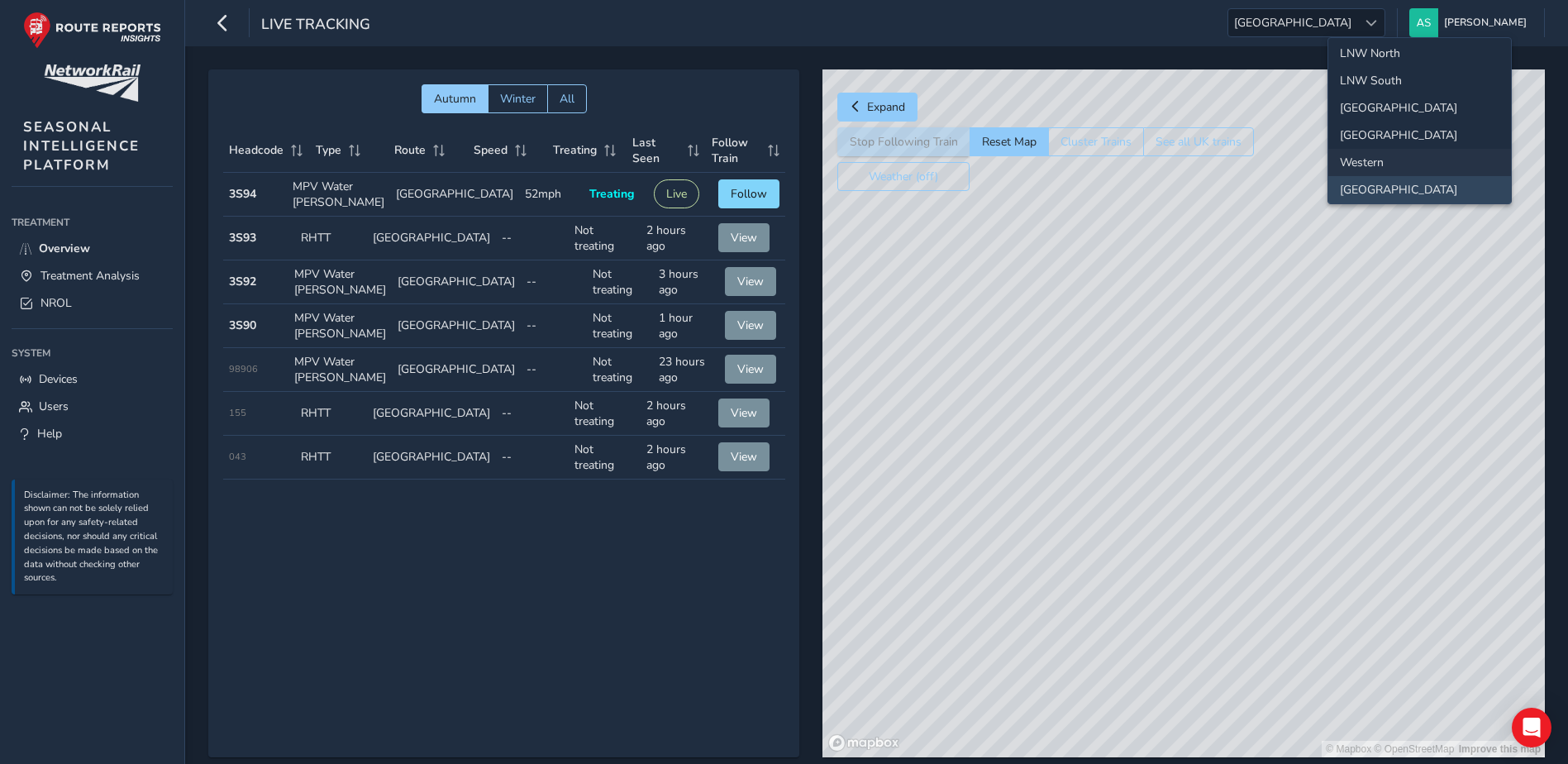
click at [1372, 159] on li "Western" at bounding box center [1419, 162] width 183 height 27
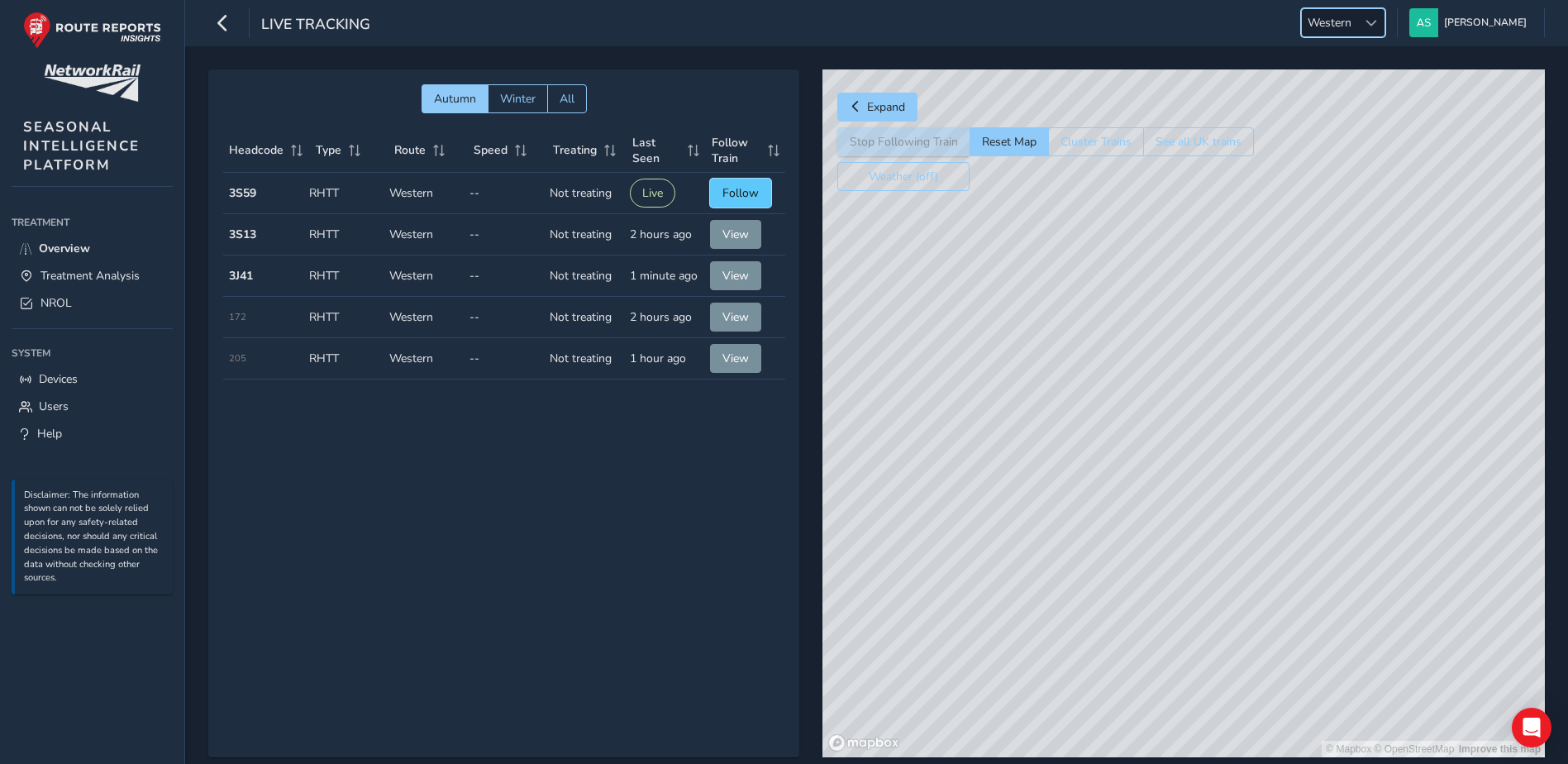
click at [739, 194] on span "Follow" at bounding box center [741, 193] width 37 height 16
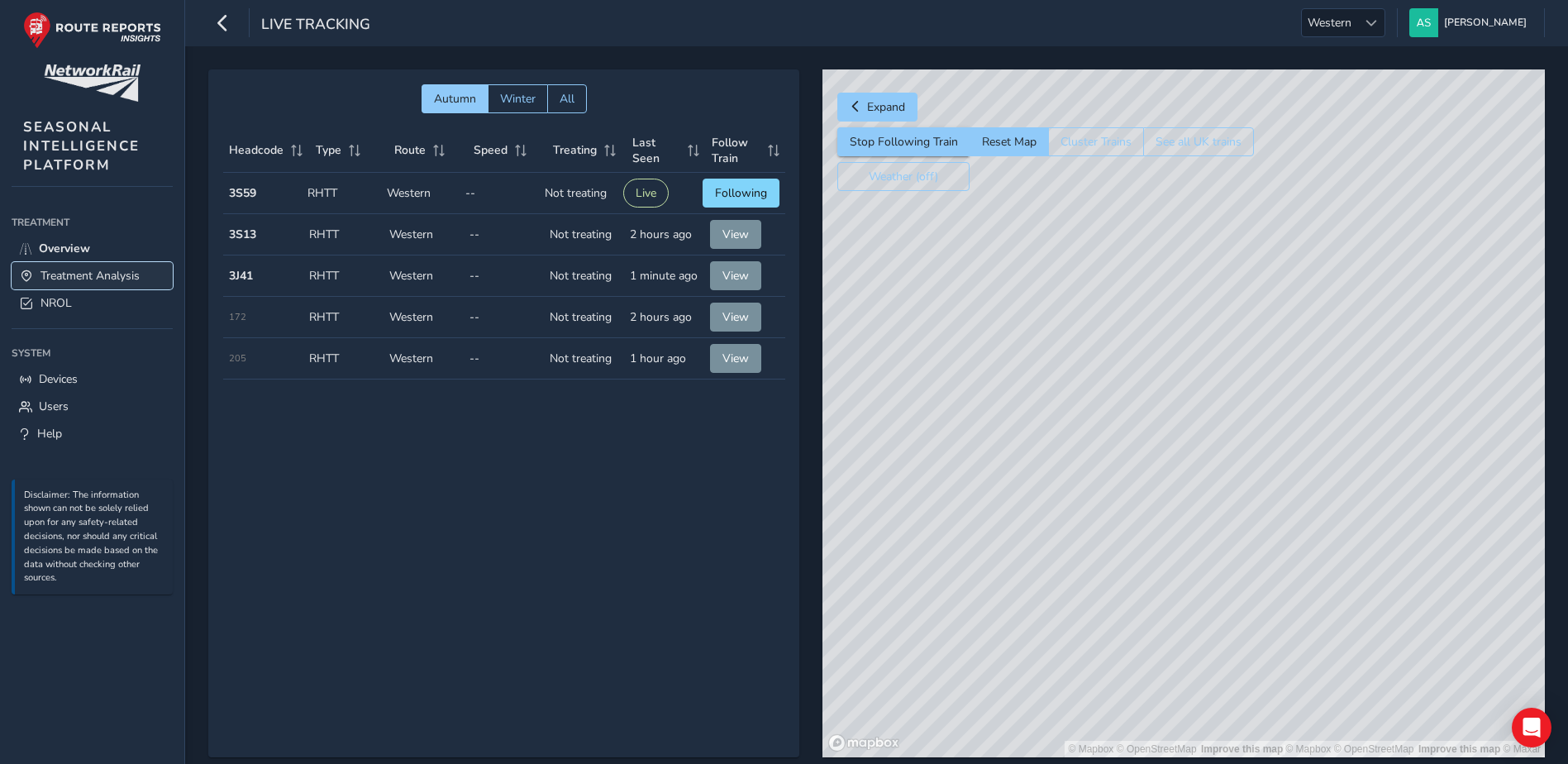
click at [125, 277] on span "Treatment Analysis" at bounding box center [90, 275] width 99 height 16
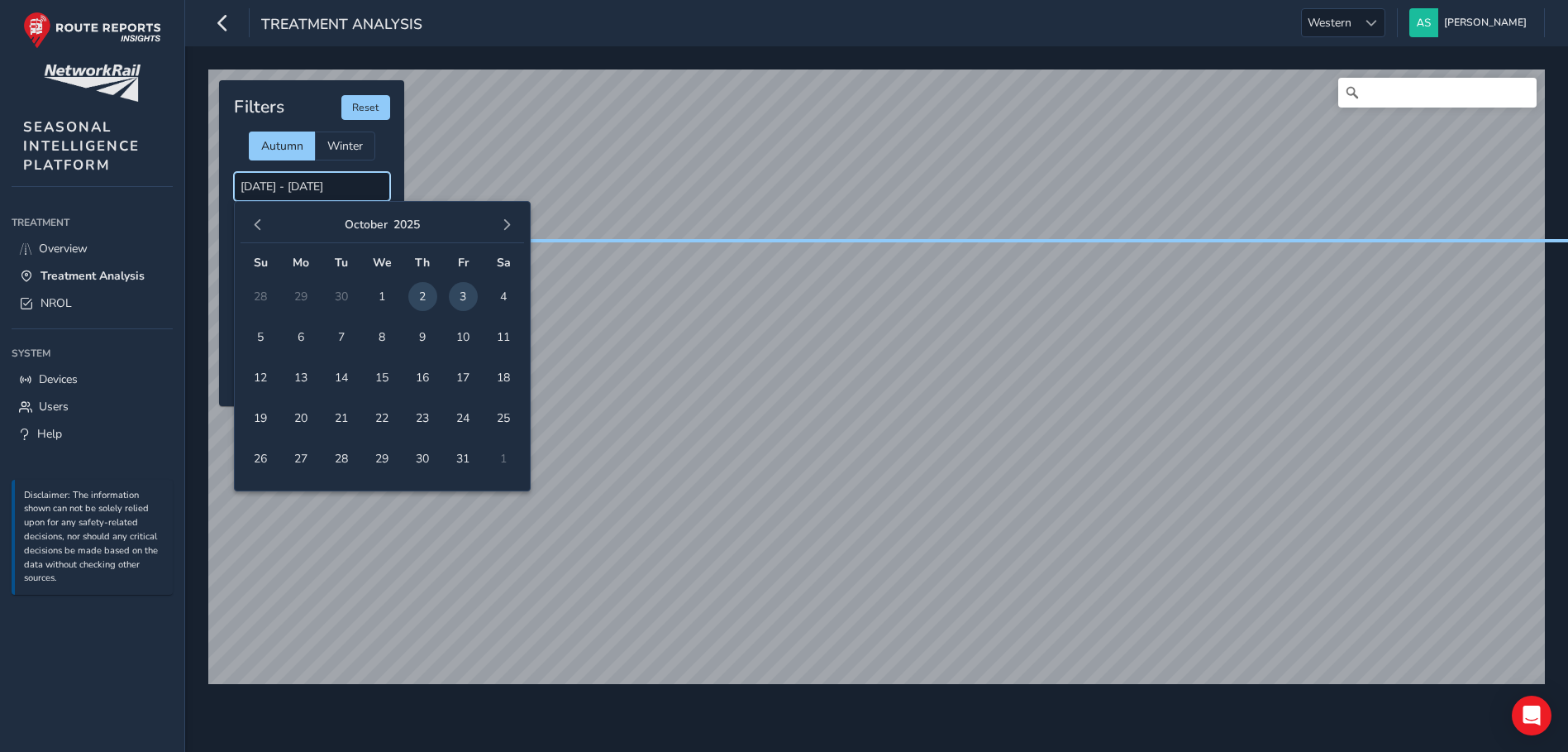
click at [314, 190] on input "[DATE] - [DATE]" at bounding box center [312, 186] width 156 height 29
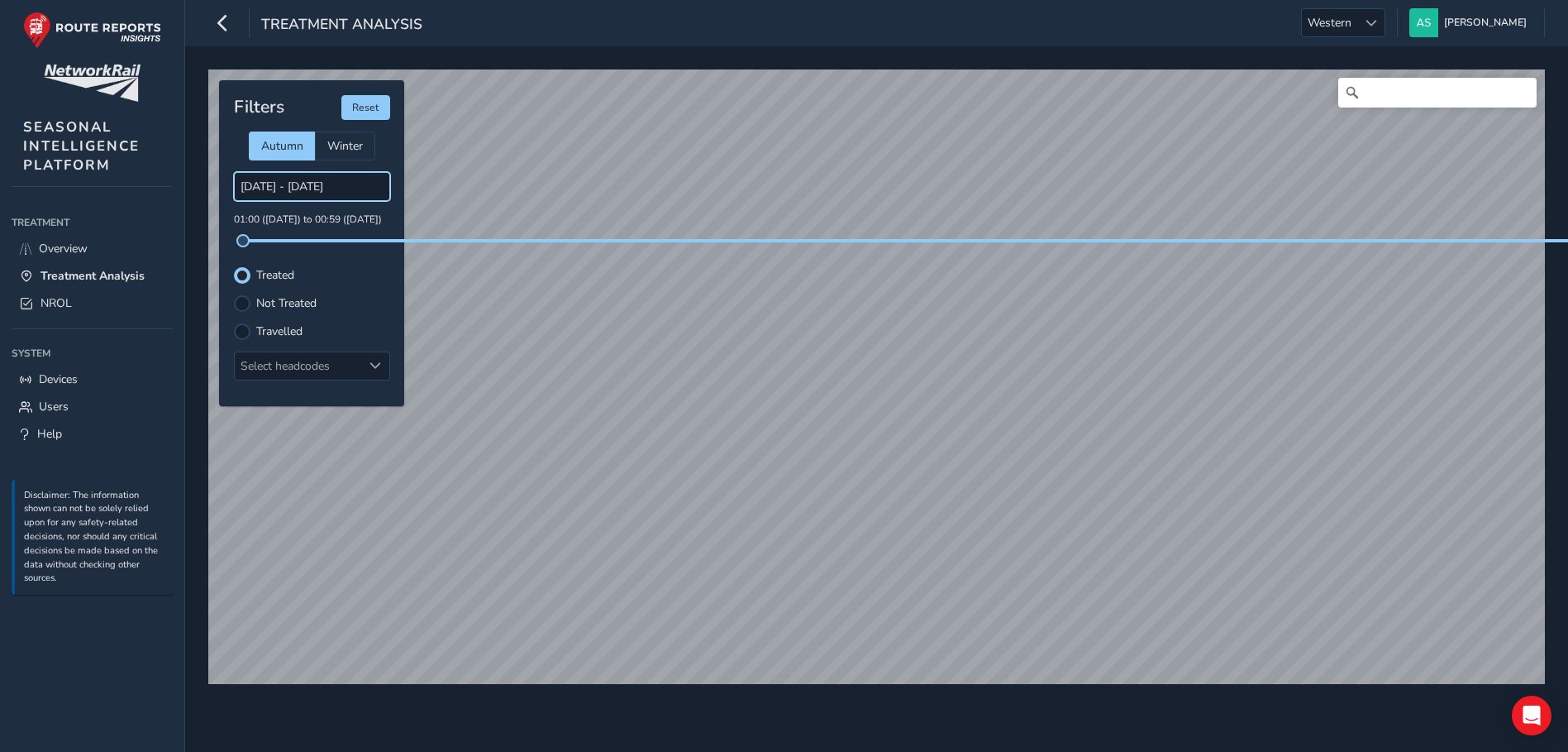
click at [292, 185] on input "[DATE] - [DATE]" at bounding box center [312, 186] width 156 height 29
click at [110, 299] on link "NROL" at bounding box center [92, 302] width 161 height 27
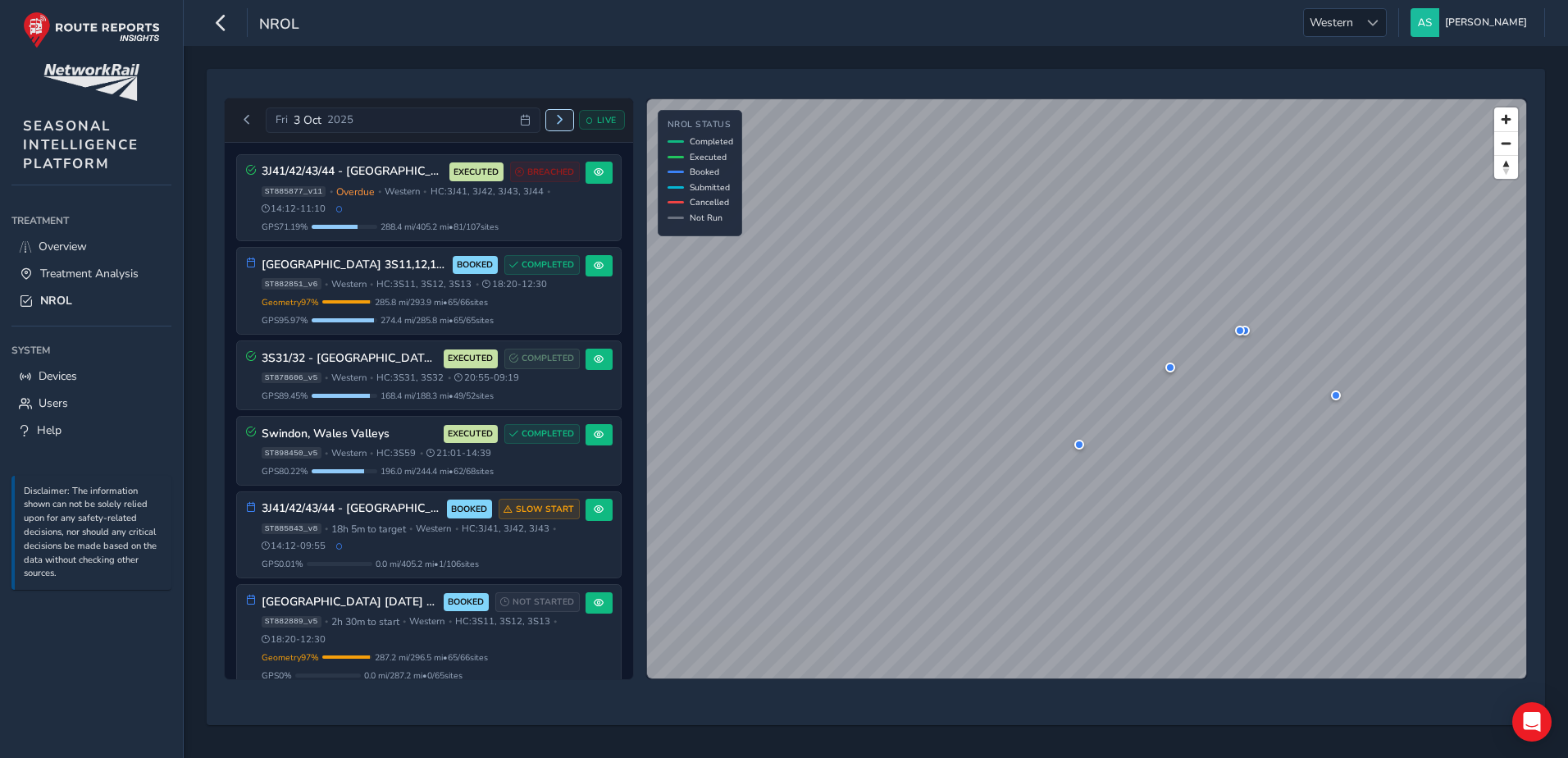
click at [560, 119] on span "Next day" at bounding box center [559, 119] width 10 height 10
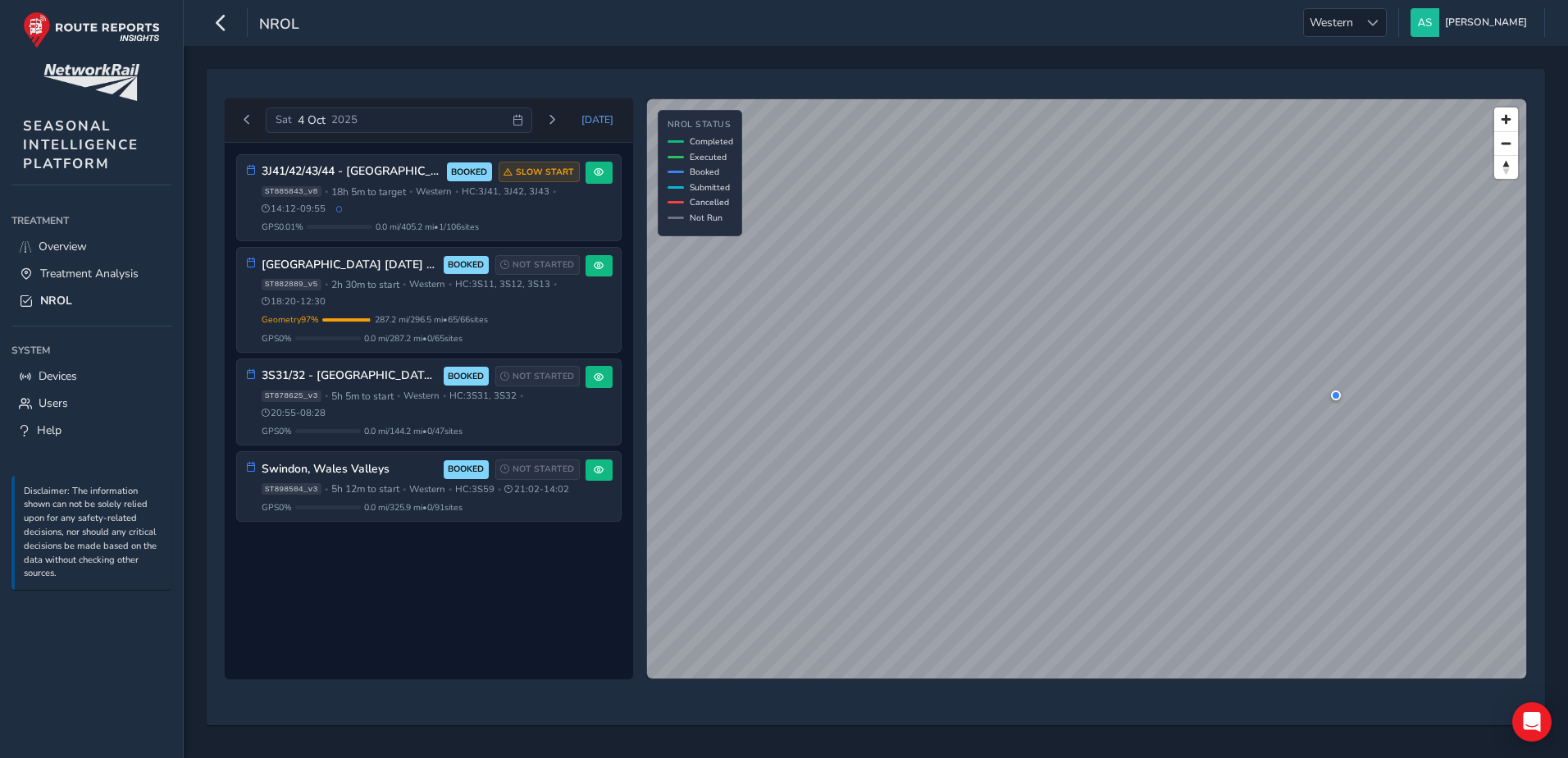
click at [523, 119] on icon at bounding box center [517, 119] width 11 height 11
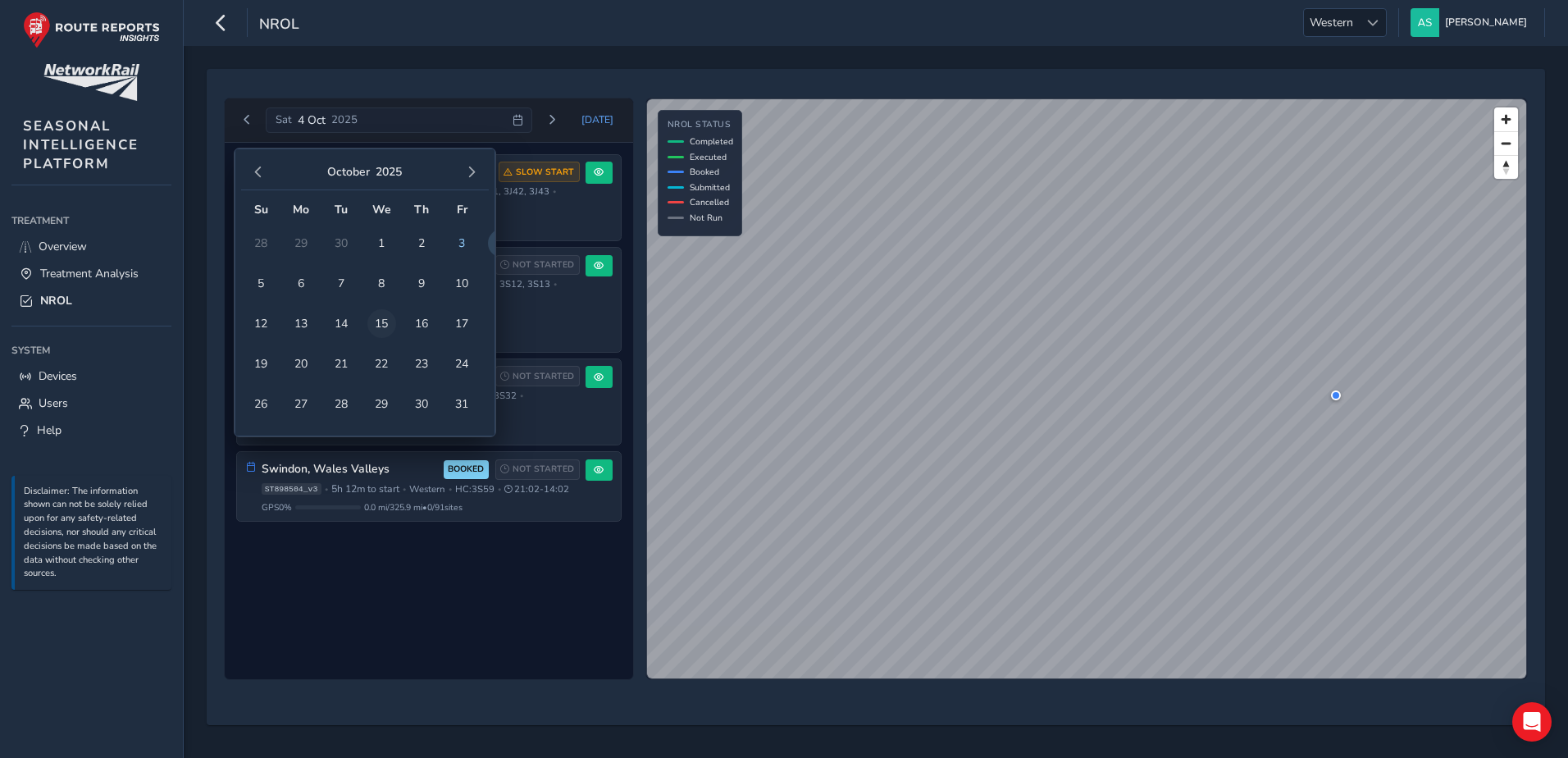
click at [383, 325] on span "15" at bounding box center [381, 323] width 29 height 29
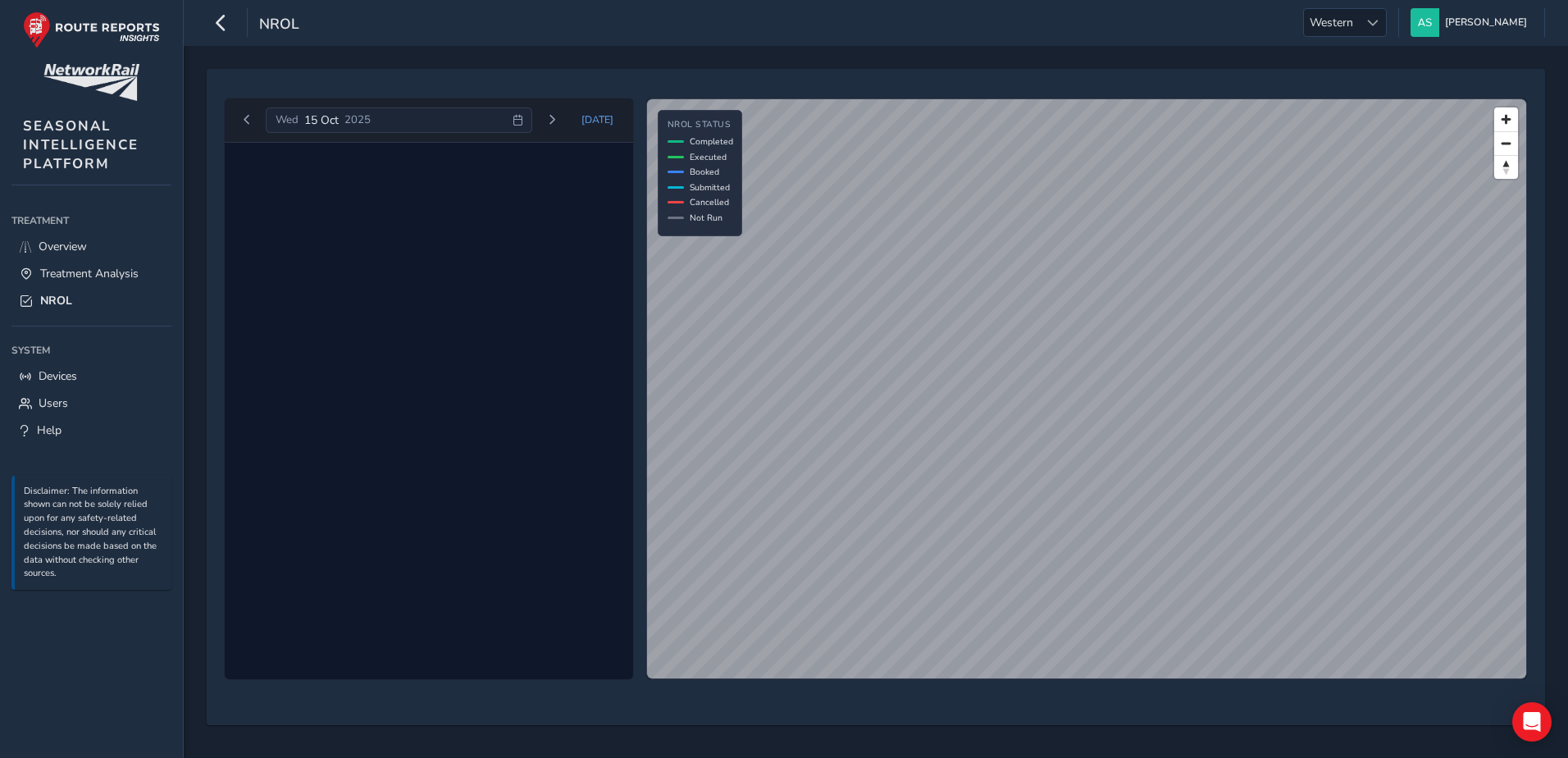
click at [522, 117] on icon at bounding box center [517, 119] width 11 height 11
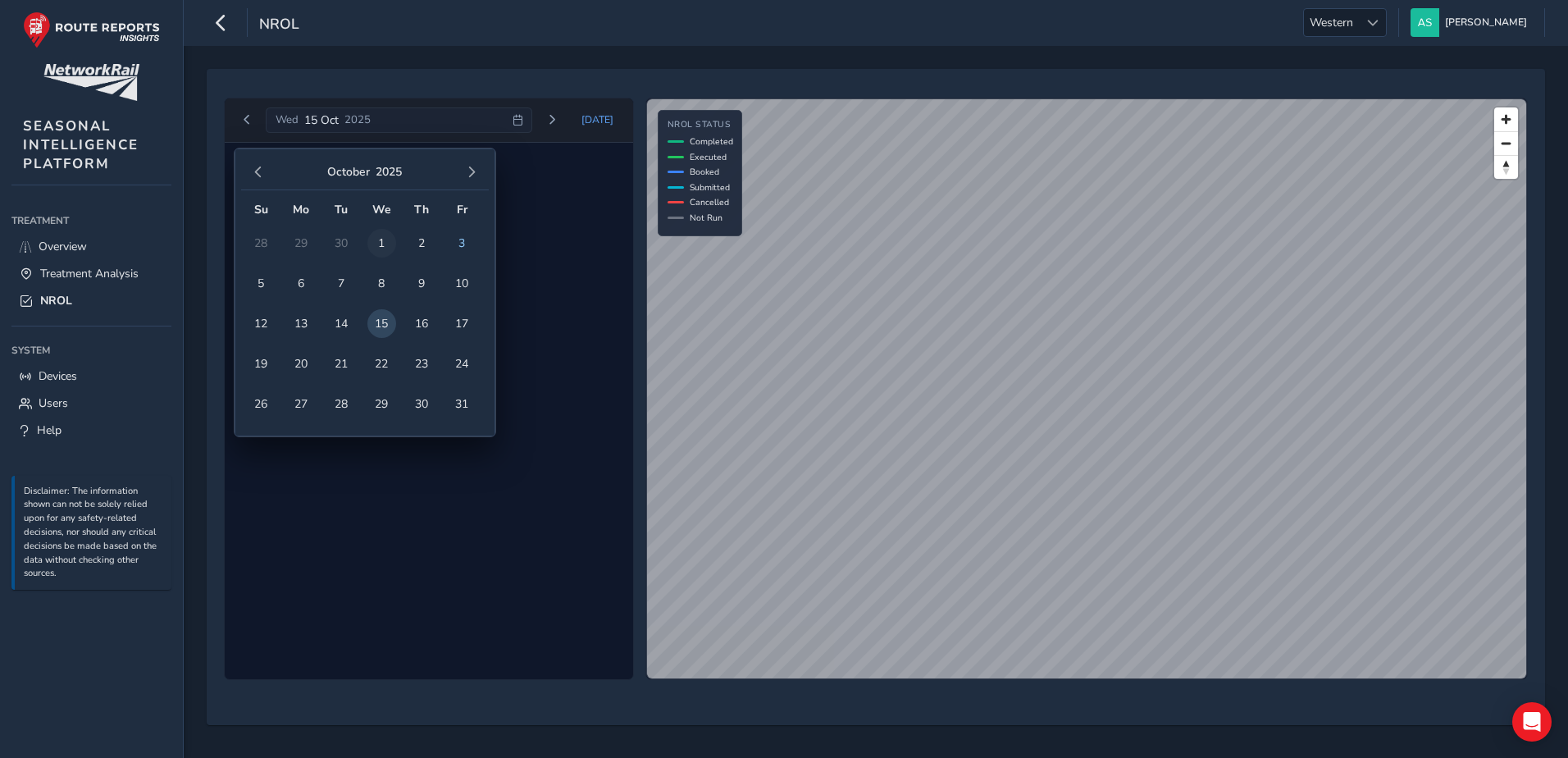
click at [384, 244] on span "1" at bounding box center [381, 243] width 29 height 29
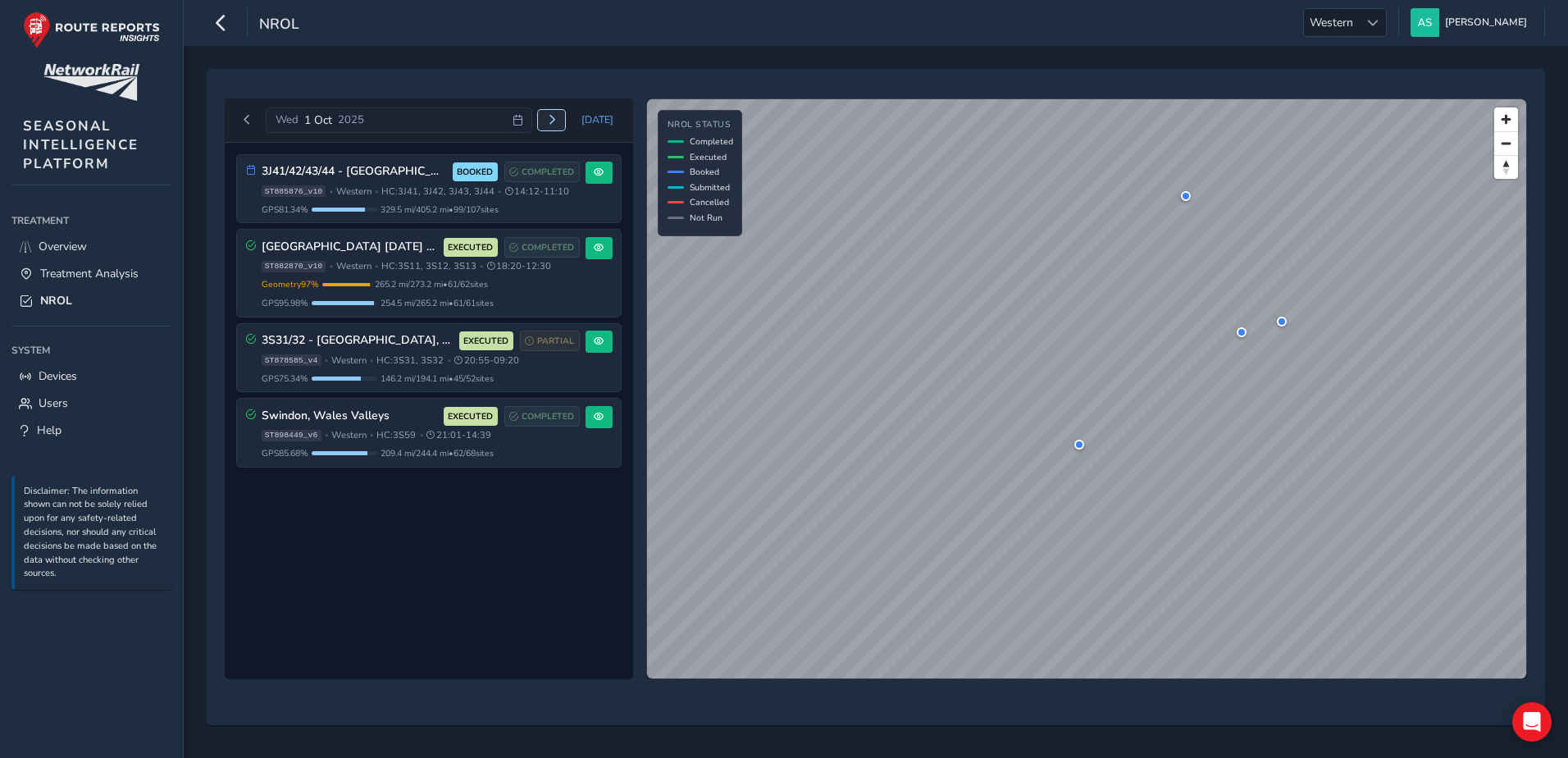
click at [555, 119] on span "Next day" at bounding box center [552, 119] width 10 height 10
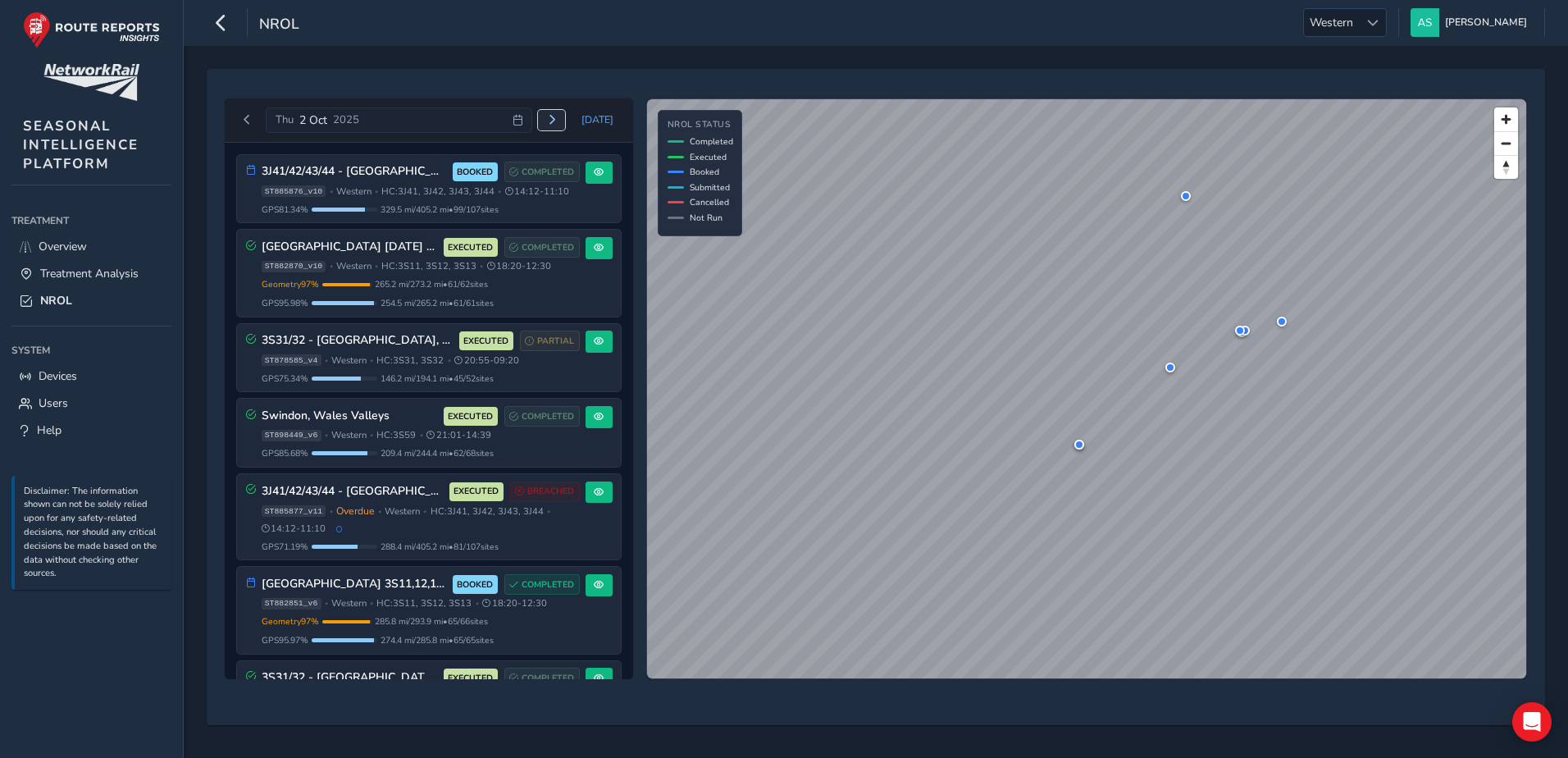
click at [557, 119] on span "Next day" at bounding box center [552, 119] width 10 height 10
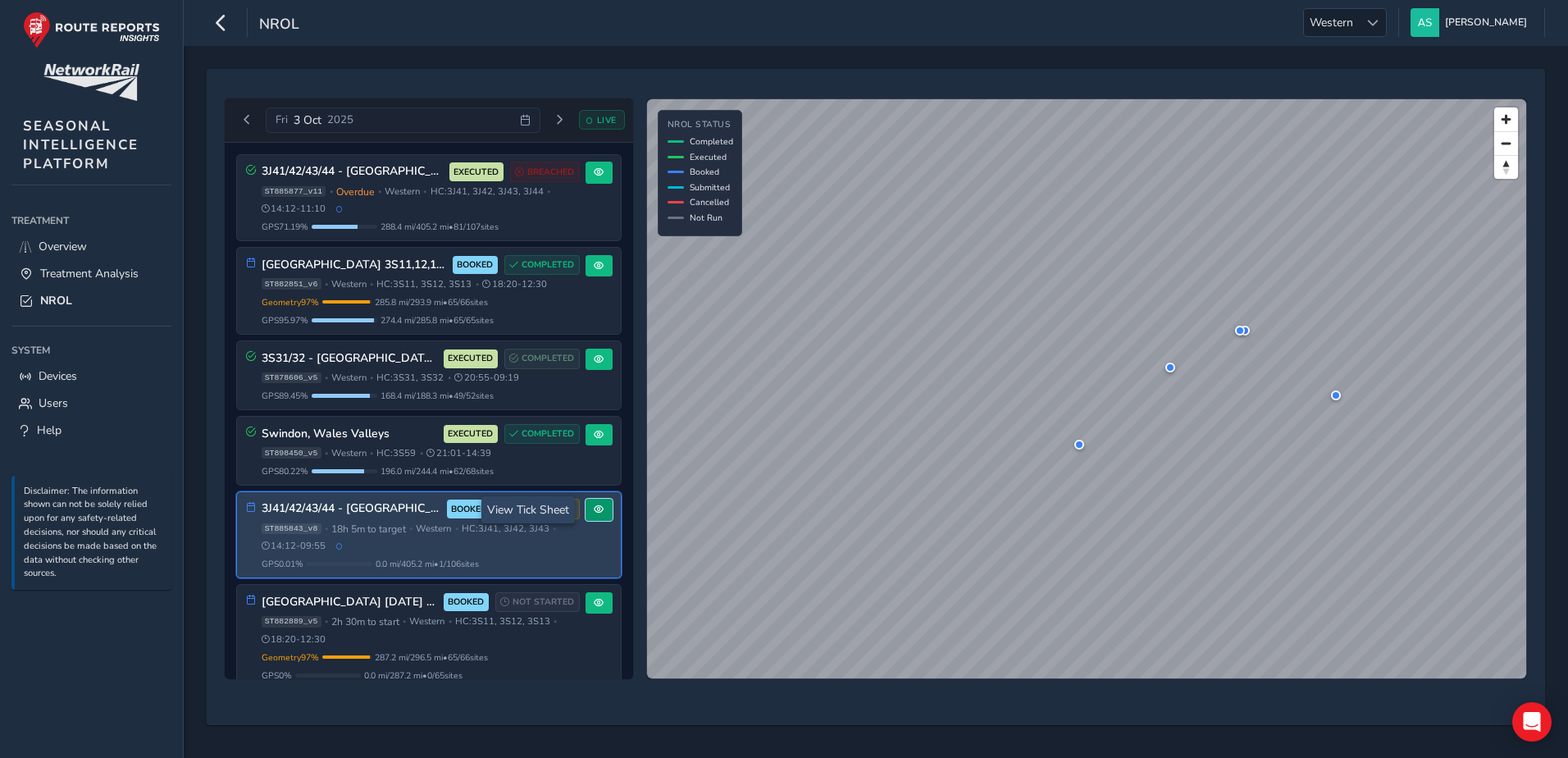
click at [592, 516] on button at bounding box center [599, 509] width 27 height 22
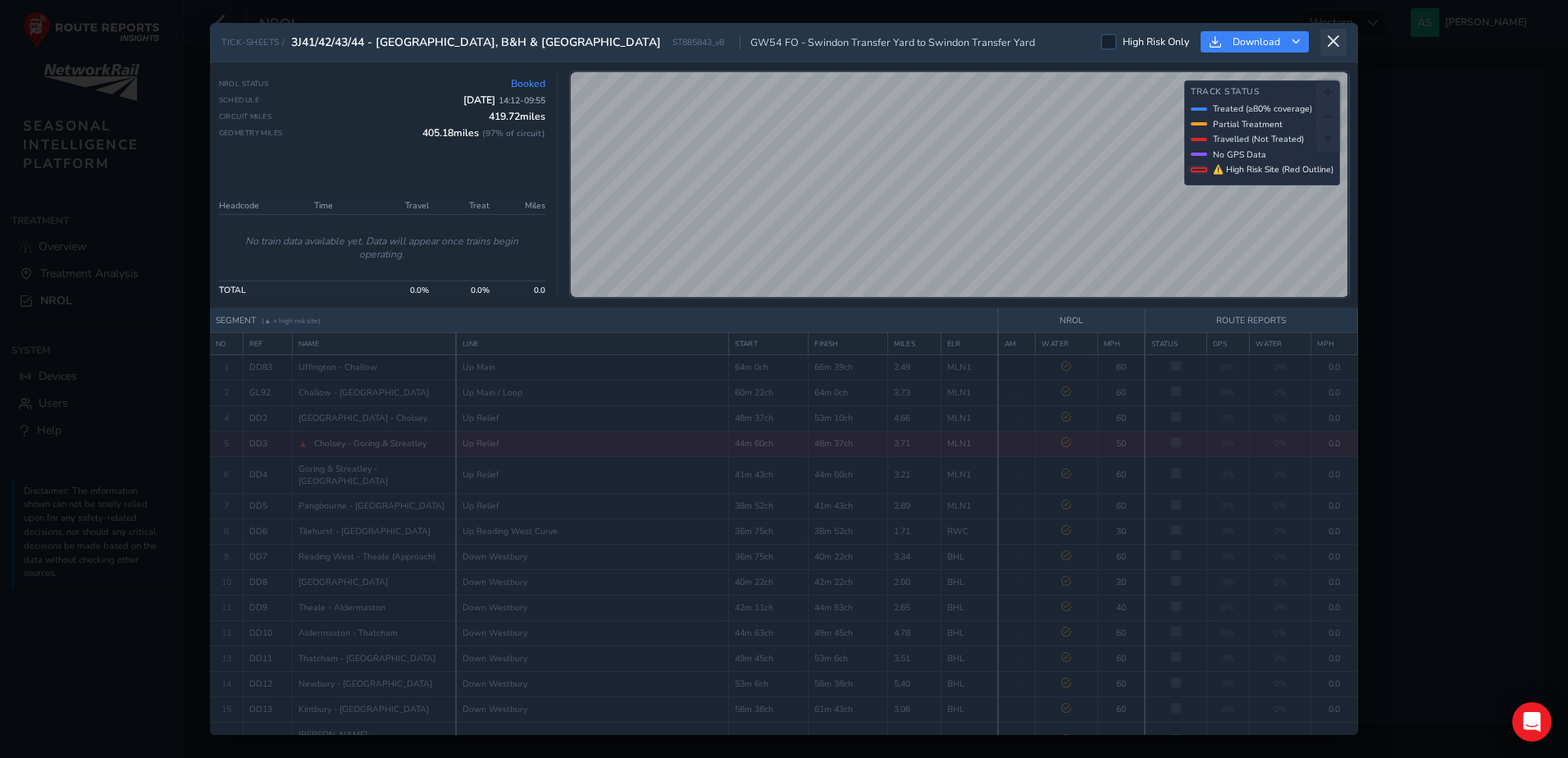
click at [1337, 42] on icon at bounding box center [1333, 42] width 15 height 15
